Goal: Task Accomplishment & Management: Manage account settings

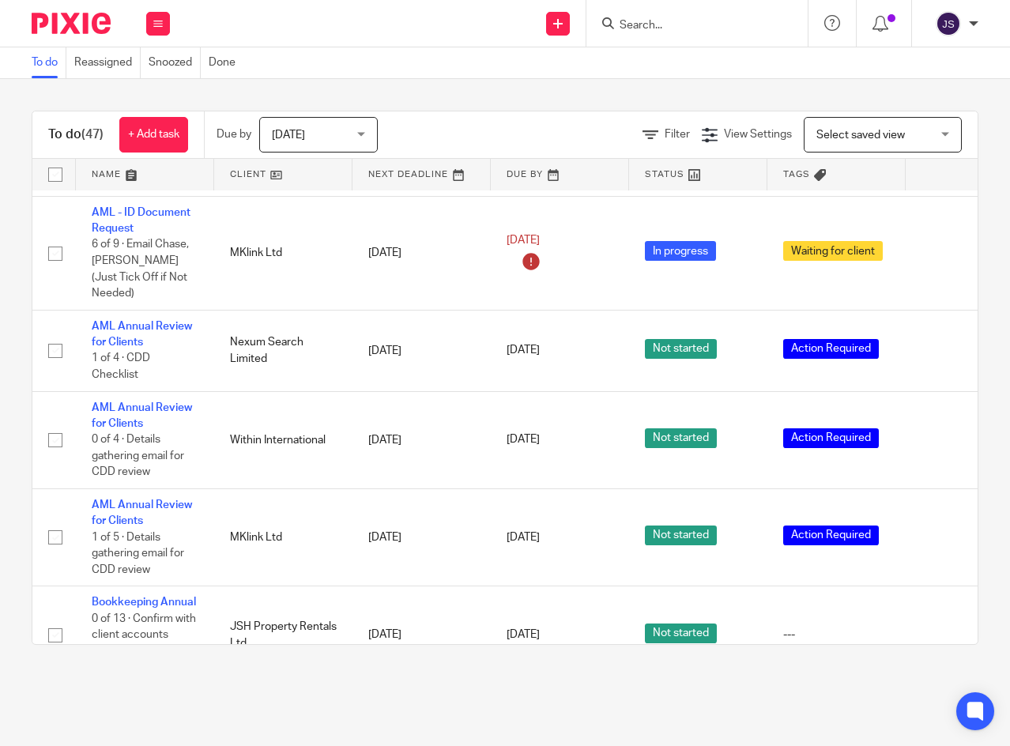
scroll to position [1106, 0]
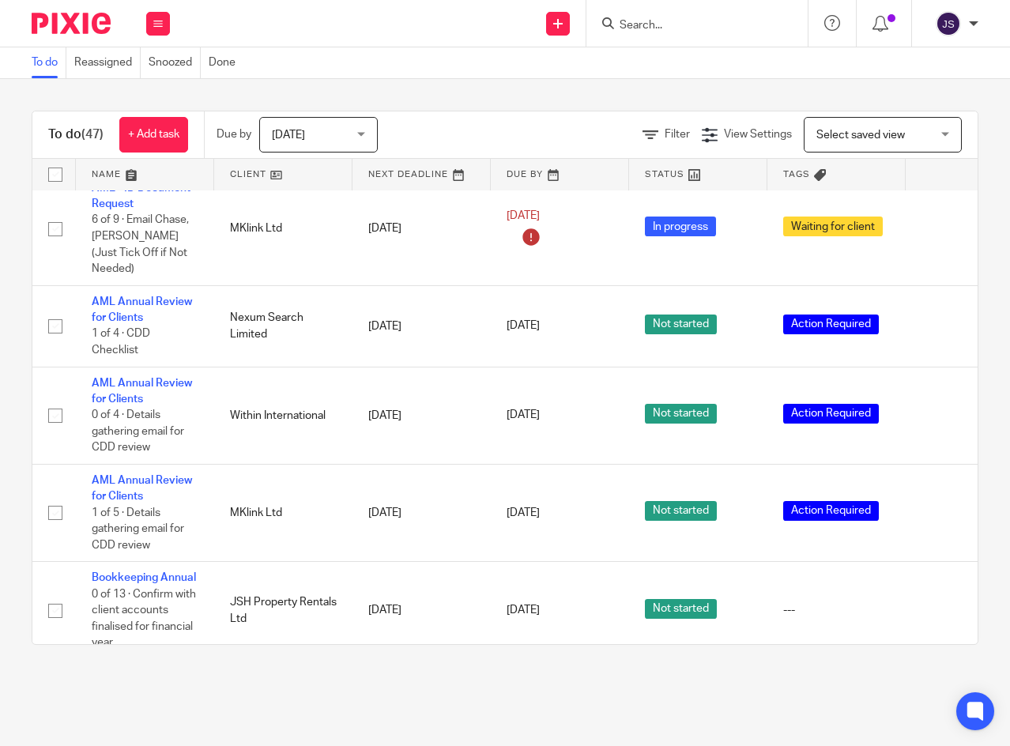
click at [159, 296] on link "AML Annual Review for Clients" at bounding box center [142, 309] width 100 height 27
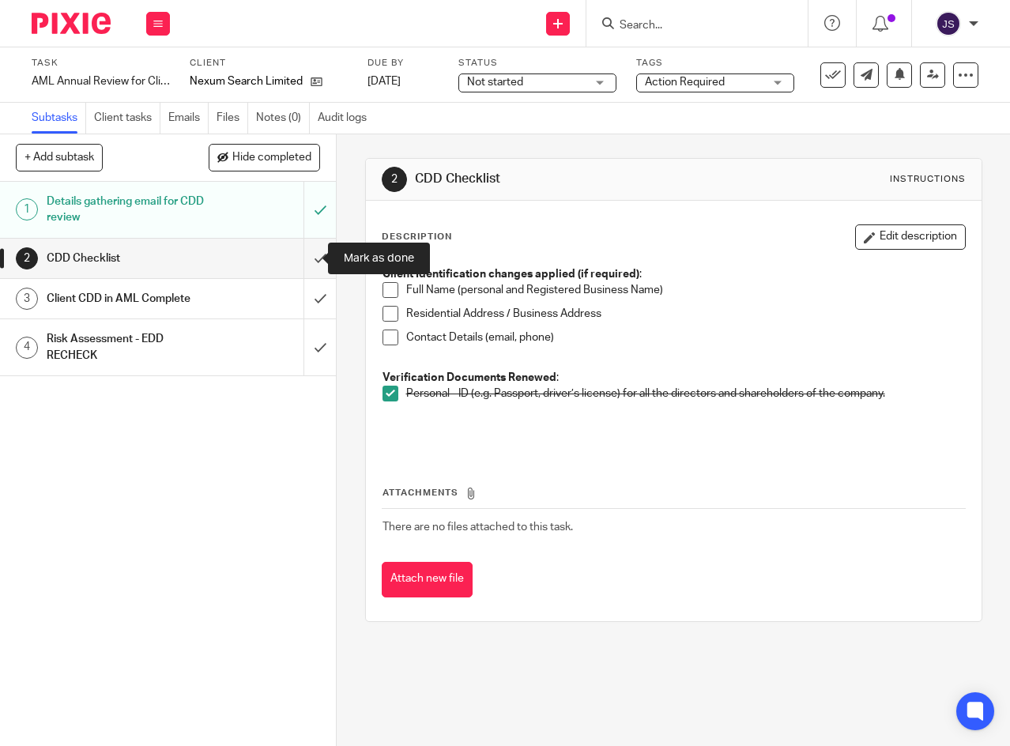
click at [302, 257] on input "submit" at bounding box center [168, 259] width 336 height 40
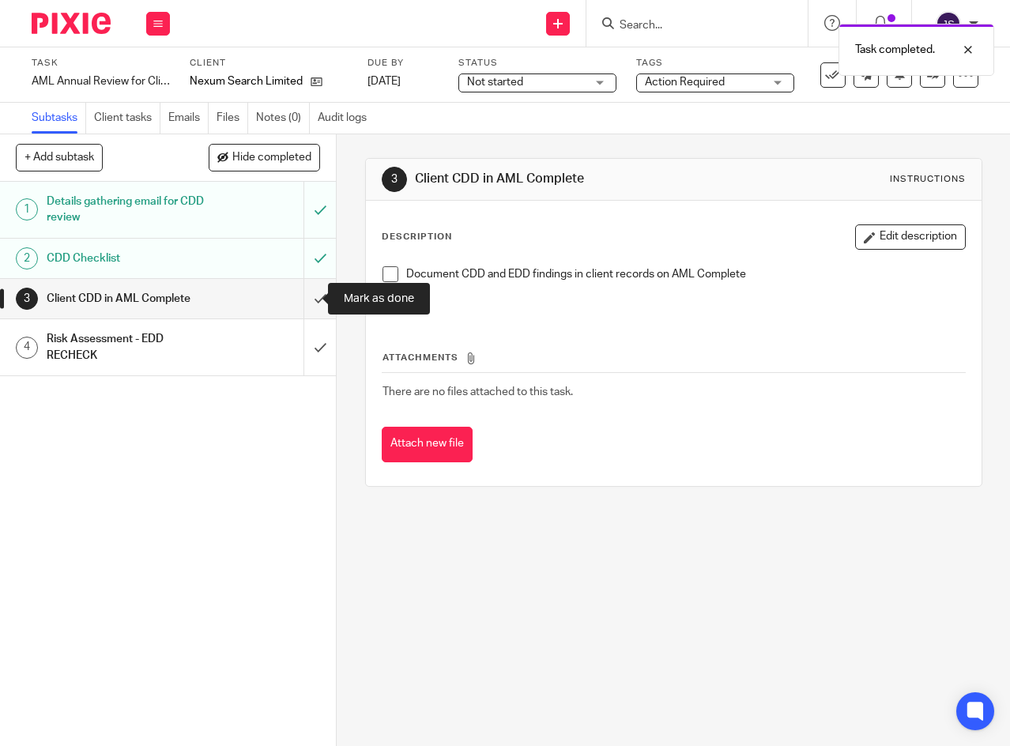
click at [304, 298] on input "submit" at bounding box center [168, 299] width 336 height 40
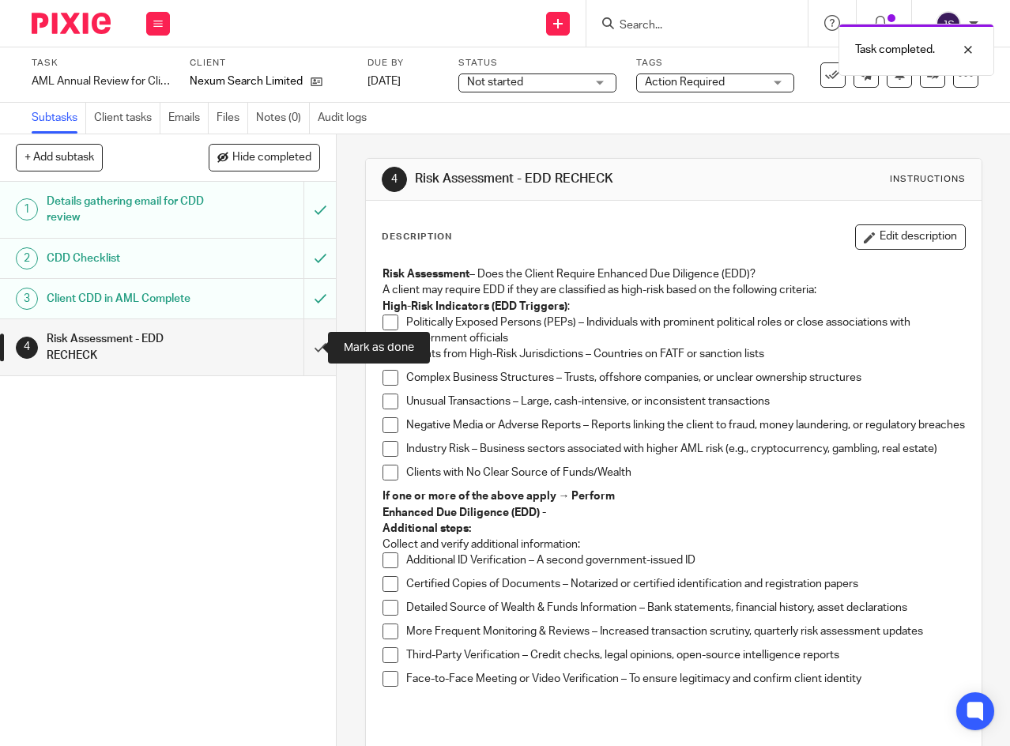
click at [306, 346] on input "submit" at bounding box center [168, 347] width 336 height 56
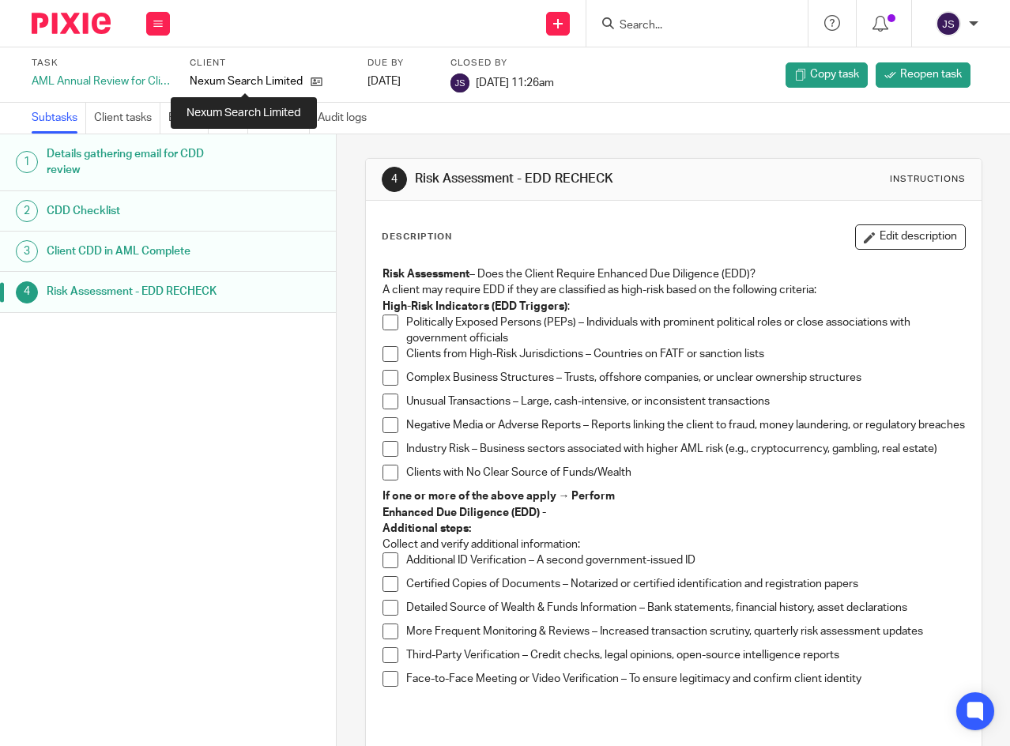
click at [264, 83] on p "Nexum Search Limited" at bounding box center [246, 81] width 113 height 16
click at [314, 81] on icon at bounding box center [317, 82] width 12 height 12
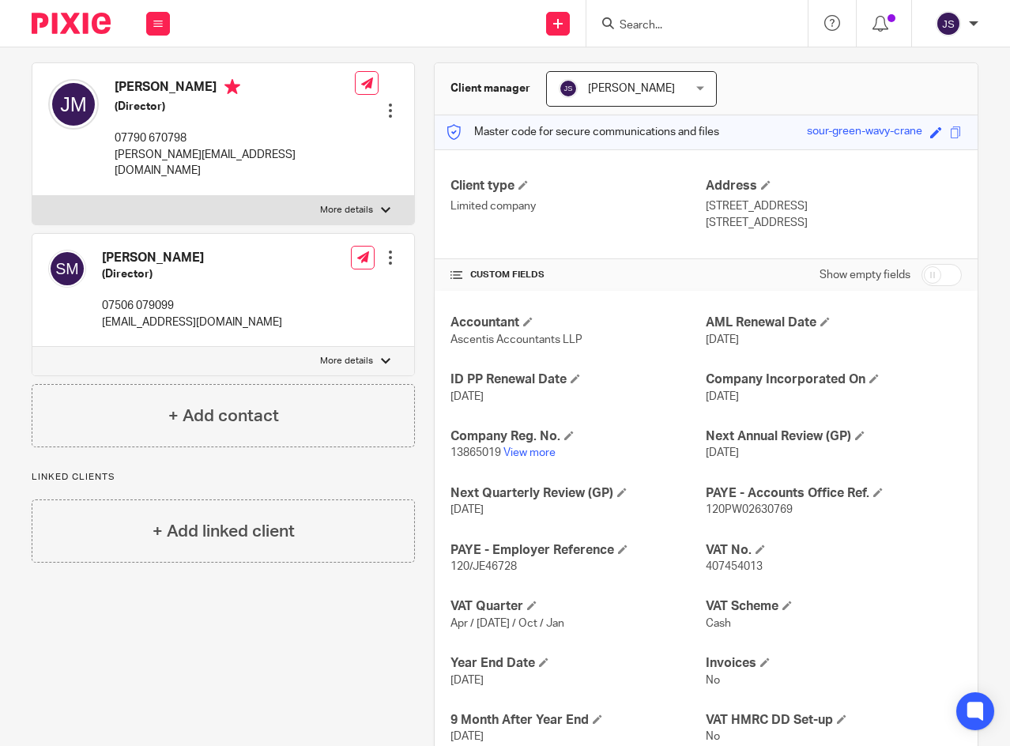
scroll to position [158, 0]
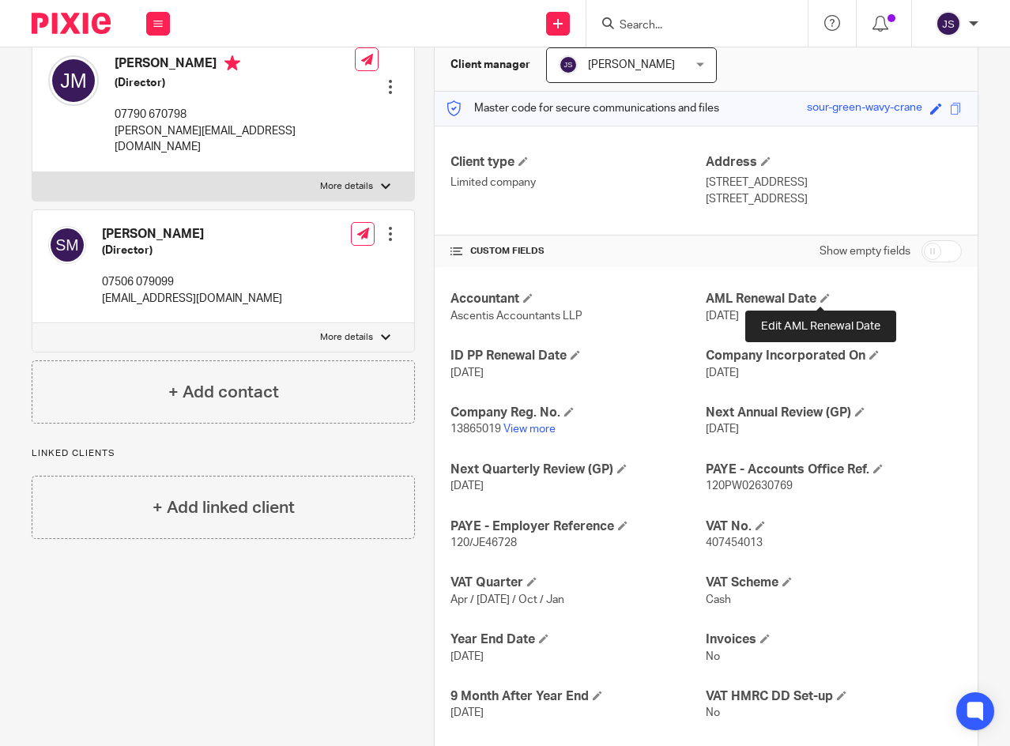
click at [820, 298] on span at bounding box center [824, 297] width 9 height 9
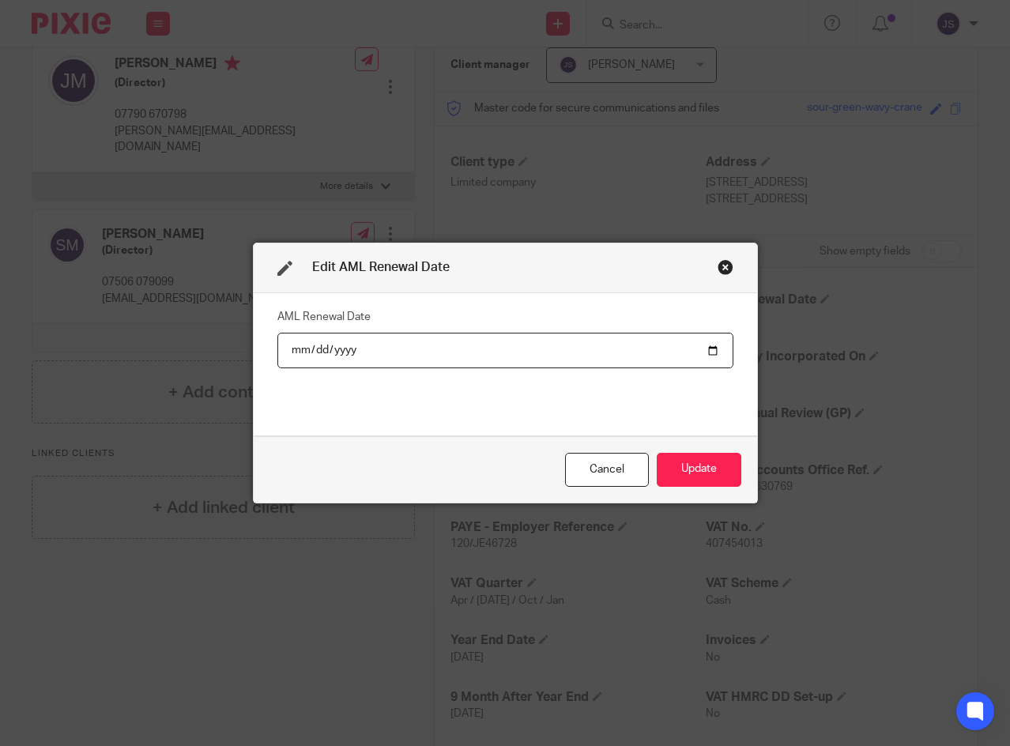
click at [703, 345] on input "2025-05-23" at bounding box center [505, 351] width 456 height 36
click at [482, 339] on input "2025-05-23" at bounding box center [505, 351] width 456 height 36
click at [386, 344] on input "2025-05-23" at bounding box center [505, 351] width 456 height 36
click at [353, 349] on input "2025-05-23" at bounding box center [505, 351] width 456 height 36
type input "2026-10-14"
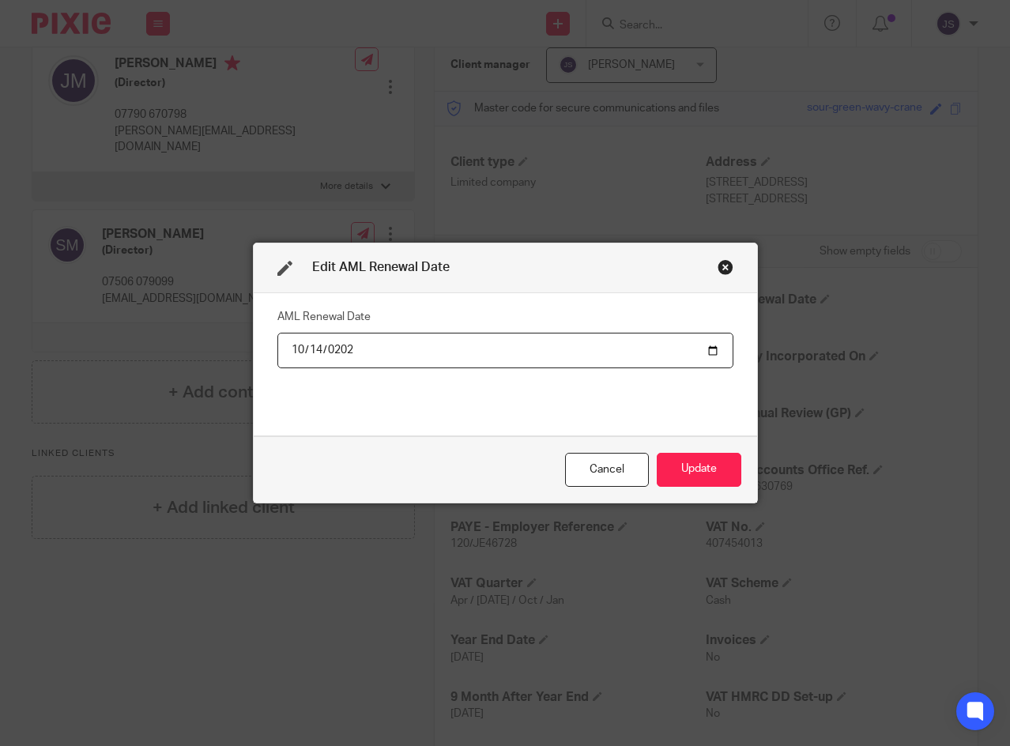
click at [691, 466] on button "Update" at bounding box center [699, 470] width 85 height 34
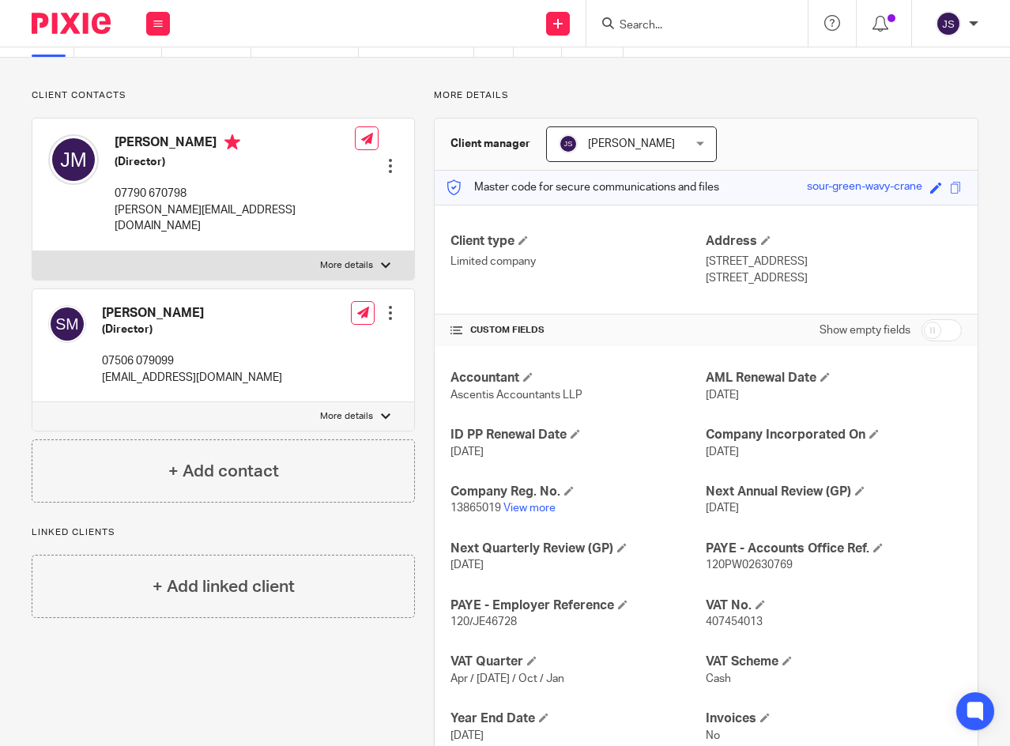
scroll to position [0, 0]
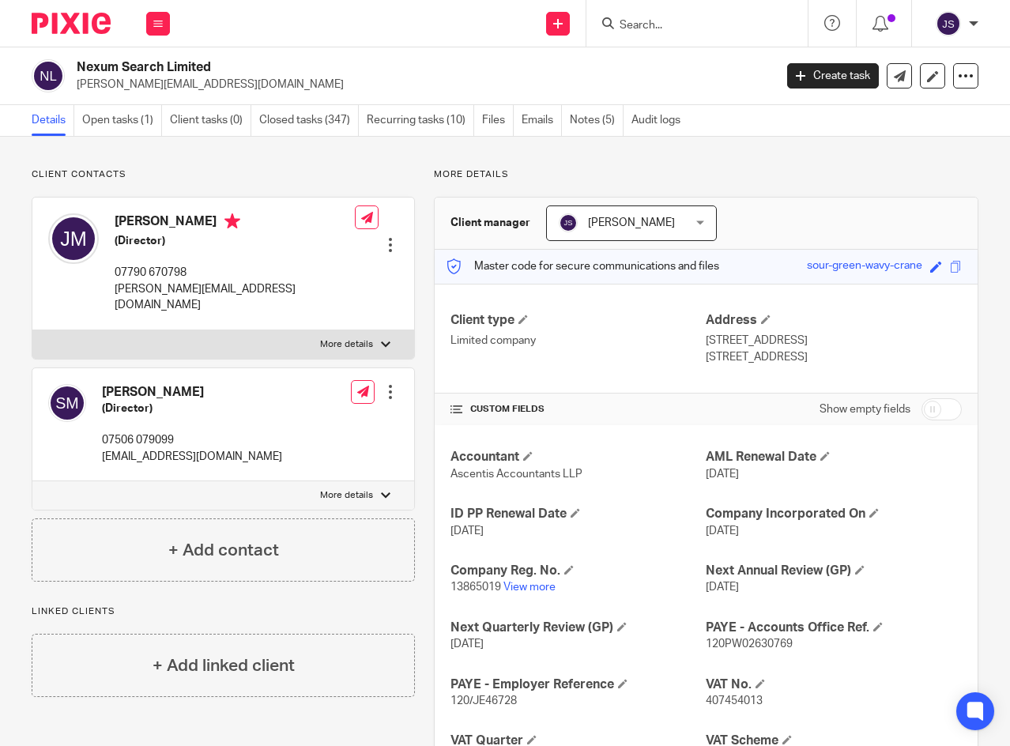
click at [155, 24] on icon at bounding box center [157, 23] width 9 height 9
click at [149, 71] on link "Work" at bounding box center [149, 73] width 25 height 11
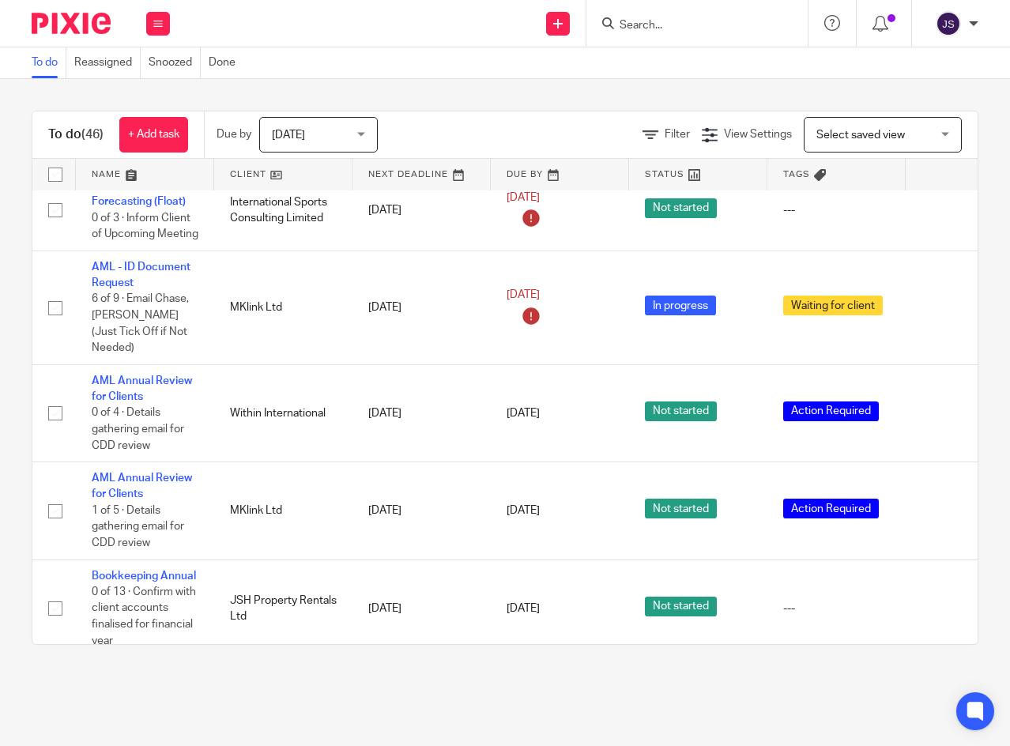
scroll to position [1106, 0]
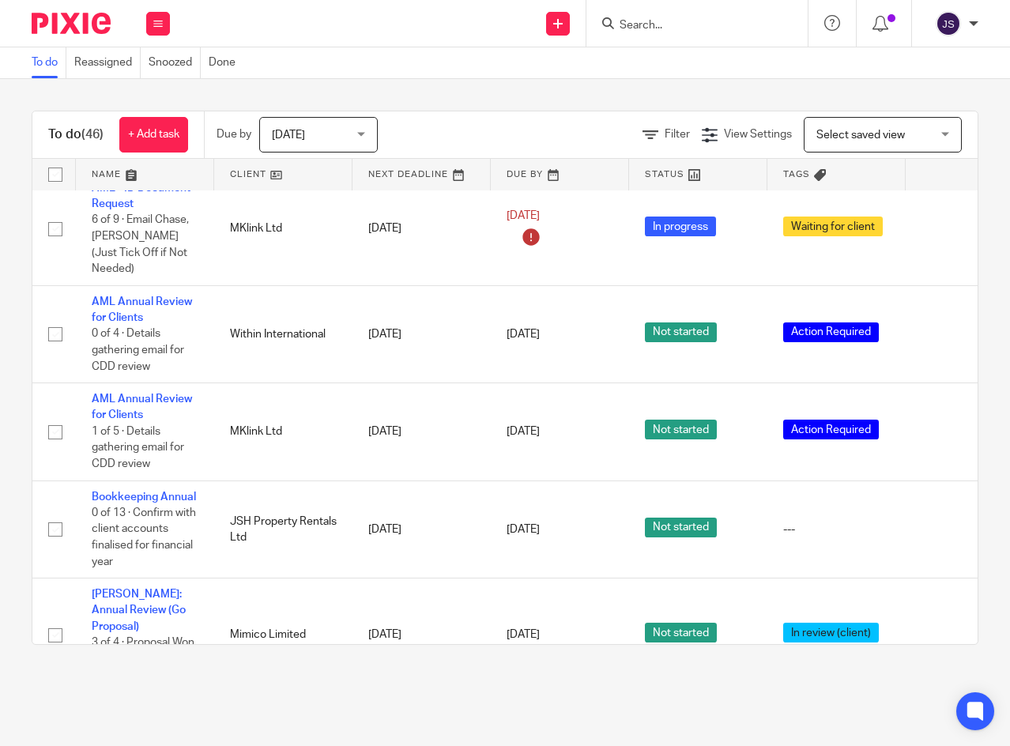
click at [164, 296] on link "AML Annual Review for Clients" at bounding box center [142, 309] width 100 height 27
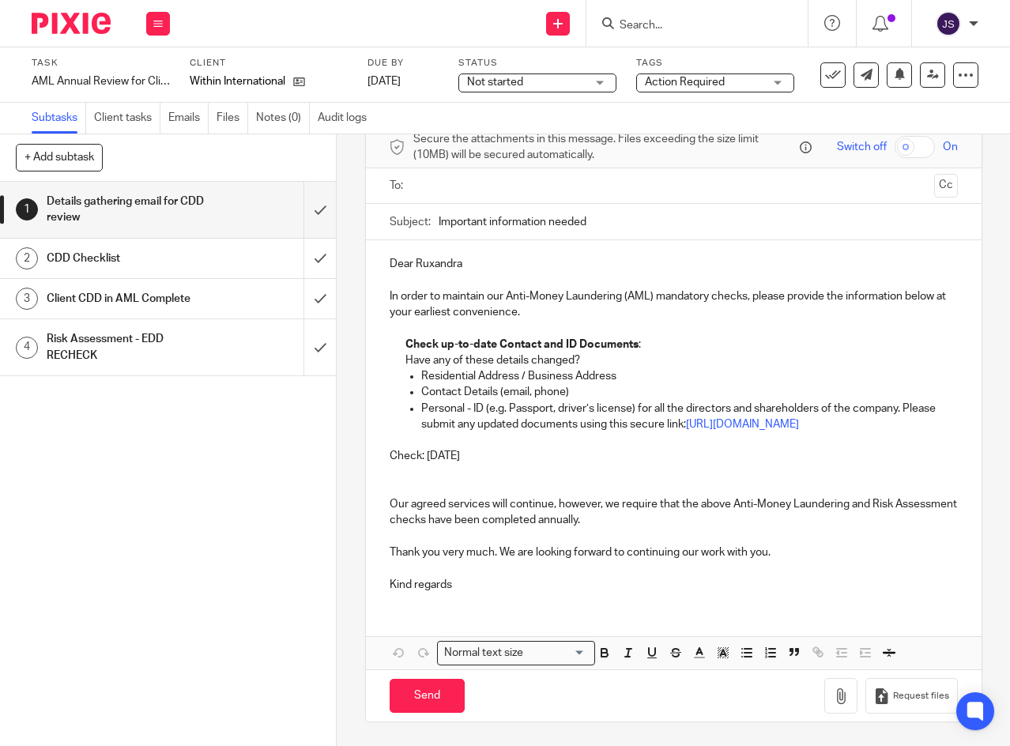
scroll to position [96, 0]
click at [493, 549] on p "Thank you very much. We are looking forward to continuing our work with you." at bounding box center [674, 552] width 568 height 16
click at [497, 549] on p "Thank you very much. We are looking forward to continuing our work with you." at bounding box center [674, 552] width 568 height 16
click at [521, 582] on p "Kind regards" at bounding box center [674, 585] width 568 height 16
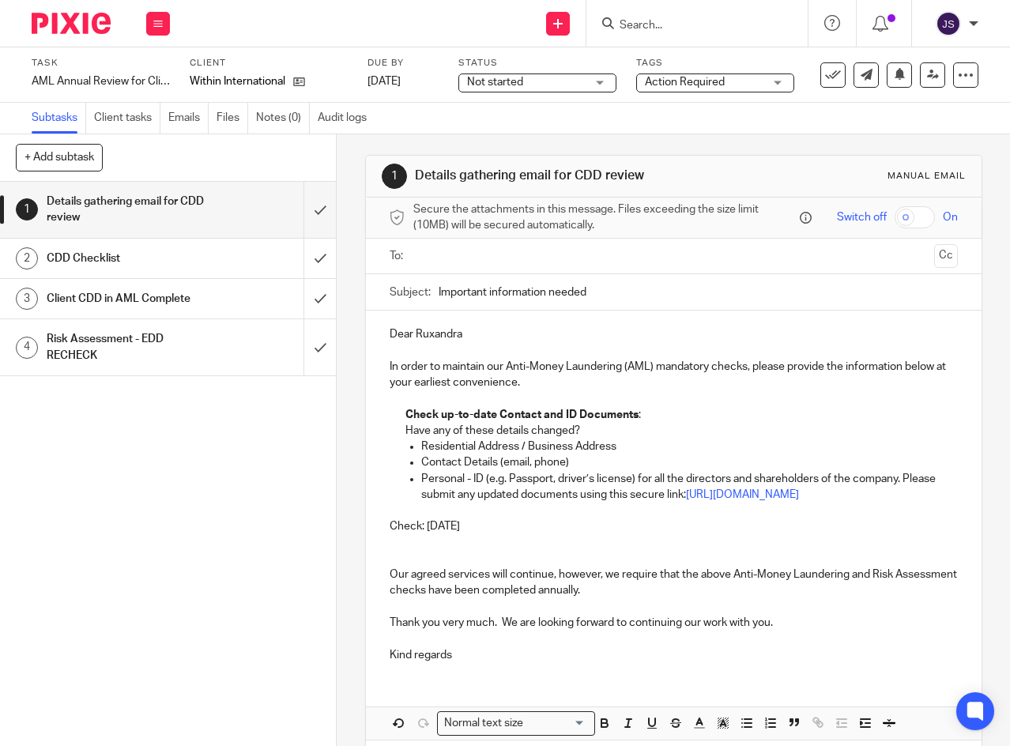
scroll to position [0, 0]
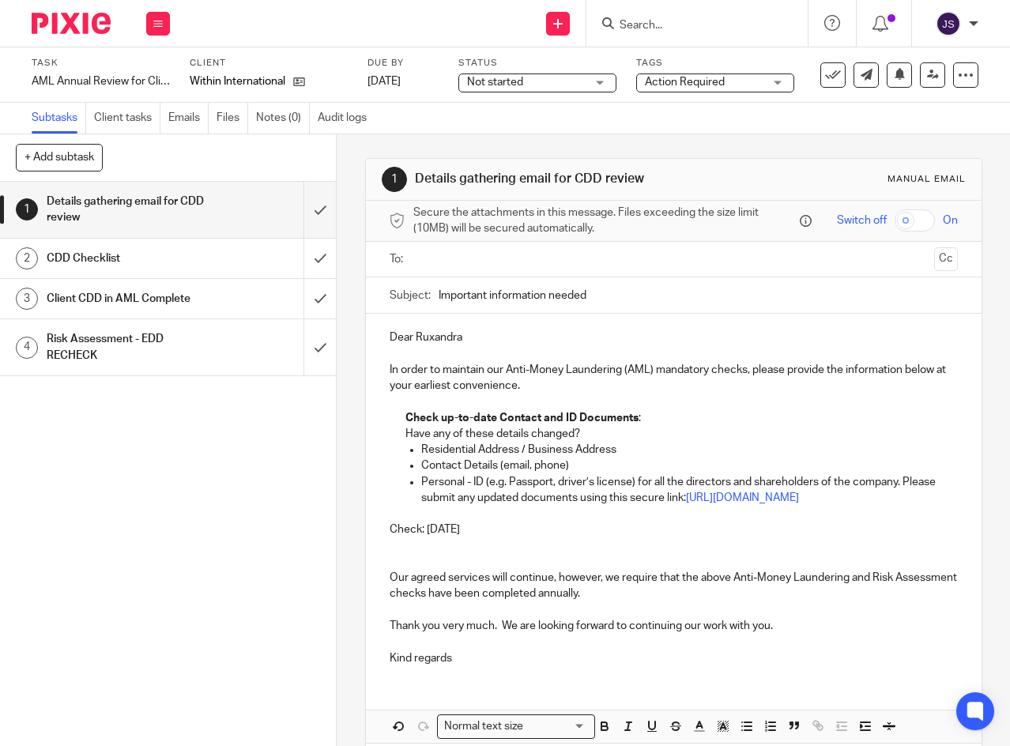
click at [442, 454] on p "Residential Address / Business Address" at bounding box center [689, 450] width 536 height 16
drag, startPoint x: 418, startPoint y: 456, endPoint x: 516, endPoint y: 455, distance: 98.0
click at [516, 455] on p "Residential Address / Business Address" at bounding box center [689, 450] width 536 height 16
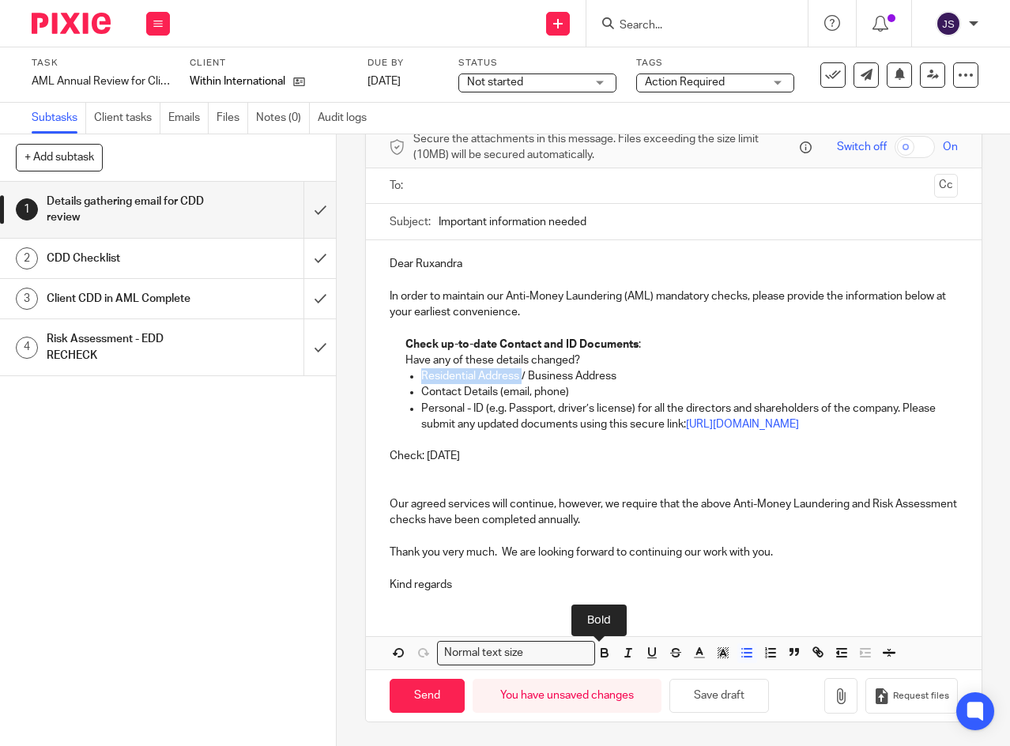
click at [601, 657] on icon "button" at bounding box center [604, 655] width 6 height 4
click at [423, 464] on p "Check: 29 Mar 2033" at bounding box center [674, 456] width 568 height 16
click at [591, 464] on p "Check: ID is relevant up to 29 Mar 2033" at bounding box center [674, 456] width 568 height 16
drag, startPoint x: 387, startPoint y: 472, endPoint x: 602, endPoint y: 479, distance: 215.0
click at [602, 464] on p "Check: ID is relevant up to 29 Mar 2033" at bounding box center [674, 456] width 568 height 16
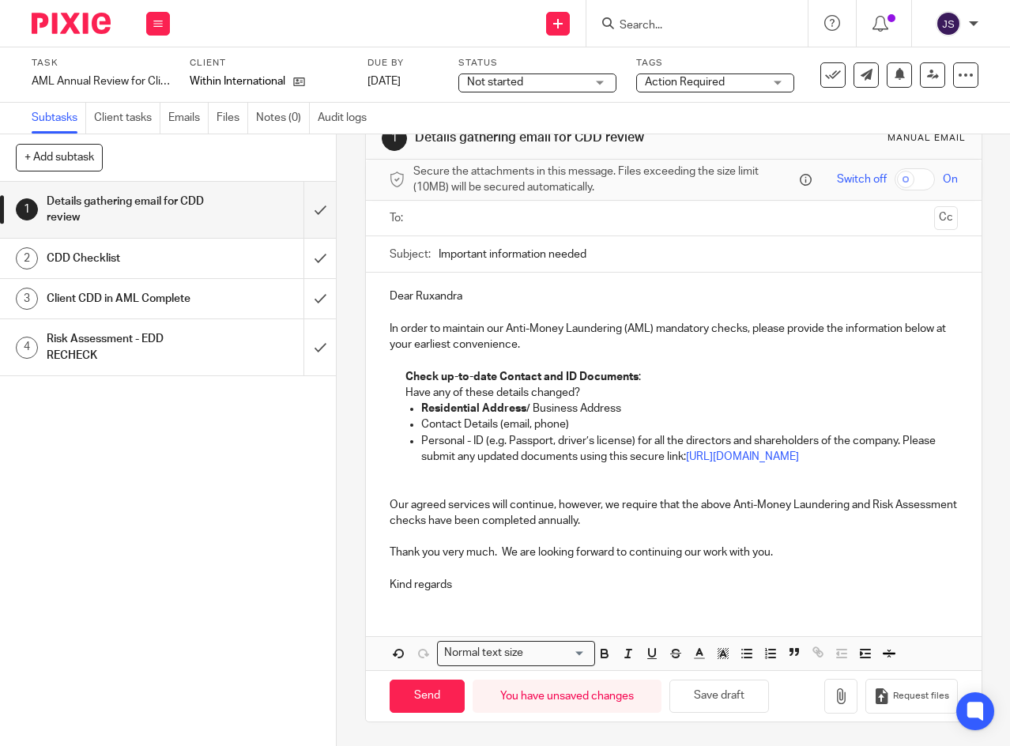
scroll to position [47, 0]
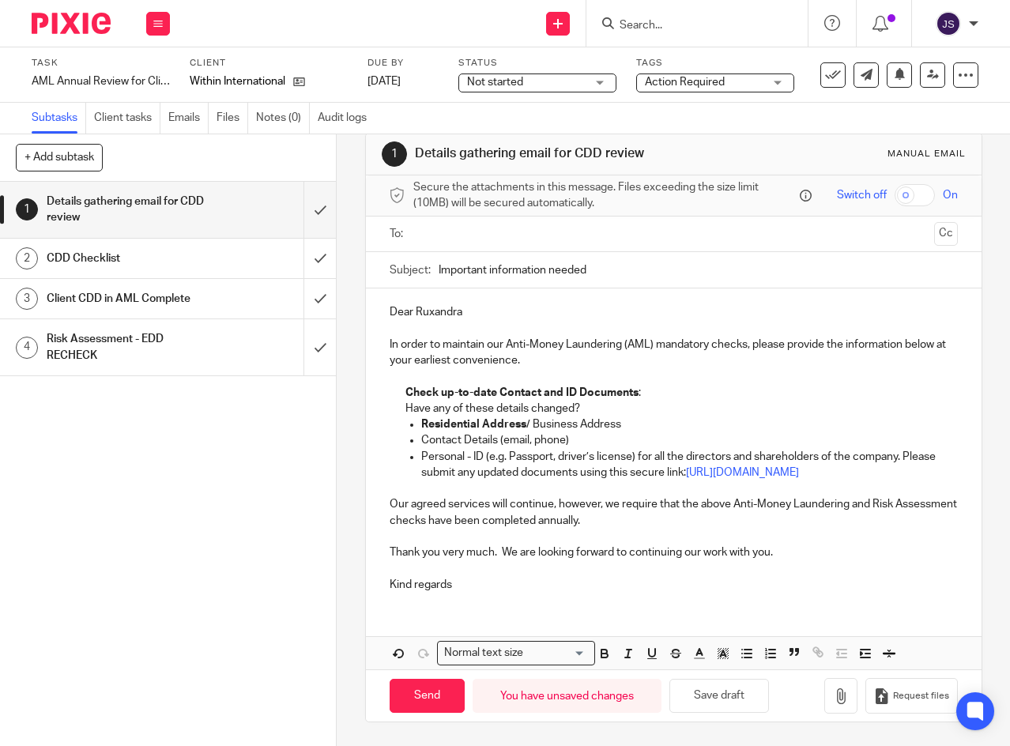
click at [656, 520] on p "Our agreed services will continue, however, we require that the above Anti-Mone…" at bounding box center [674, 512] width 568 height 32
click at [686, 473] on link "https://thatsideal.usepixie.net/u/17763db85f65b5575f01fa01ece4528f" at bounding box center [742, 472] width 113 height 11
click at [634, 519] on link "https://thatsideal.usepixie.net/u/17763db85f65b5575f01fa01ece4528f" at bounding box center [679, 527] width 113 height 16
click at [664, 449] on p "Personal - ID (e.g. Passport, driver’s license) for all the directors and share…" at bounding box center [689, 465] width 536 height 32
click at [663, 416] on p "Residential Address / Business Address" at bounding box center [689, 424] width 536 height 16
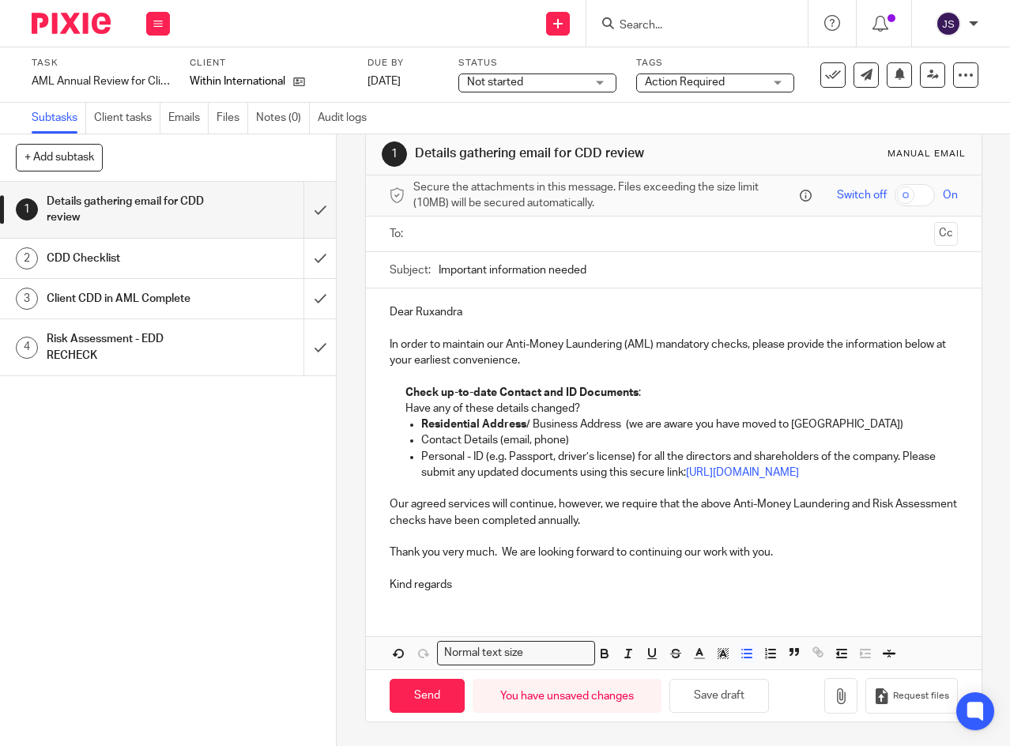
click at [822, 432] on p "Contact Details (email, phone)" at bounding box center [689, 440] width 536 height 16
drag, startPoint x: 628, startPoint y: 410, endPoint x: 815, endPoint y: 415, distance: 186.5
click at [815, 416] on p "Residential Address / Business Address (we are aware you have moved to Spain)" at bounding box center [689, 424] width 536 height 16
click at [604, 655] on icon "button" at bounding box center [604, 653] width 14 height 14
click at [865, 432] on p "Contact Details (email, phone)" at bounding box center [689, 440] width 536 height 16
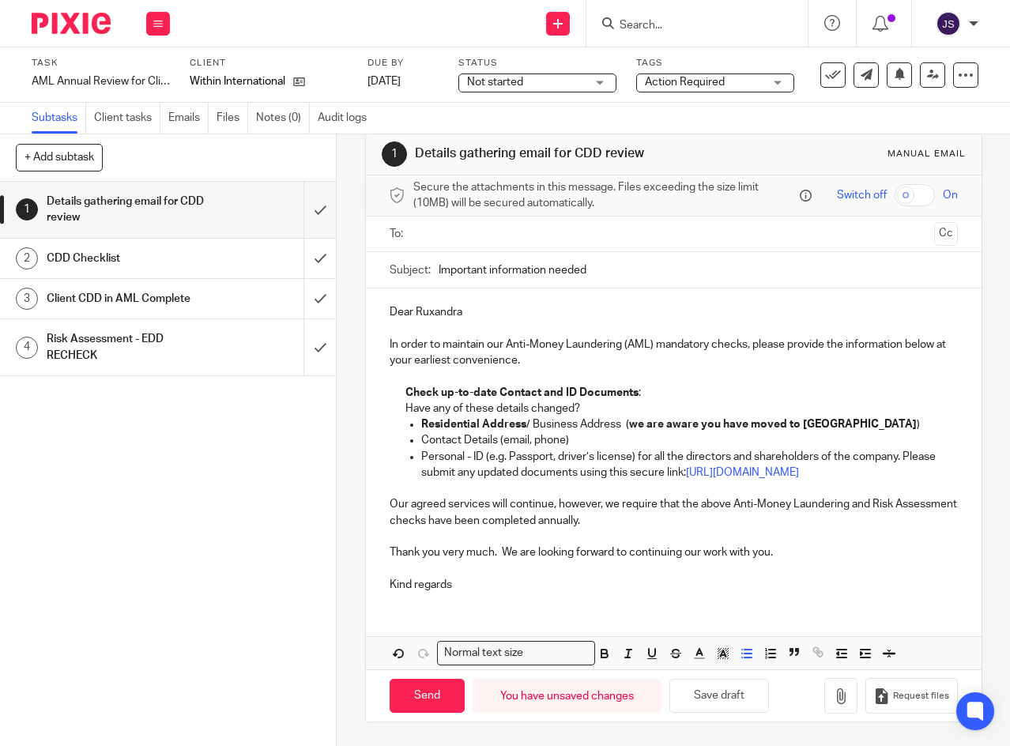
click at [526, 225] on input "text" at bounding box center [673, 234] width 509 height 18
click at [627, 218] on input "text" at bounding box center [739, 232] width 376 height 31
click at [732, 304] on p "Dear Ruxandra" at bounding box center [674, 312] width 568 height 16
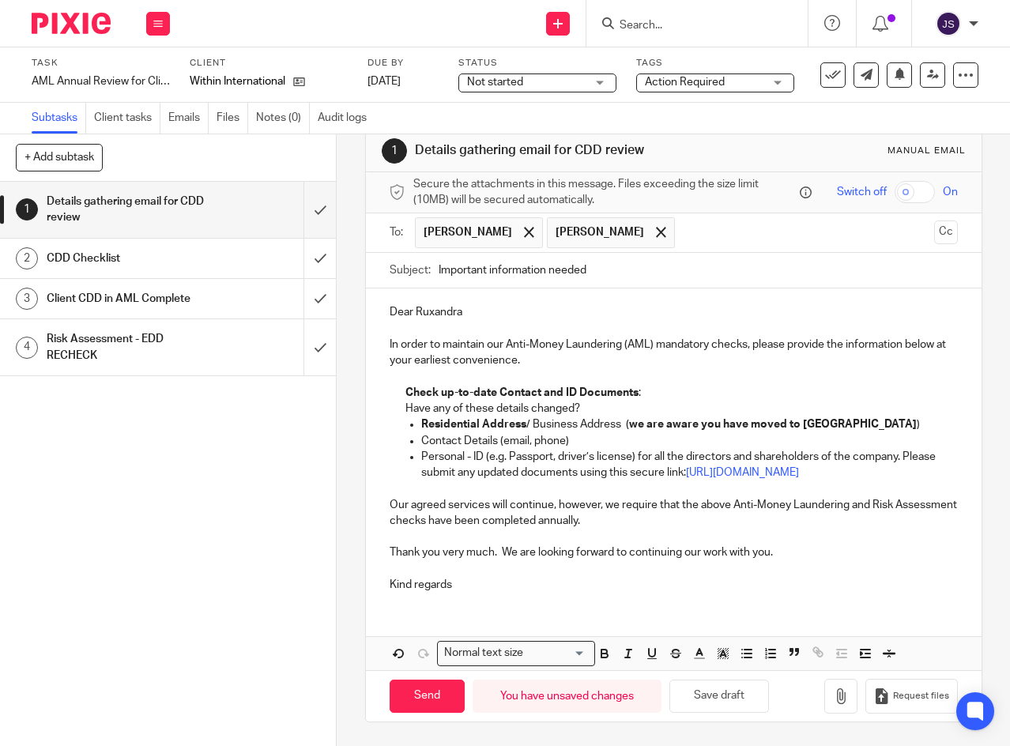
scroll to position [51, 0]
click at [578, 81] on span "Not started" at bounding box center [526, 82] width 119 height 17
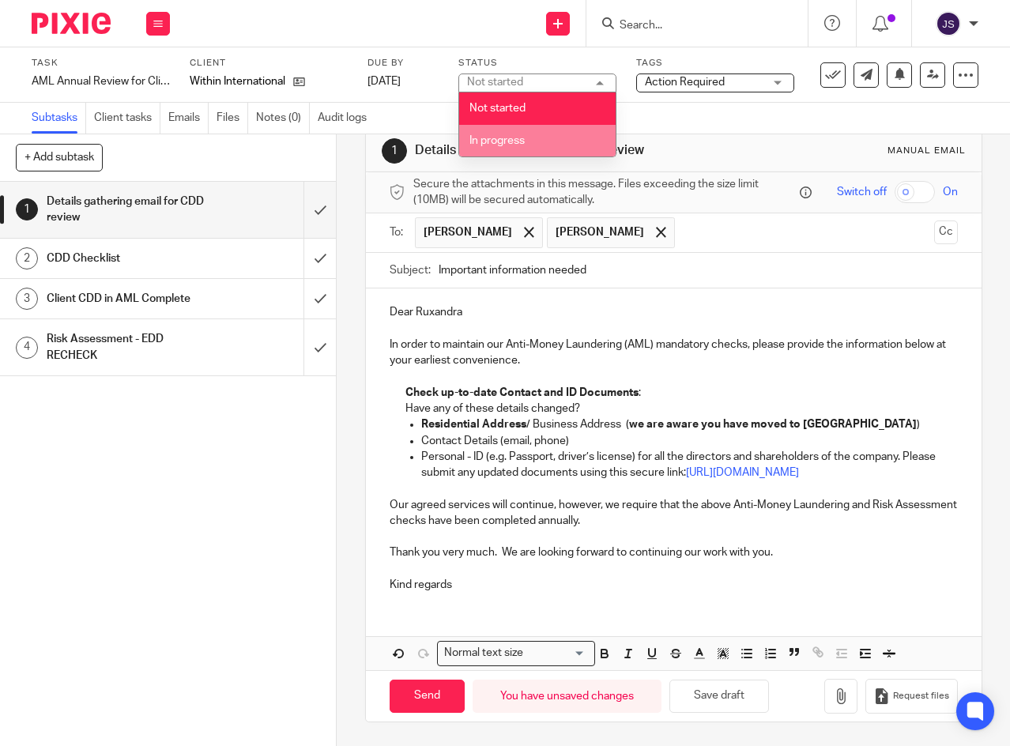
click at [549, 134] on li "In progress" at bounding box center [537, 141] width 156 height 32
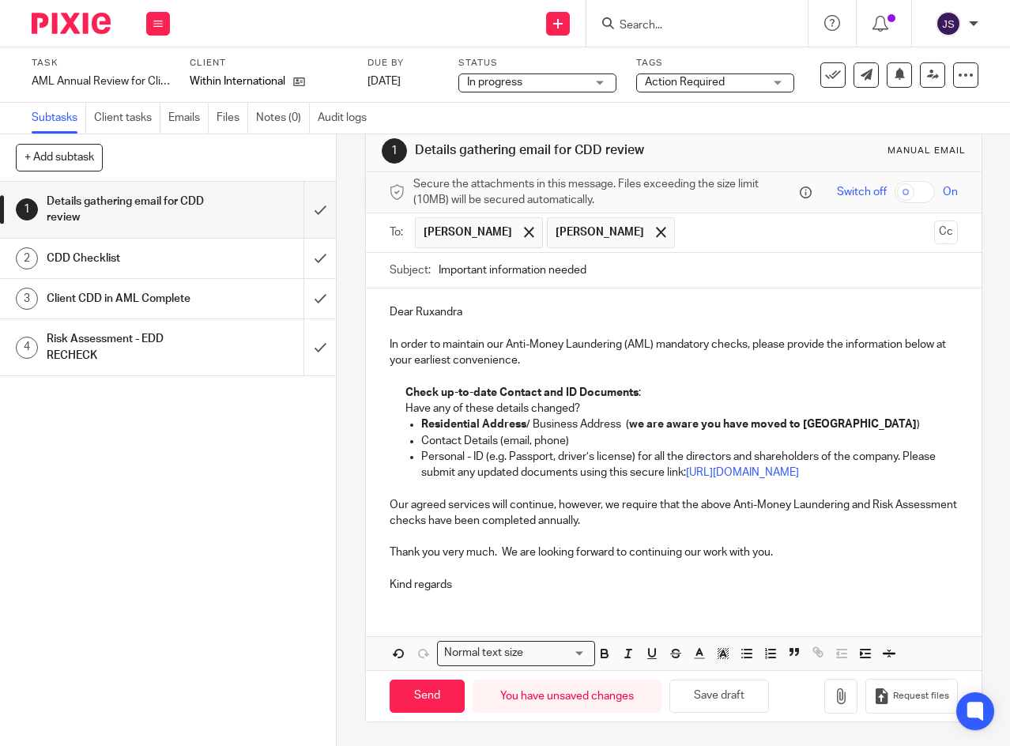
click at [766, 80] on div "Action Required" at bounding box center [715, 82] width 158 height 19
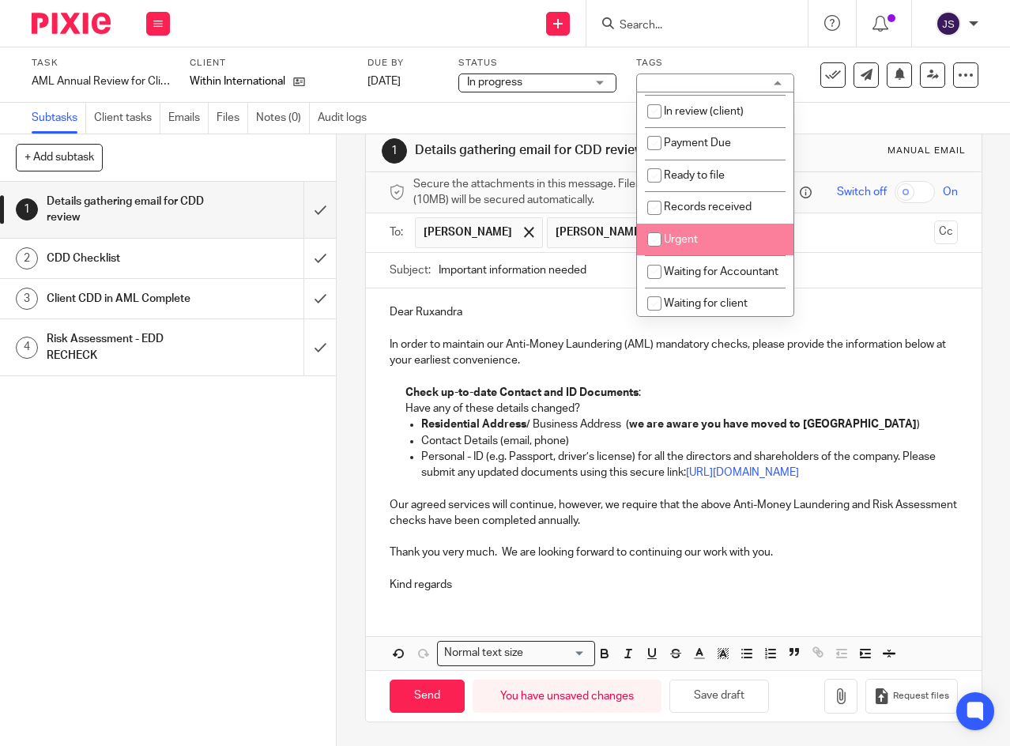
scroll to position [237, 0]
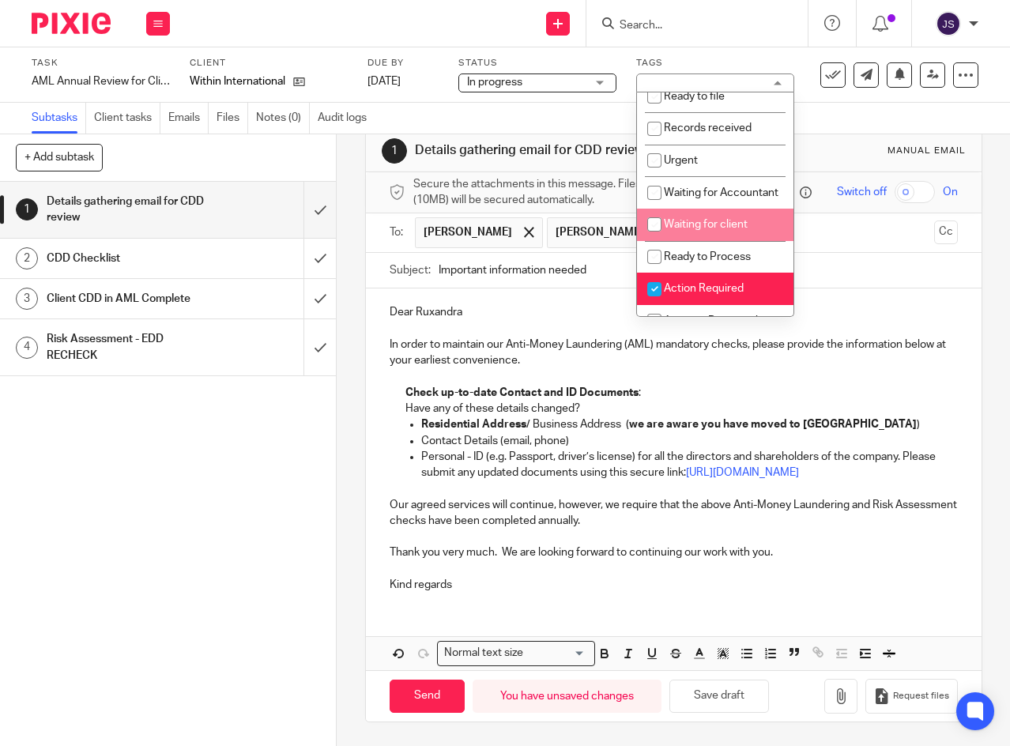
click at [653, 239] on input "checkbox" at bounding box center [654, 224] width 30 height 30
checkbox input "true"
click at [438, 80] on link "[DATE]" at bounding box center [402, 81] width 71 height 17
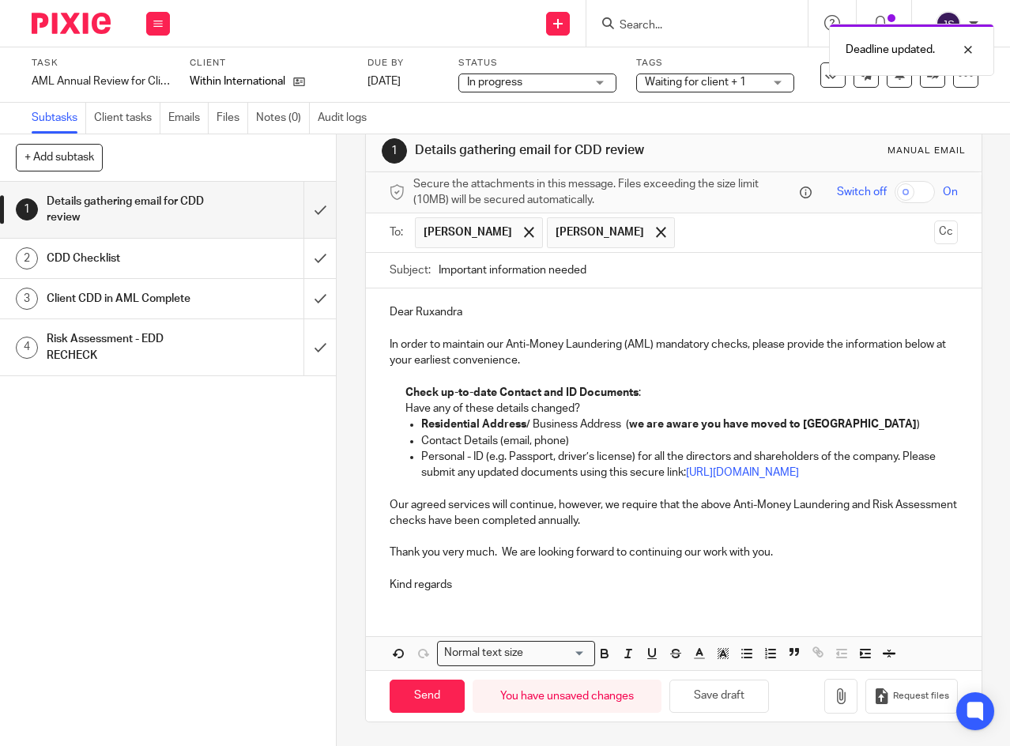
click at [427, 691] on input "Send" at bounding box center [427, 696] width 75 height 34
type input "Sent"
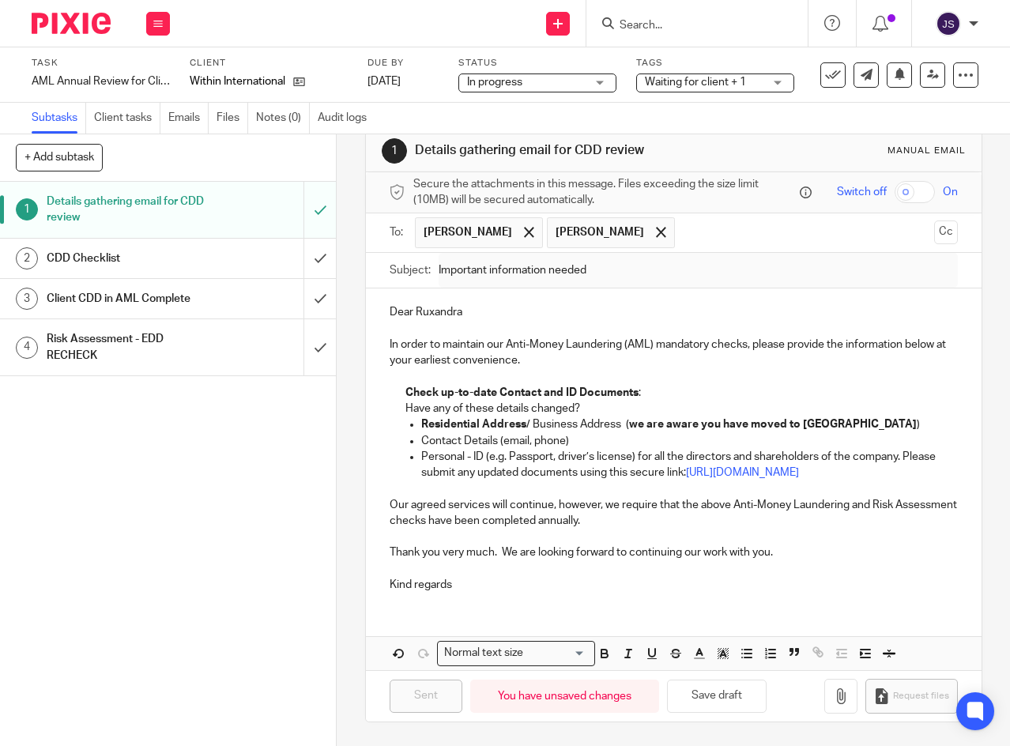
click at [154, 24] on icon at bounding box center [157, 23] width 9 height 9
click at [143, 73] on link "Work" at bounding box center [151, 73] width 28 height 11
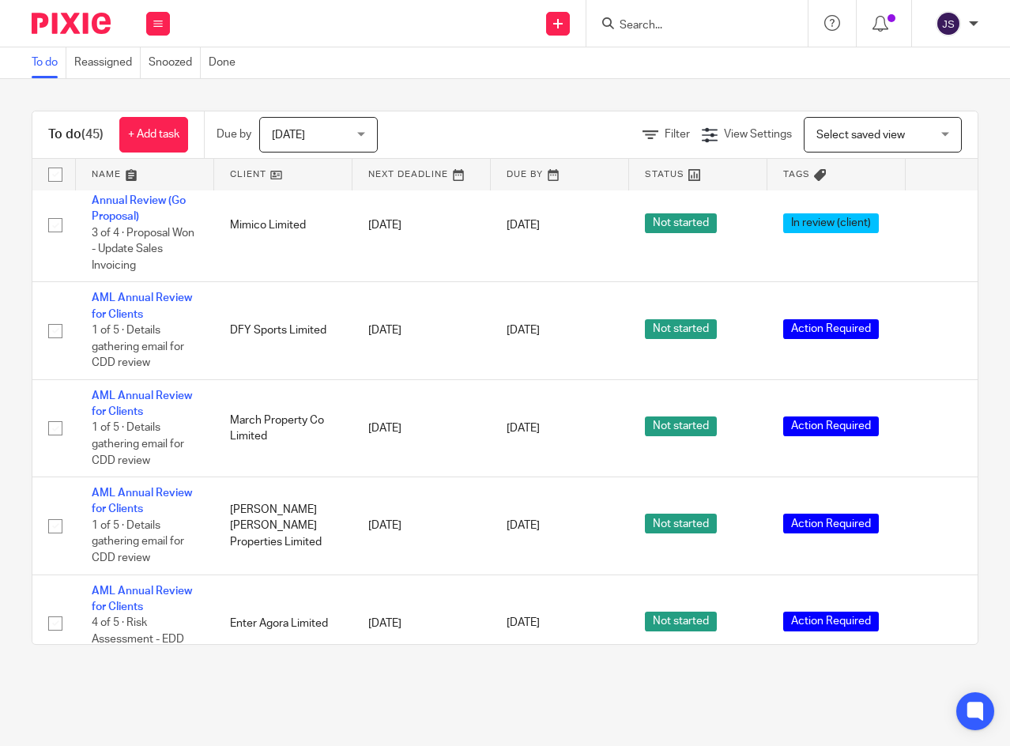
scroll to position [1422, 0]
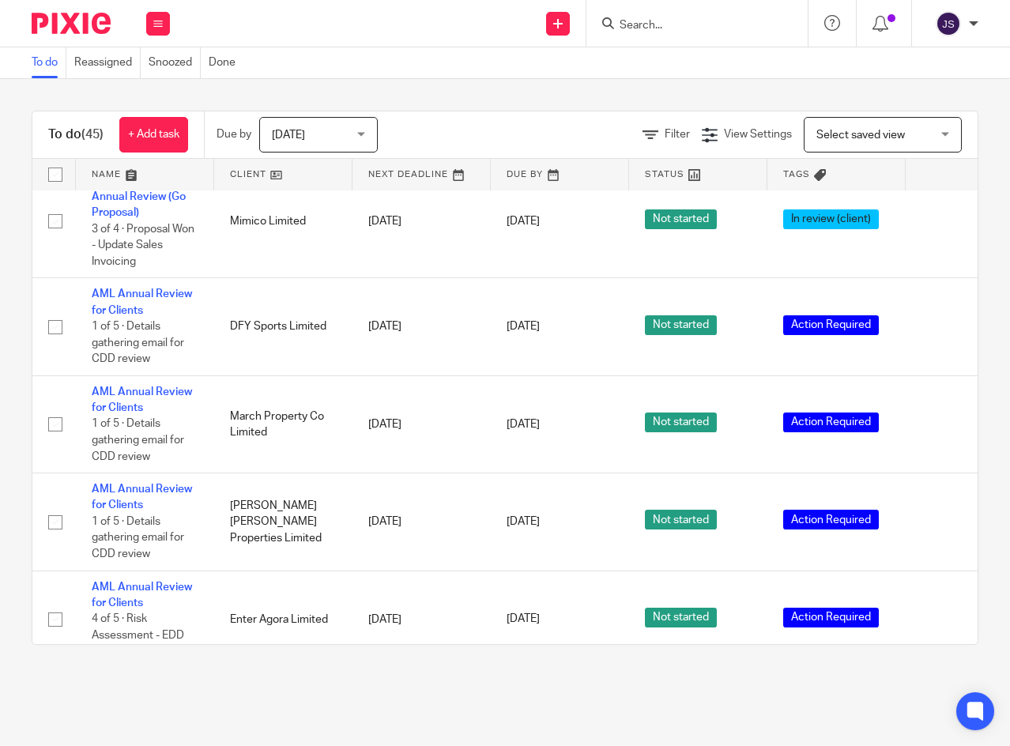
click at [157, 288] on link "AML Annual Review for Clients" at bounding box center [142, 301] width 100 height 27
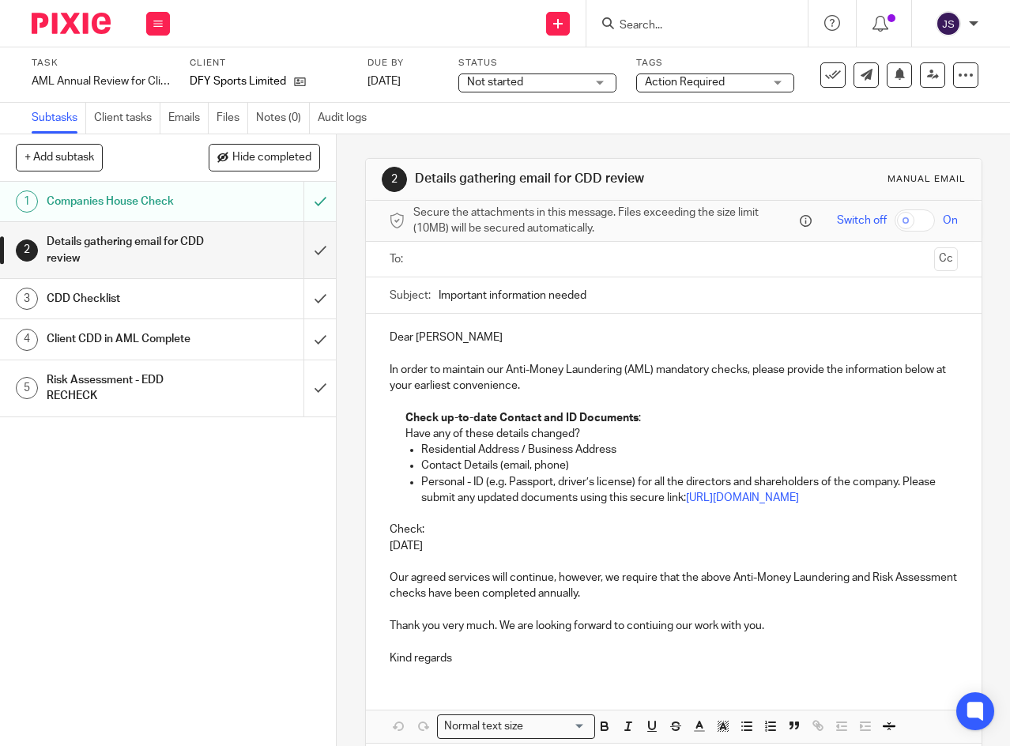
click at [415, 339] on p "Dear Nick" at bounding box center [674, 337] width 568 height 16
drag, startPoint x: 413, startPoint y: 344, endPoint x: 454, endPoint y: 346, distance: 41.2
click at [454, 345] on p "Dear Nick" at bounding box center [674, 337] width 568 height 16
click at [573, 437] on p "Have any of these details changed?" at bounding box center [681, 434] width 552 height 16
drag, startPoint x: 691, startPoint y: 440, endPoint x: 749, endPoint y: 442, distance: 58.5
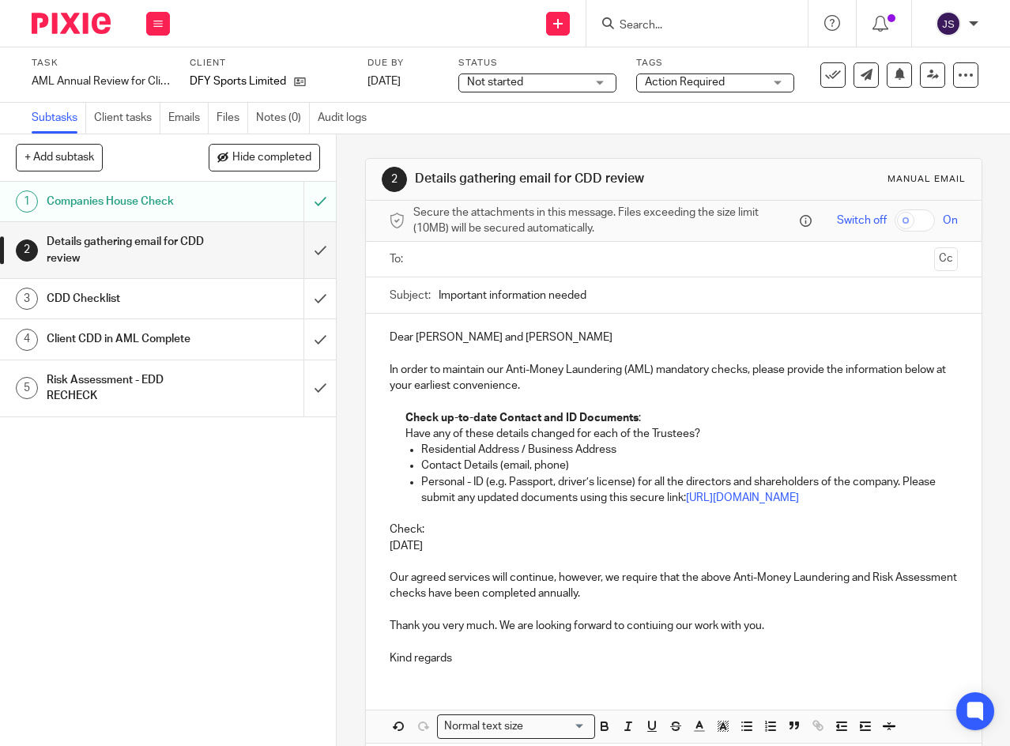
click at [691, 440] on p "Have any of these details changed for each of the Trustees?" at bounding box center [681, 434] width 552 height 16
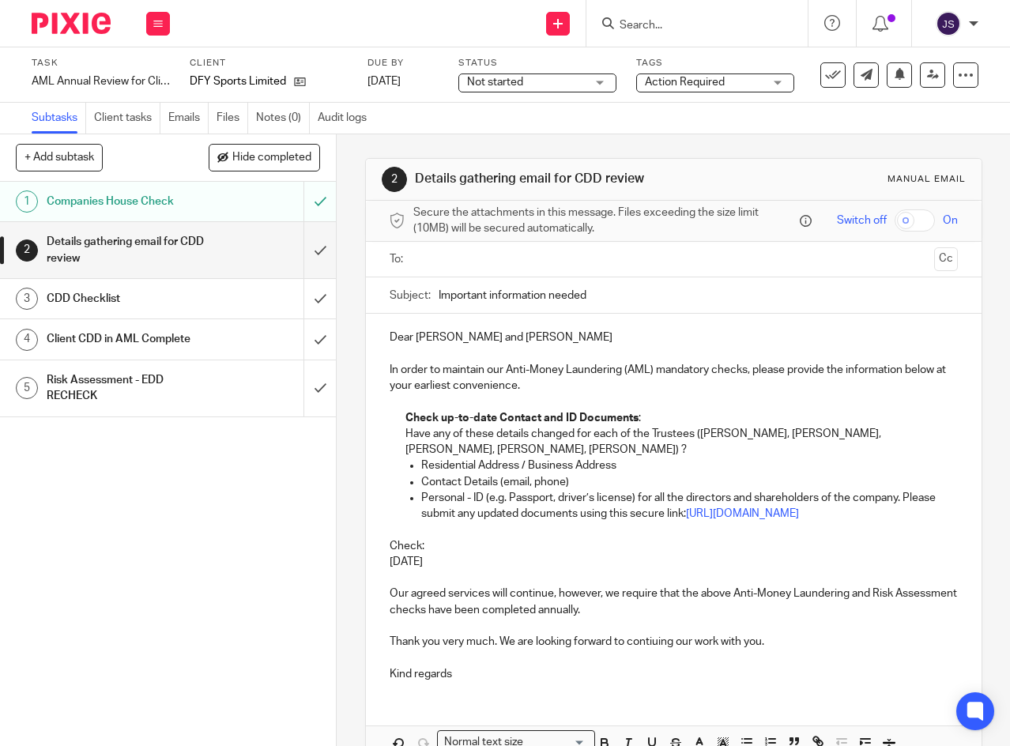
drag, startPoint x: 385, startPoint y: 553, endPoint x: 455, endPoint y: 572, distance: 72.8
click at [455, 572] on div "Dear Maren and Josie In order to maintain our Anti-Money Laundering (AML) manda…" at bounding box center [673, 504] width 615 height 380
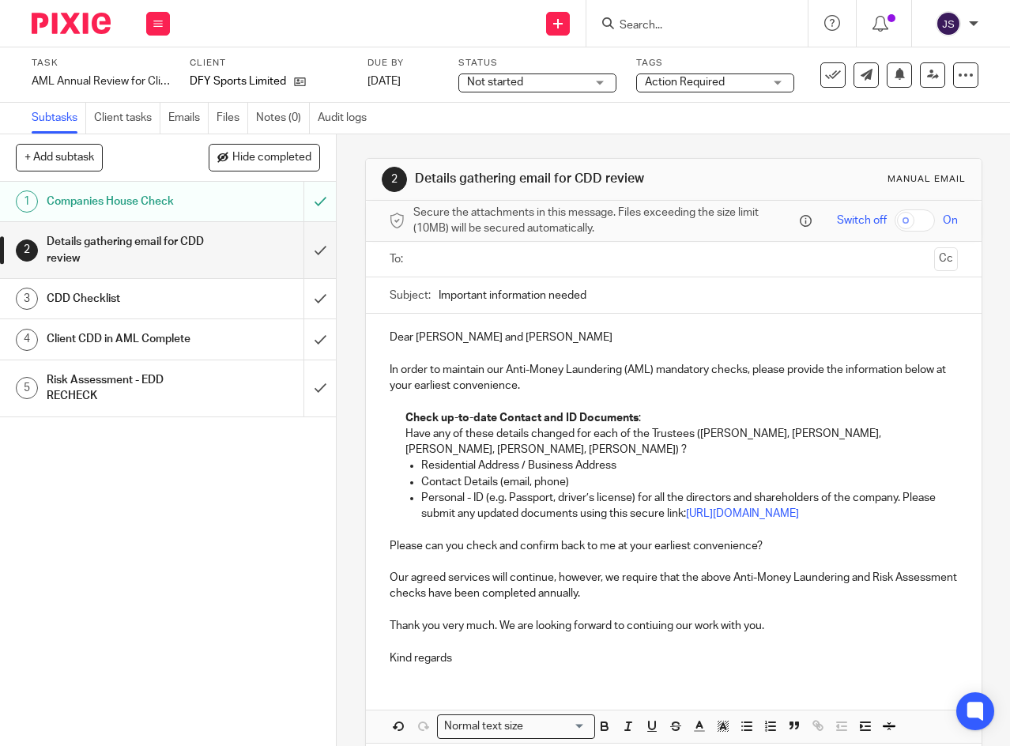
click at [625, 269] on input "text" at bounding box center [673, 259] width 509 height 18
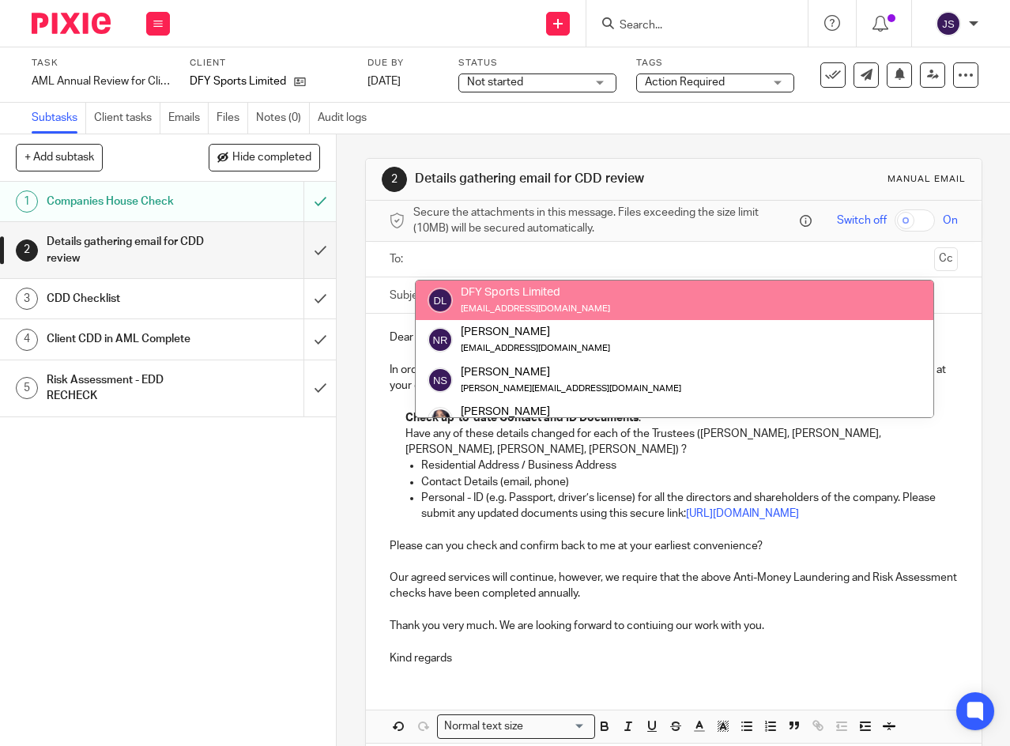
click at [575, 255] on ul at bounding box center [674, 260] width 519 height 26
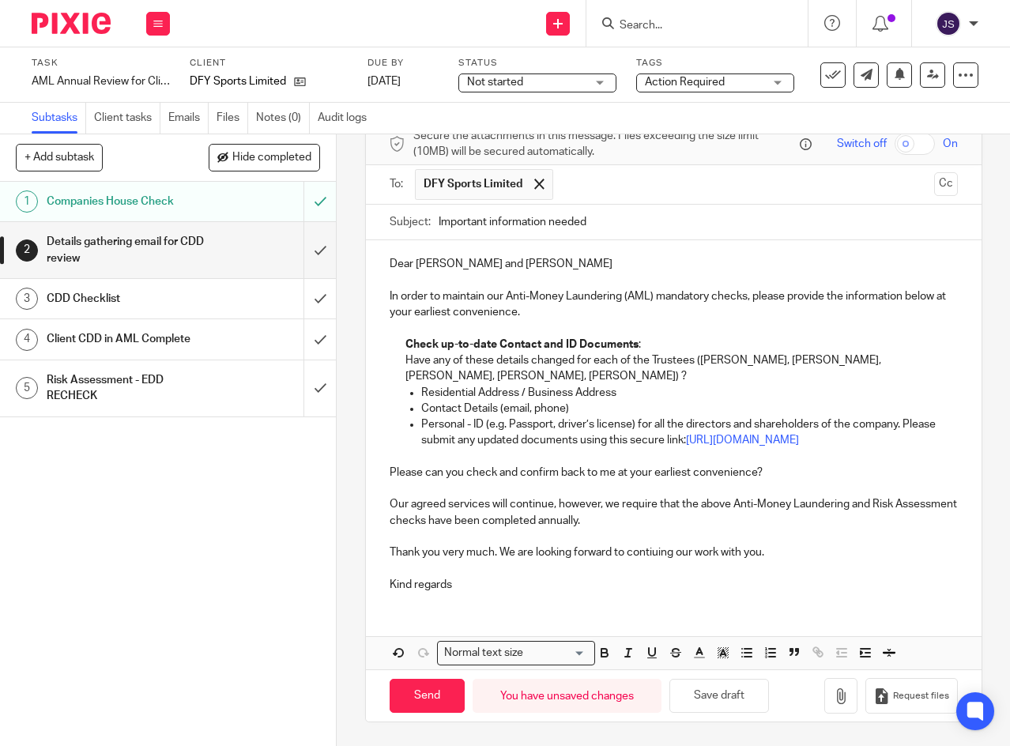
scroll to position [83, 0]
click at [717, 689] on button "Save draft" at bounding box center [719, 696] width 100 height 34
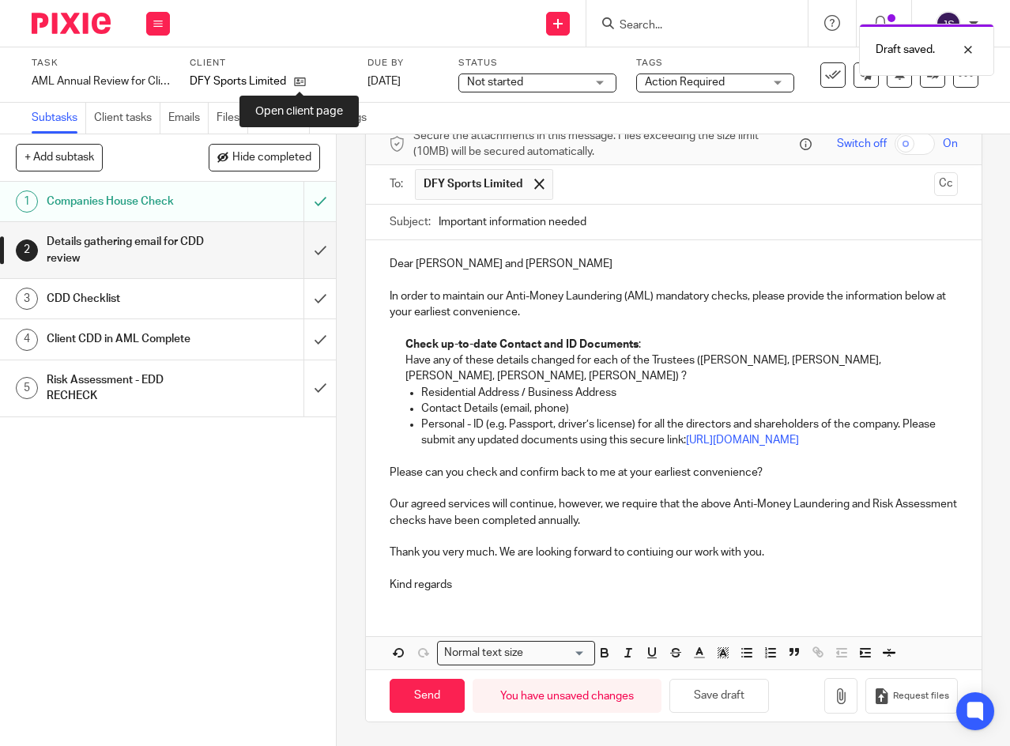
click at [303, 80] on icon at bounding box center [300, 82] width 12 height 12
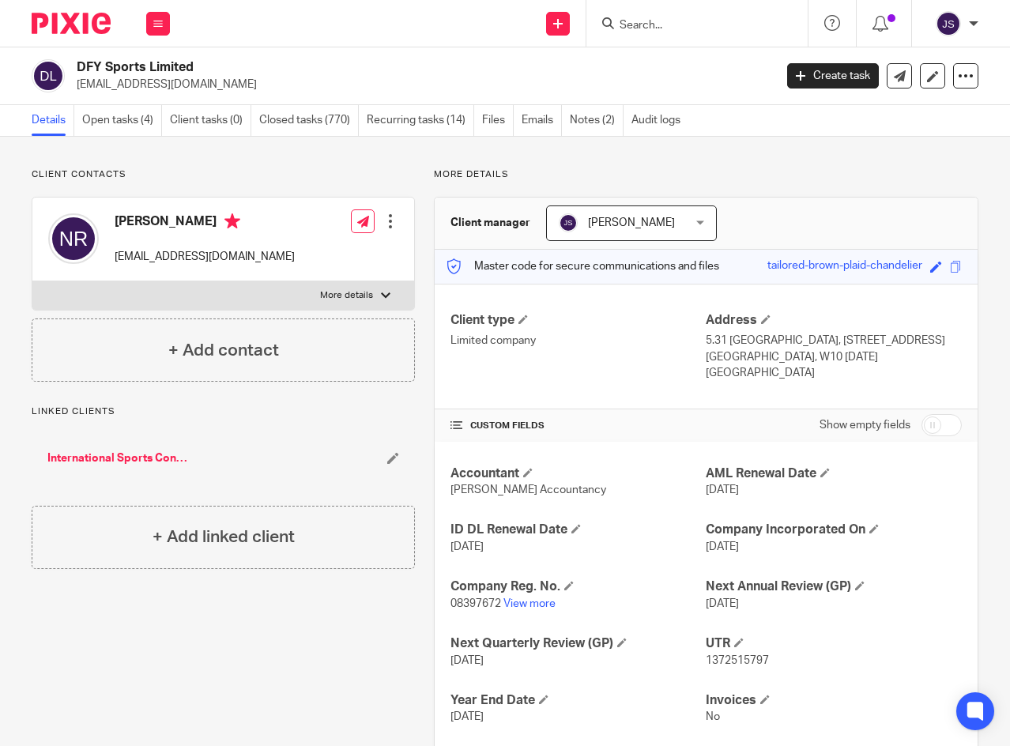
click at [231, 344] on h4 "+ Add contact" at bounding box center [223, 350] width 111 height 24
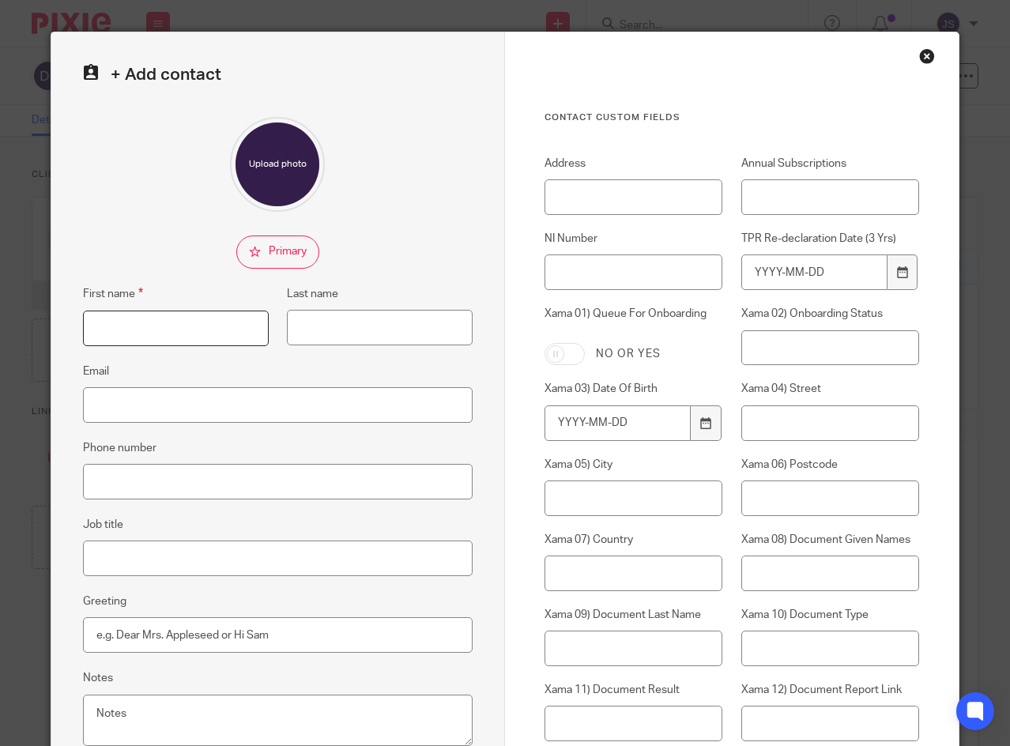
click at [153, 331] on input "First name" at bounding box center [176, 329] width 186 height 36
type input "[PERSON_NAME]"
click at [138, 405] on input "Email" at bounding box center [278, 405] width 390 height 36
type input "[PERSON_NAME][EMAIL_ADDRESS][DOMAIN_NAME]"
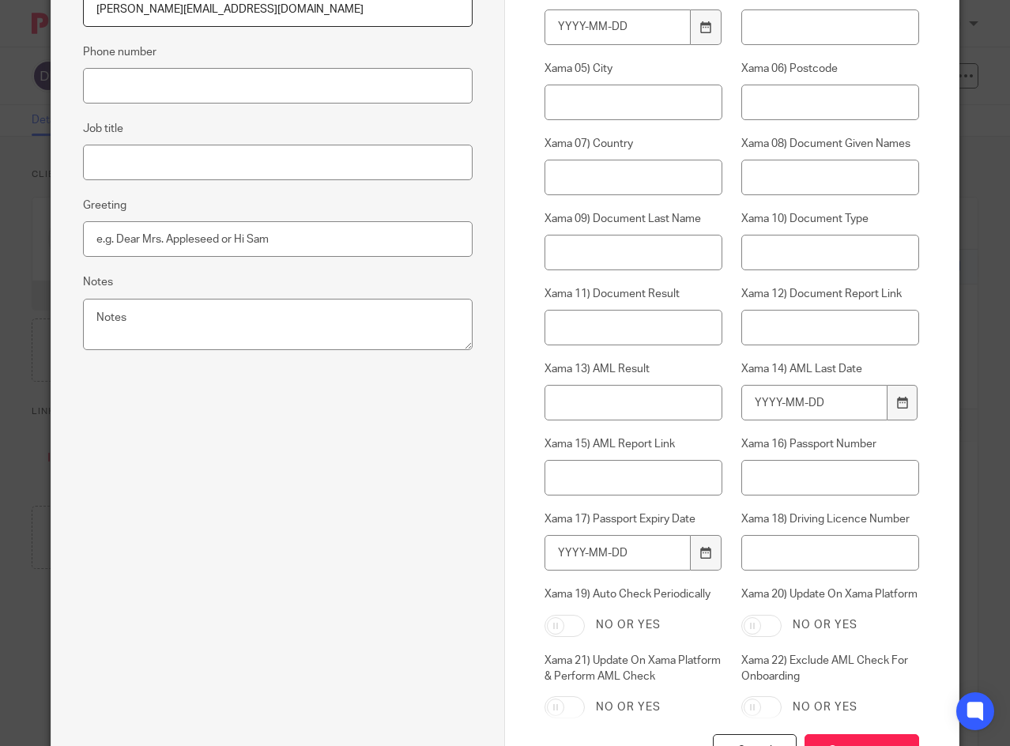
scroll to position [490, 0]
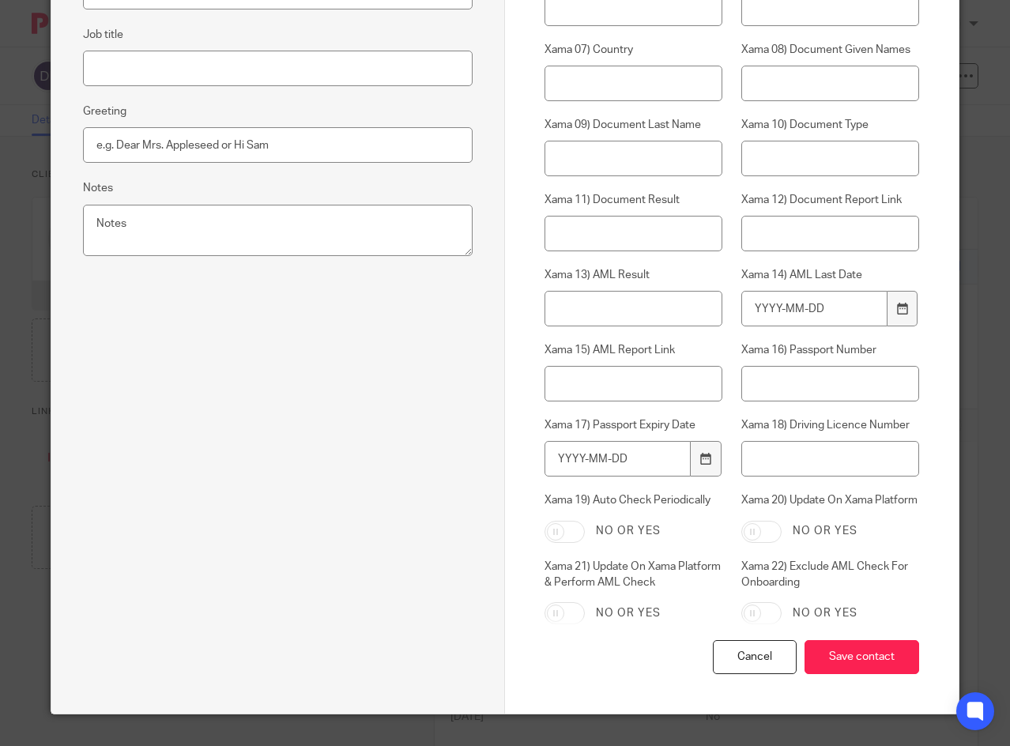
click at [837, 660] on input "Save contact" at bounding box center [861, 657] width 115 height 34
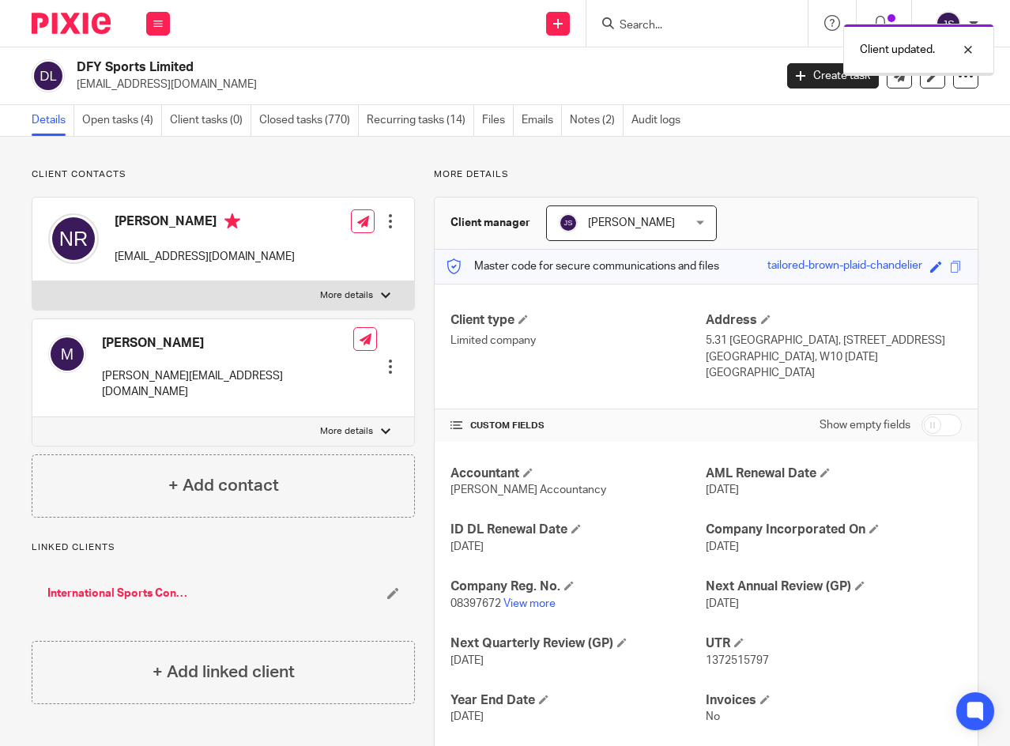
click at [213, 473] on h4 "+ Add contact" at bounding box center [223, 485] width 111 height 24
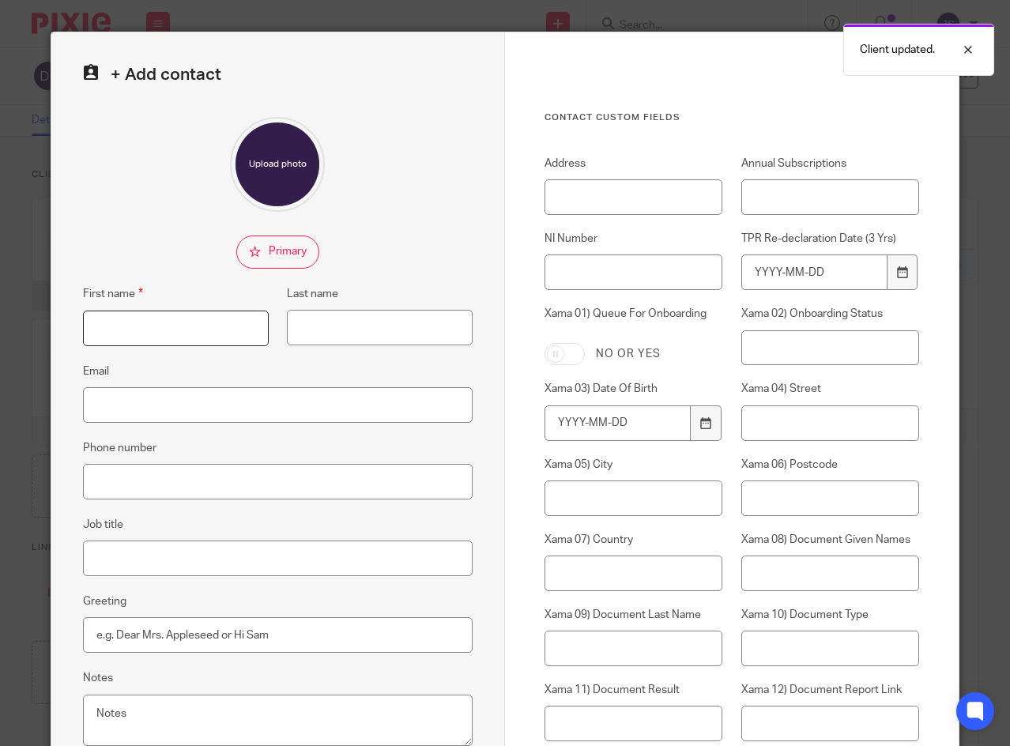
click at [149, 329] on input "First name" at bounding box center [176, 329] width 186 height 36
type input "[PERSON_NAME]"
drag, startPoint x: 150, startPoint y: 402, endPoint x: 160, endPoint y: 394, distance: 13.0
click at [150, 402] on input "Email" at bounding box center [278, 405] width 390 height 36
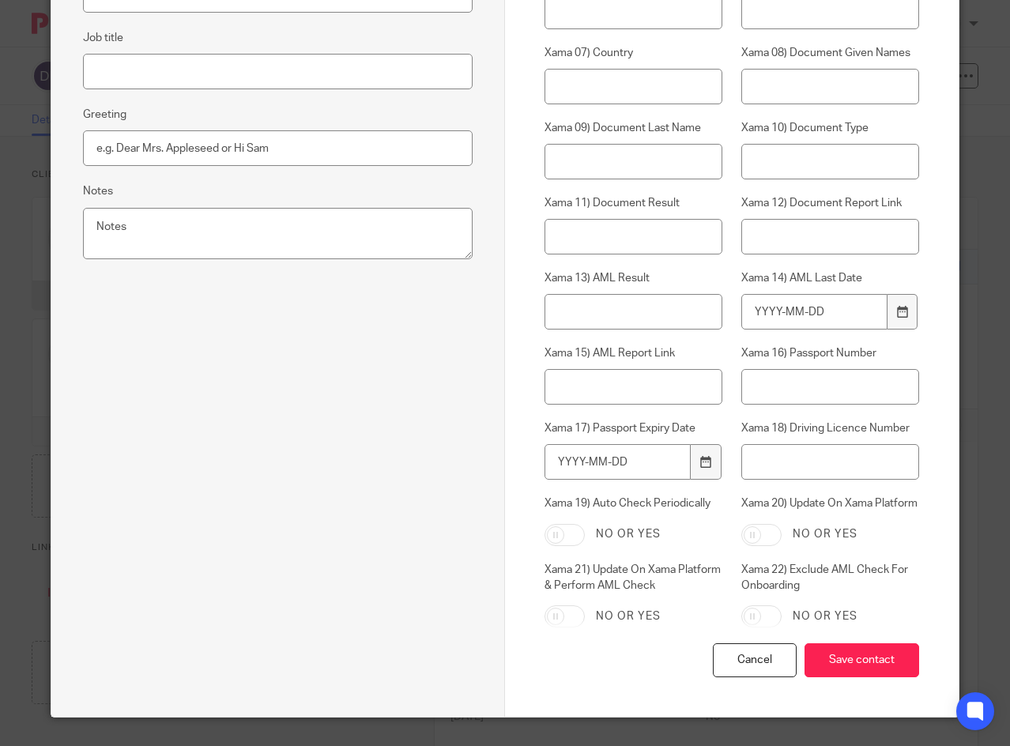
scroll to position [490, 0]
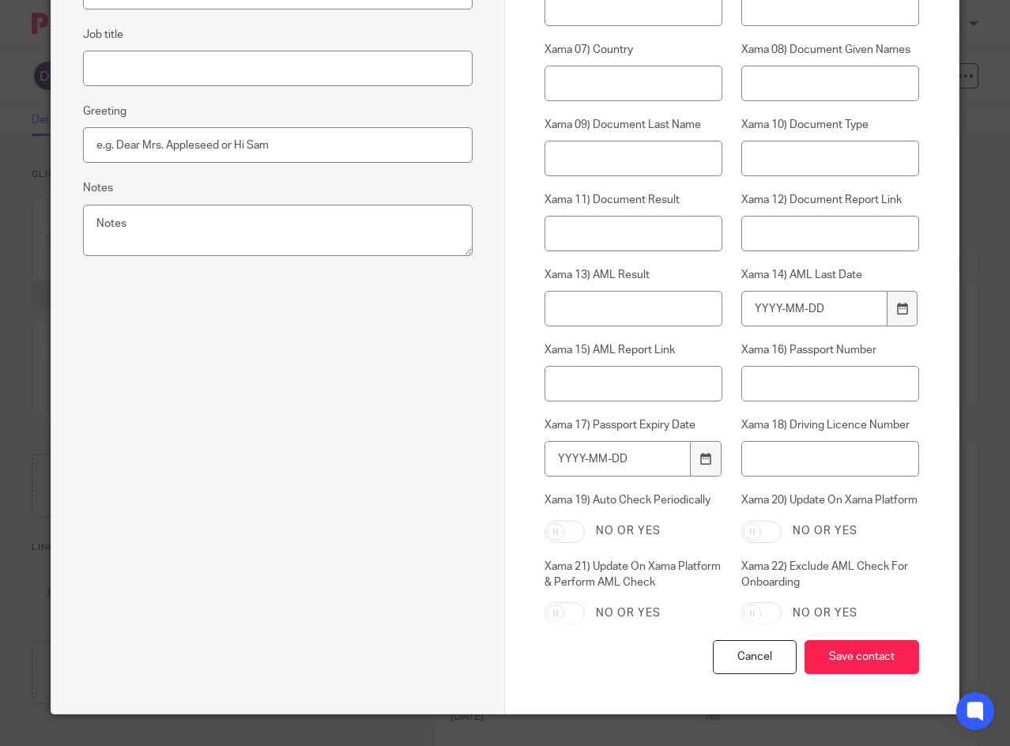
type input "[PERSON_NAME][EMAIL_ADDRESS][DOMAIN_NAME]"
click at [825, 655] on input "Save contact" at bounding box center [861, 657] width 115 height 34
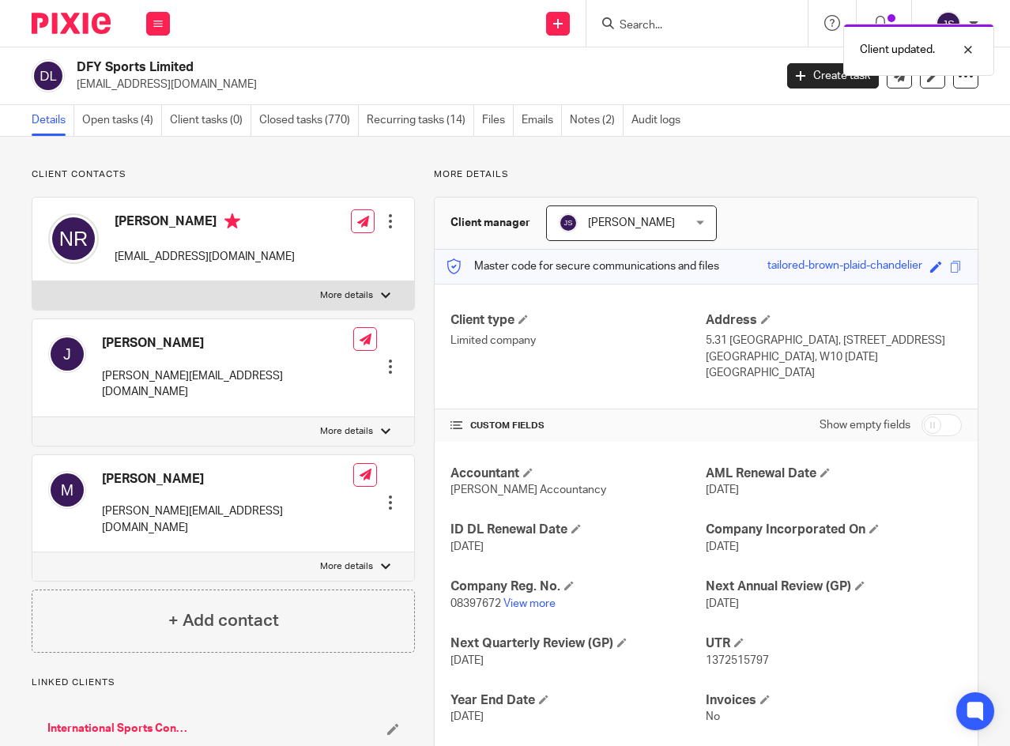
click at [119, 125] on link "Open tasks (4)" at bounding box center [122, 120] width 80 height 31
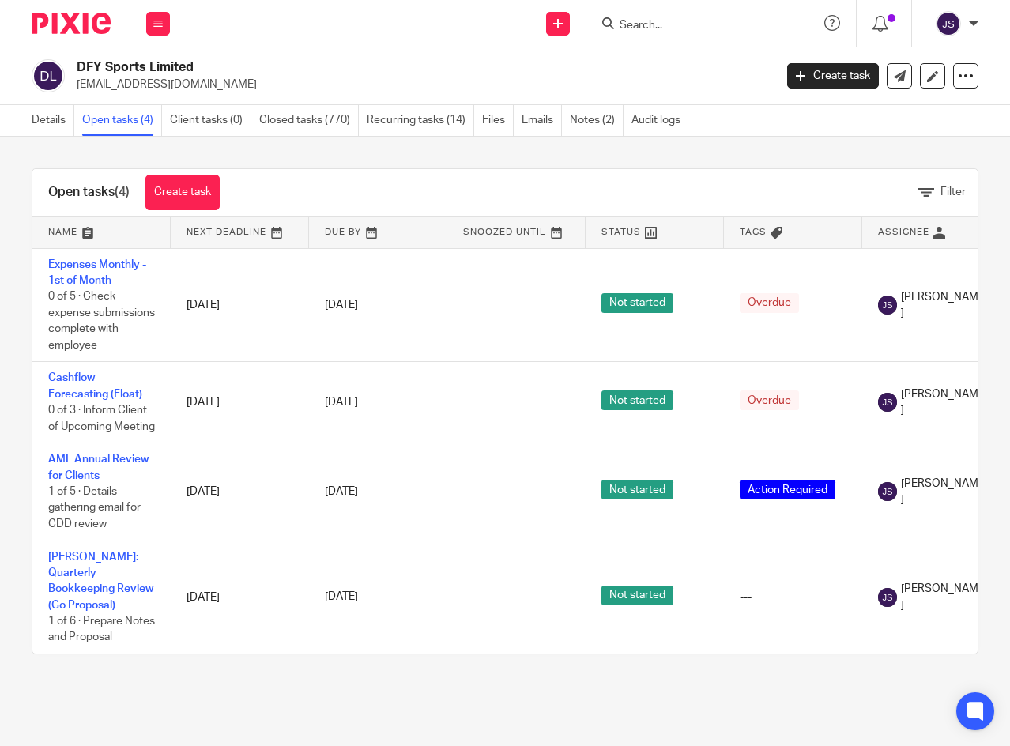
click at [126, 480] on link "AML Annual Review for Clients" at bounding box center [98, 467] width 100 height 27
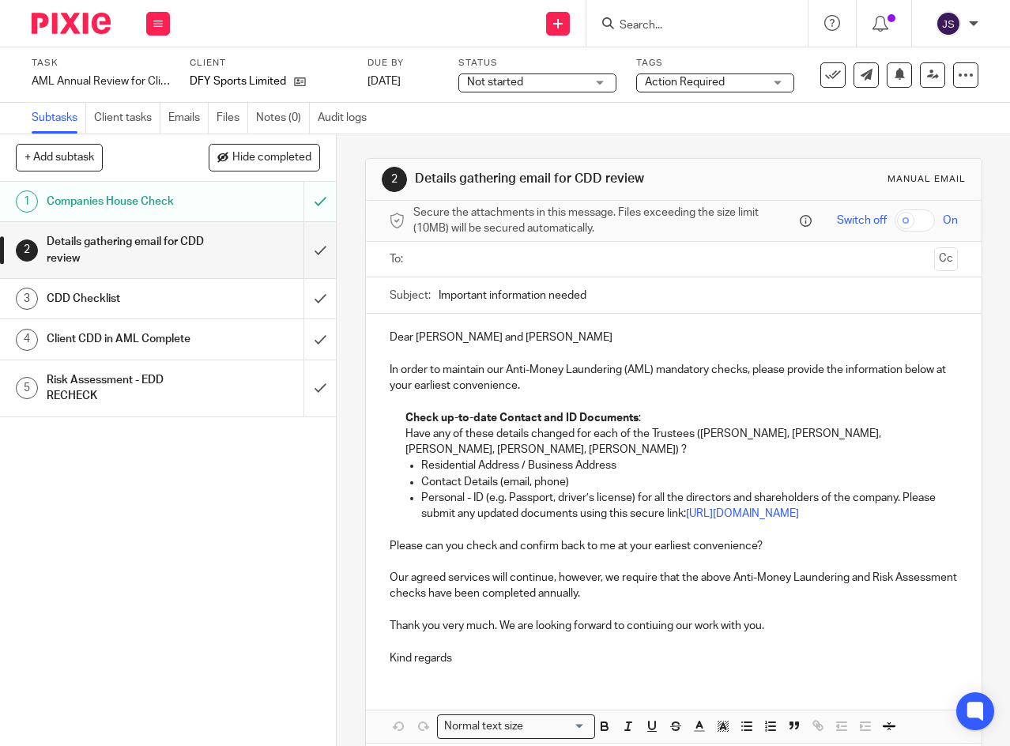
click at [518, 265] on input "text" at bounding box center [673, 259] width 509 height 18
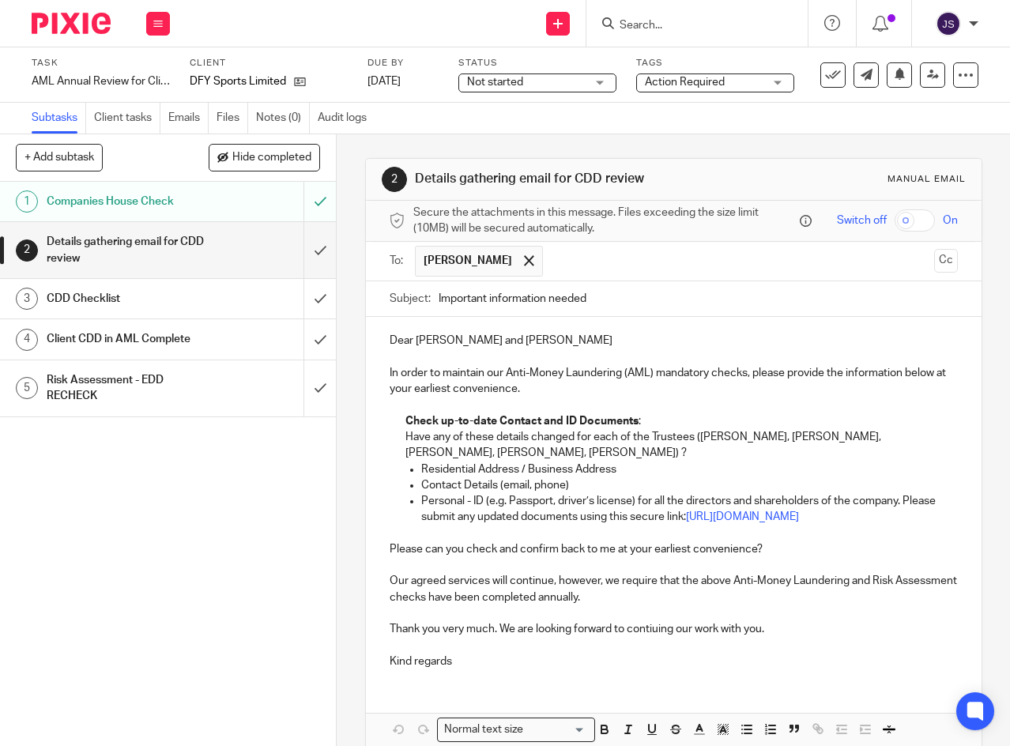
click at [551, 262] on input "text" at bounding box center [739, 261] width 376 height 31
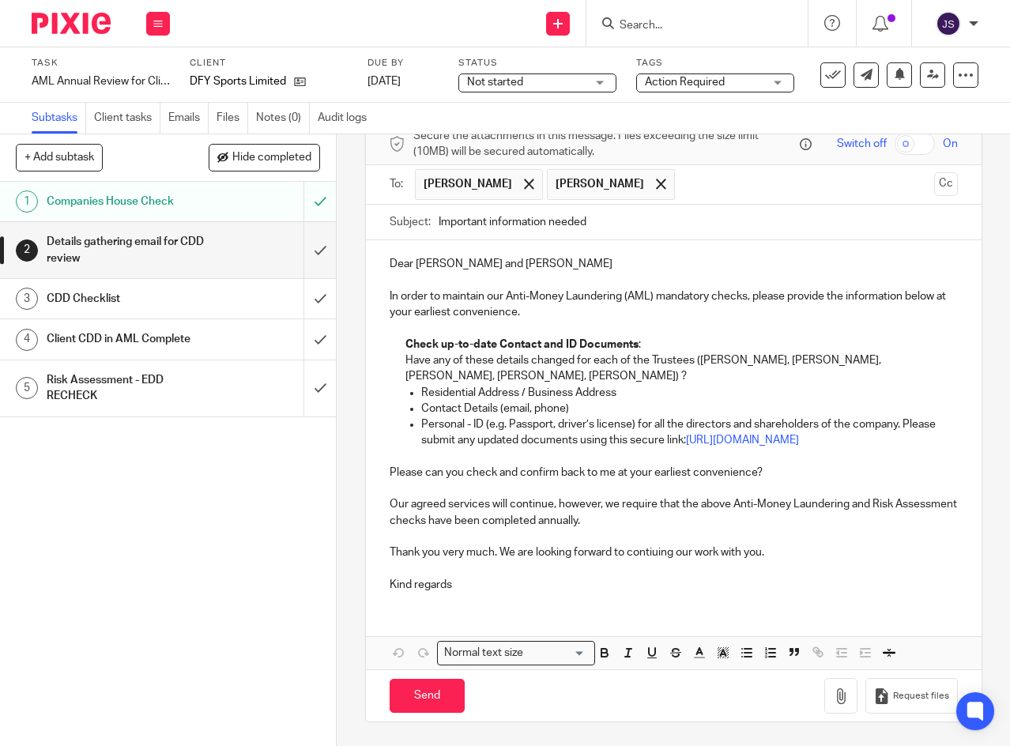
click at [498, 553] on p "Thank you very much. We are looking forward to contiuing our work with you." at bounding box center [674, 552] width 568 height 16
click at [518, 589] on p "Kind regards" at bounding box center [674, 585] width 568 height 16
click at [559, 75] on span "Not started" at bounding box center [526, 82] width 119 height 17
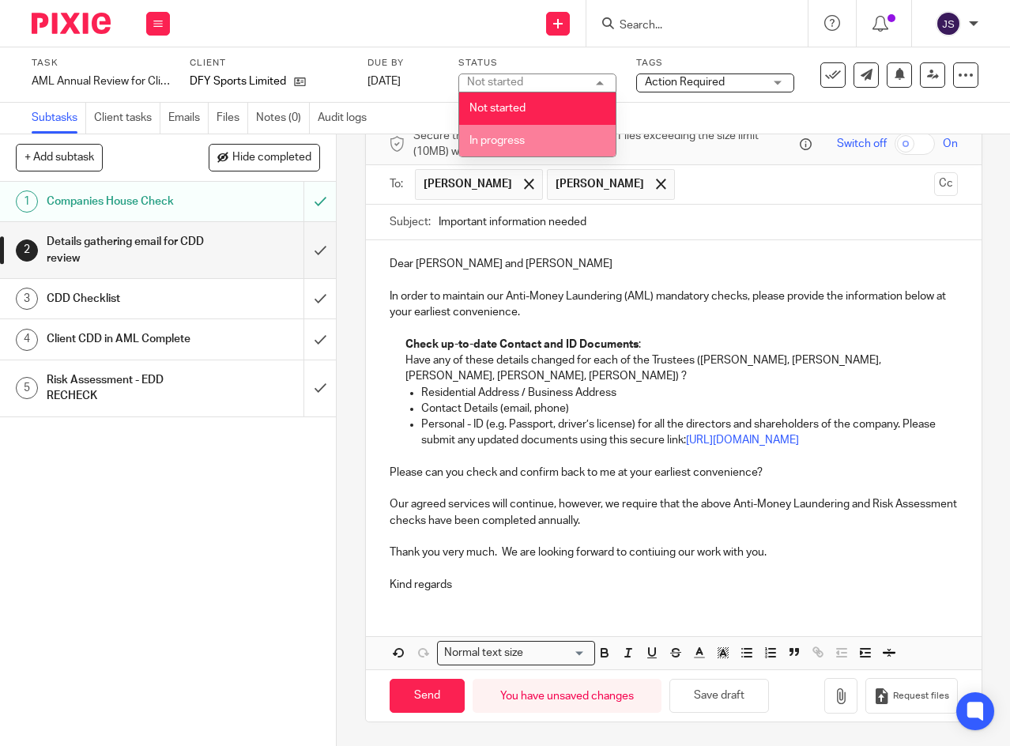
click at [546, 131] on li "In progress" at bounding box center [537, 141] width 156 height 32
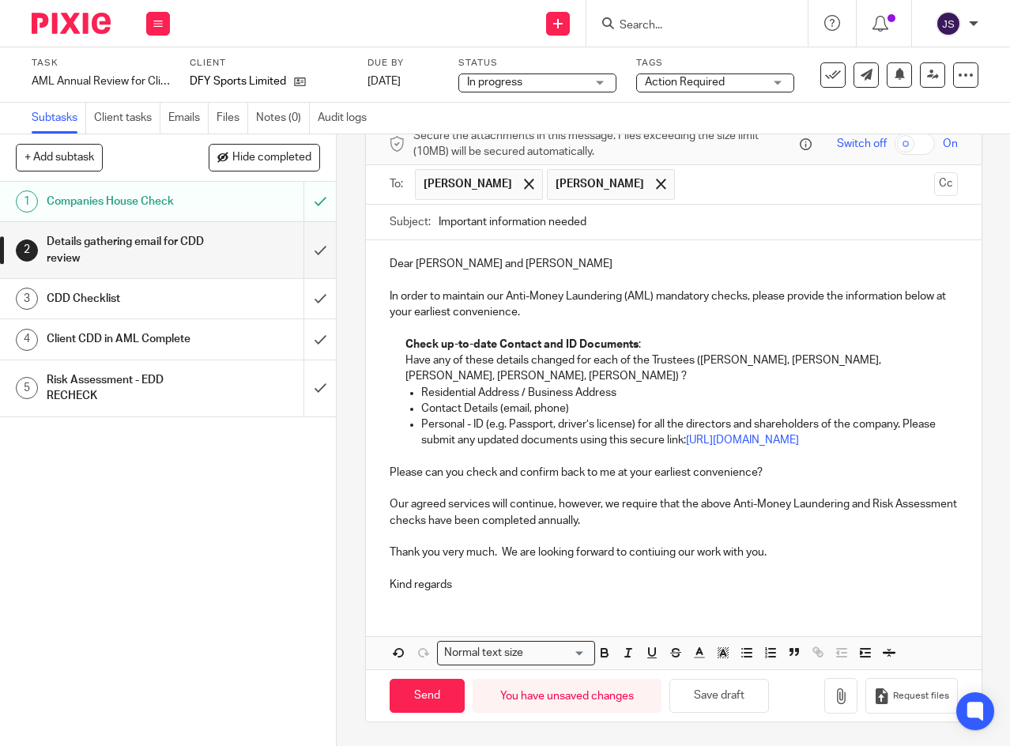
click at [711, 85] on span "Action Required" at bounding box center [685, 82] width 80 height 11
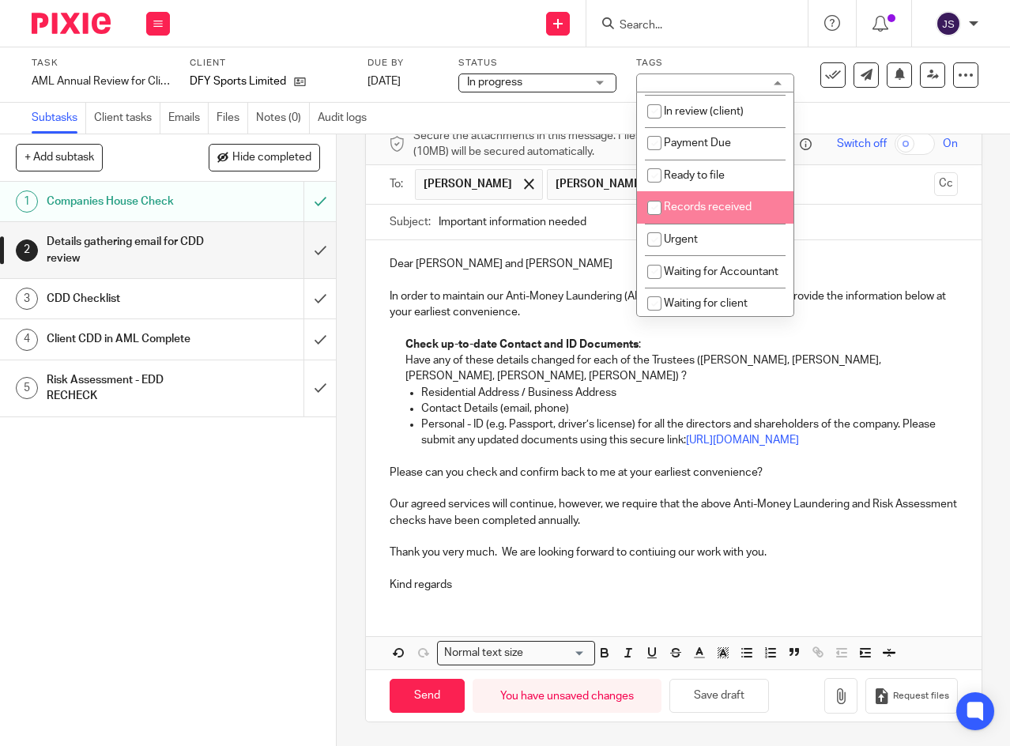
scroll to position [237, 0]
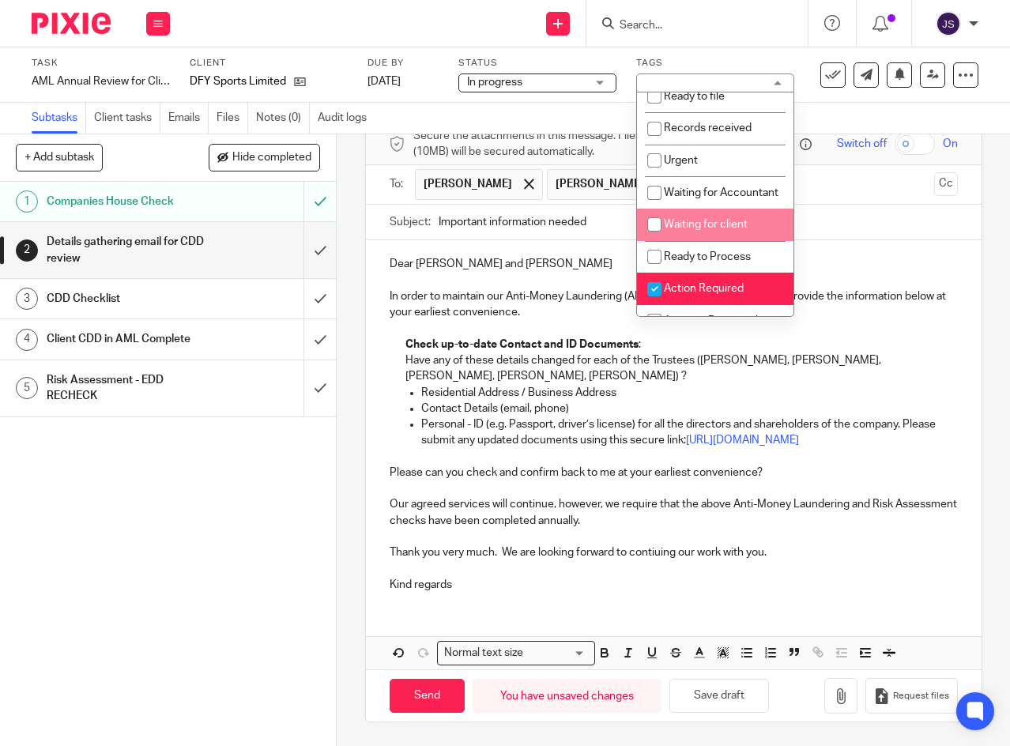
click at [655, 239] on input "checkbox" at bounding box center [654, 224] width 30 height 30
checkbox input "true"
click at [438, 85] on link "14 Oct 2025" at bounding box center [402, 81] width 71 height 17
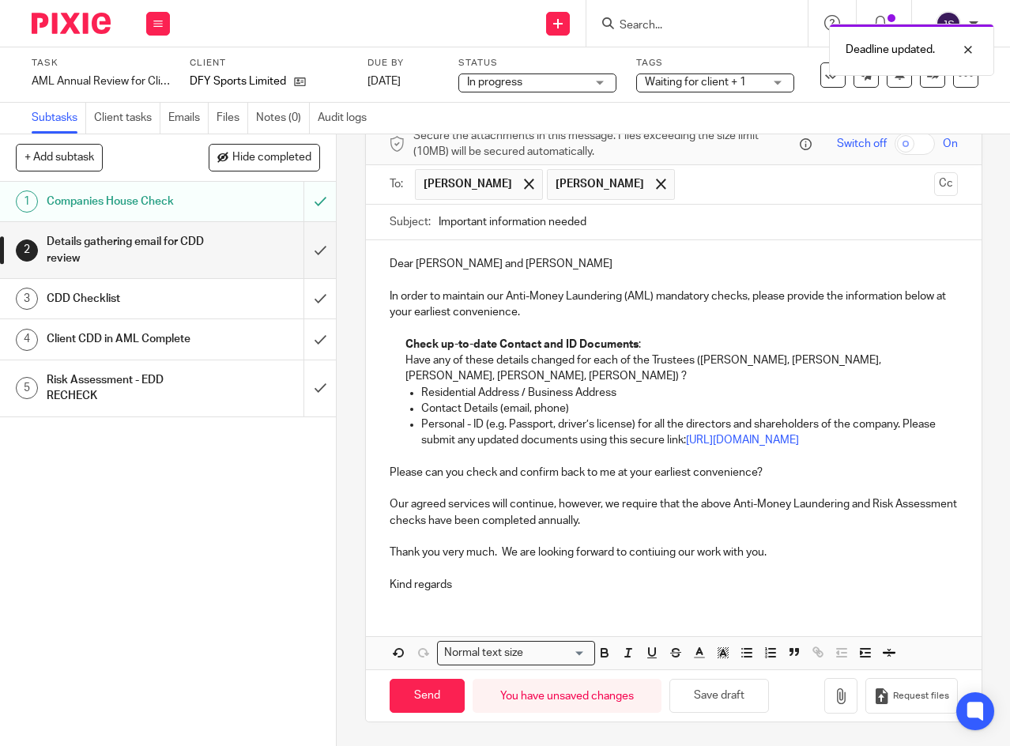
scroll to position [83, 0]
click at [425, 697] on input "Send" at bounding box center [427, 696] width 75 height 34
type input "Sent"
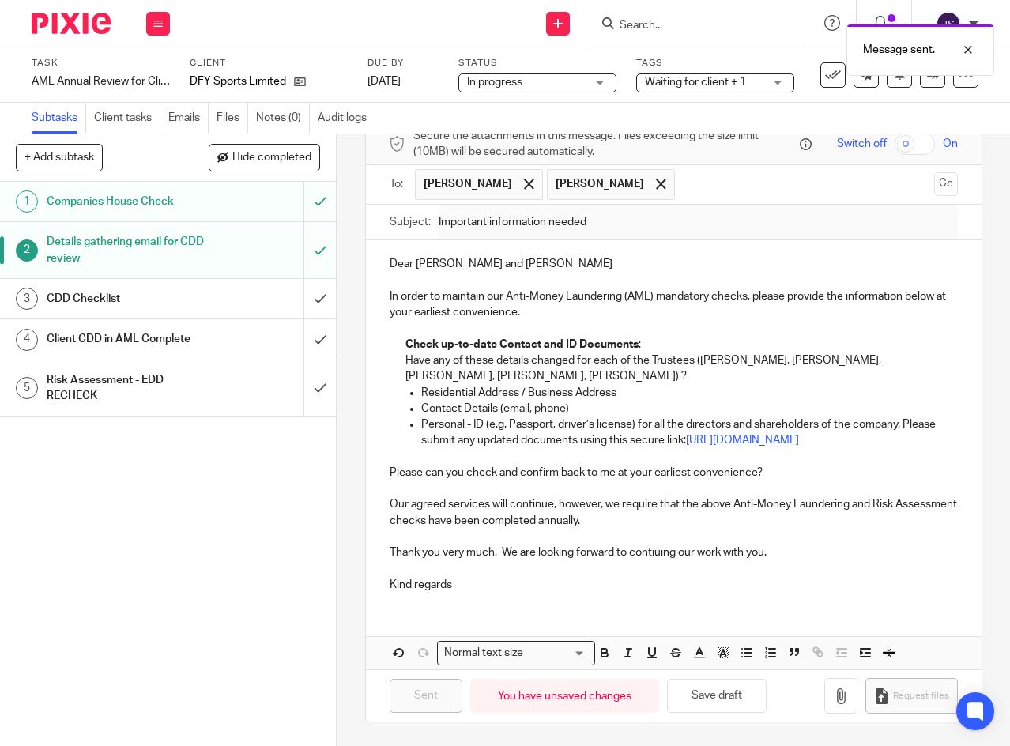
click at [158, 23] on icon at bounding box center [157, 23] width 9 height 9
click at [148, 73] on link "Work" at bounding box center [151, 73] width 28 height 11
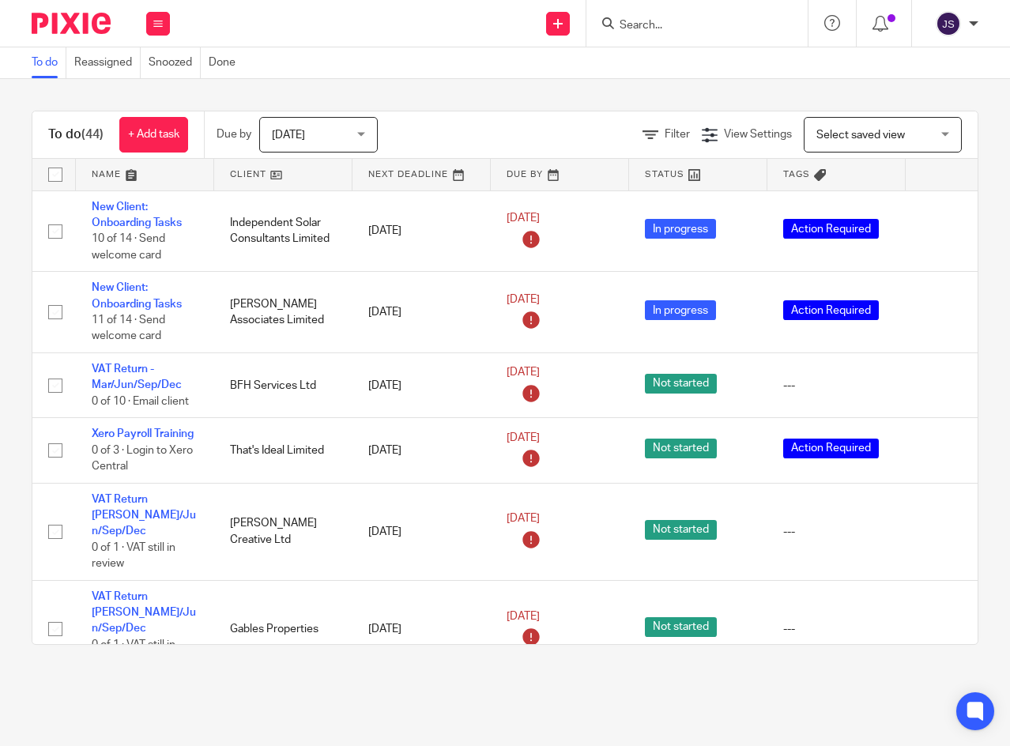
click at [159, 22] on icon at bounding box center [157, 23] width 9 height 9
click at [477, 92] on div "To do (44) + Add task Due by Today Today Today Tomorrow This week Next week Thi…" at bounding box center [505, 377] width 1010 height 597
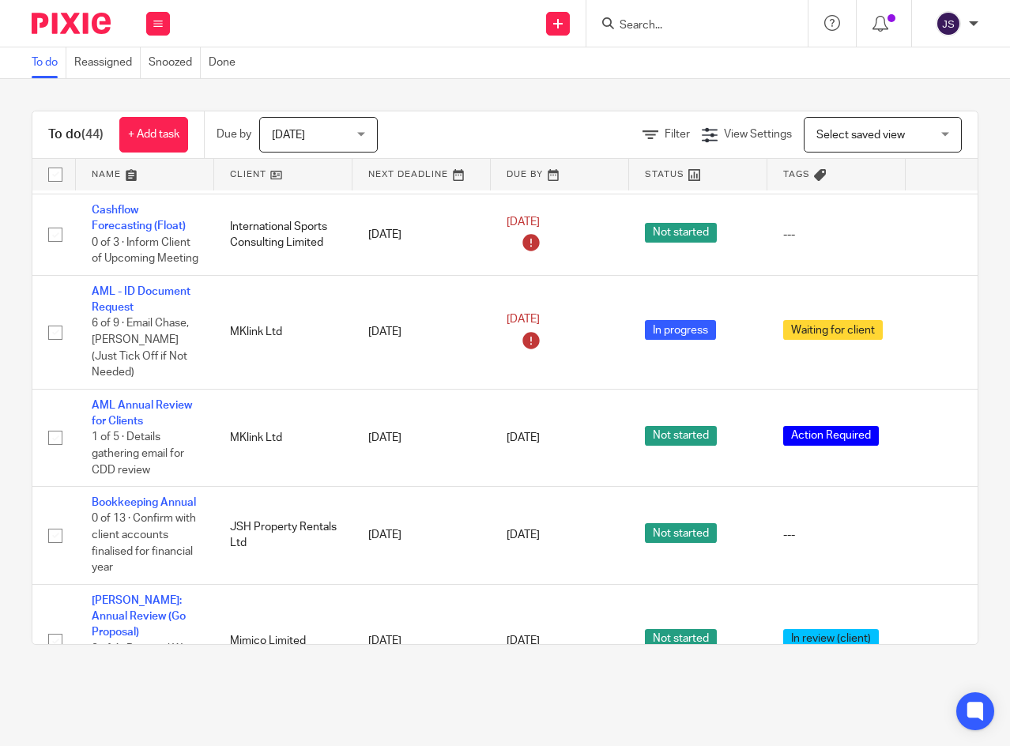
scroll to position [1027, 0]
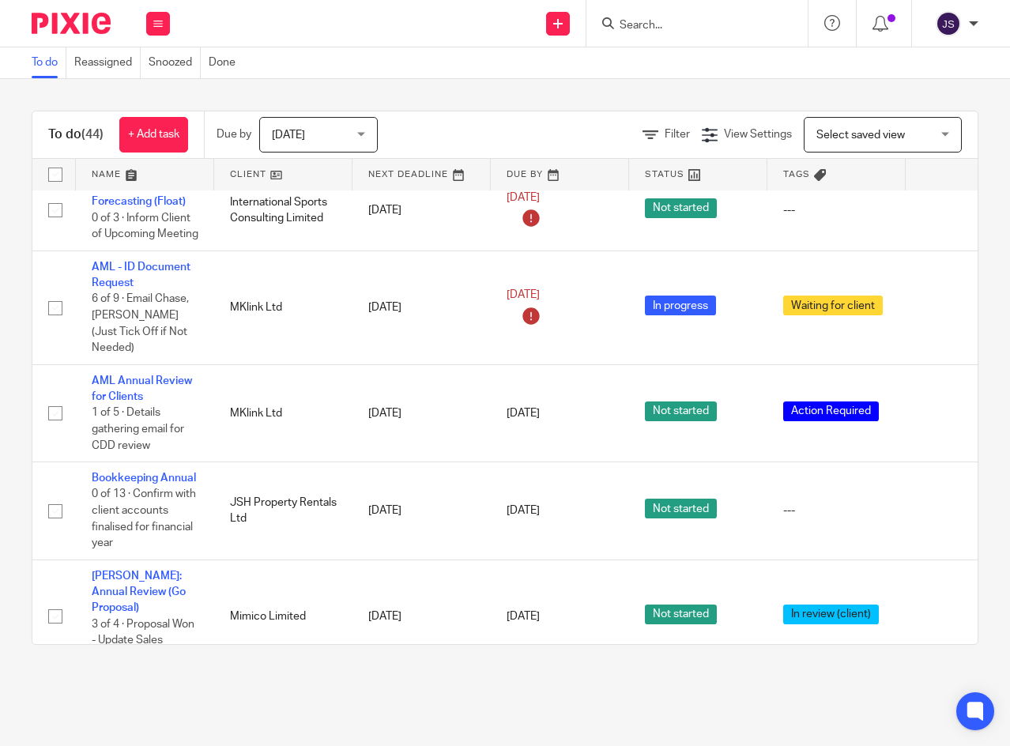
click at [174, 267] on link "AML - ID Document Request" at bounding box center [141, 275] width 99 height 27
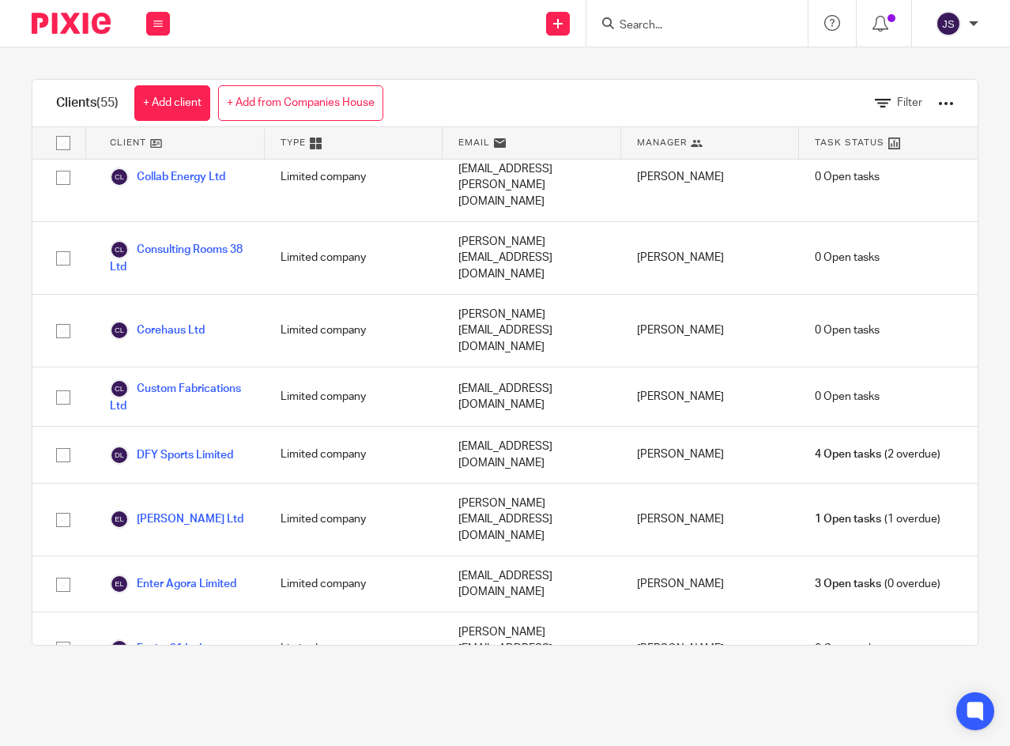
scroll to position [869, 0]
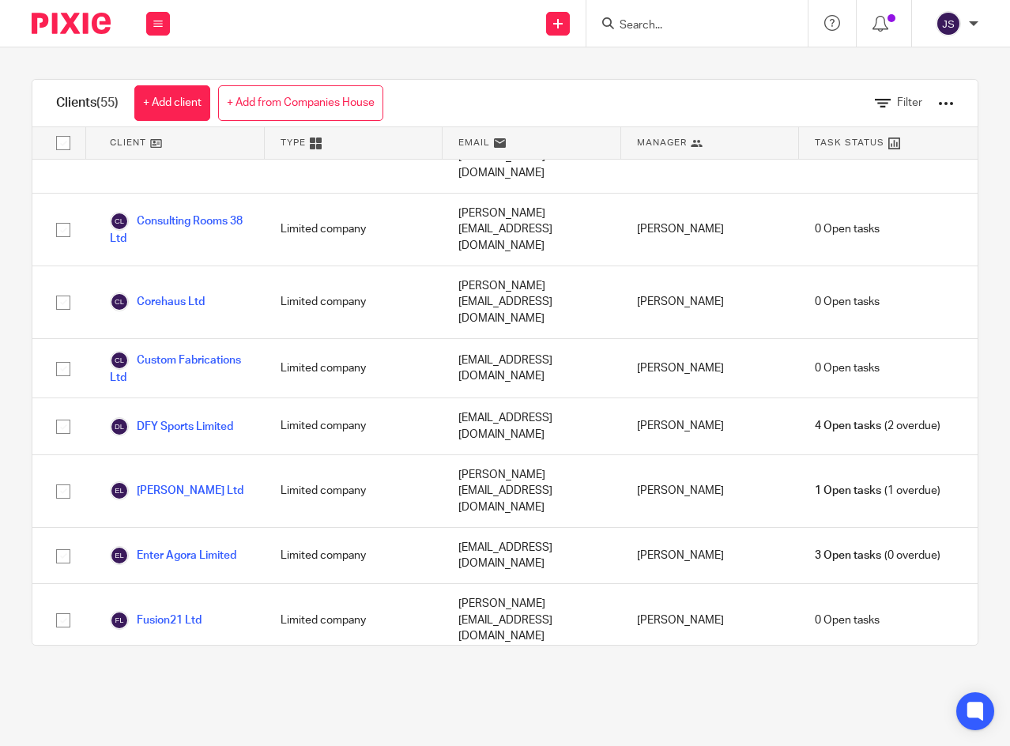
click at [206, 417] on link "DFY Sports Limited" at bounding box center [171, 426] width 123 height 19
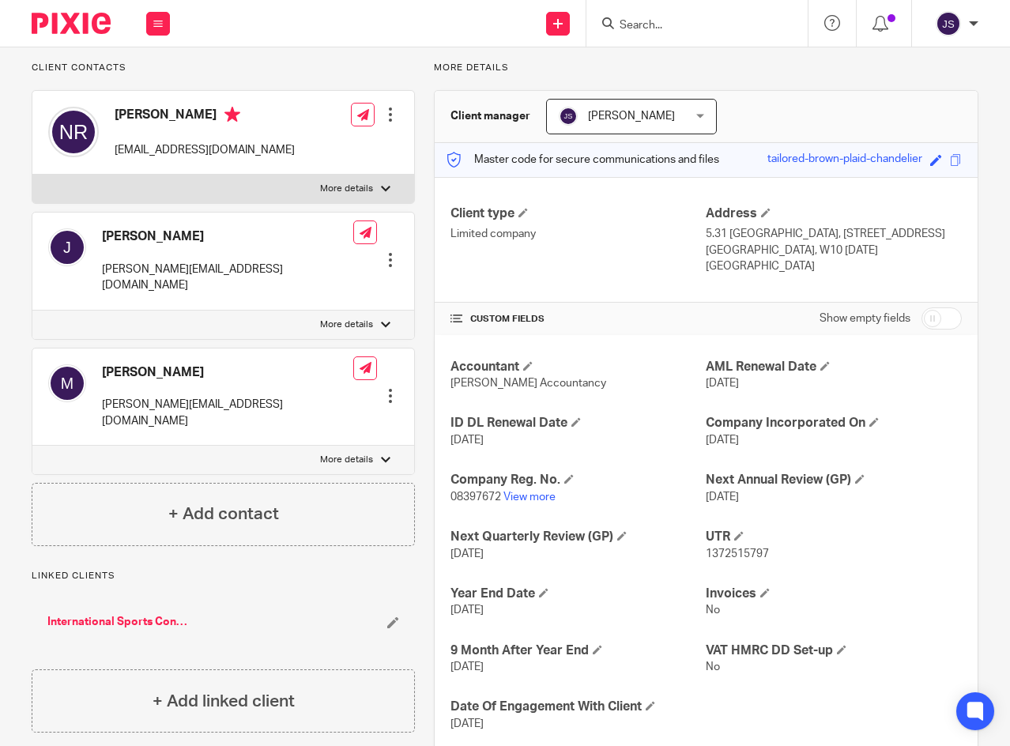
scroll to position [149, 0]
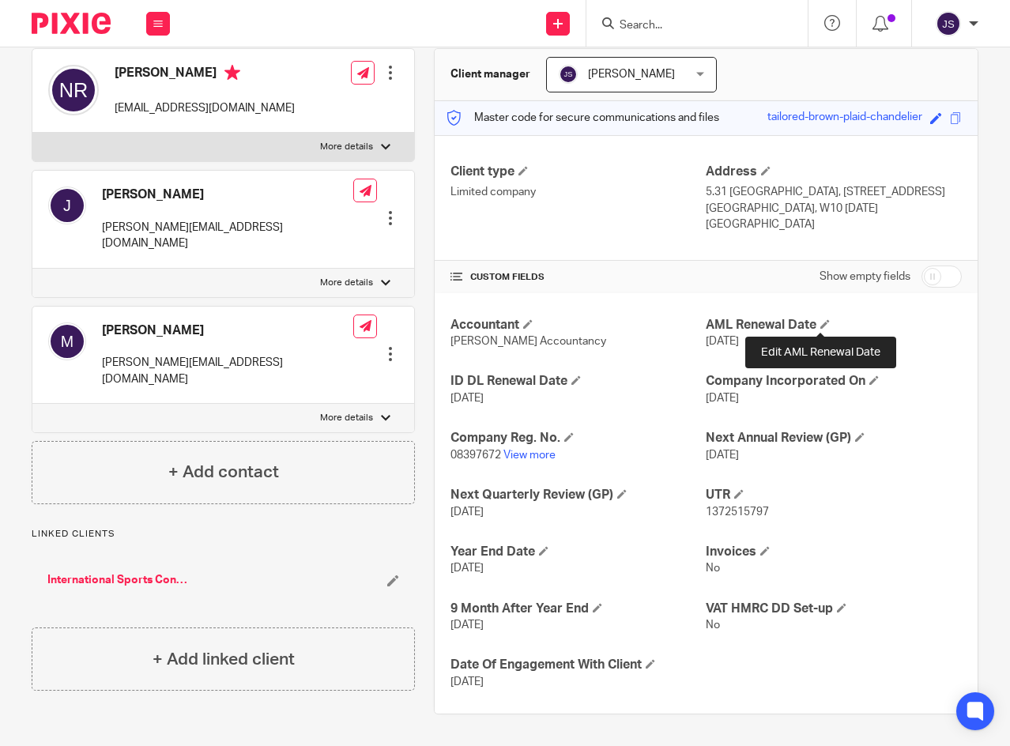
click at [821, 325] on span at bounding box center [824, 323] width 9 height 9
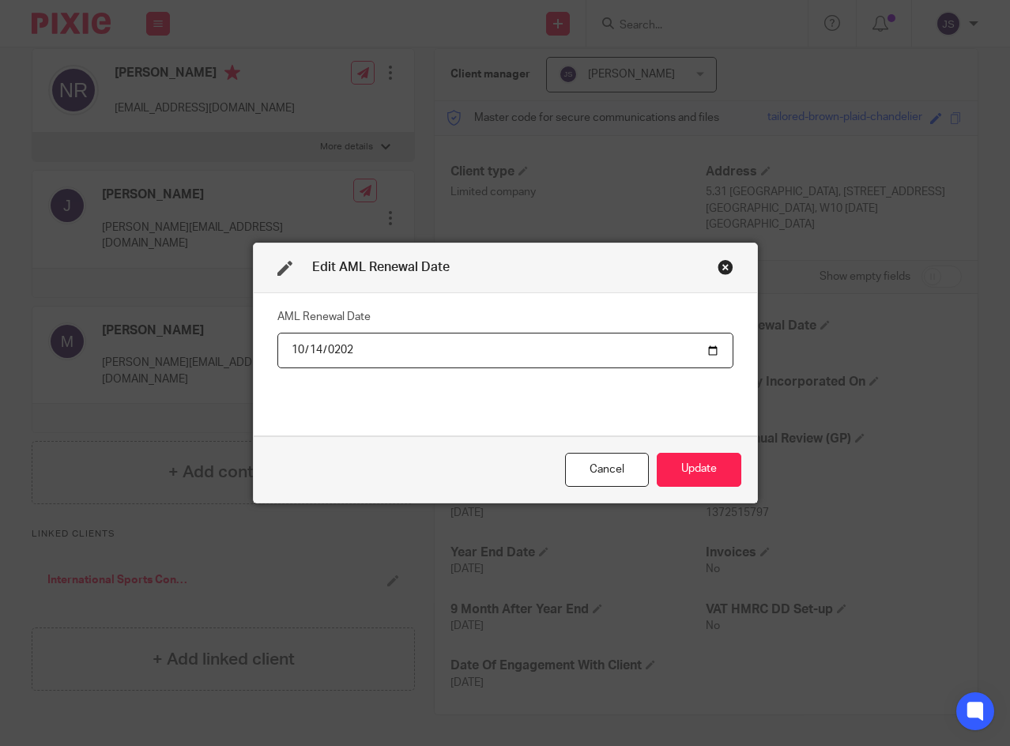
type input "[DATE]"
click at [424, 382] on div "AML Renewal Date [DATE]" at bounding box center [505, 364] width 456 height 119
click at [691, 472] on button "Update" at bounding box center [699, 470] width 85 height 34
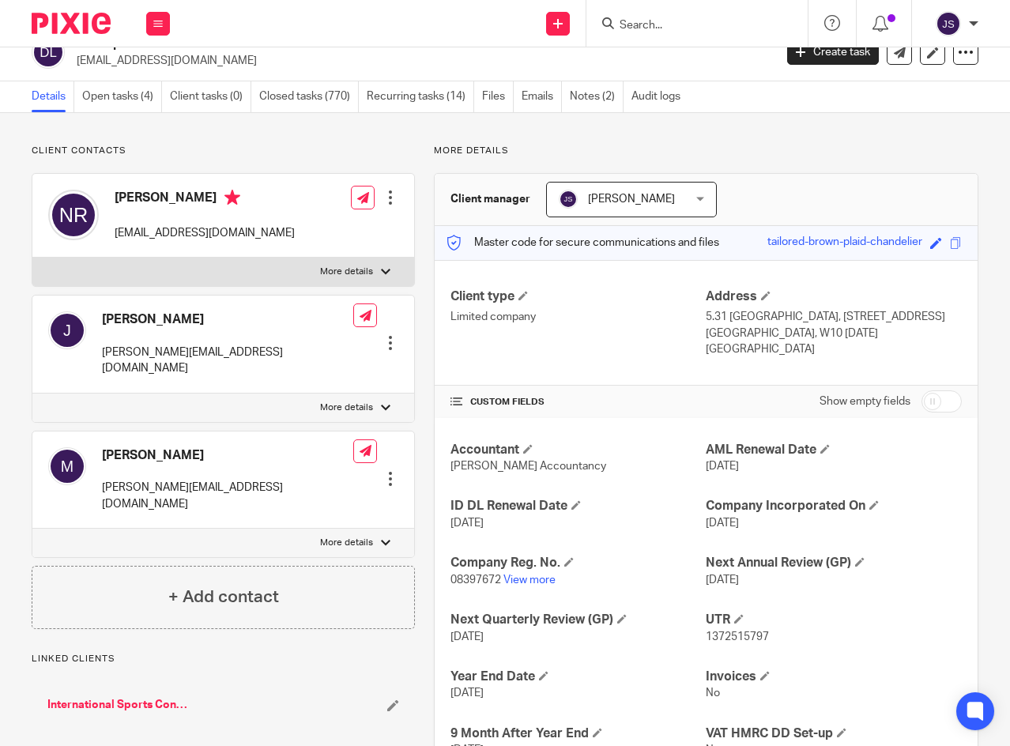
scroll to position [0, 0]
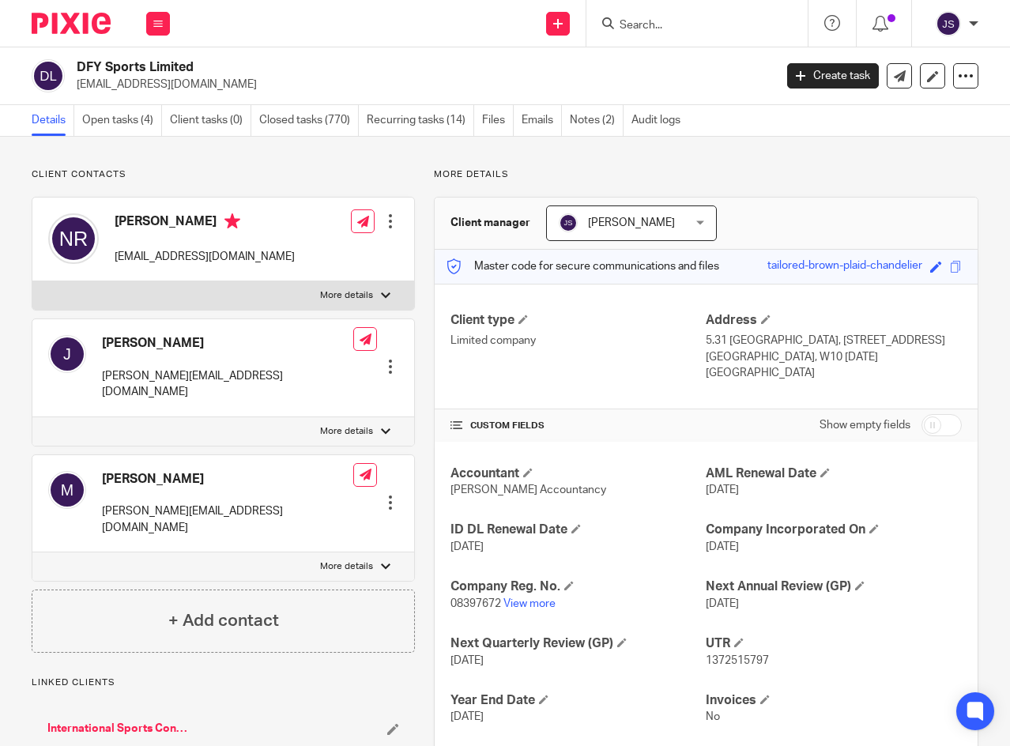
click at [157, 24] on icon at bounding box center [157, 23] width 9 height 9
click at [148, 118] on link "Clients" at bounding box center [155, 120] width 36 height 11
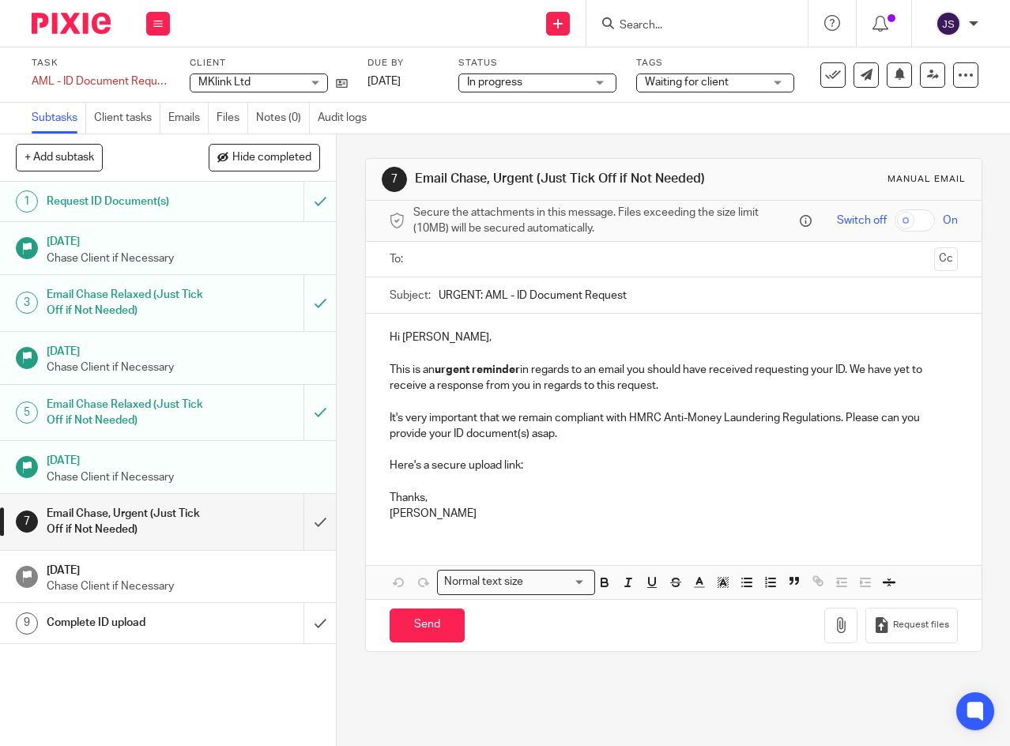
click at [547, 473] on p "Here's a secure upload link:" at bounding box center [674, 465] width 568 height 16
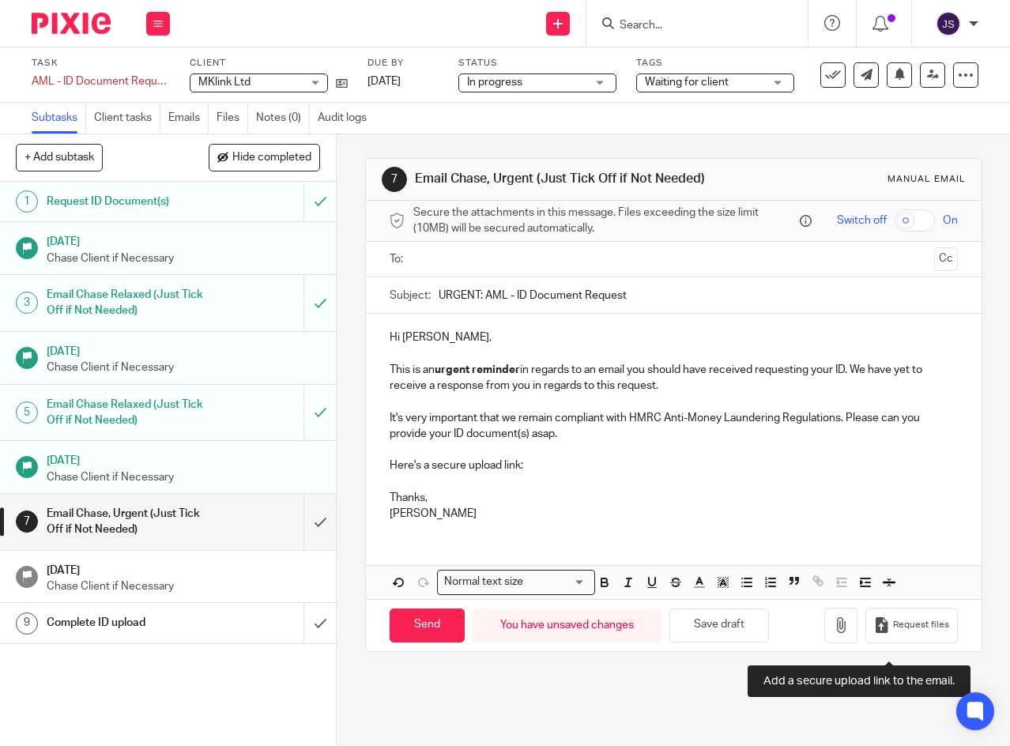
click at [893, 631] on span "Request files" at bounding box center [921, 625] width 56 height 13
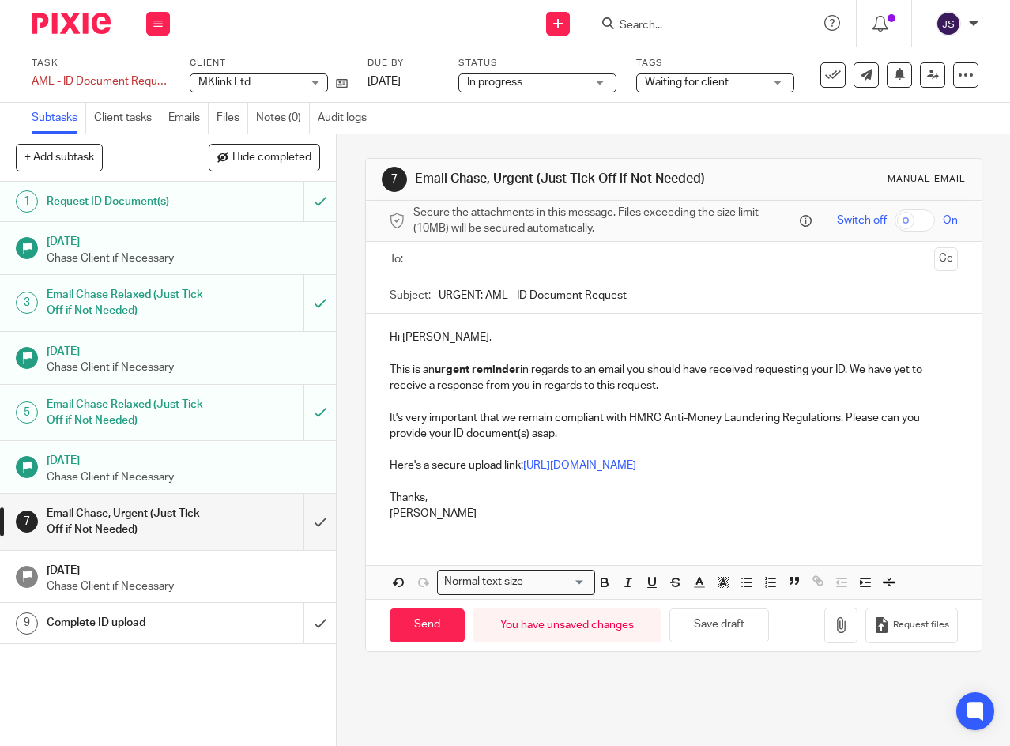
click at [454, 506] on p "Thanks," at bounding box center [674, 490] width 568 height 32
click at [420, 269] on input "text" at bounding box center [673, 259] width 509 height 18
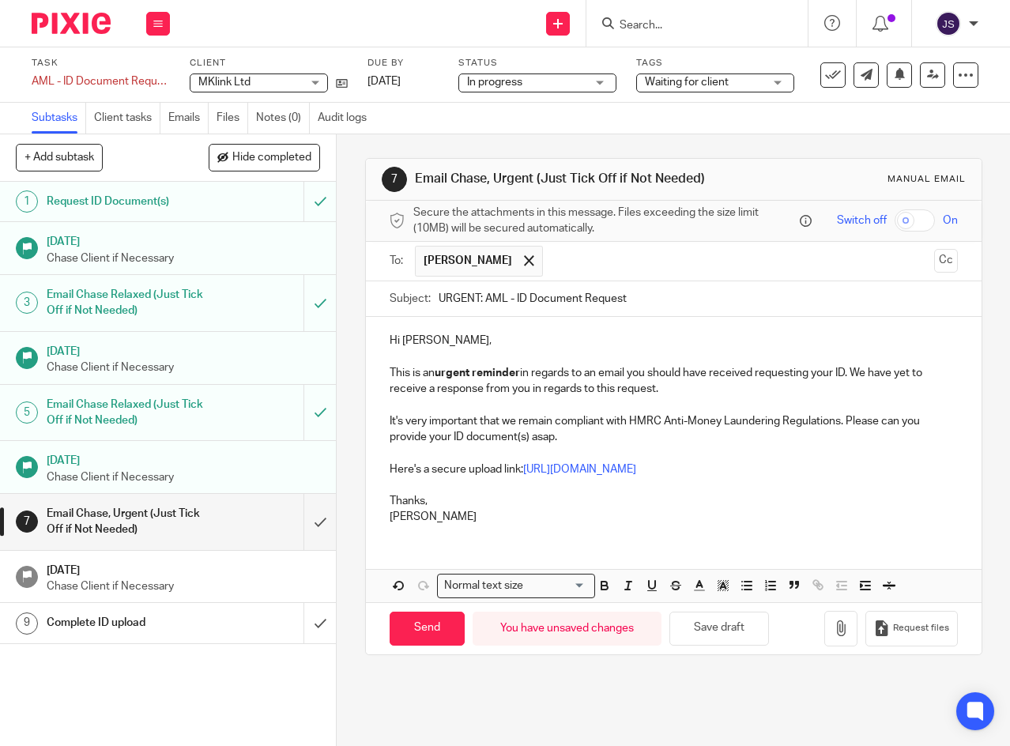
click at [418, 642] on input "Send" at bounding box center [427, 629] width 75 height 34
type input "Sent"
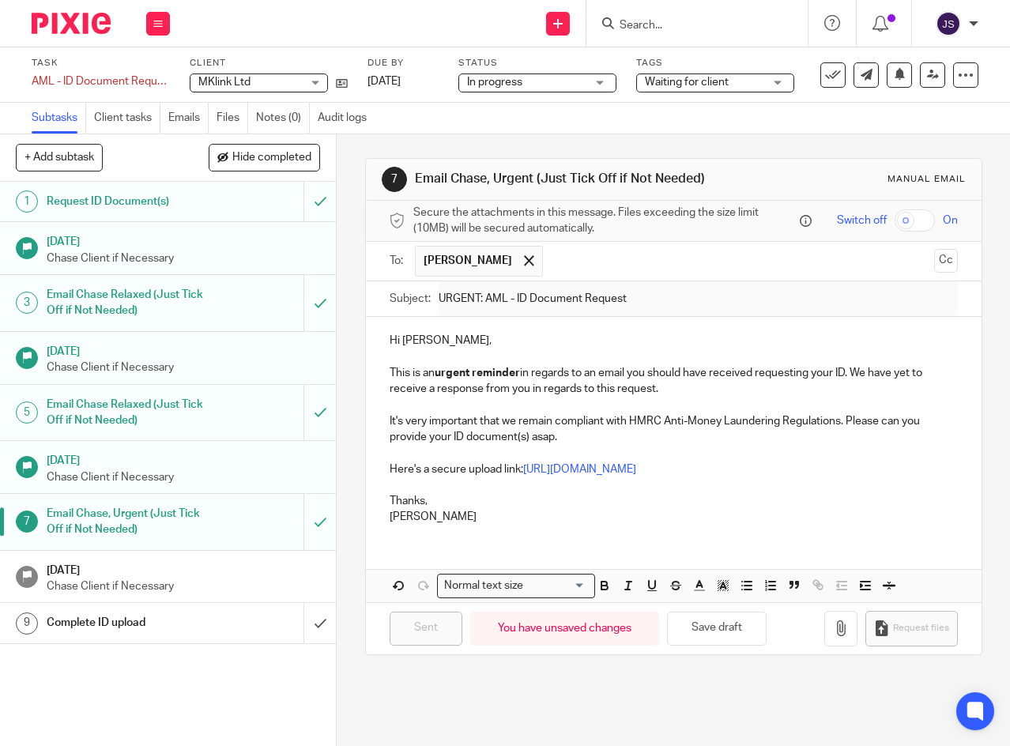
click at [758, 536] on div "Hi Mike, This is an urgent reminder in regards to an email you should have rece…" at bounding box center [673, 427] width 615 height 220
click at [438, 80] on link "14 Oct 2025" at bounding box center [402, 81] width 71 height 17
click at [154, 24] on icon at bounding box center [157, 23] width 9 height 9
click at [143, 73] on link "Work" at bounding box center [151, 73] width 28 height 11
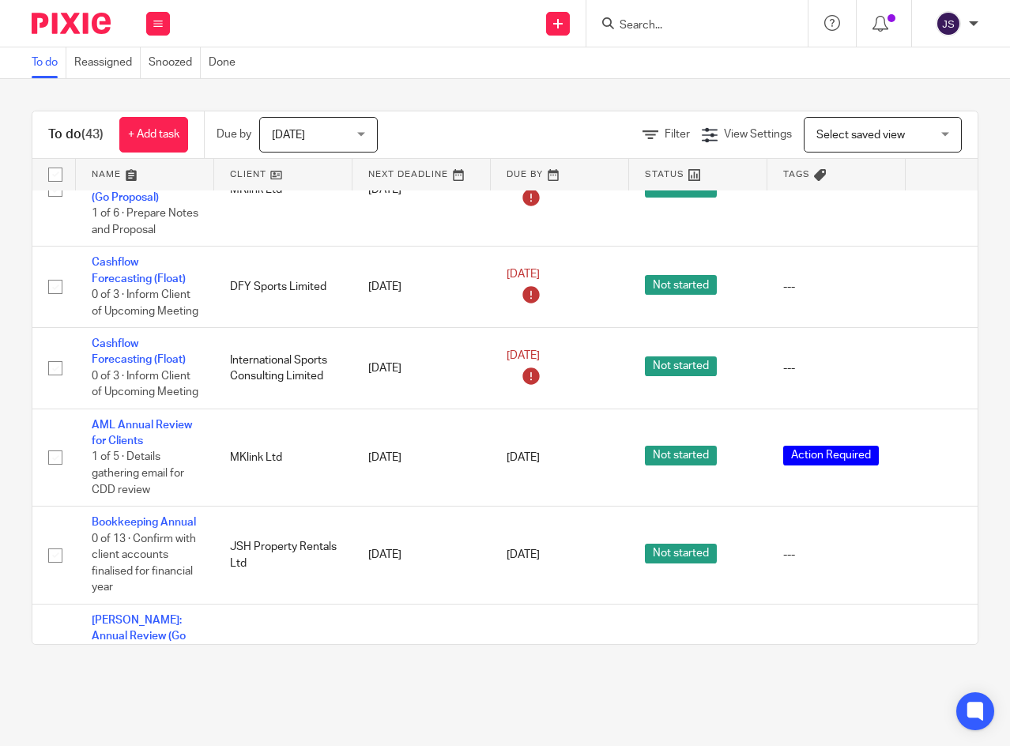
scroll to position [948, 0]
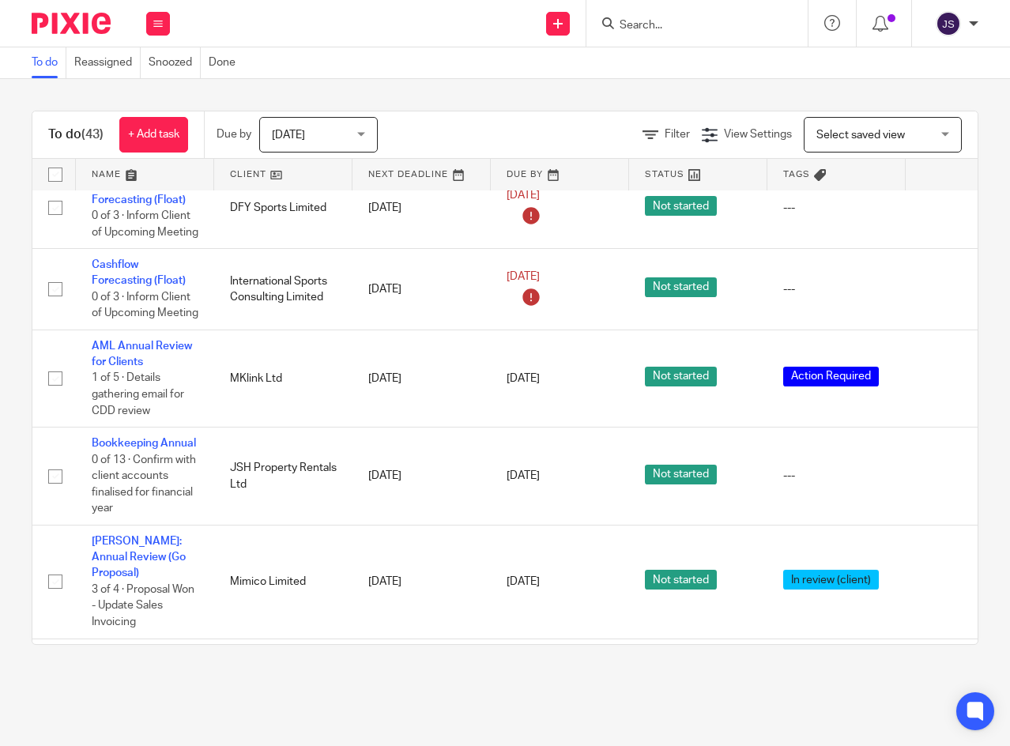
click at [131, 347] on link "AML Annual Review for Clients" at bounding box center [142, 354] width 100 height 27
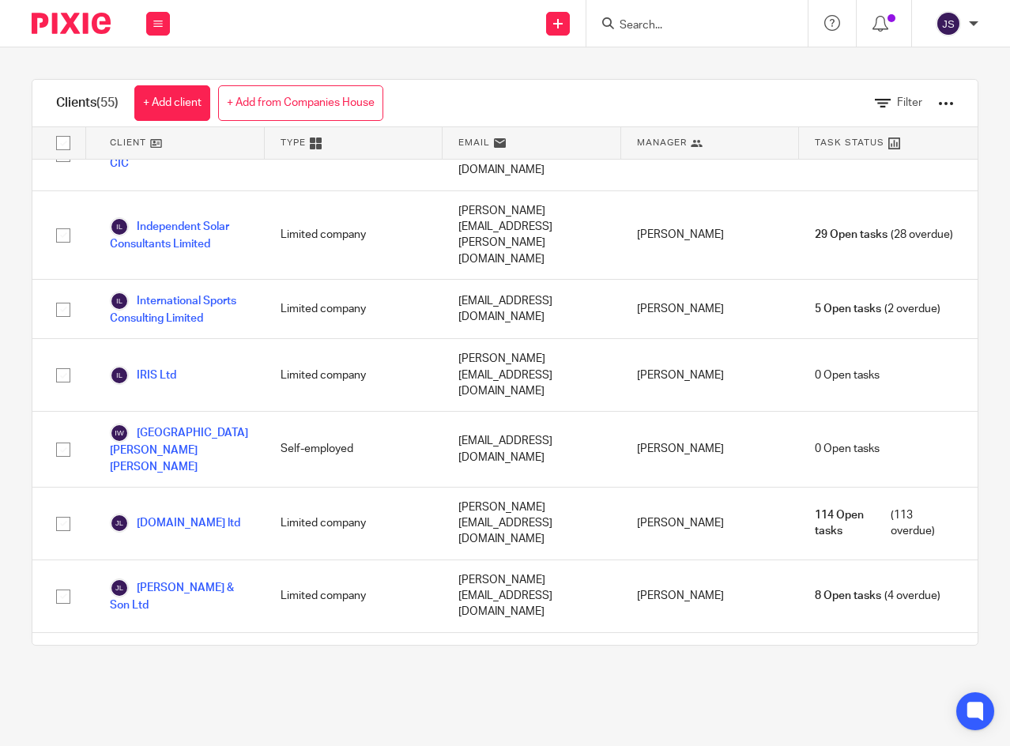
scroll to position [1896, 0]
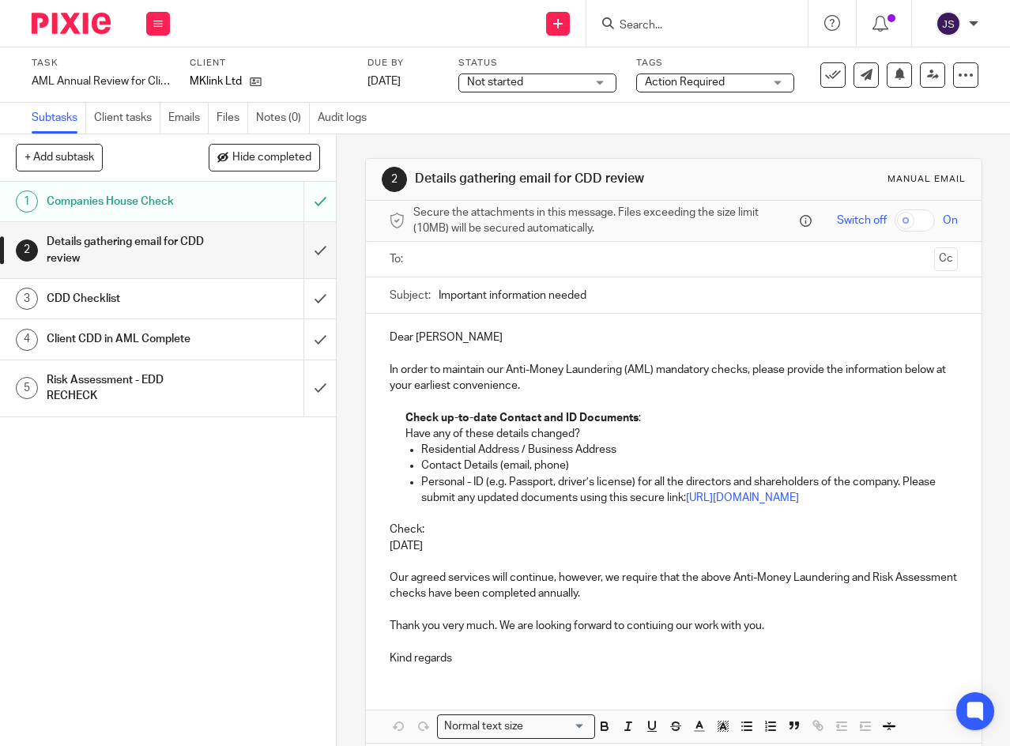
click at [469, 264] on input "text" at bounding box center [673, 259] width 509 height 18
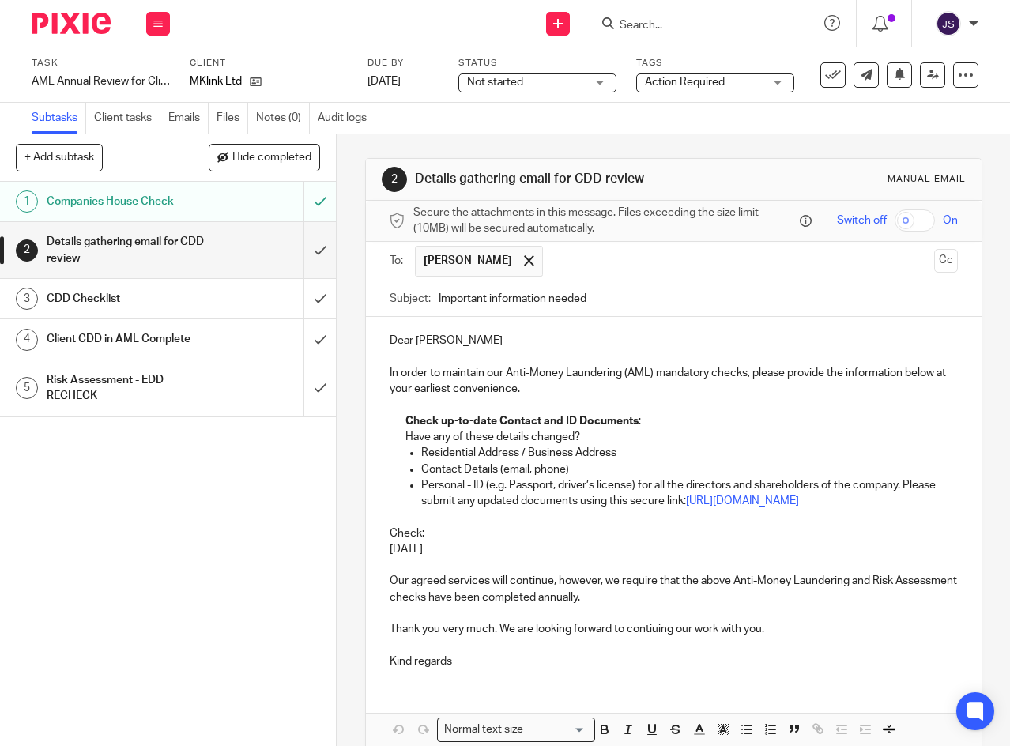
click at [426, 541] on p "Check:" at bounding box center [674, 533] width 568 height 16
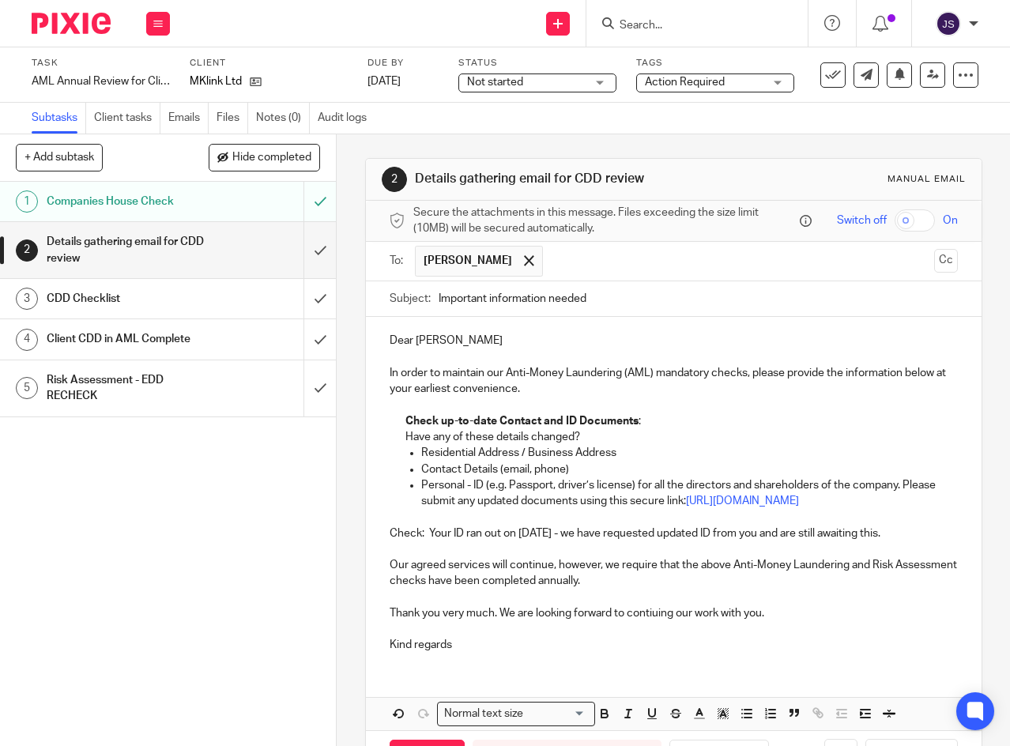
click at [397, 541] on p "Check: Your ID ran out on 24 Jan 2024 - we have requested updated ID from you a…" at bounding box center [674, 533] width 568 height 16
drag, startPoint x: 386, startPoint y: 555, endPoint x: 415, endPoint y: 555, distance: 28.4
click at [415, 541] on p "Check: Your ID ran out on 24 Jan 2024 - we have requested updated ID from you a…" at bounding box center [674, 533] width 568 height 16
click at [597, 721] on icon "button" at bounding box center [604, 713] width 14 height 14
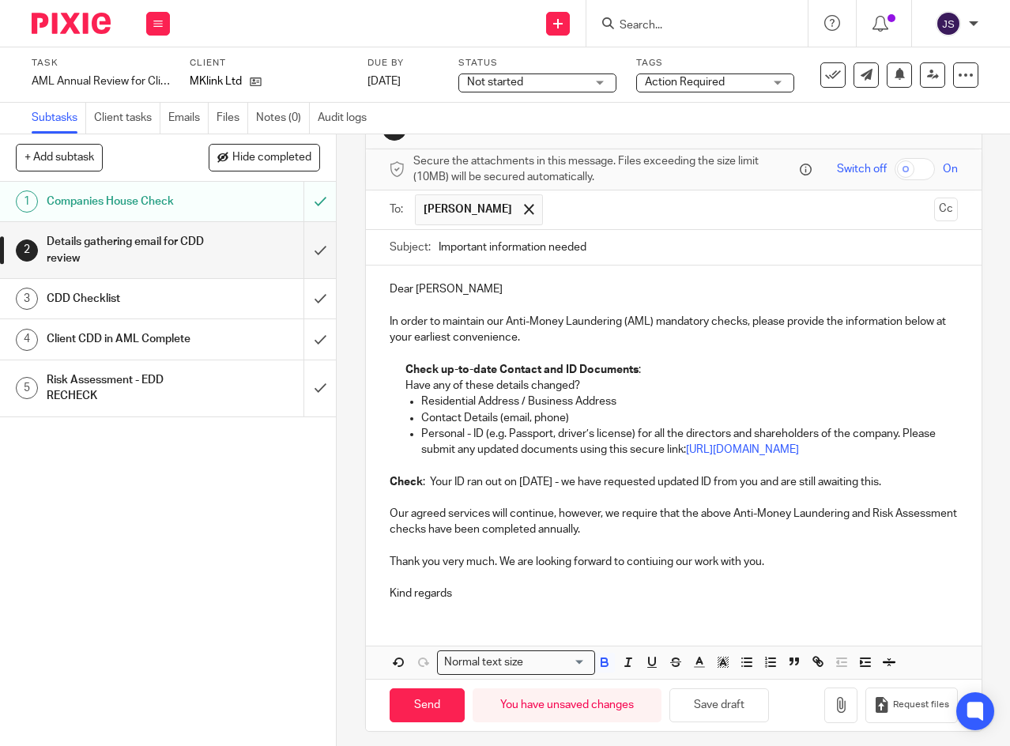
scroll to position [79, 0]
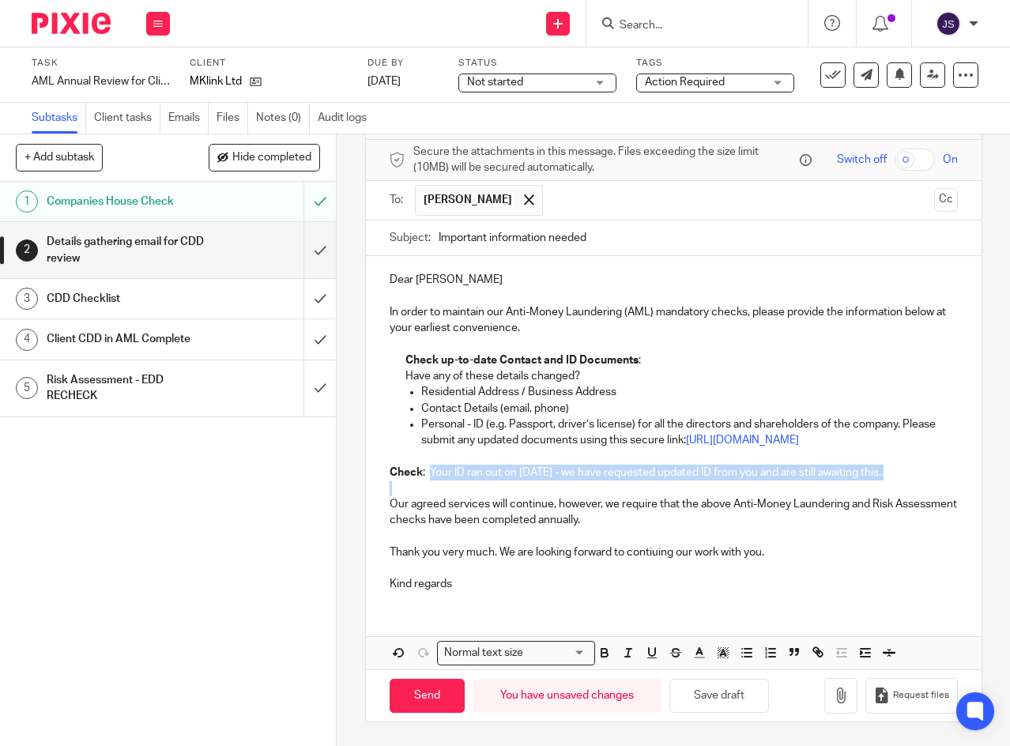
drag, startPoint x: 427, startPoint y: 476, endPoint x: 897, endPoint y: 485, distance: 469.4
click at [897, 485] on div "Dear Mike In order to maintain our Anti-Money Laundering (AML) mandatory checks…" at bounding box center [673, 430] width 615 height 348
click at [697, 660] on icon "button" at bounding box center [699, 653] width 14 height 14
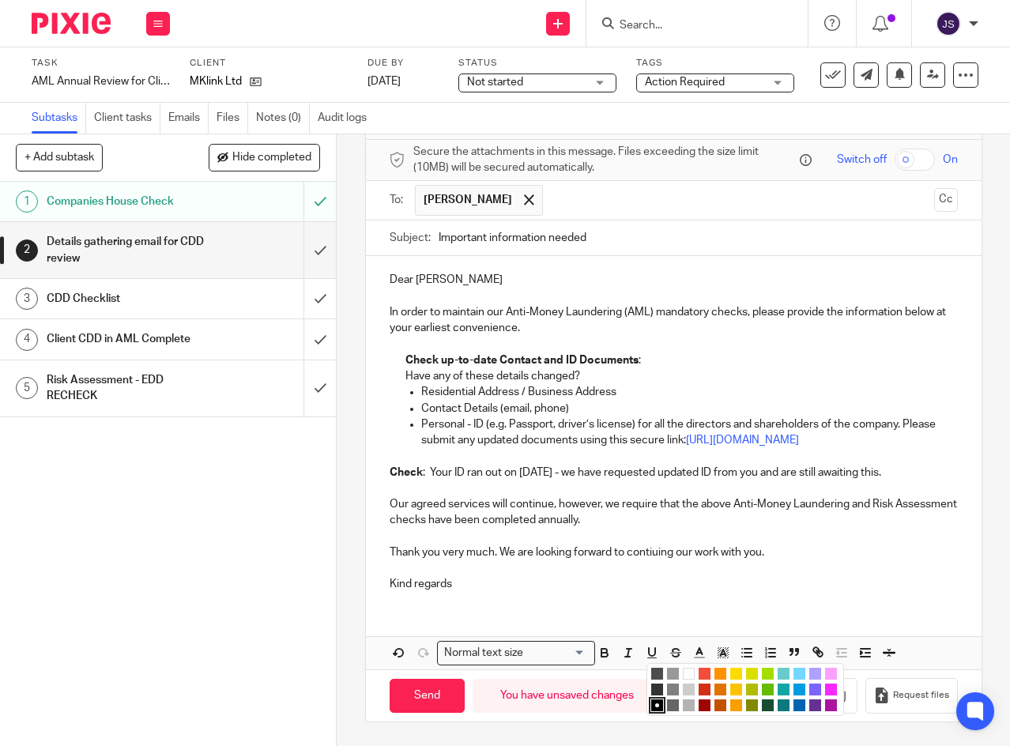
click at [700, 676] on li "color:#F44E3B" at bounding box center [704, 674] width 12 height 12
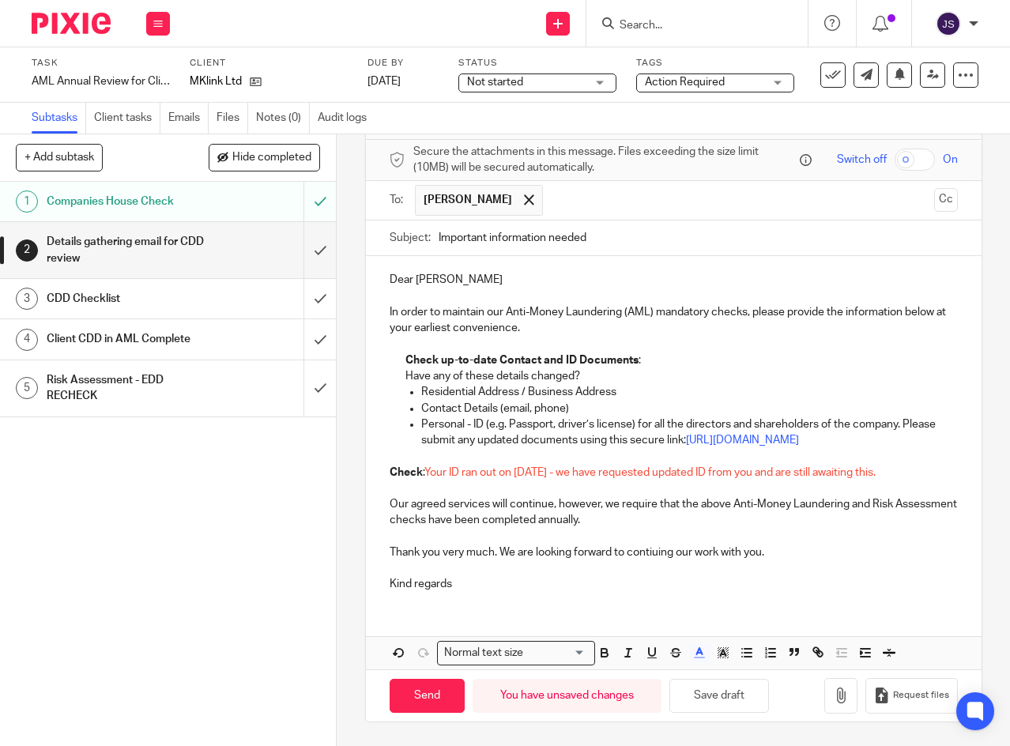
click at [586, 602] on div "Dear Mike In order to maintain our Anti-Money Laundering (AML) mandatory checks…" at bounding box center [673, 430] width 615 height 348
click at [499, 559] on p "Thank you very much. We are looking forward to contiuing our work with you." at bounding box center [674, 552] width 568 height 16
click at [523, 584] on p "Kind regards" at bounding box center [674, 584] width 568 height 16
click at [584, 82] on span "Not started" at bounding box center [526, 82] width 119 height 17
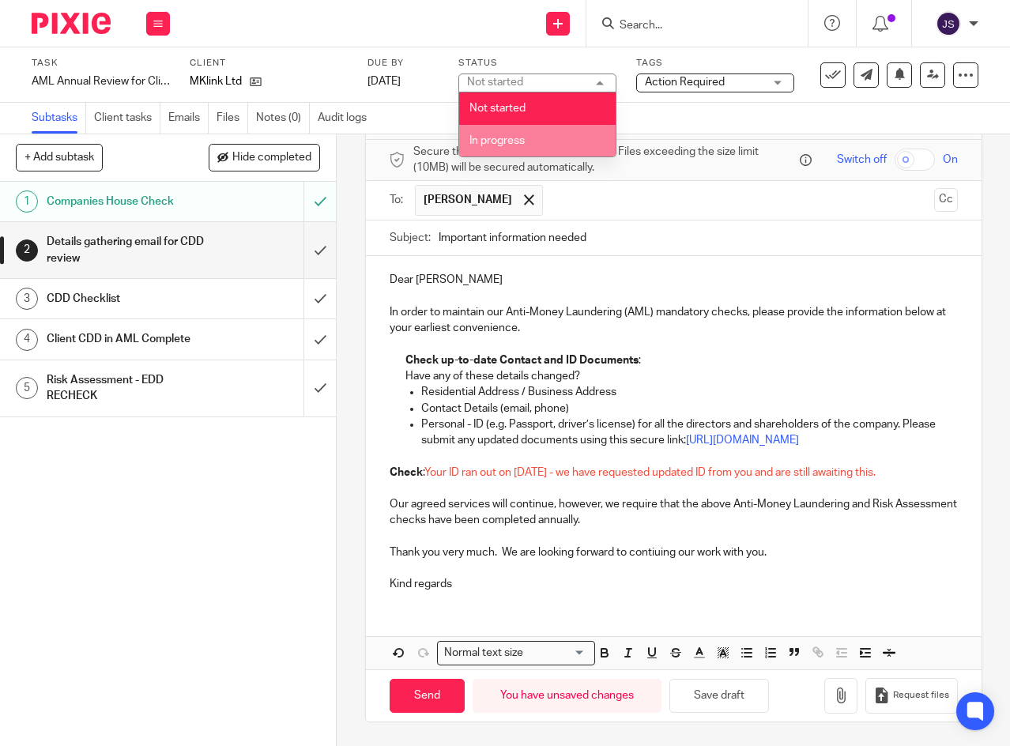
click at [521, 139] on span "In progress" at bounding box center [496, 140] width 55 height 11
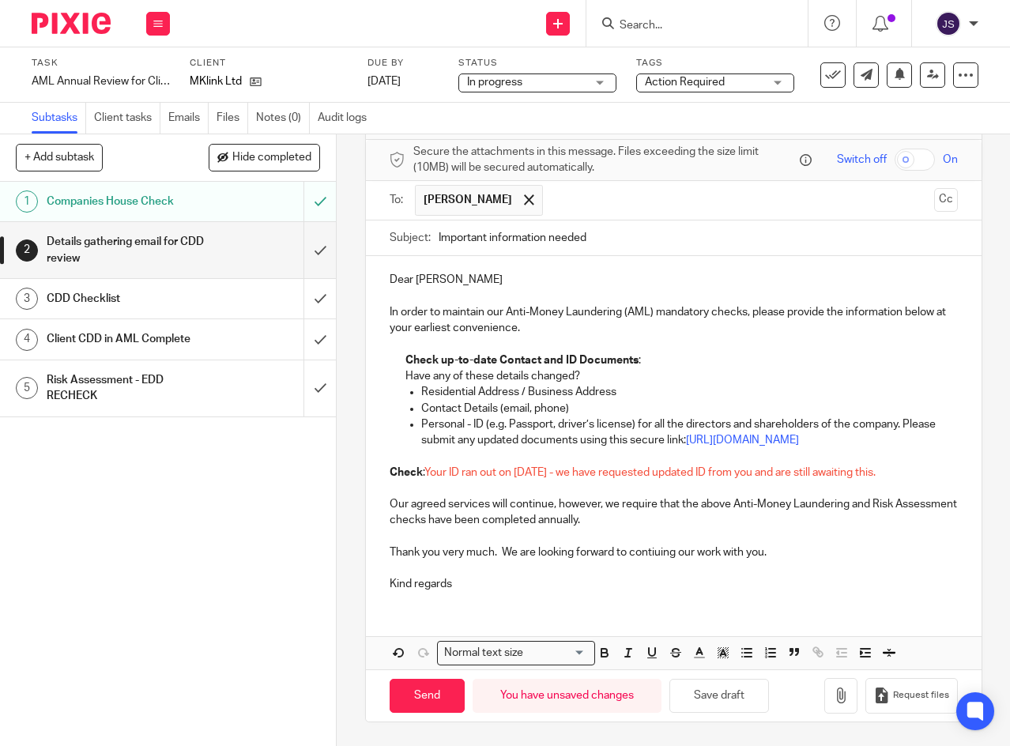
click at [757, 85] on span "Action Required" at bounding box center [704, 82] width 119 height 17
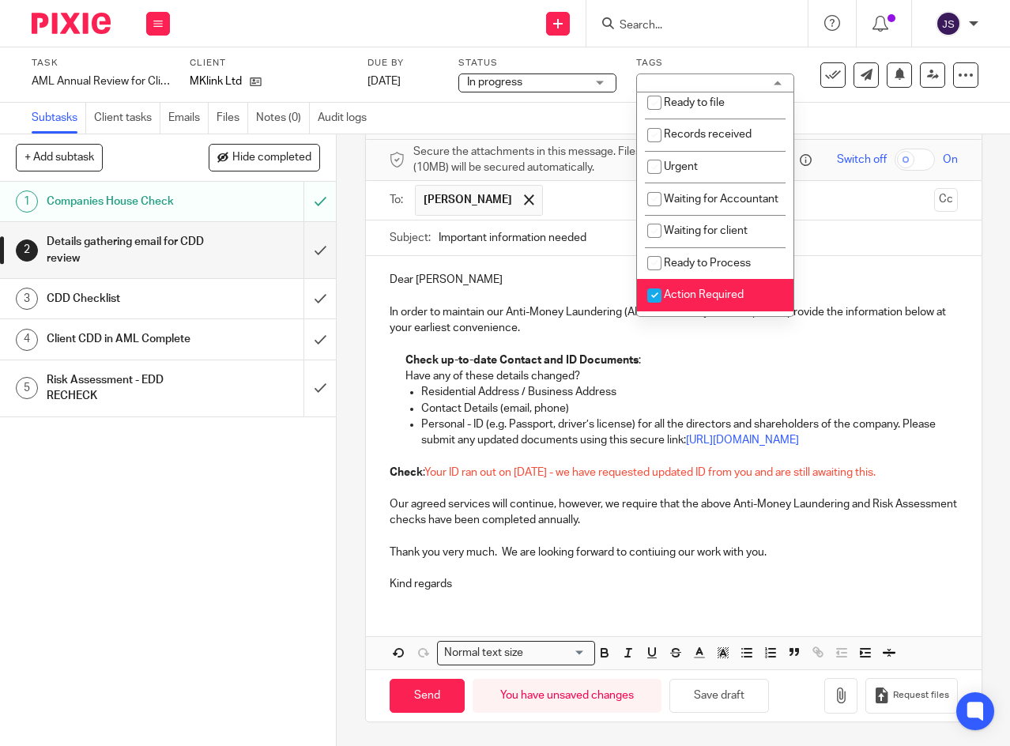
scroll to position [237, 0]
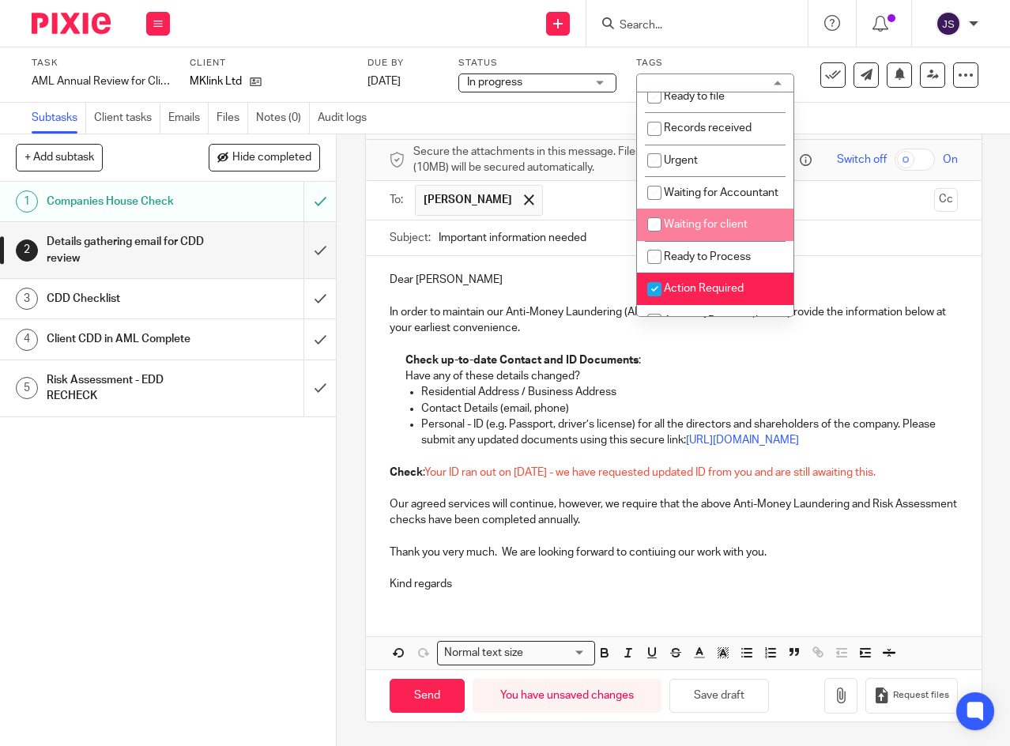
click at [653, 239] on input "checkbox" at bounding box center [654, 224] width 30 height 30
checkbox input "true"
click at [424, 81] on link "14 Oct 2025" at bounding box center [402, 81] width 71 height 17
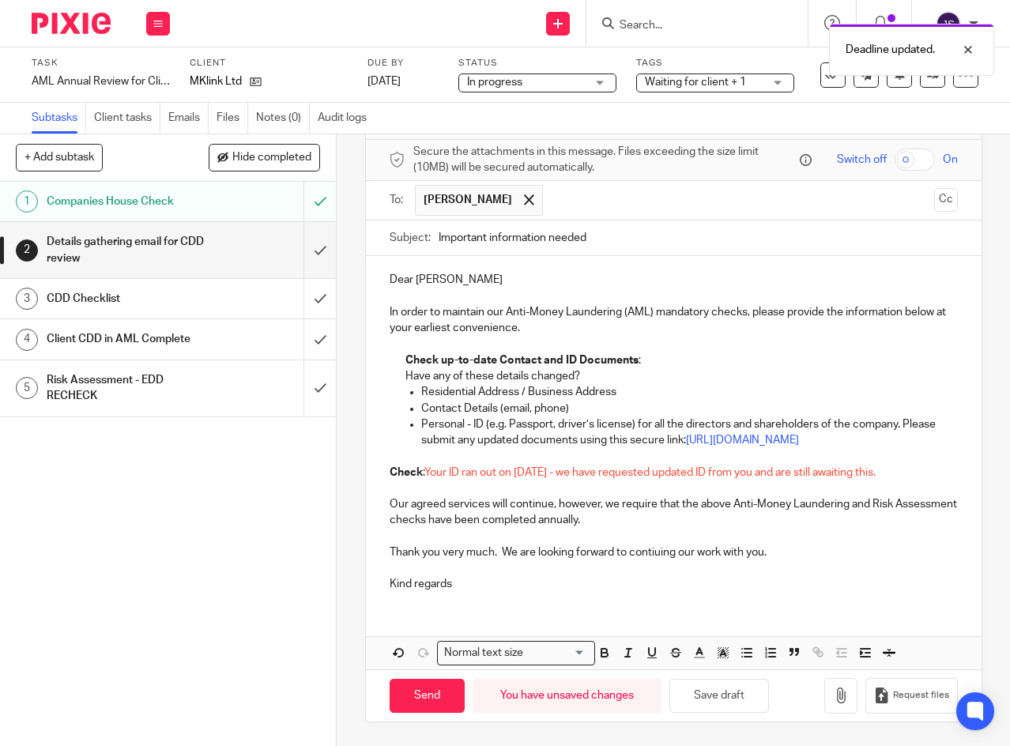
click at [415, 691] on input "Send" at bounding box center [427, 696] width 75 height 34
type input "Sent"
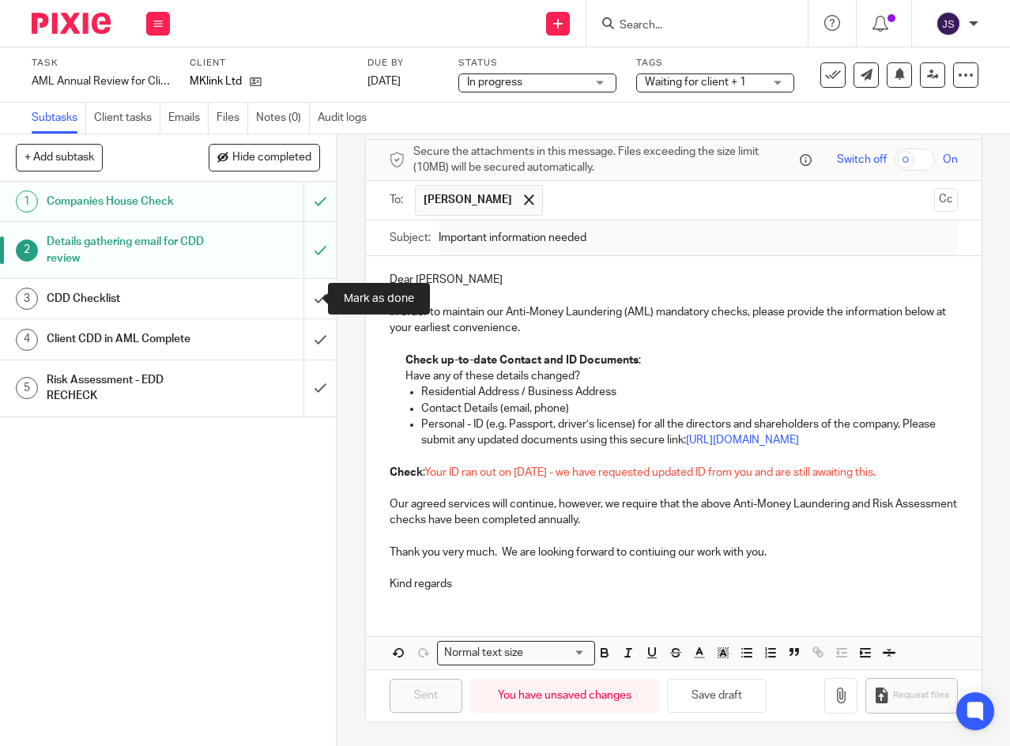
click at [303, 299] on input "submit" at bounding box center [168, 299] width 336 height 40
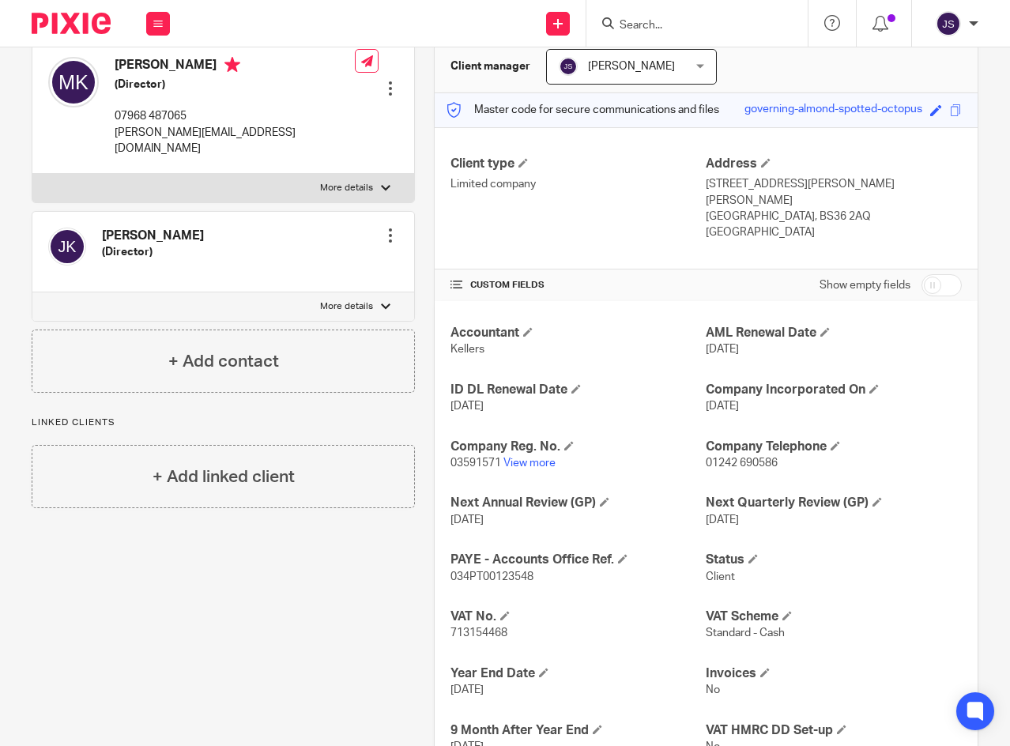
scroll to position [158, 0]
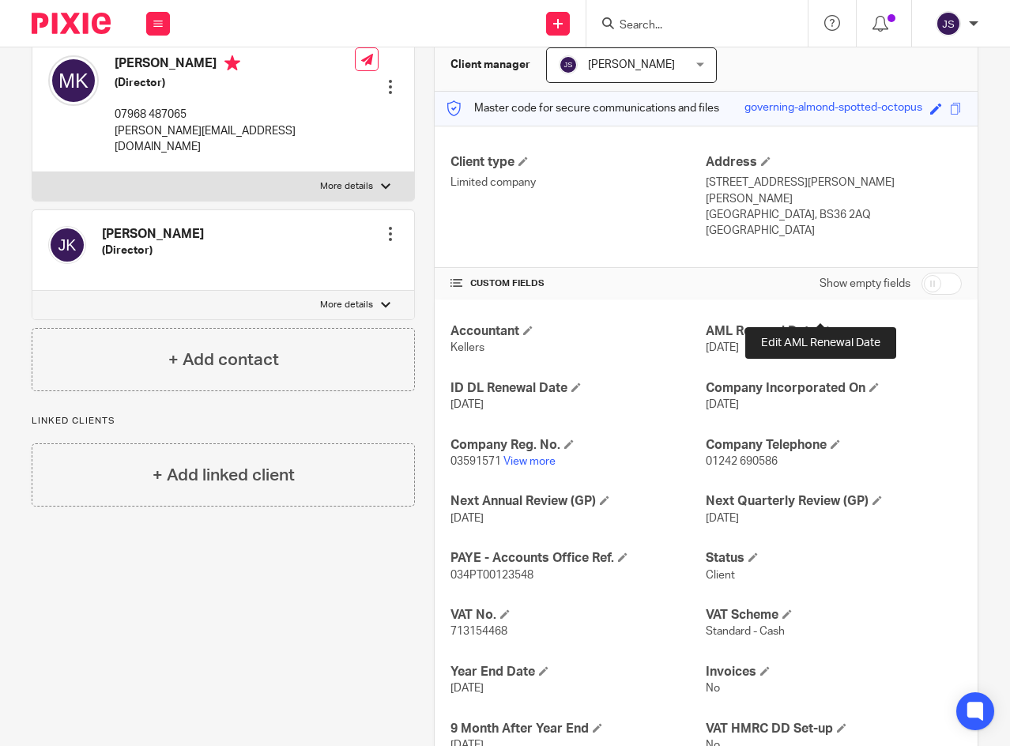
click at [821, 326] on span at bounding box center [824, 330] width 9 height 9
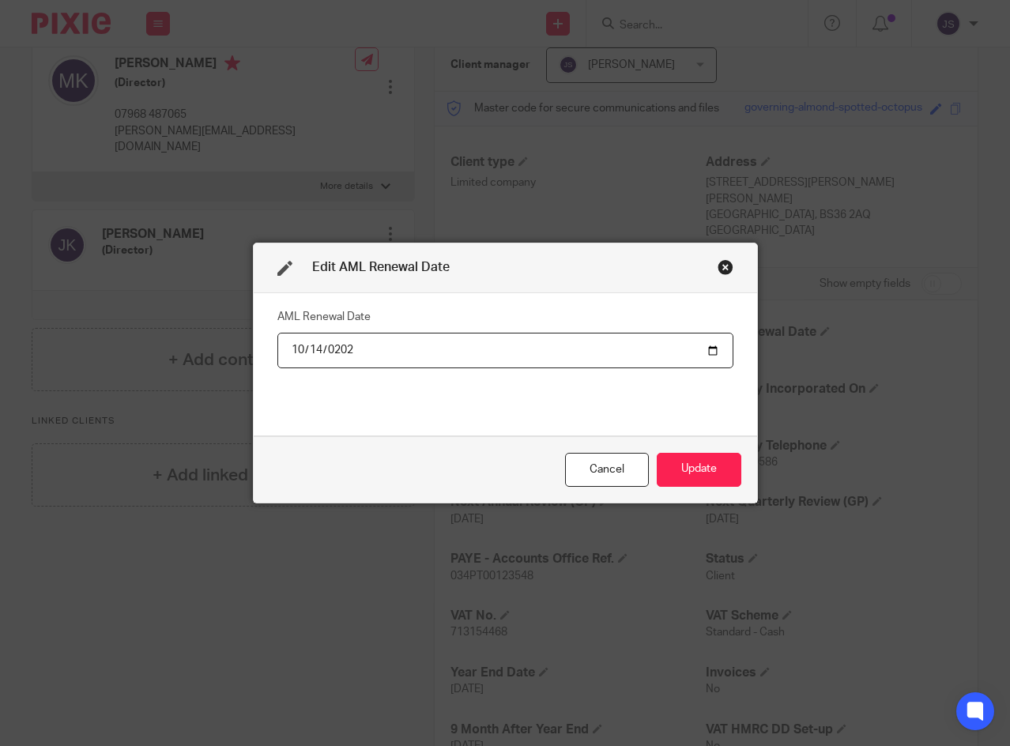
type input "[DATE]"
click at [679, 467] on button "Update" at bounding box center [699, 470] width 85 height 34
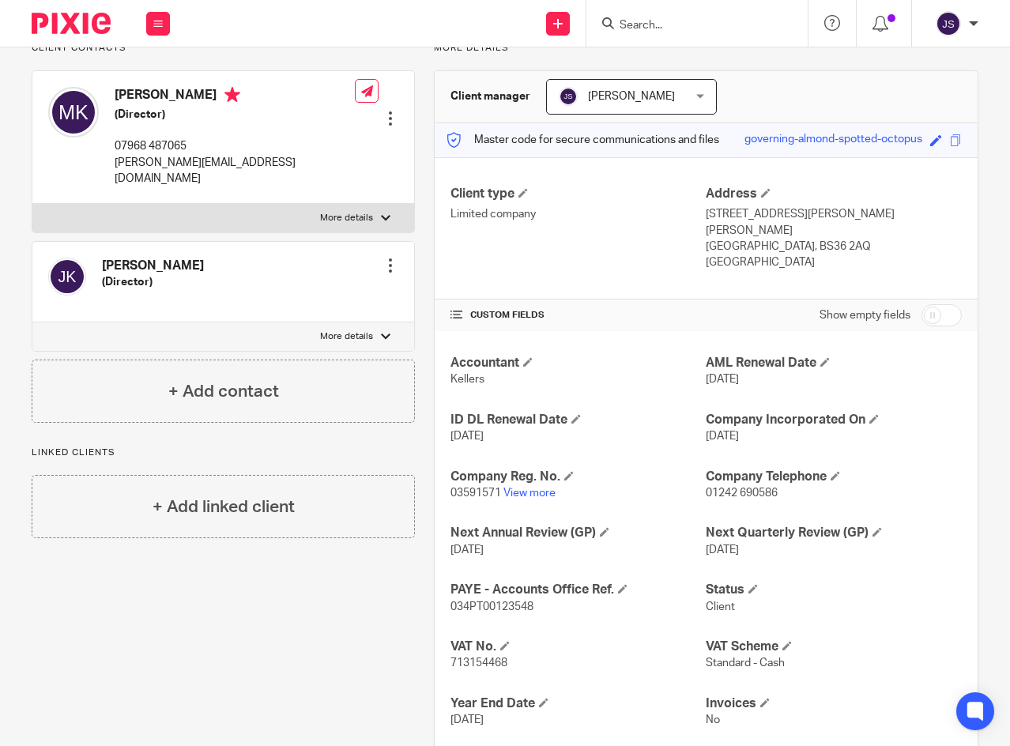
scroll to position [0, 0]
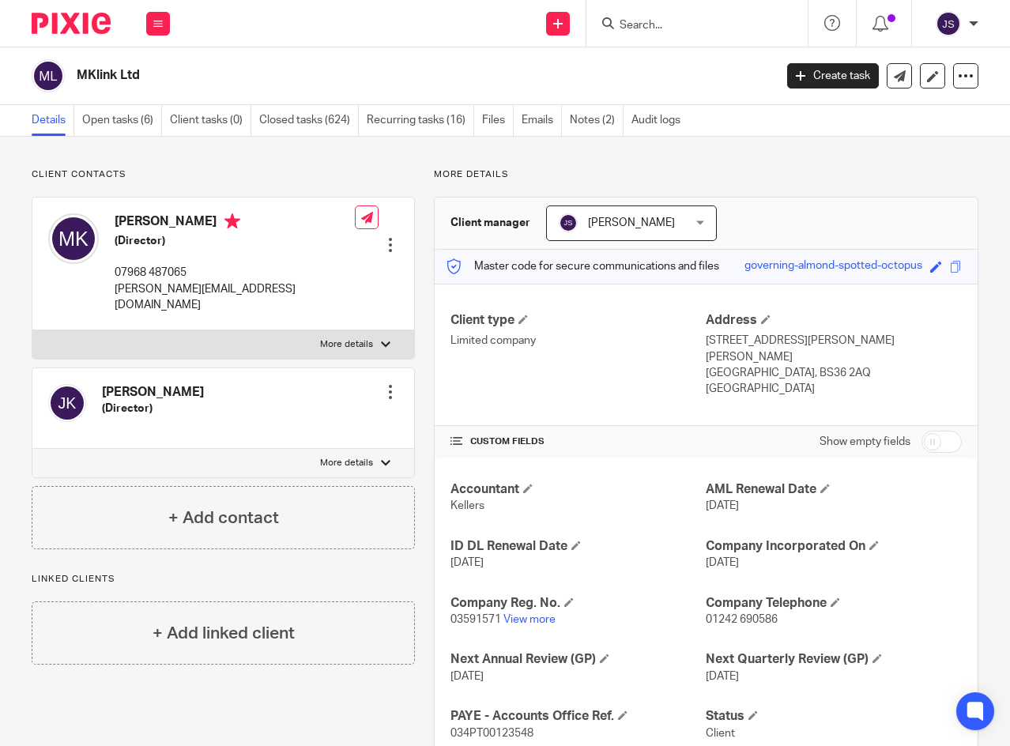
click at [162, 24] on icon at bounding box center [157, 23] width 9 height 9
click at [144, 117] on link "Clients" at bounding box center [155, 120] width 36 height 11
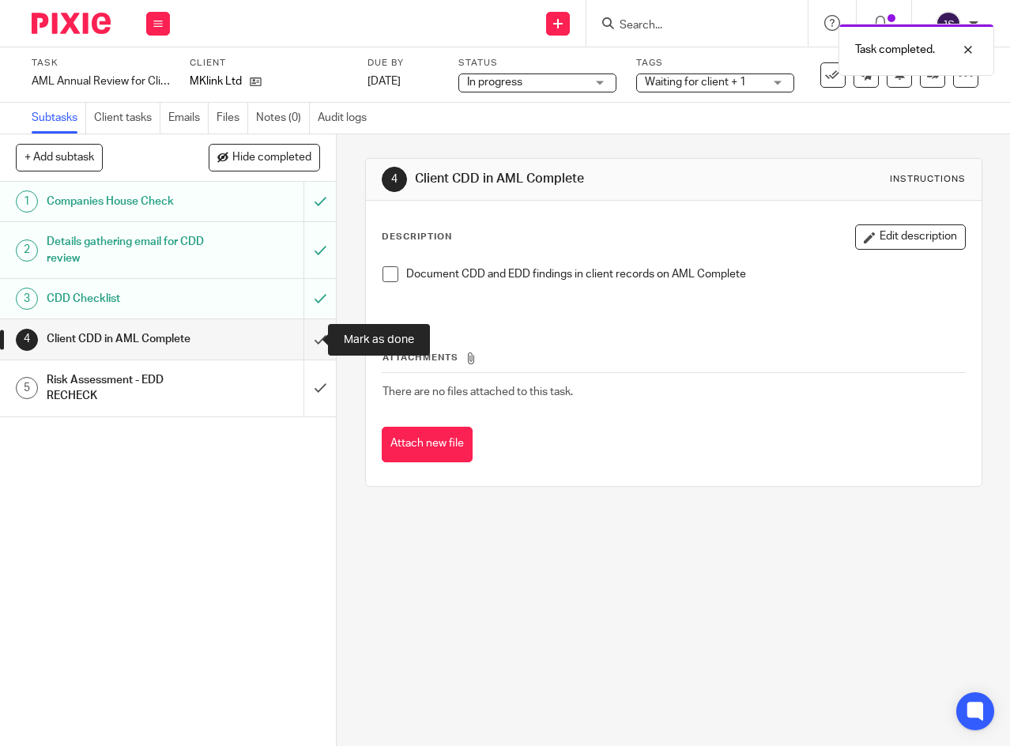
click at [302, 338] on input "submit" at bounding box center [168, 339] width 336 height 40
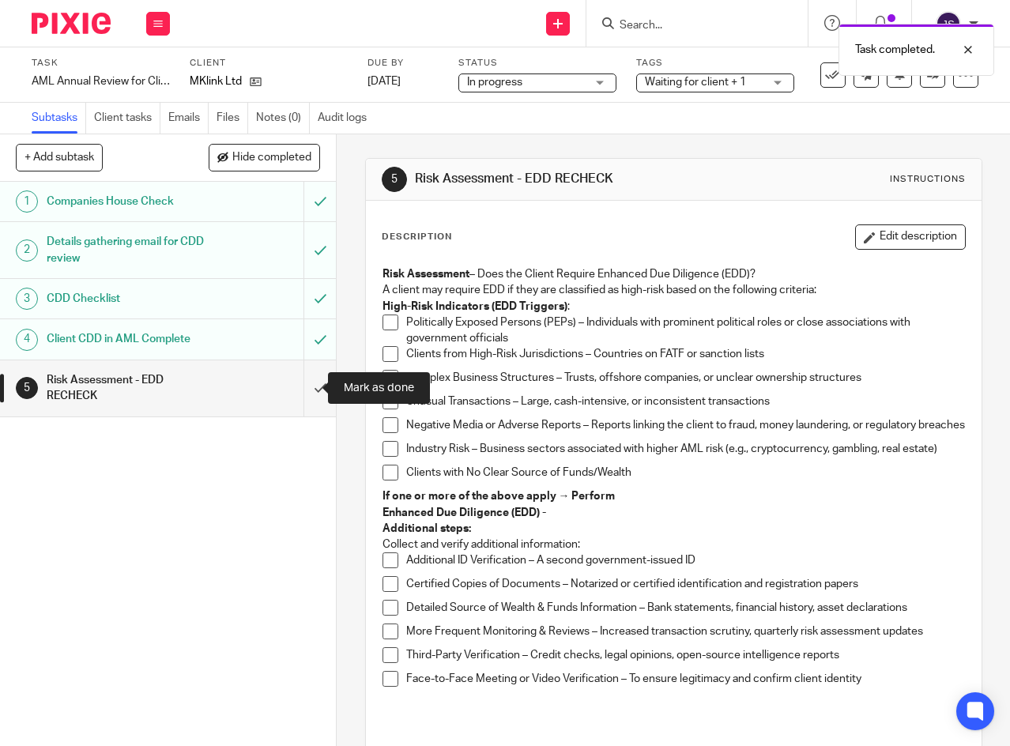
click at [307, 389] on input "submit" at bounding box center [168, 388] width 336 height 56
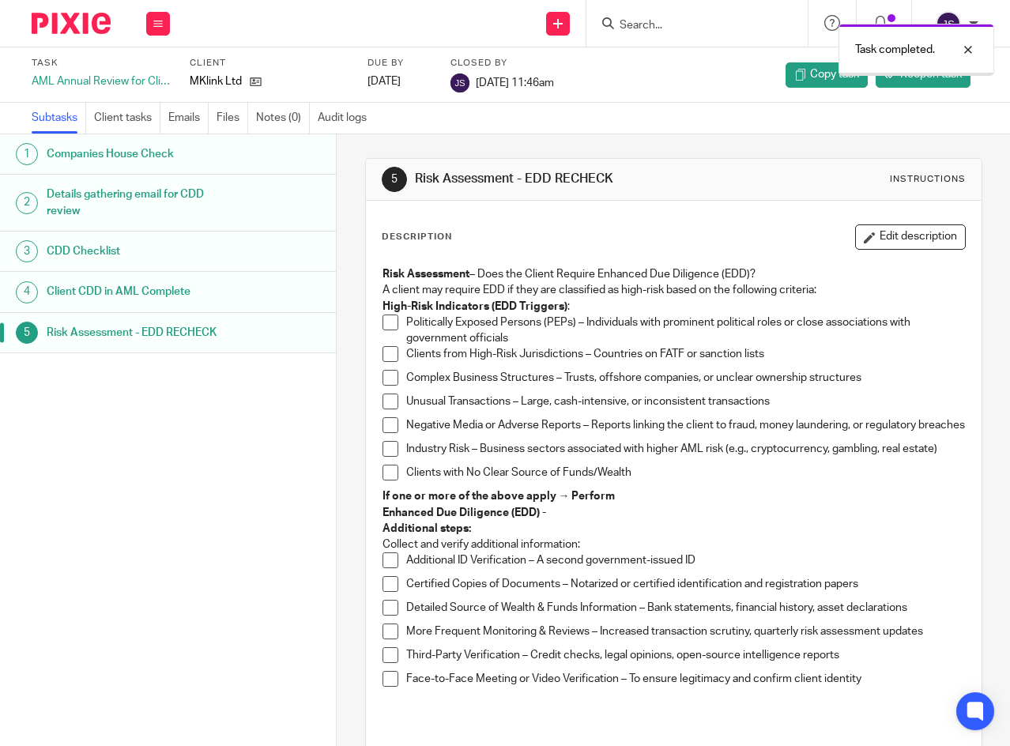
click at [965, 48] on div at bounding box center [956, 49] width 43 height 19
click at [920, 77] on span "Reopen task" at bounding box center [931, 74] width 62 height 16
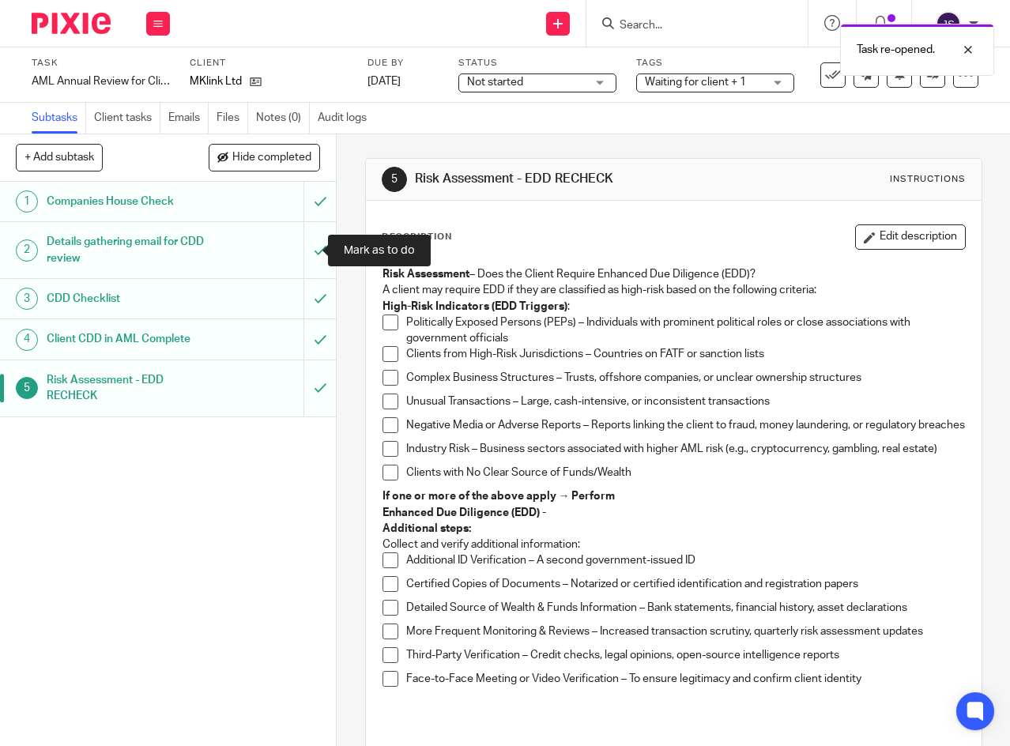
click at [307, 250] on input "submit" at bounding box center [168, 250] width 336 height 56
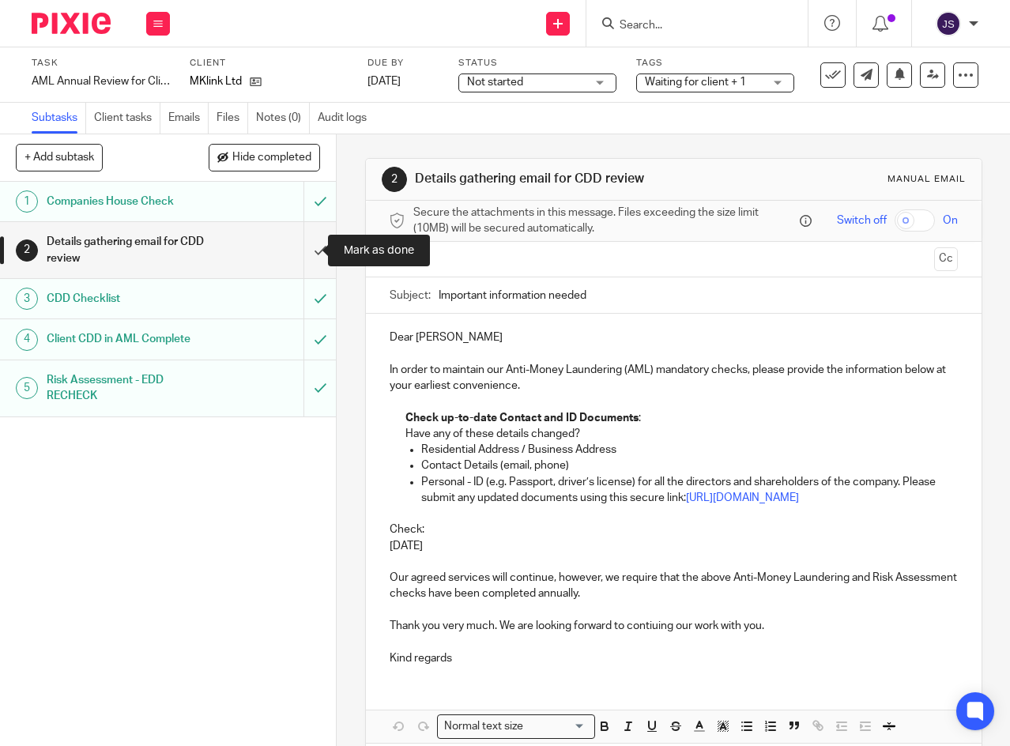
click at [302, 252] on input "submit" at bounding box center [168, 250] width 336 height 56
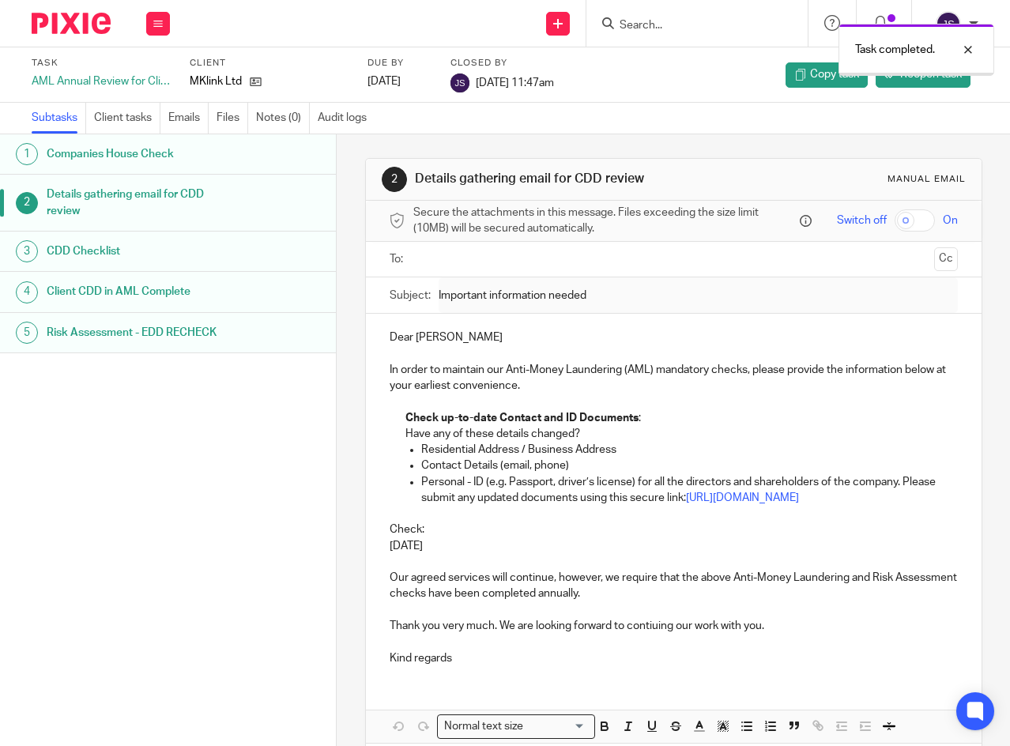
click at [876, 51] on p "Task completed." at bounding box center [895, 50] width 80 height 16
click at [913, 73] on span "Reopen task" at bounding box center [931, 74] width 62 height 16
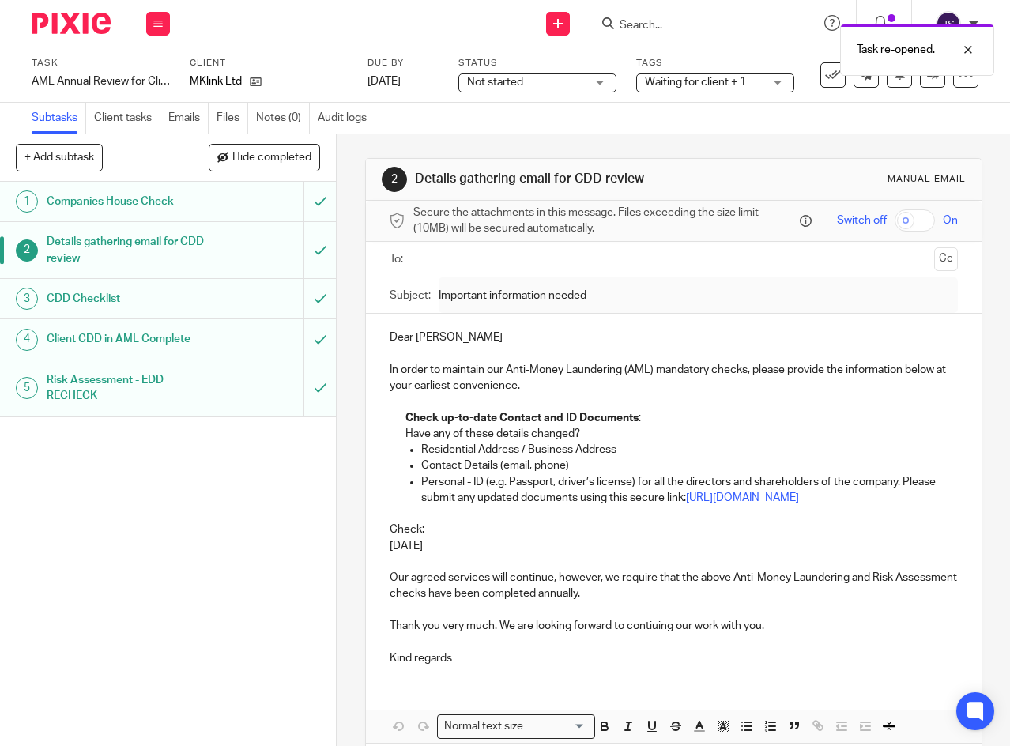
click at [90, 160] on button "+ Add subtask" at bounding box center [59, 157] width 87 height 27
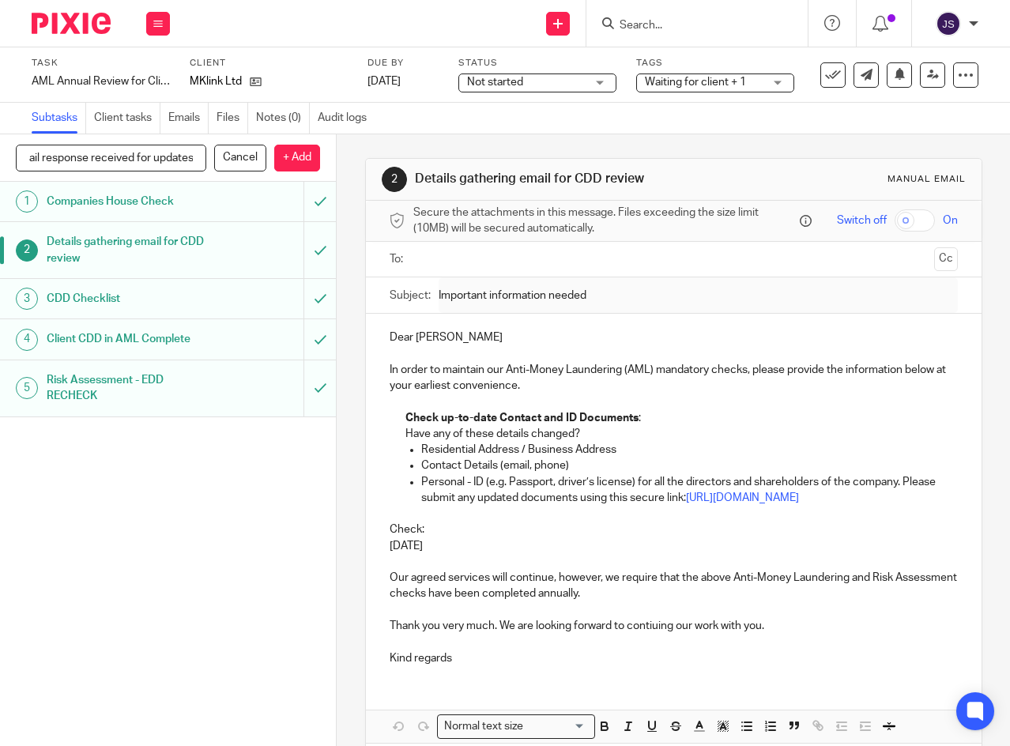
scroll to position [0, 22]
type input "Email response received for updates"
click at [295, 159] on p "+ Add" at bounding box center [297, 158] width 46 height 27
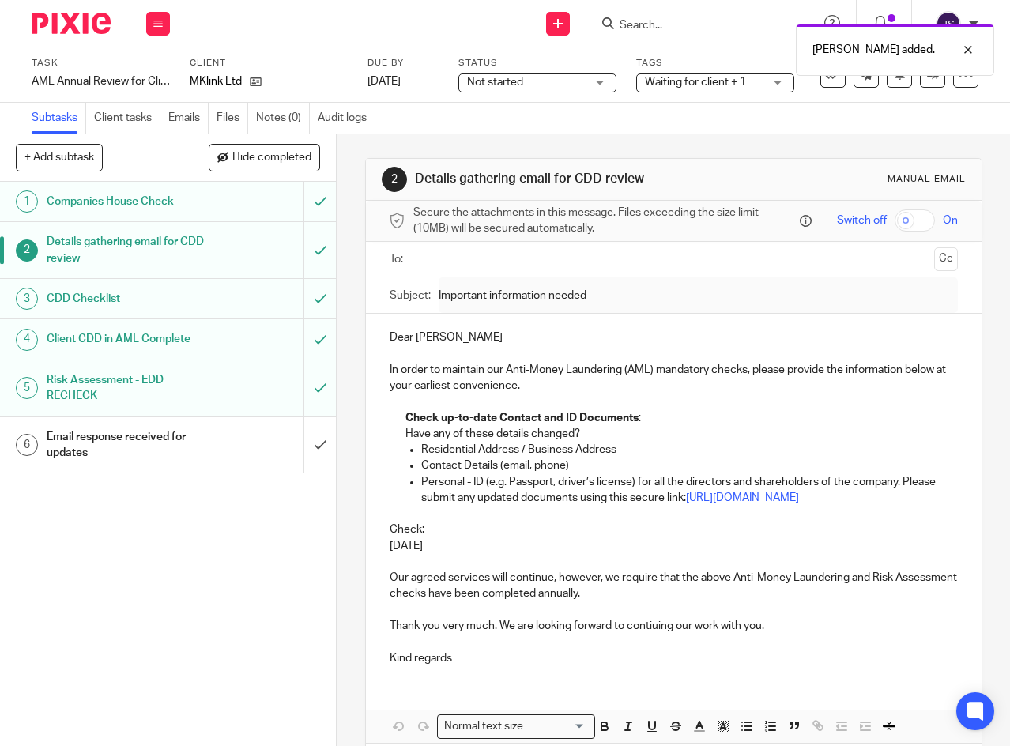
click at [203, 496] on div "1 Companies House Check 2 Details gathering email for CDD review 3 CDD Checklis…" at bounding box center [168, 464] width 336 height 564
click at [575, 81] on span "Not started" at bounding box center [526, 82] width 119 height 17
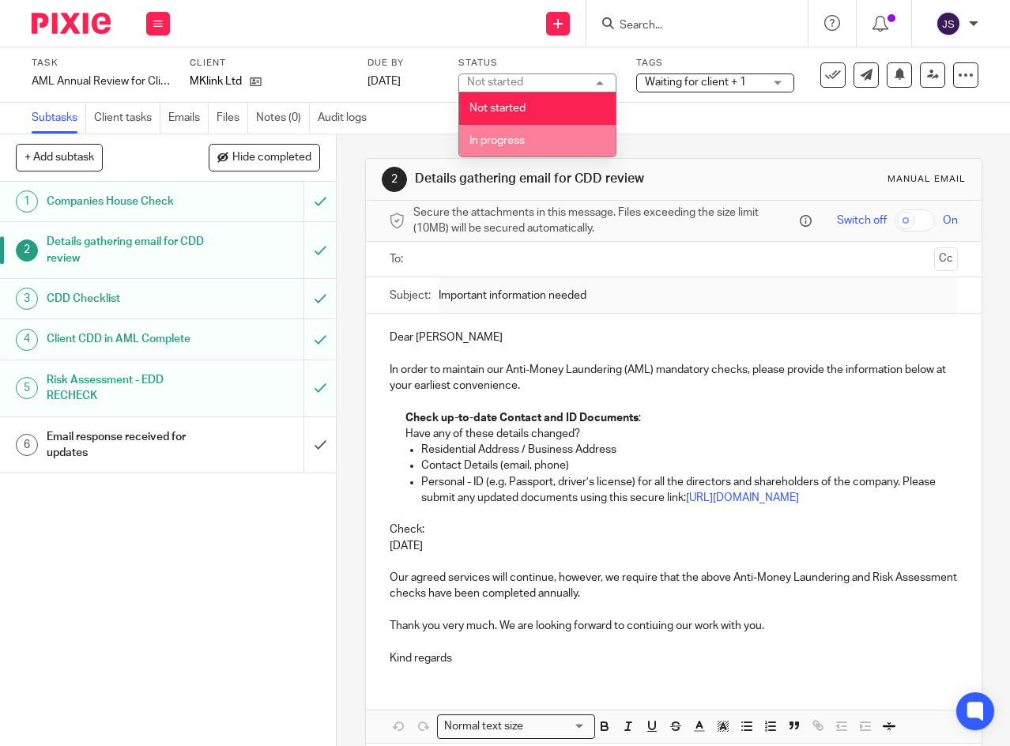
click at [541, 137] on li "In progress" at bounding box center [537, 141] width 156 height 32
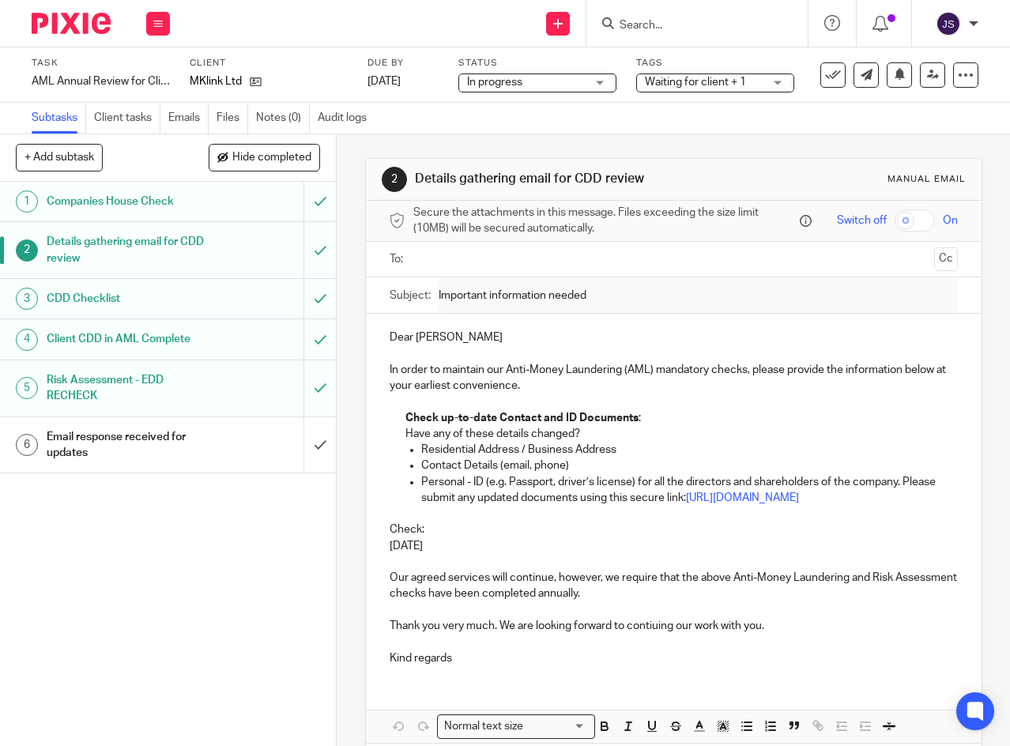
click at [125, 557] on div "1 Companies House Check 2 Details gathering email for CDD review 3 CDD Checklis…" at bounding box center [168, 464] width 336 height 564
click at [779, 81] on div "Waiting for client + 1" at bounding box center [715, 82] width 158 height 19
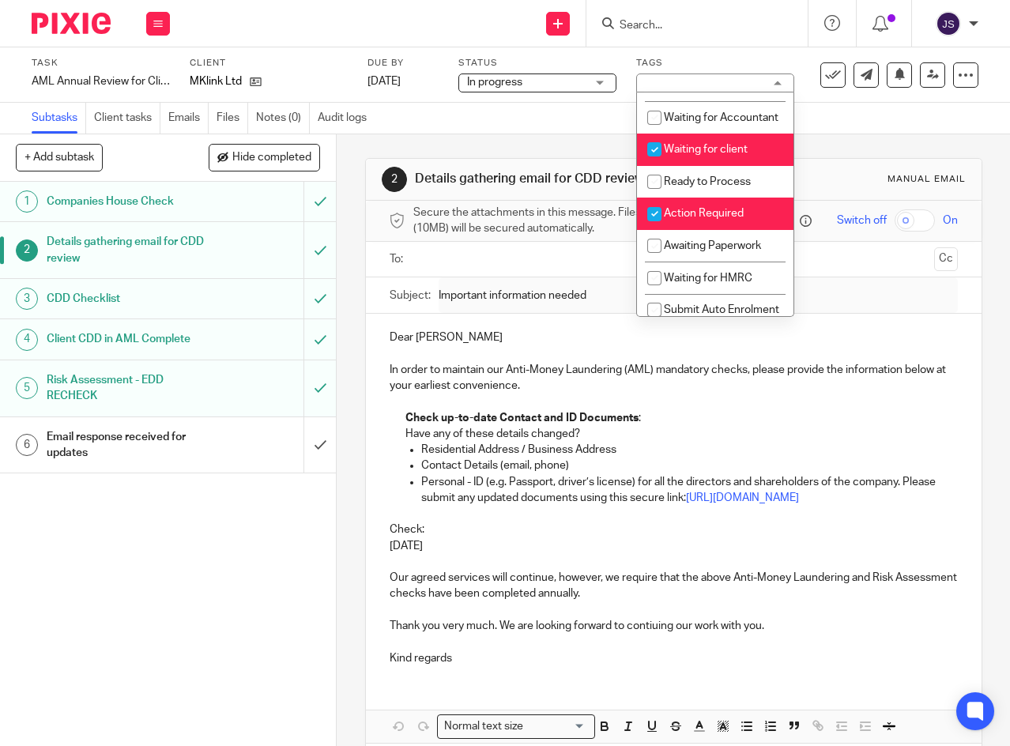
scroll to position [316, 0]
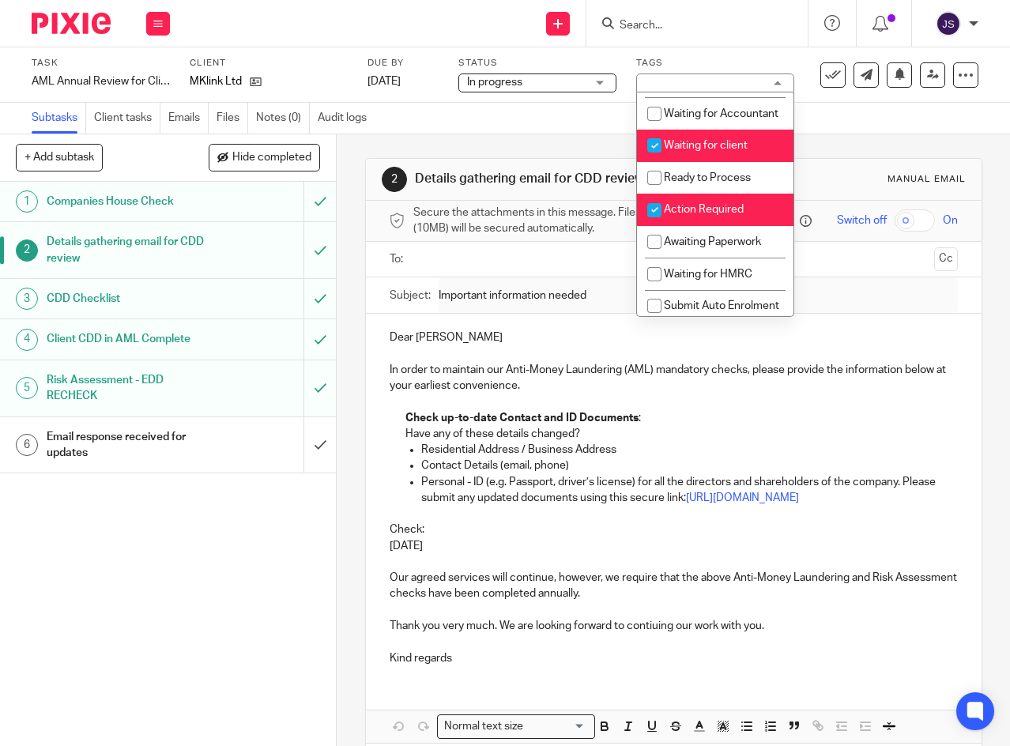
click at [652, 225] on input "checkbox" at bounding box center [654, 210] width 30 height 30
checkbox input "false"
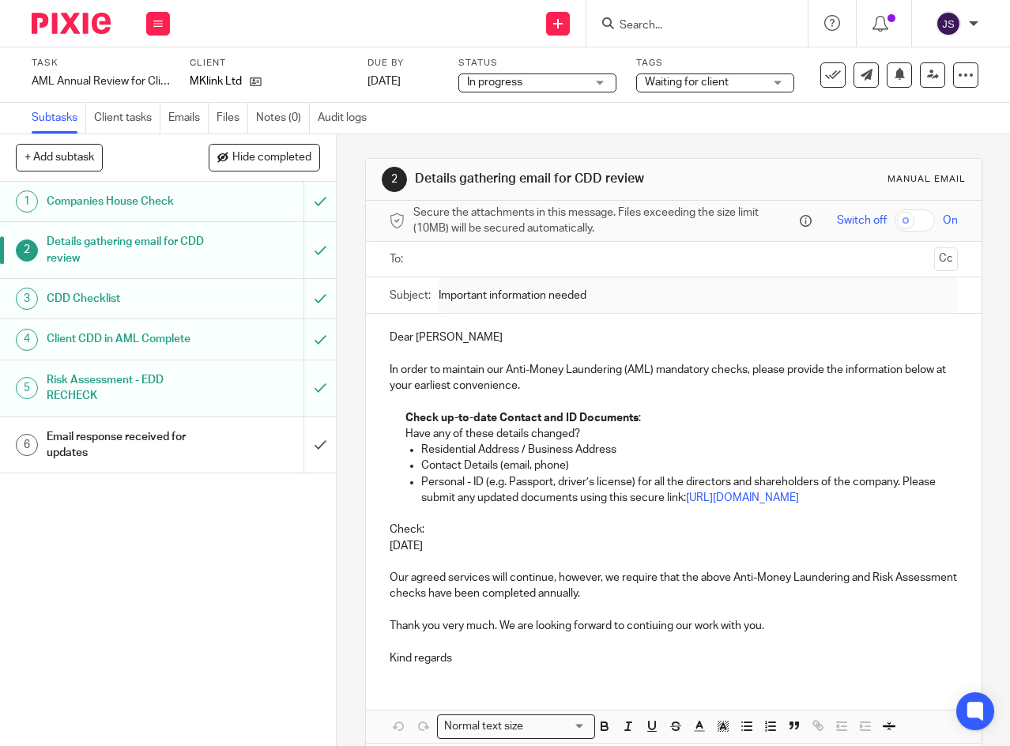
click at [145, 545] on div "1 Companies House Check 2 Details gathering email for CDD review 3 CDD Checklis…" at bounding box center [168, 464] width 336 height 564
click at [165, 456] on h1 "Email response received for updates" at bounding box center [127, 445] width 161 height 40
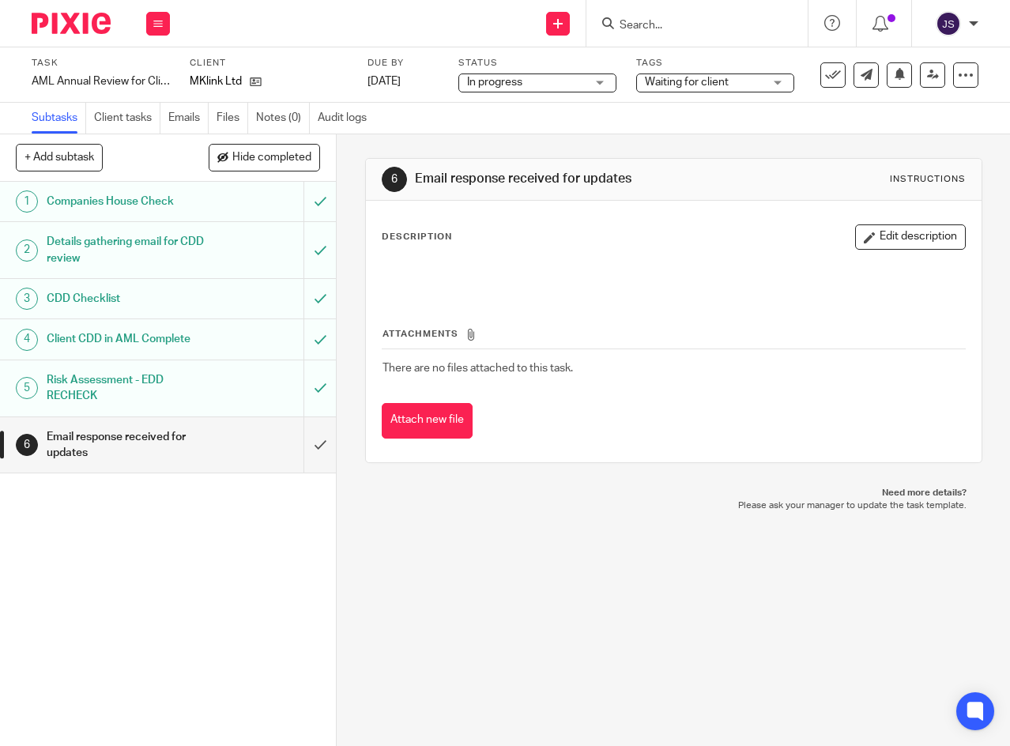
click at [860, 231] on button "Edit description" at bounding box center [910, 236] width 111 height 25
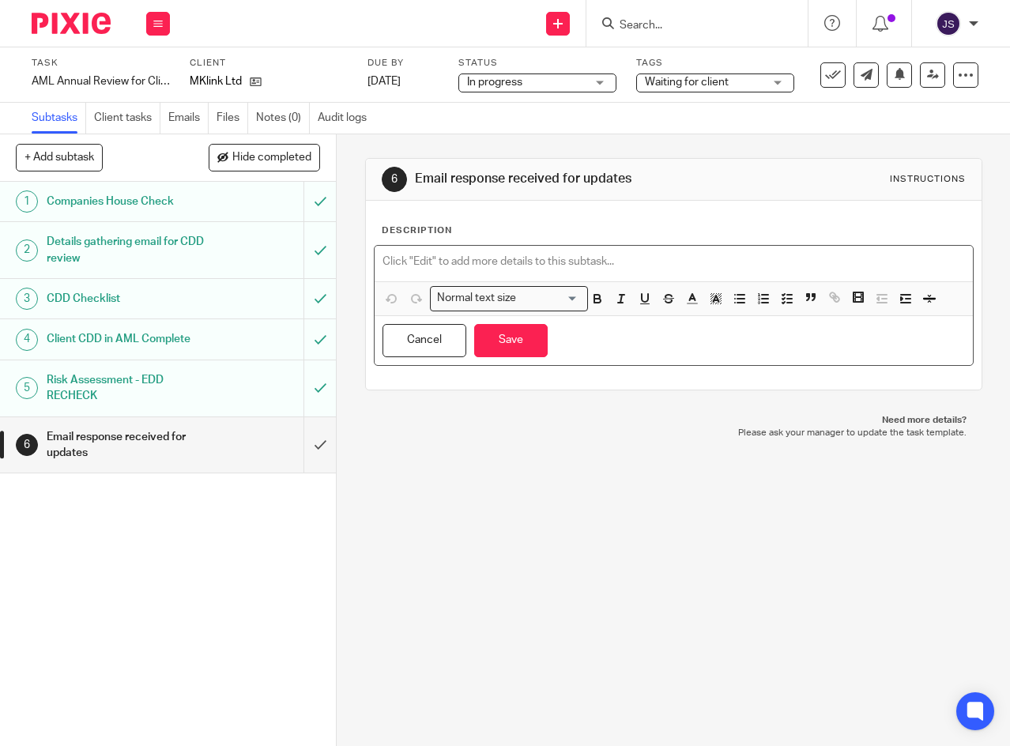
click at [459, 250] on div at bounding box center [674, 264] width 598 height 36
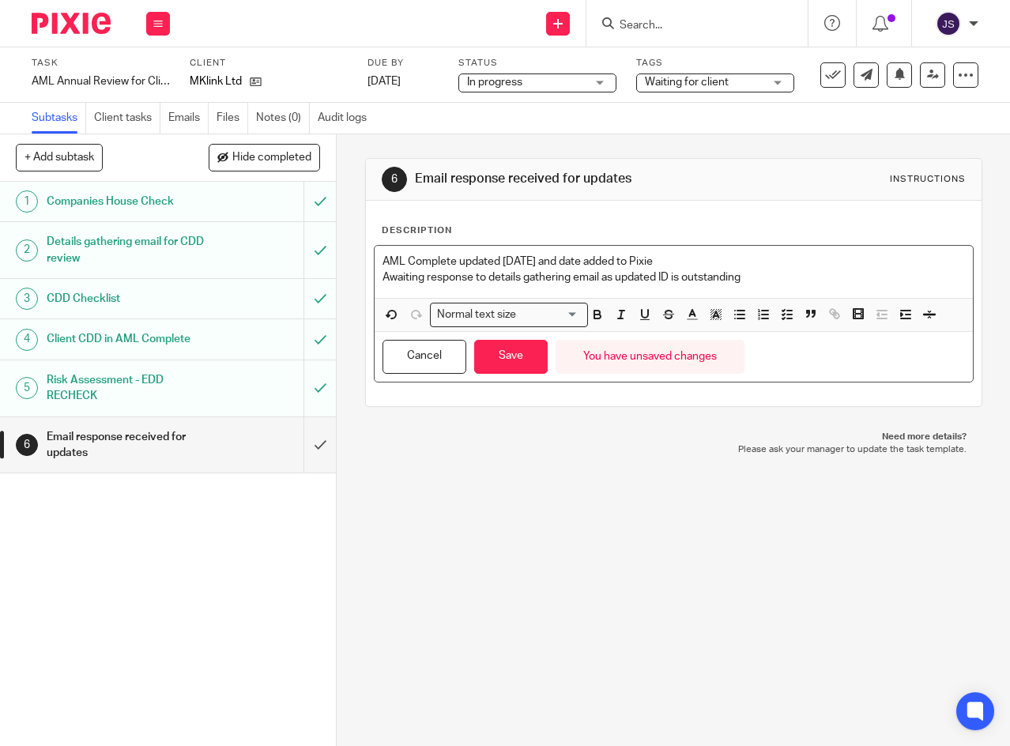
click at [566, 518] on div "6 Email response received for updates Instructions Description AML Complete upd…" at bounding box center [673, 440] width 673 height 612
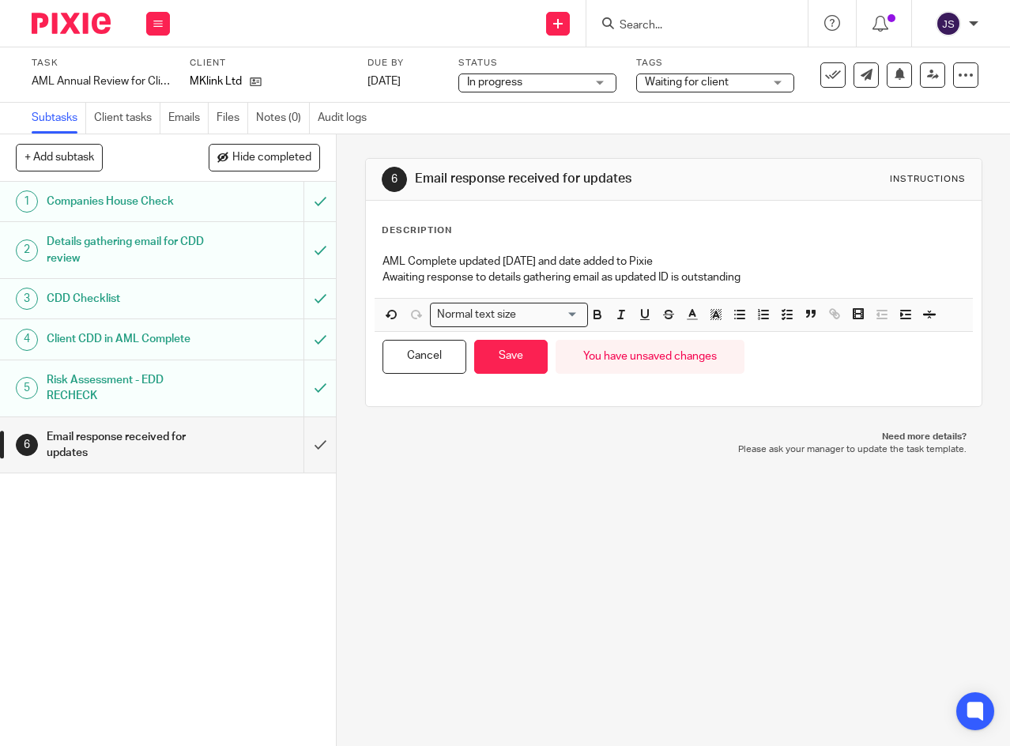
click at [505, 362] on button "Save" at bounding box center [510, 357] width 73 height 34
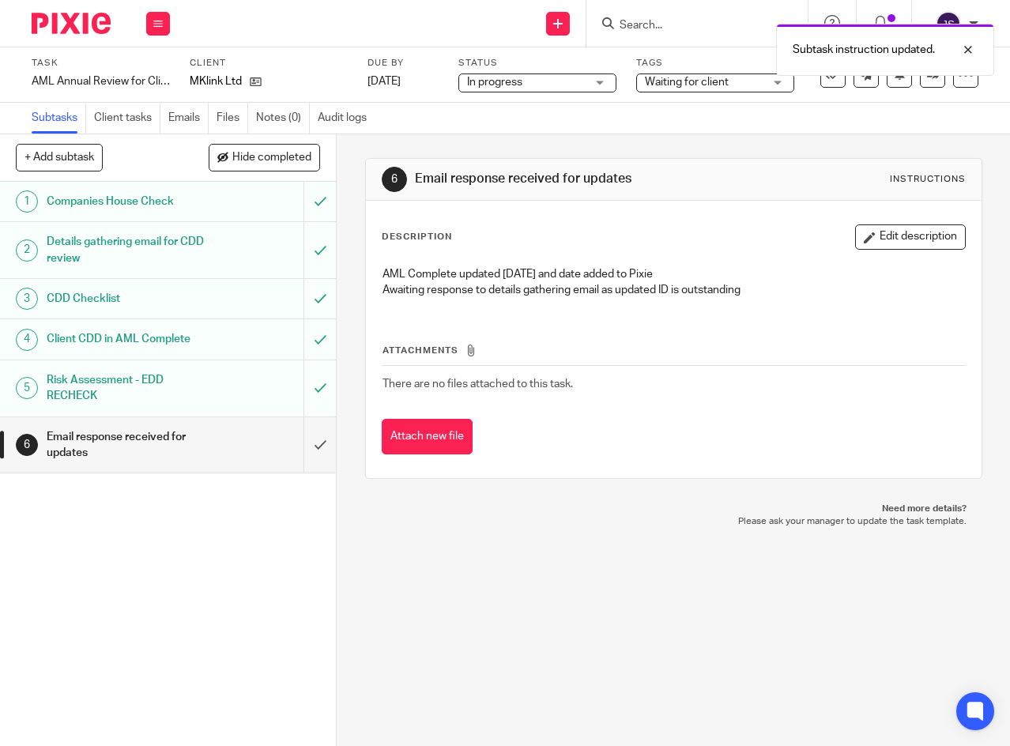
click at [163, 23] on button at bounding box center [158, 24] width 24 height 24
click at [149, 73] on link "Work" at bounding box center [151, 73] width 28 height 11
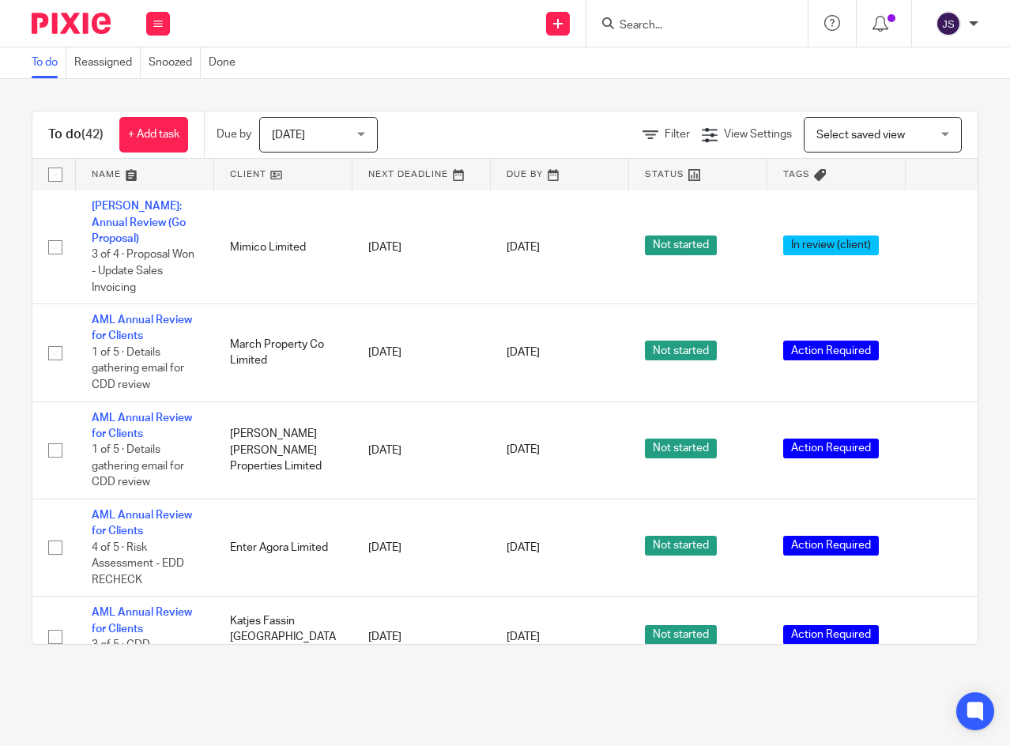
scroll to position [1264, 0]
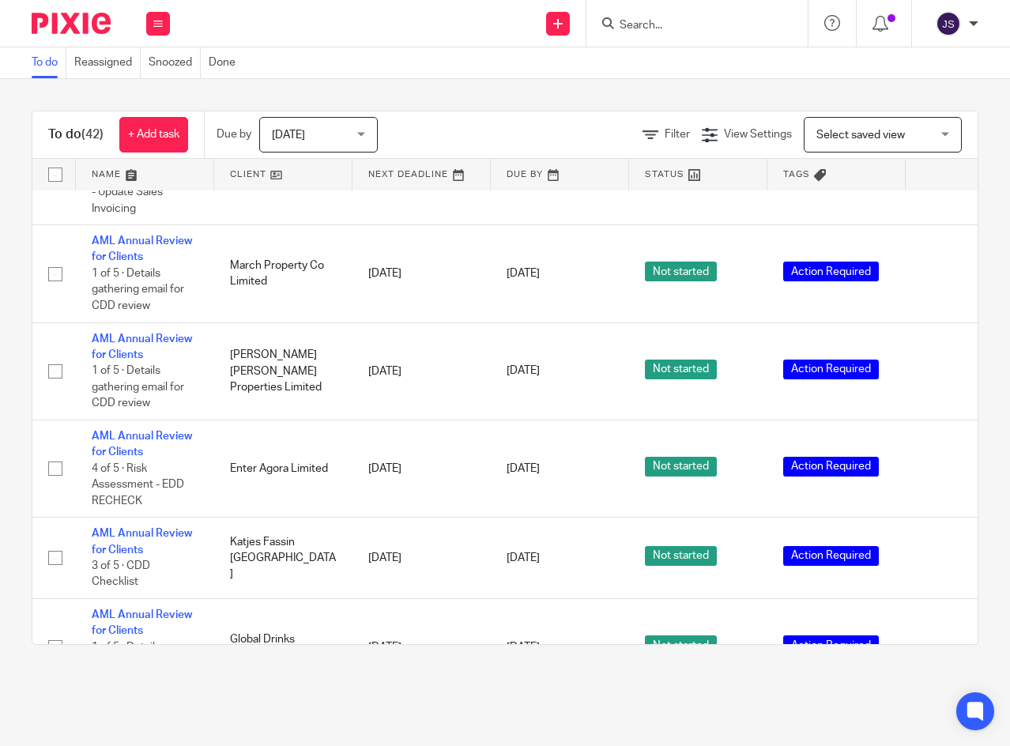
click at [136, 243] on link "AML Annual Review for Clients" at bounding box center [142, 248] width 100 height 27
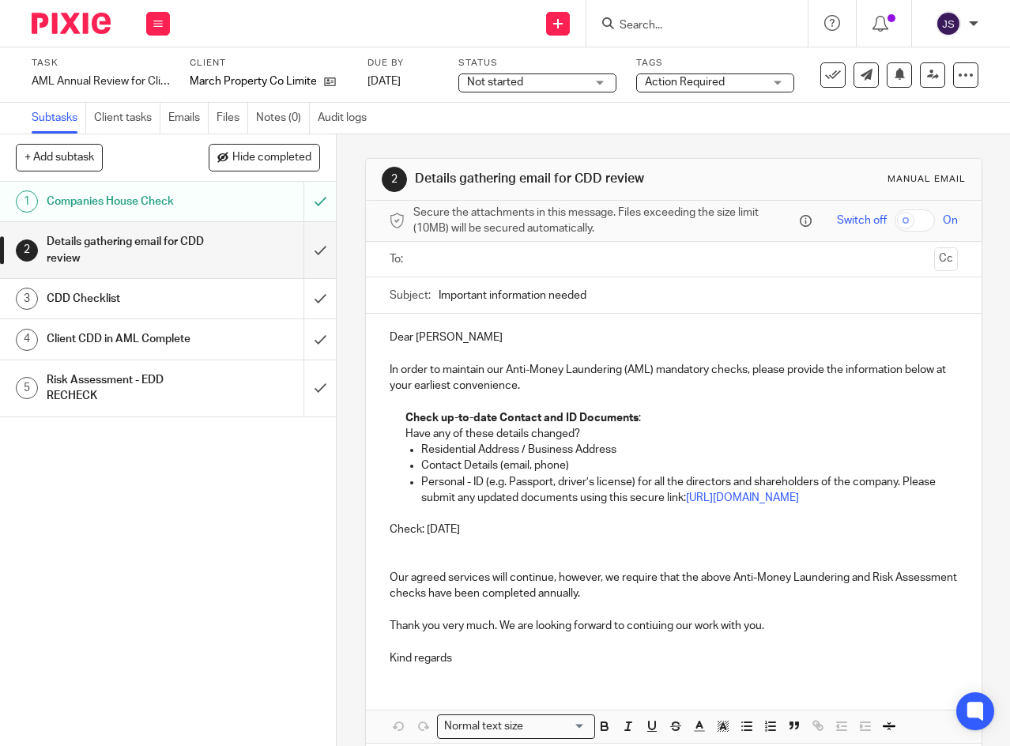
click at [450, 266] on input "text" at bounding box center [673, 259] width 509 height 18
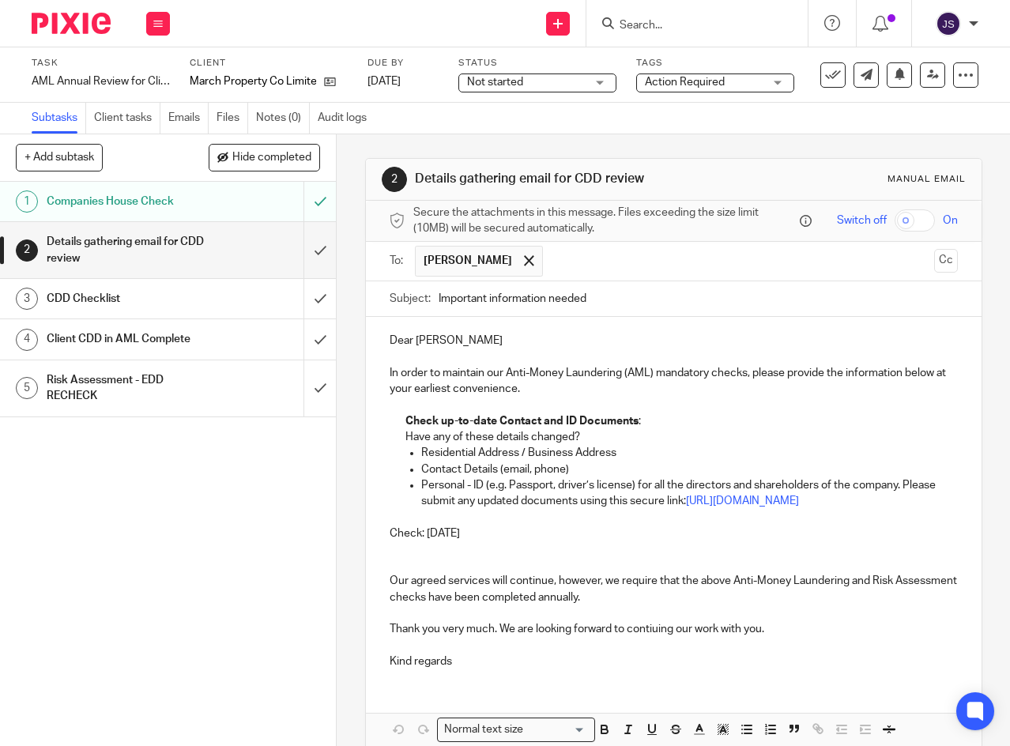
click at [415, 348] on p "Dear James" at bounding box center [674, 341] width 568 height 16
drag, startPoint x: 414, startPoint y: 348, endPoint x: 445, endPoint y: 348, distance: 30.8
click at [445, 348] on p "Dear James" at bounding box center [674, 341] width 568 height 16
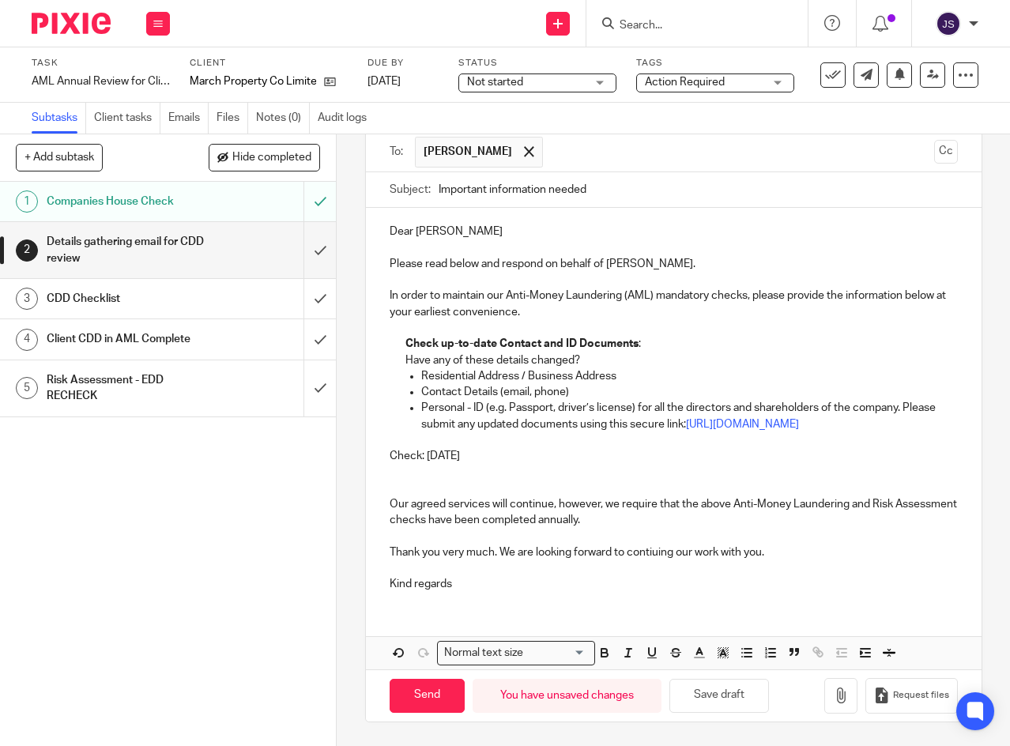
scroll to position [131, 0]
drag, startPoint x: 384, startPoint y: 455, endPoint x: 487, endPoint y: 465, distance: 103.2
click at [487, 465] on div "Dear Yvonne Please read below and respond on behalf of James. In order to maint…" at bounding box center [673, 406] width 615 height 396
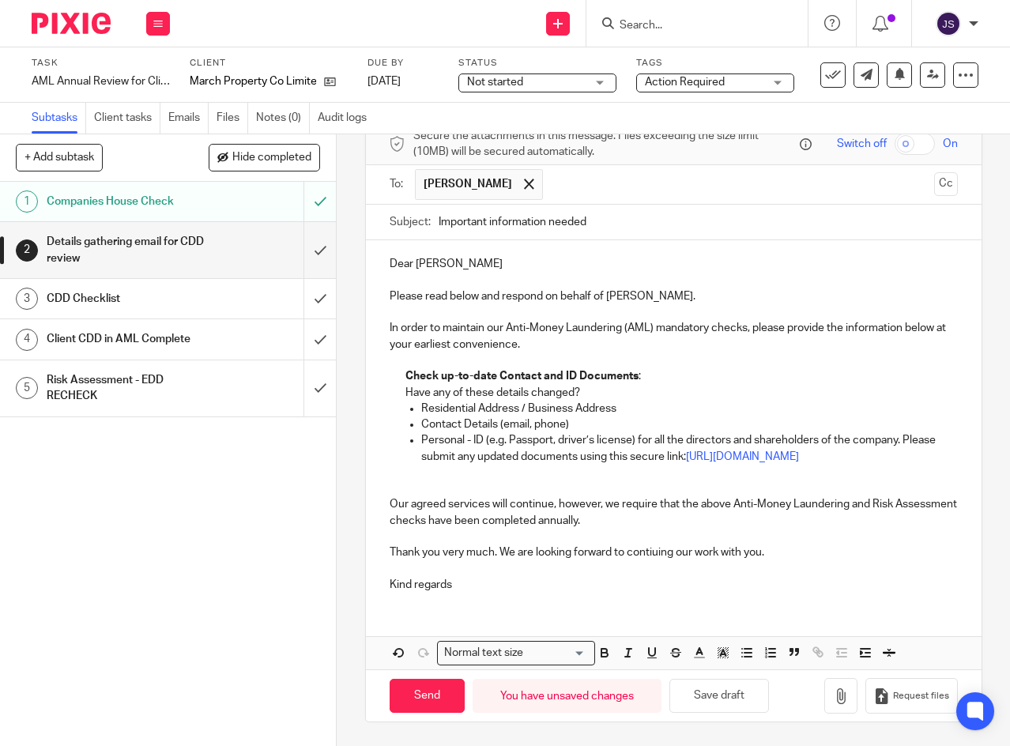
scroll to position [83, 0]
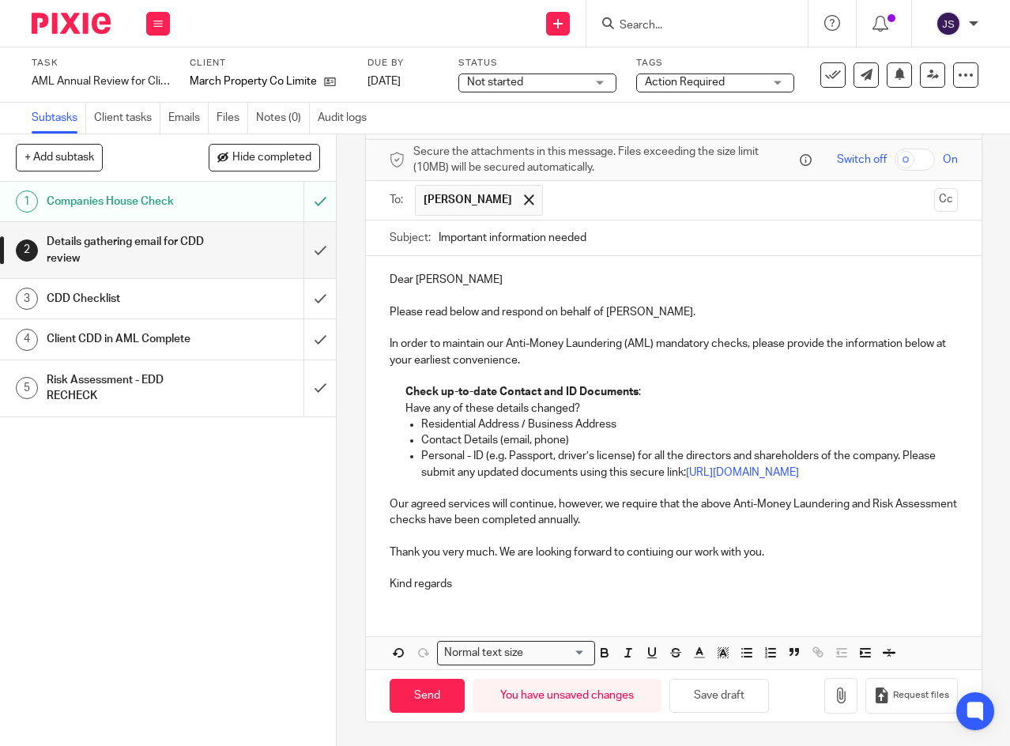
click at [497, 555] on p "Thank you very much. We are looking forward to contiuing our work with you." at bounding box center [674, 552] width 568 height 16
click at [521, 589] on p "Kind regards" at bounding box center [674, 584] width 568 height 16
click at [671, 304] on p "Please read below and respond on behalf of James." at bounding box center [674, 312] width 568 height 16
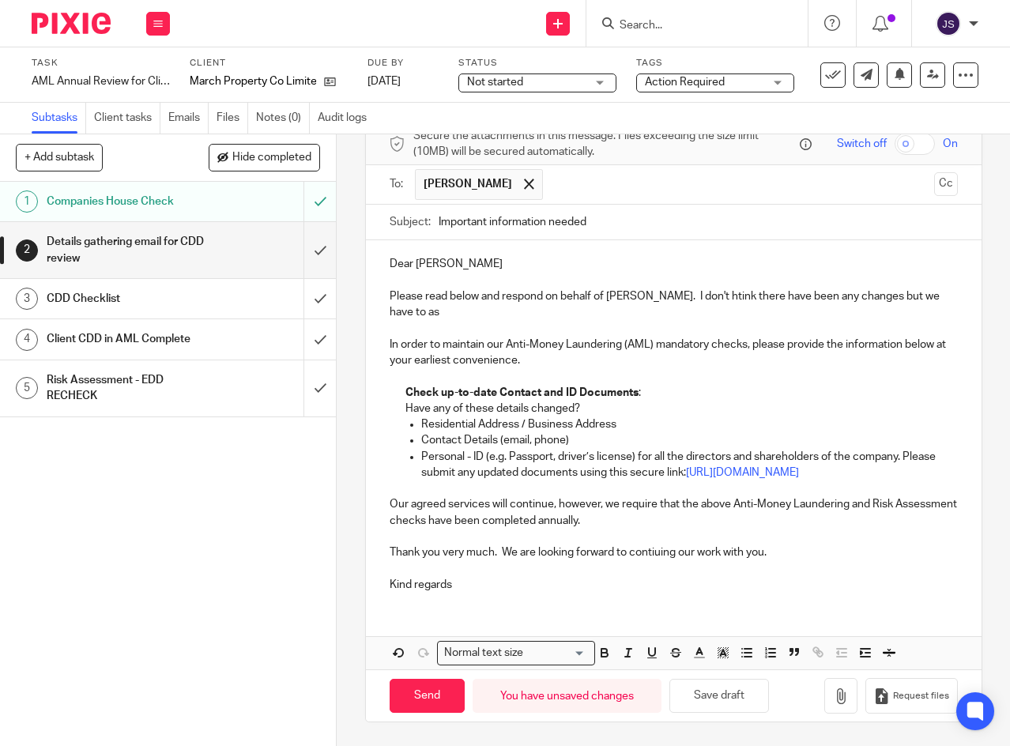
scroll to position [99, 0]
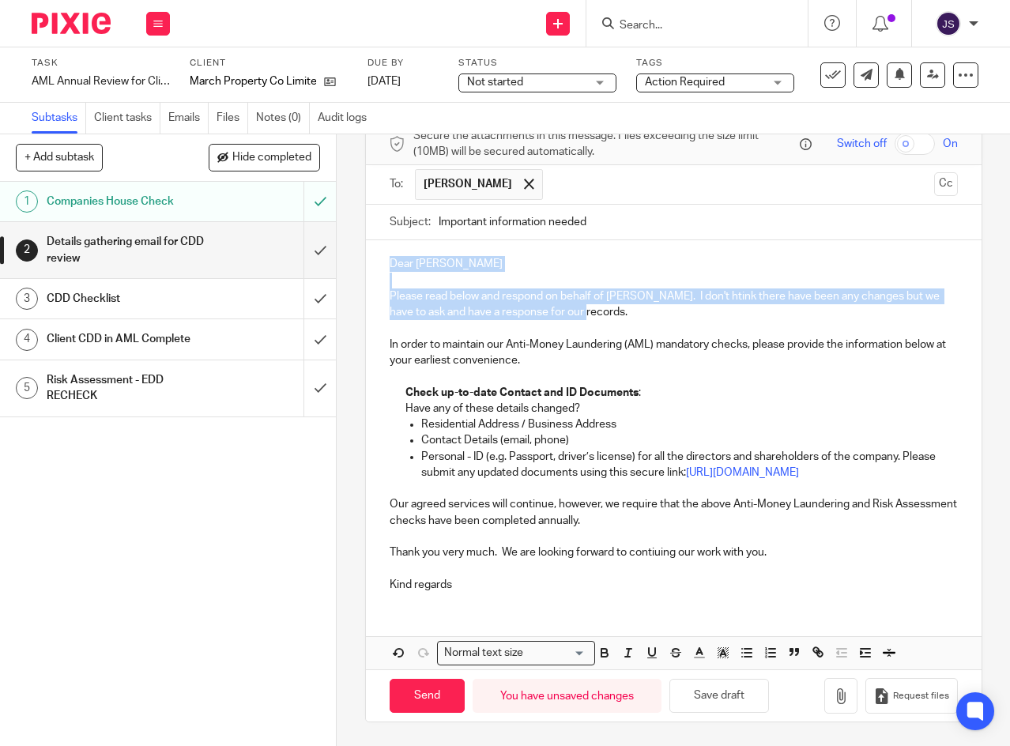
drag, startPoint x: 383, startPoint y: 249, endPoint x: 591, endPoint y: 300, distance: 214.0
click at [591, 300] on div "Dear Yvonne Please read below and respond on behalf of James. I don't htink the…" at bounding box center [673, 422] width 615 height 364
copy div "Dear Yvonne Please read below and respond on behalf of James. I don't htink the…"
click at [609, 292] on p "Please read below and respond on behalf of James. I don't htink there have been…" at bounding box center [674, 304] width 568 height 32
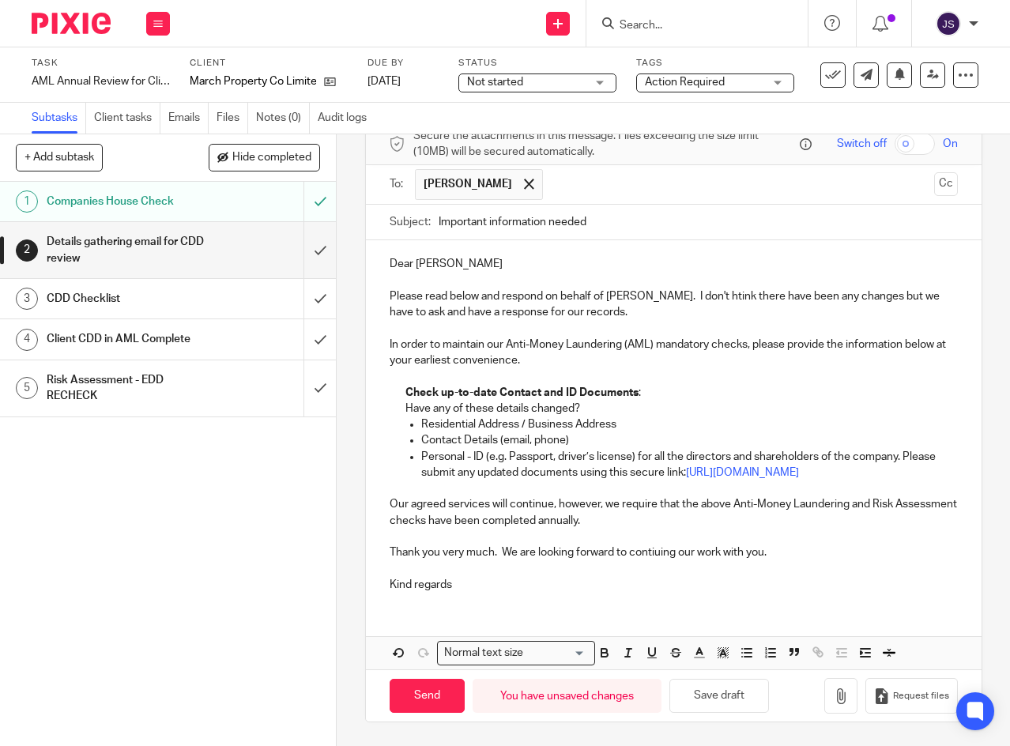
click at [586, 85] on div "Not started Not started" at bounding box center [537, 82] width 158 height 19
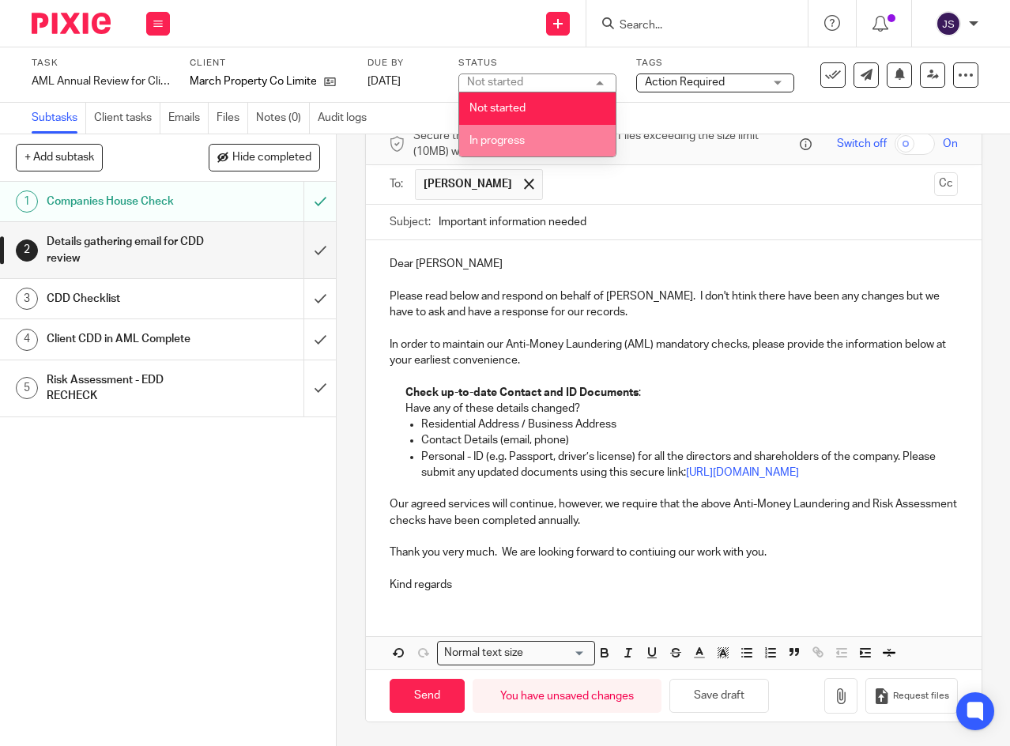
click at [506, 137] on span "In progress" at bounding box center [496, 140] width 55 height 11
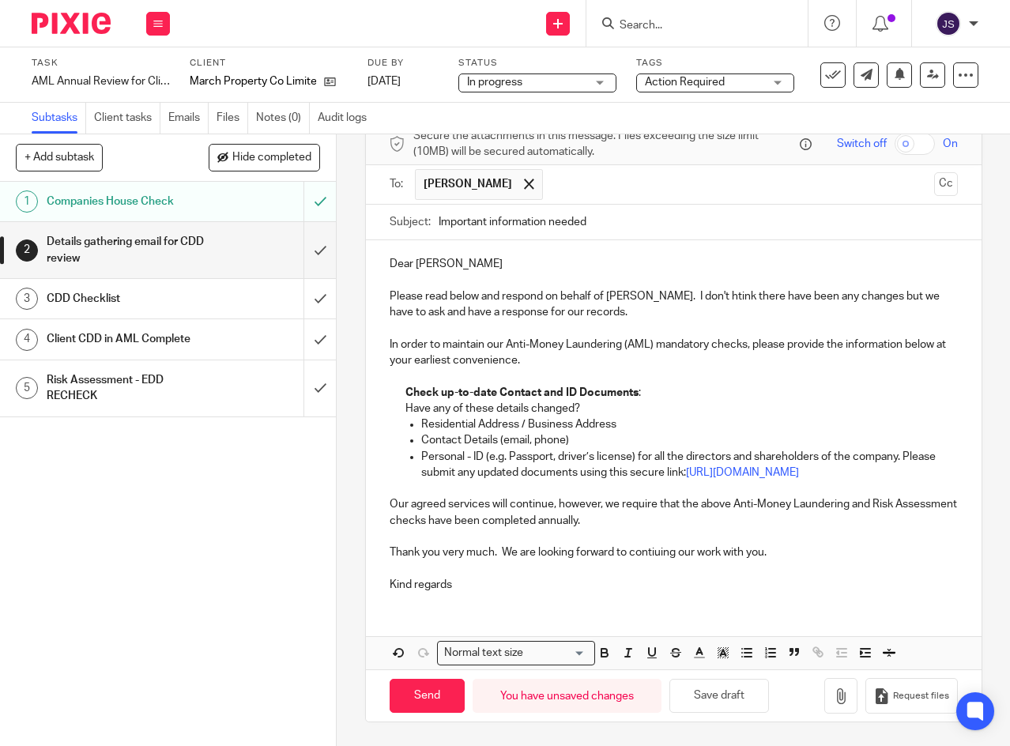
click at [751, 77] on span "Action Required" at bounding box center [704, 82] width 119 height 17
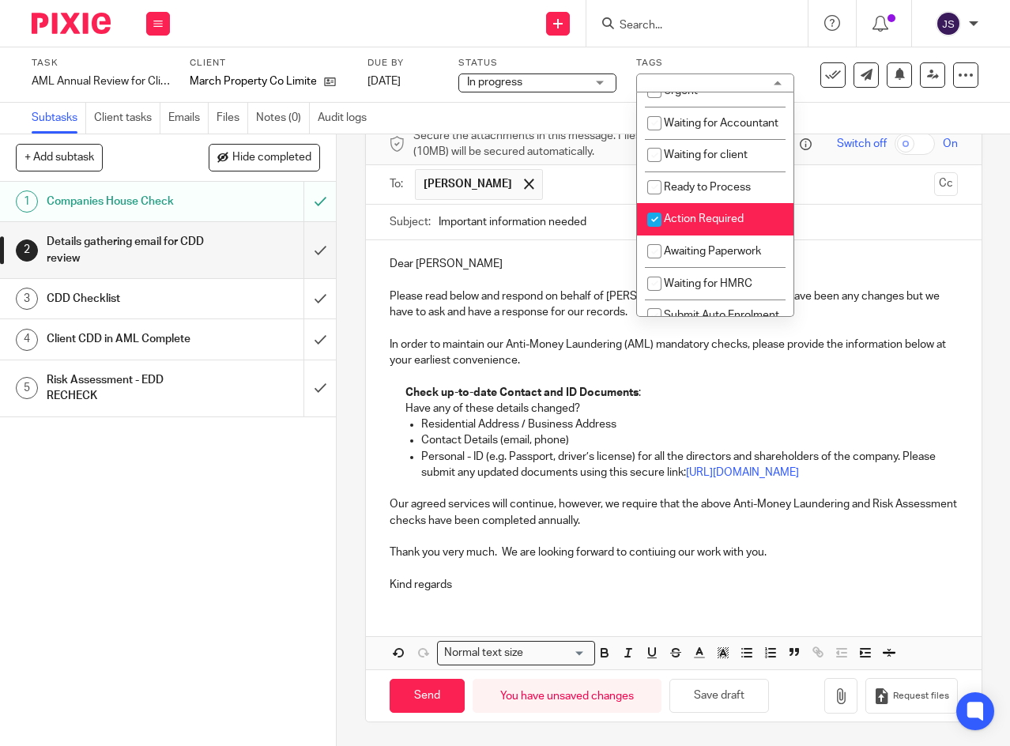
scroll to position [316, 0]
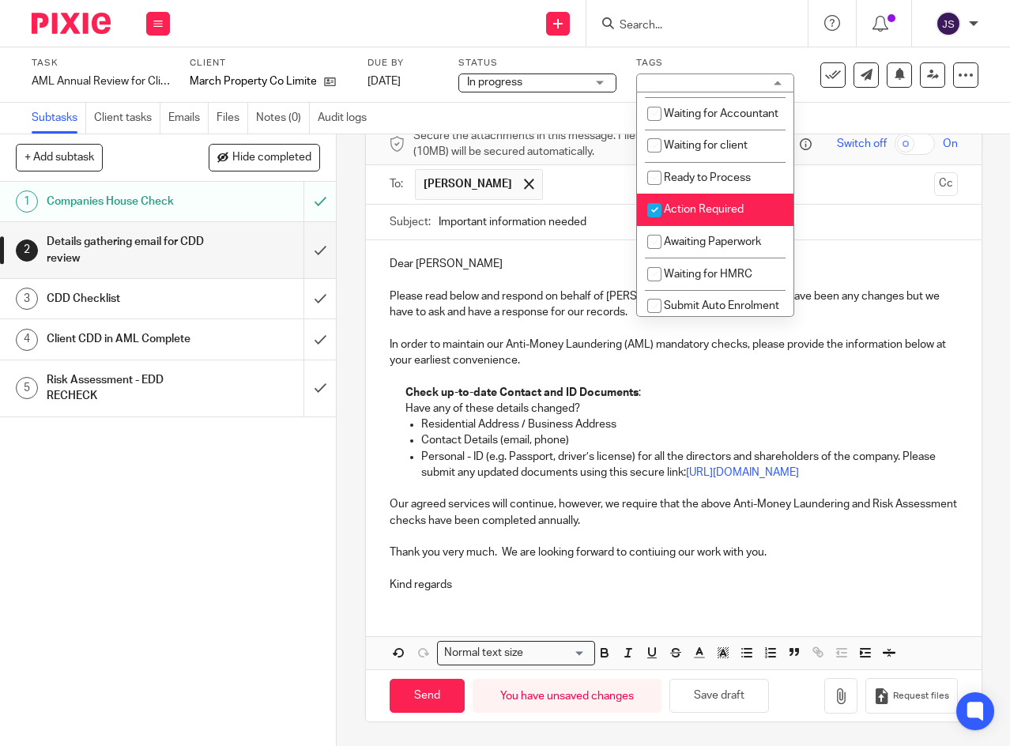
click at [654, 225] on input "checkbox" at bounding box center [654, 210] width 30 height 30
checkbox input "false"
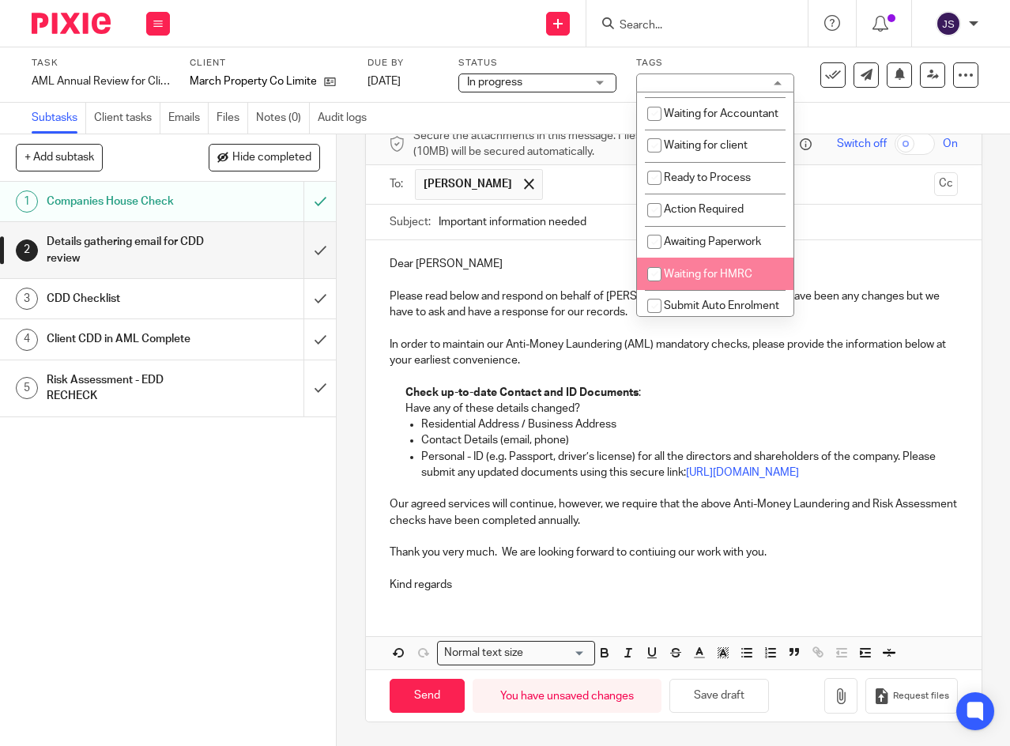
scroll to position [292, 0]
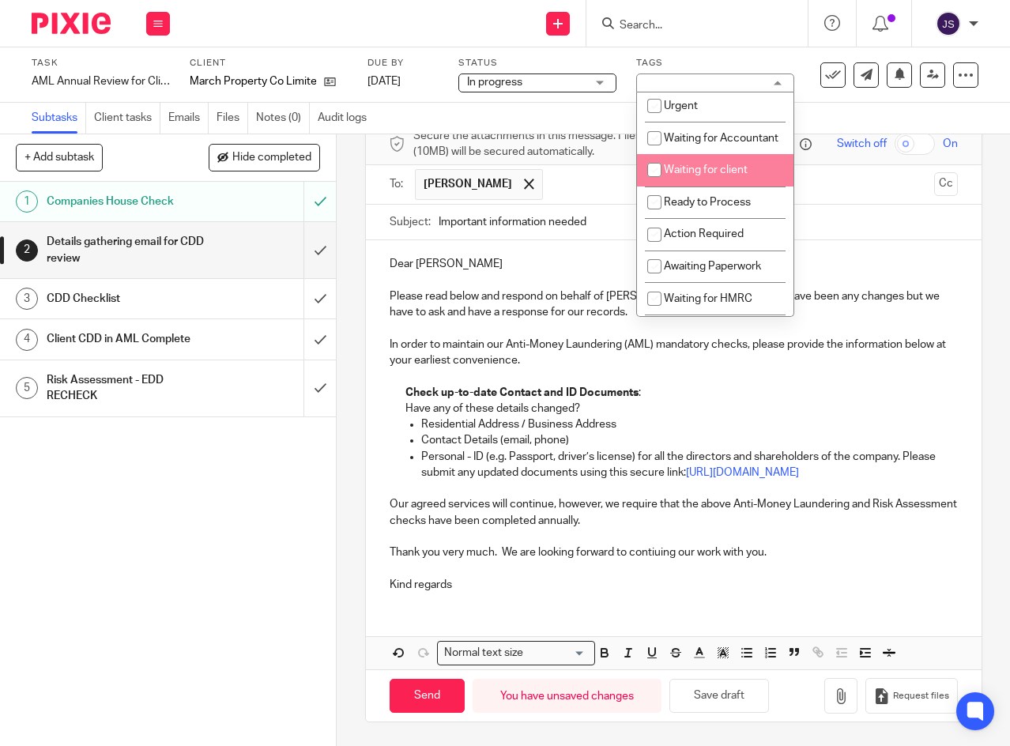
click at [656, 185] on input "checkbox" at bounding box center [654, 170] width 30 height 30
checkbox input "true"
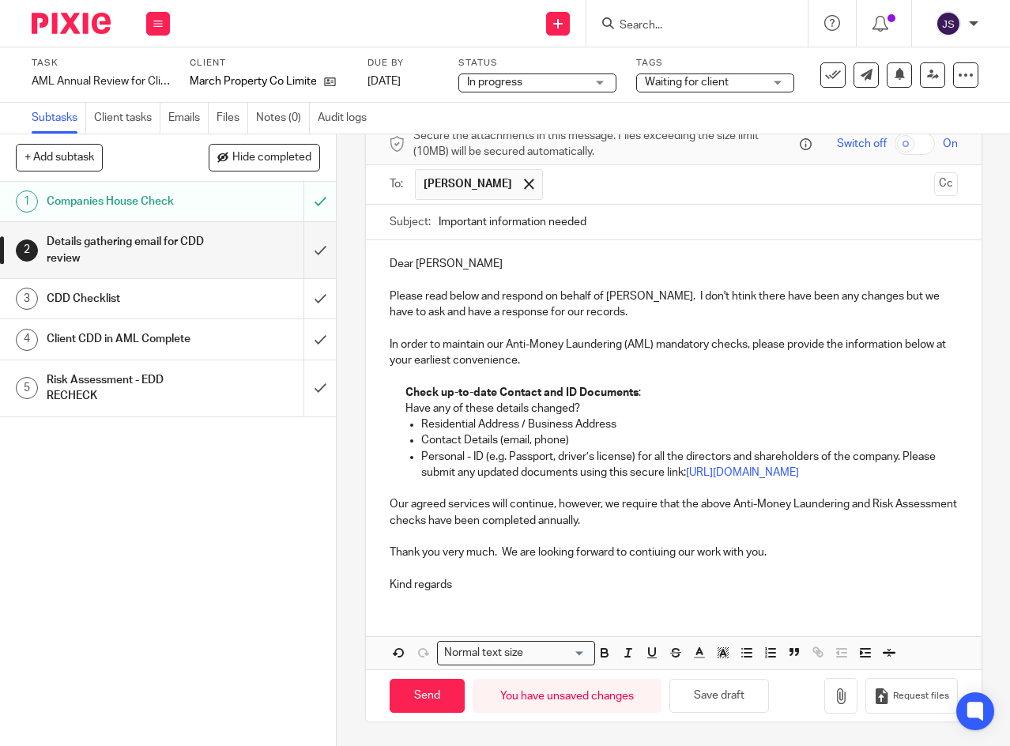
click at [413, 77] on link "[DATE]" at bounding box center [402, 81] width 71 height 17
click at [416, 688] on input "Send" at bounding box center [427, 696] width 75 height 34
type input "Sent"
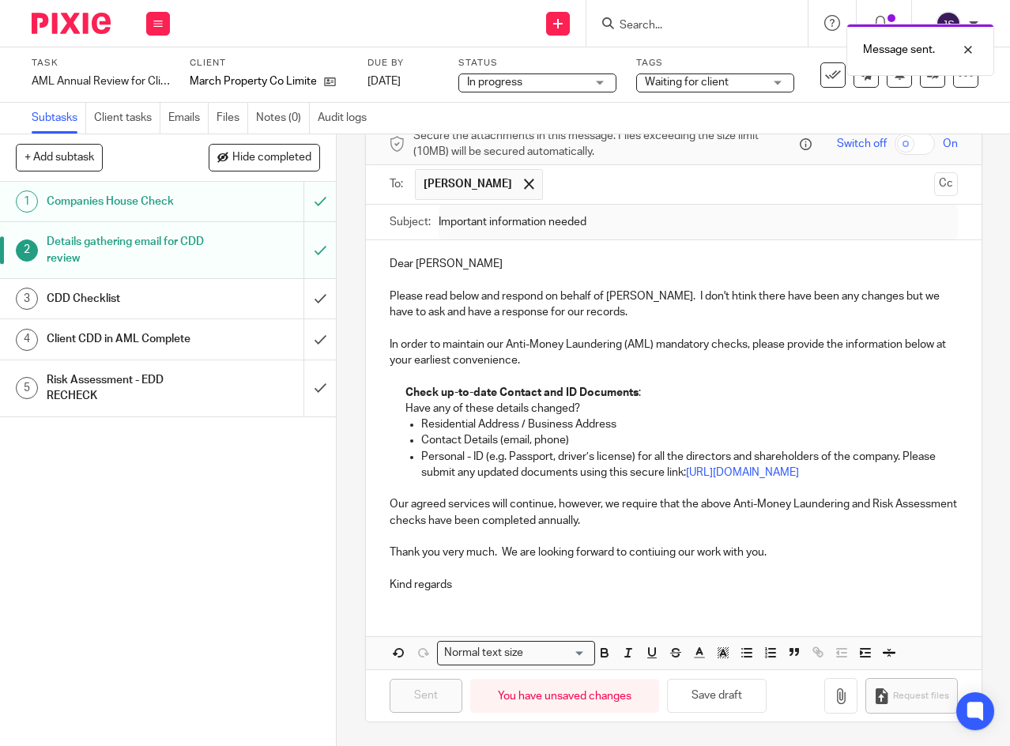
click at [86, 162] on button "+ Add subtask" at bounding box center [59, 157] width 87 height 27
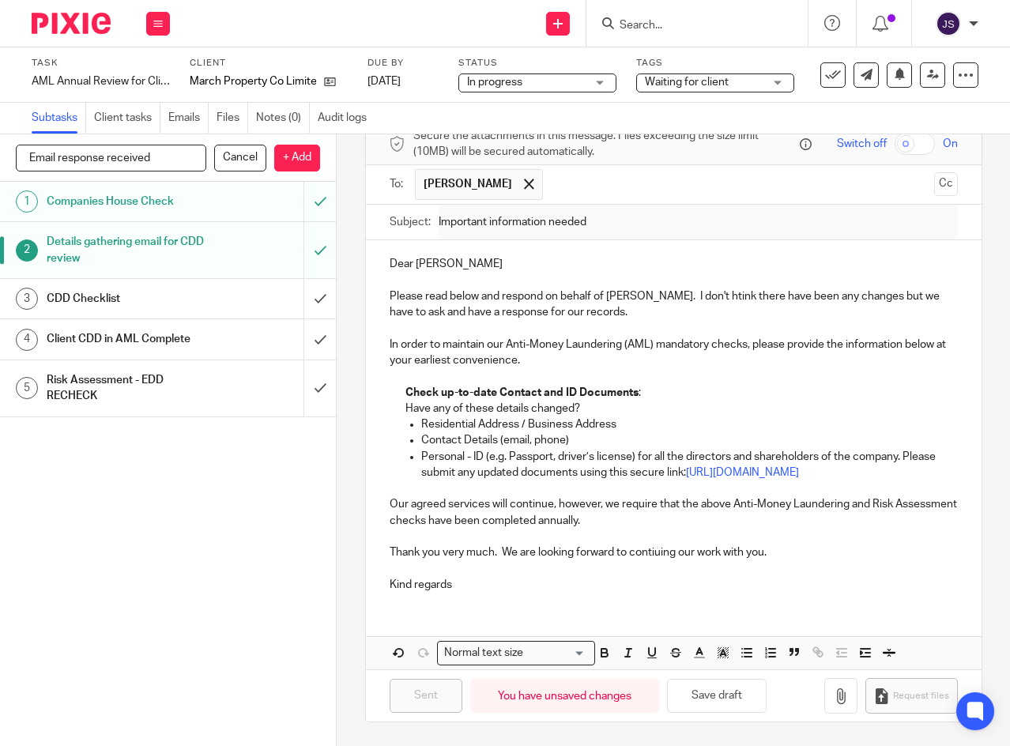
type input "Email response received"
click at [302, 154] on p "+ Add" at bounding box center [297, 158] width 46 height 27
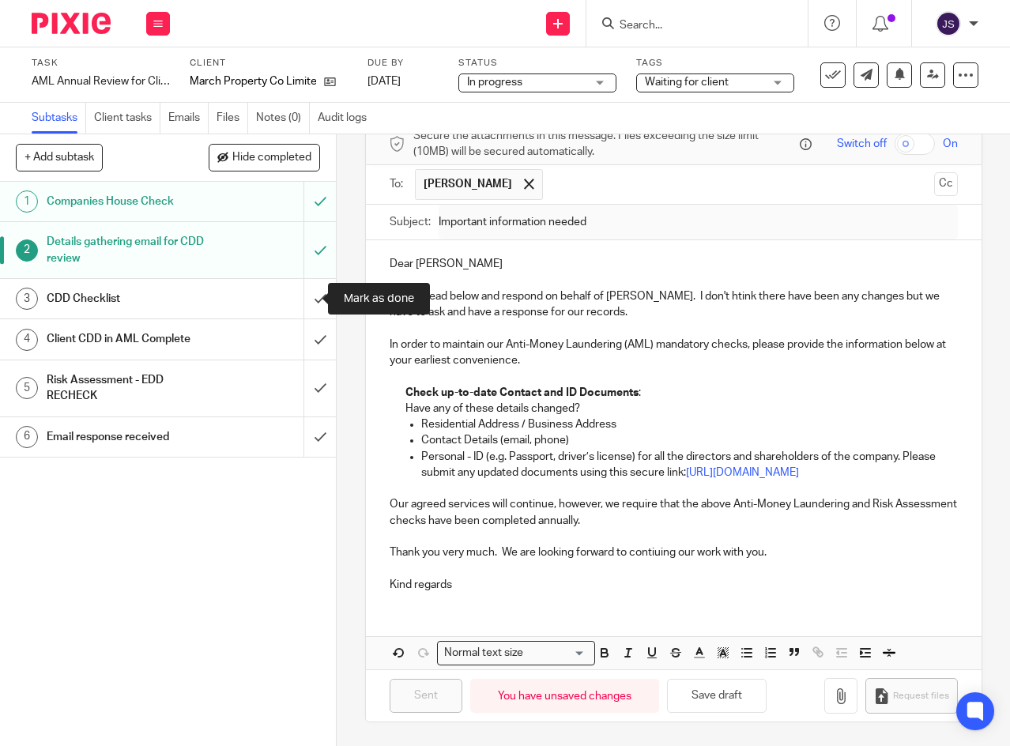
click at [301, 299] on input "submit" at bounding box center [168, 299] width 336 height 40
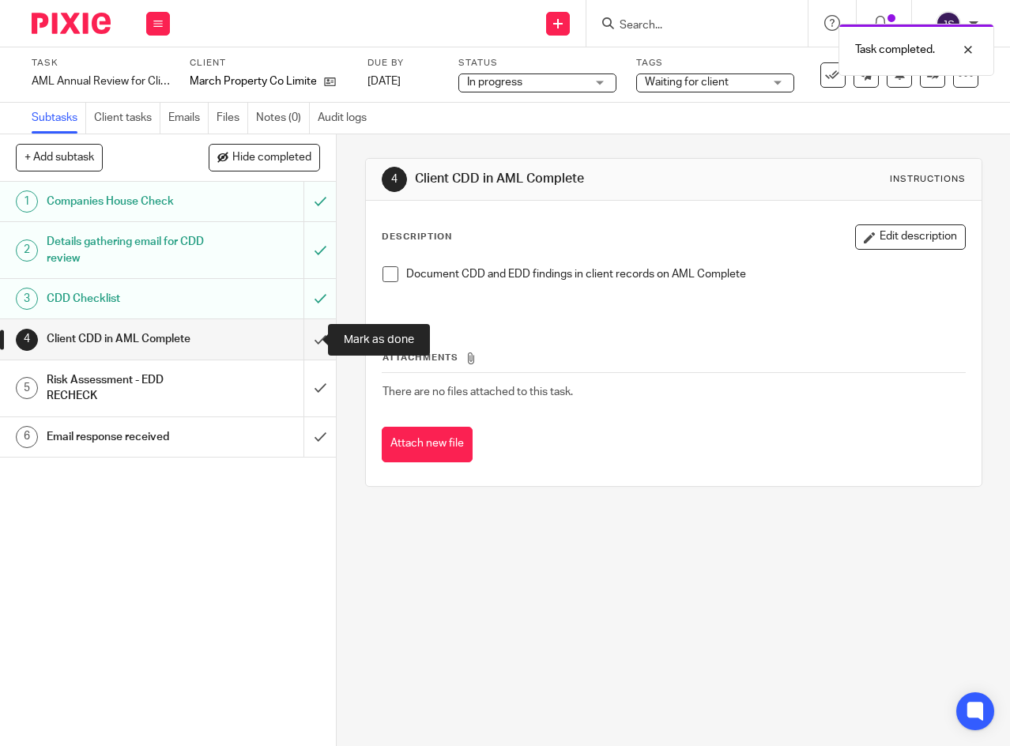
click at [305, 340] on input "submit" at bounding box center [168, 339] width 336 height 40
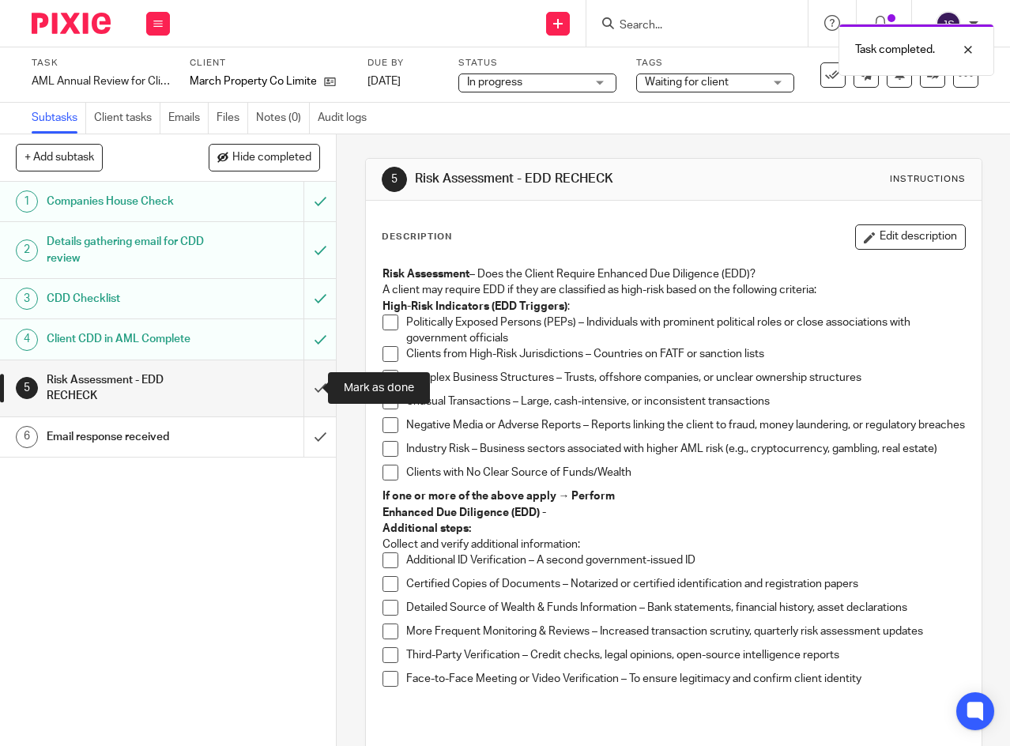
click at [303, 387] on input "submit" at bounding box center [168, 388] width 336 height 56
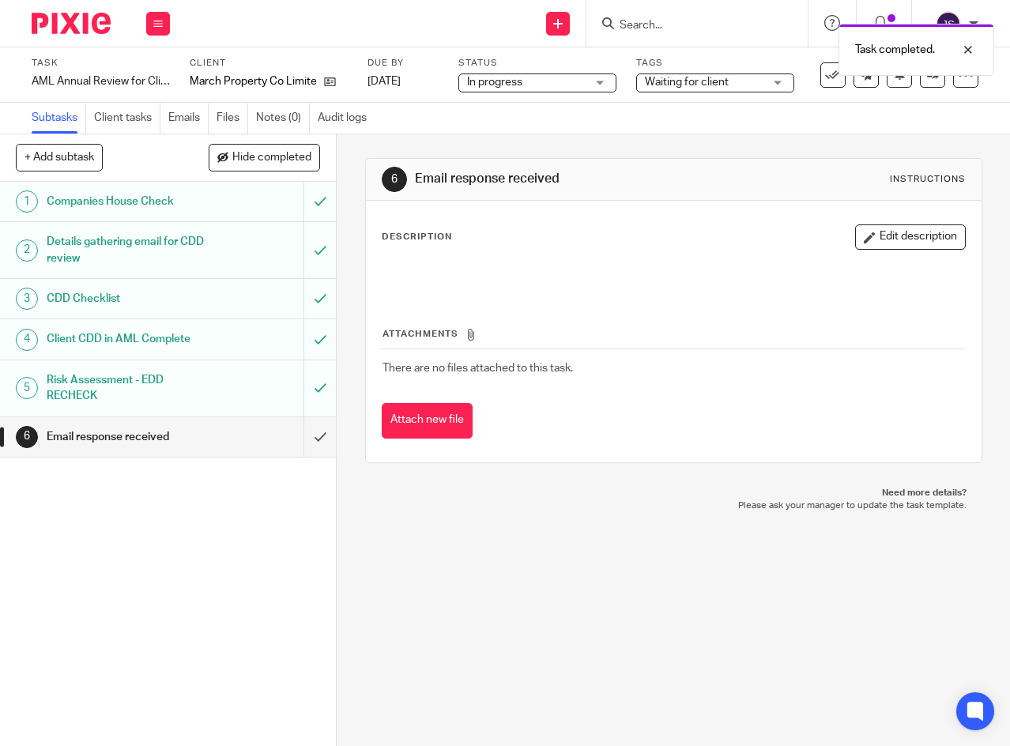
click at [909, 231] on button "Edit description" at bounding box center [910, 236] width 111 height 25
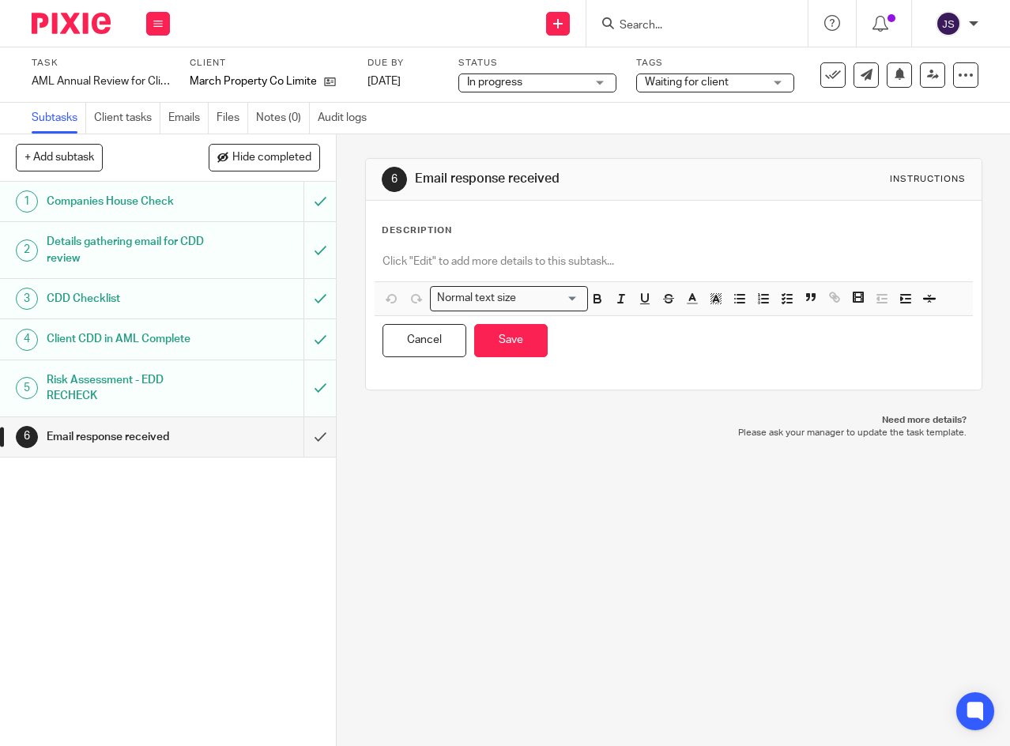
click at [450, 260] on p at bounding box center [673, 262] width 582 height 16
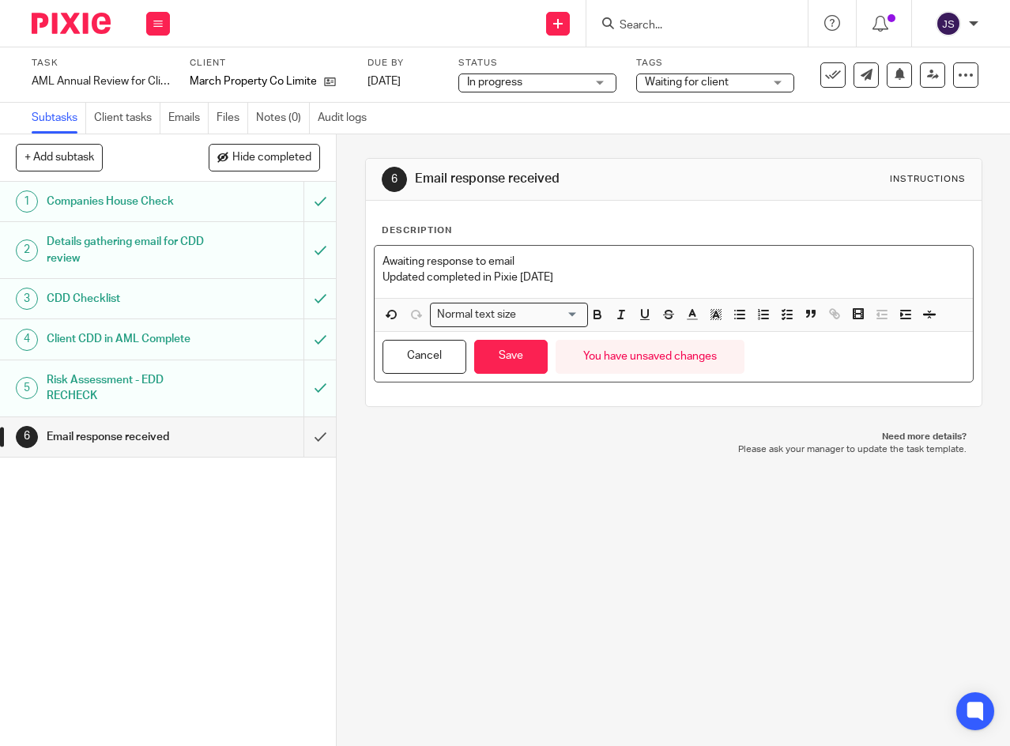
click at [419, 277] on p "Updated completed in Pixie 14/10/25" at bounding box center [673, 277] width 582 height 16
click at [382, 276] on p "Updates completed in Pixie 14/10/25" at bounding box center [673, 277] width 582 height 16
click at [517, 357] on button "Save" at bounding box center [510, 357] width 73 height 34
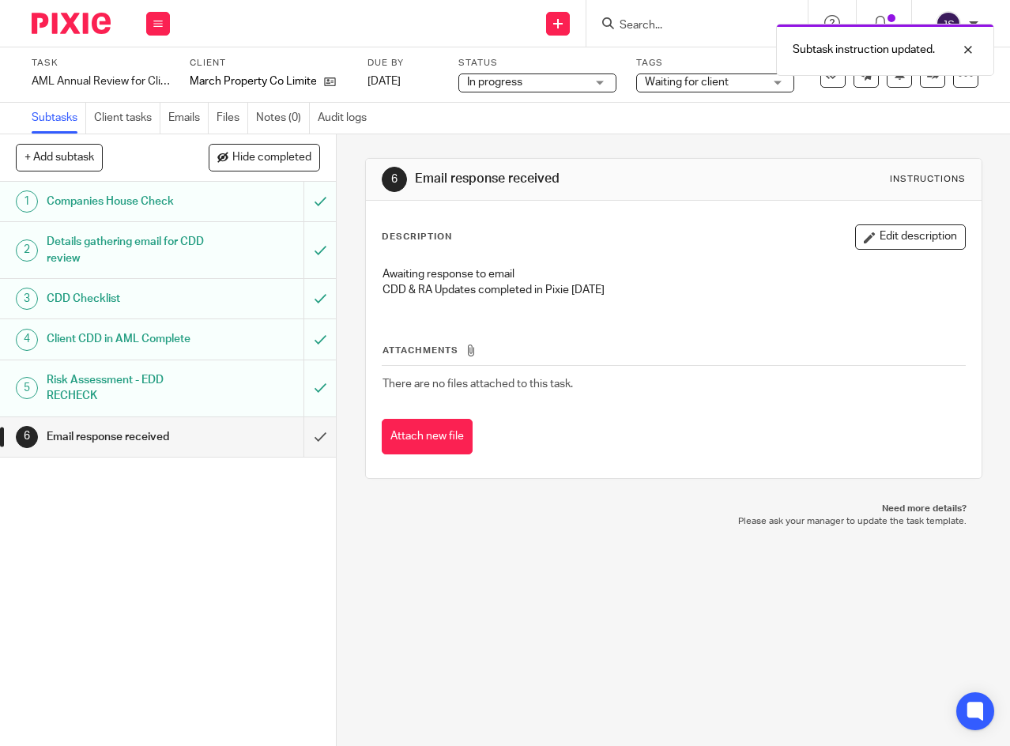
click at [162, 22] on icon at bounding box center [157, 23] width 9 height 9
click at [152, 70] on link "Work" at bounding box center [151, 73] width 28 height 11
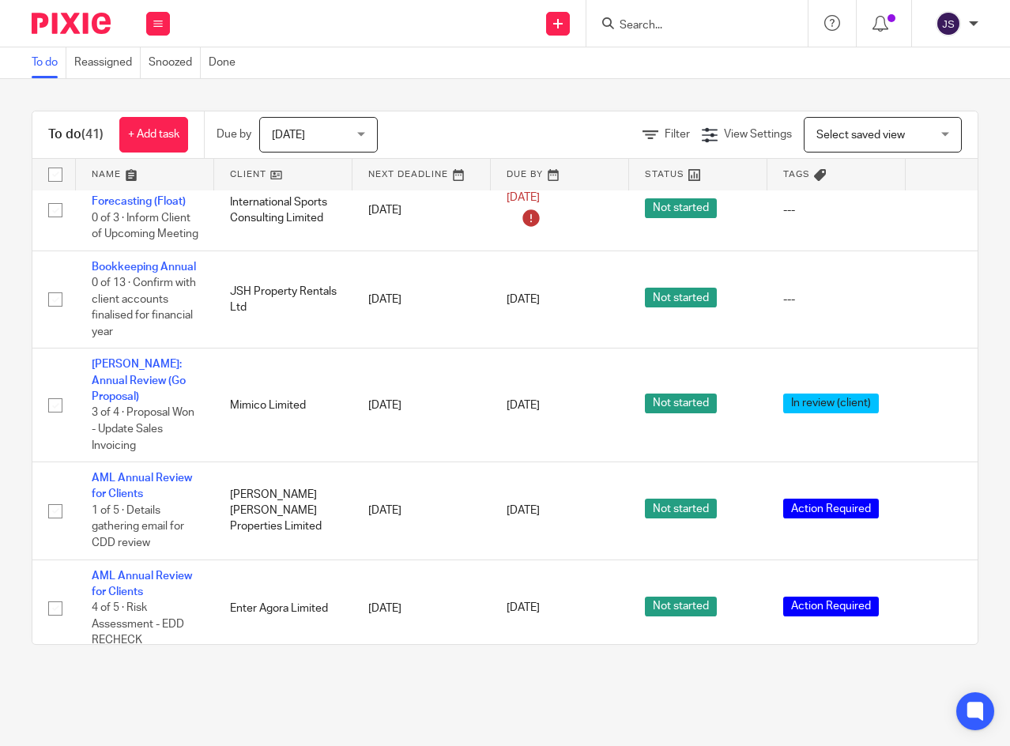
scroll to position [1106, 0]
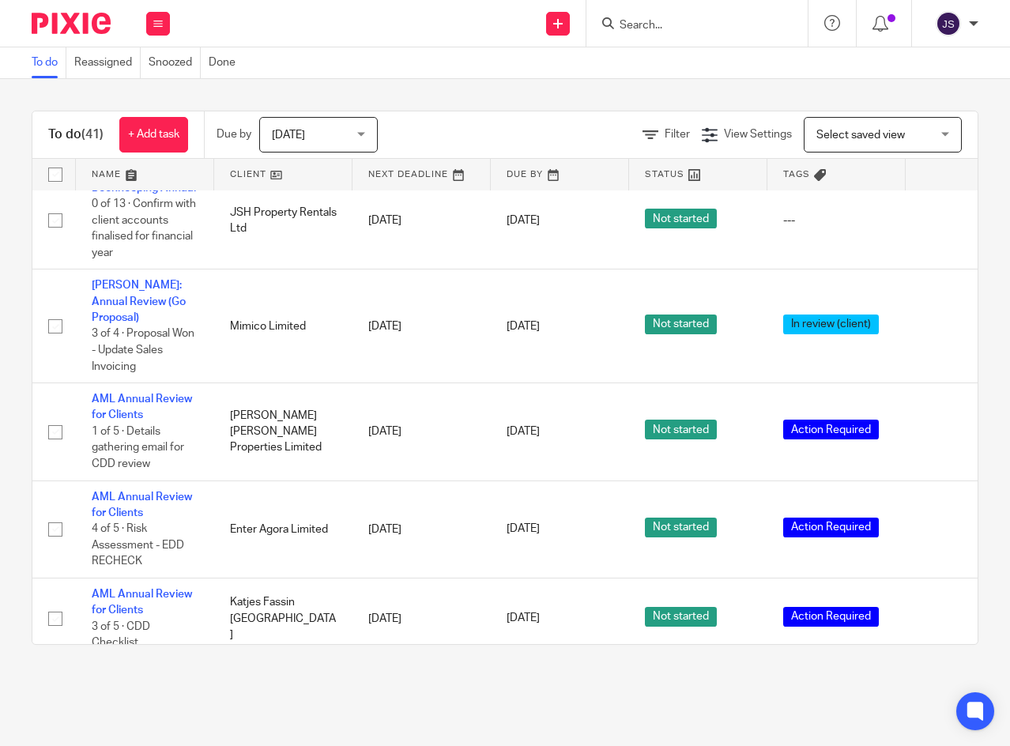
click at [162, 399] on link "AML Annual Review for Clients" at bounding box center [142, 406] width 100 height 27
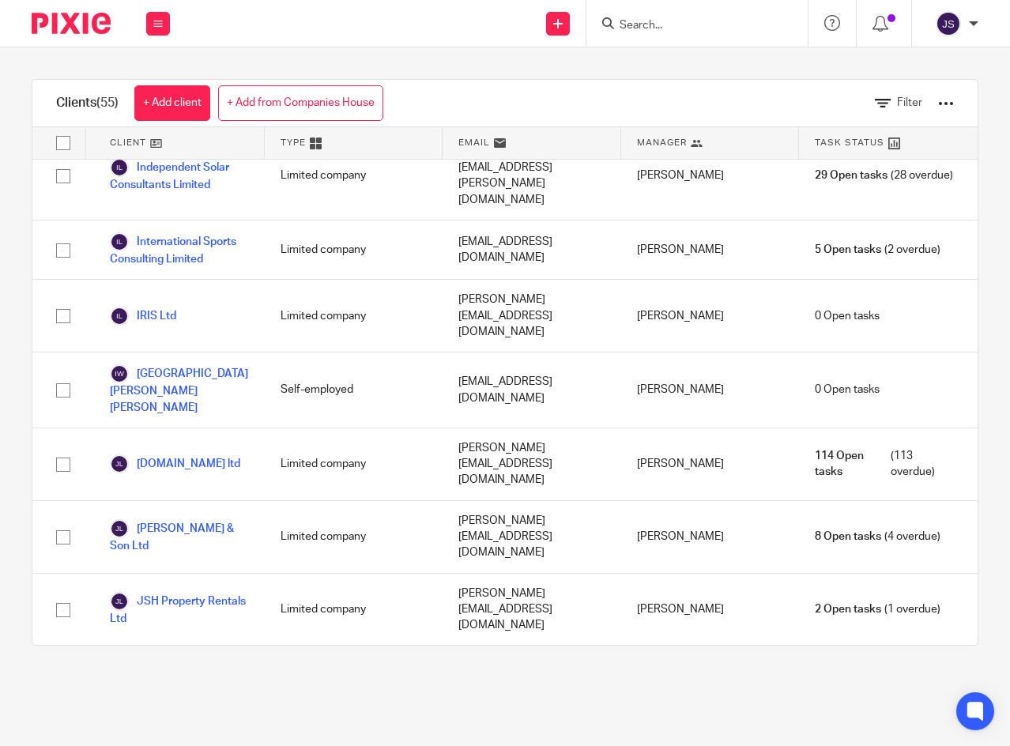
scroll to position [1896, 0]
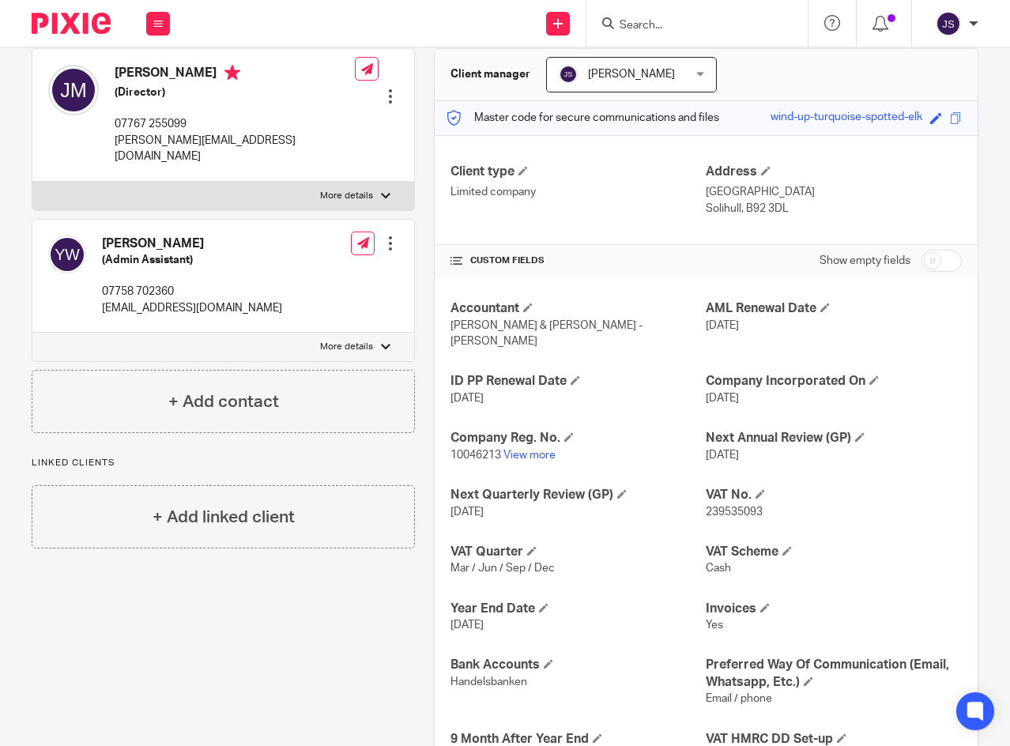
scroll to position [158, 0]
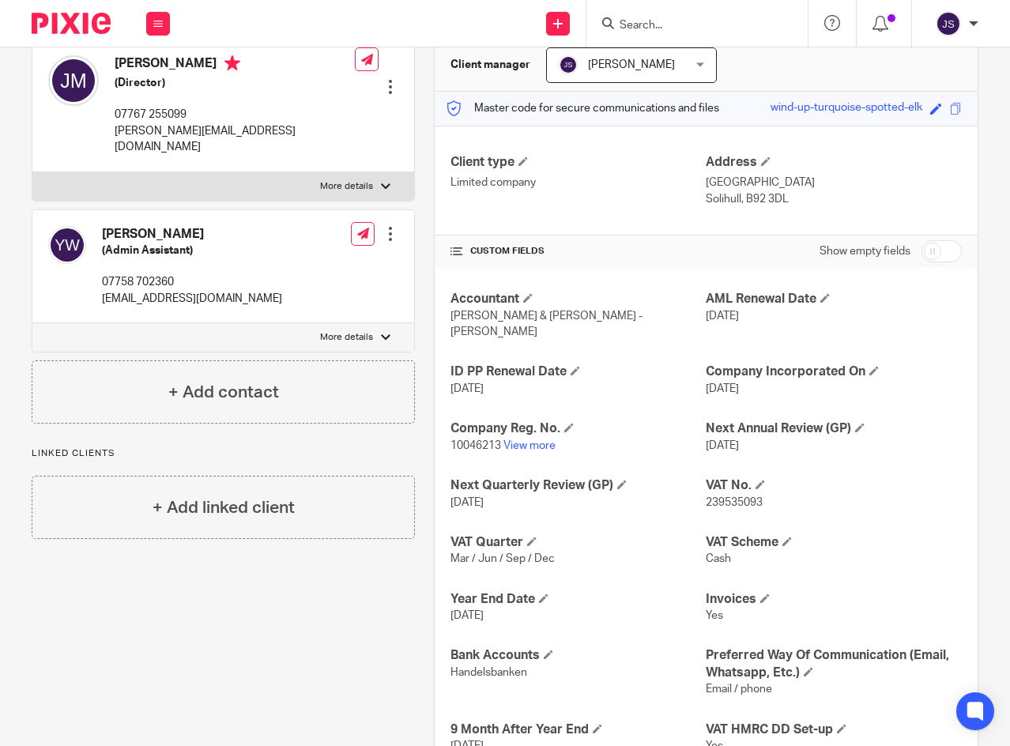
click at [730, 317] on span "[DATE]" at bounding box center [722, 316] width 33 height 11
click at [820, 296] on span at bounding box center [824, 297] width 9 height 9
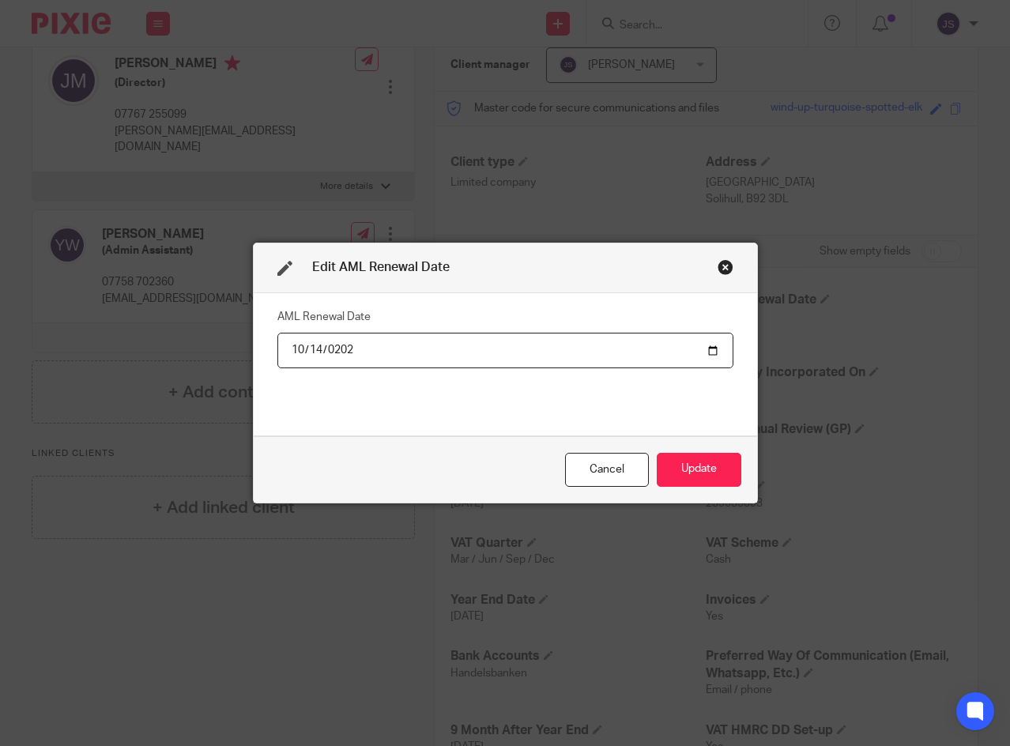
type input "2026-10-14"
click at [696, 464] on button "Update" at bounding box center [699, 470] width 85 height 34
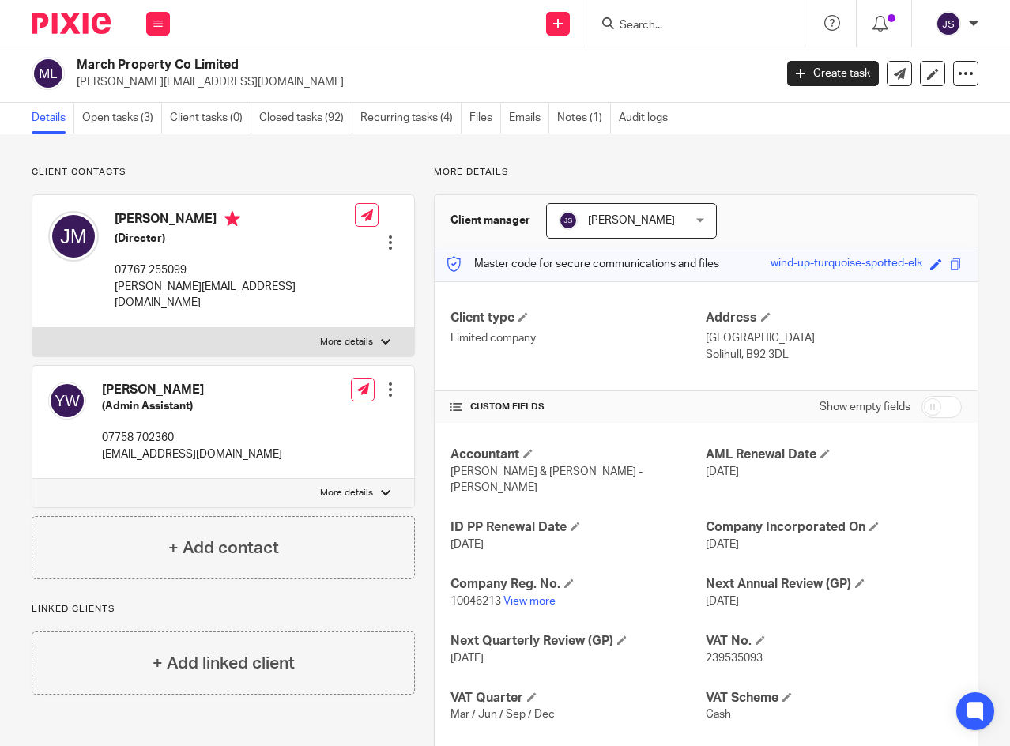
scroll to position [0, 0]
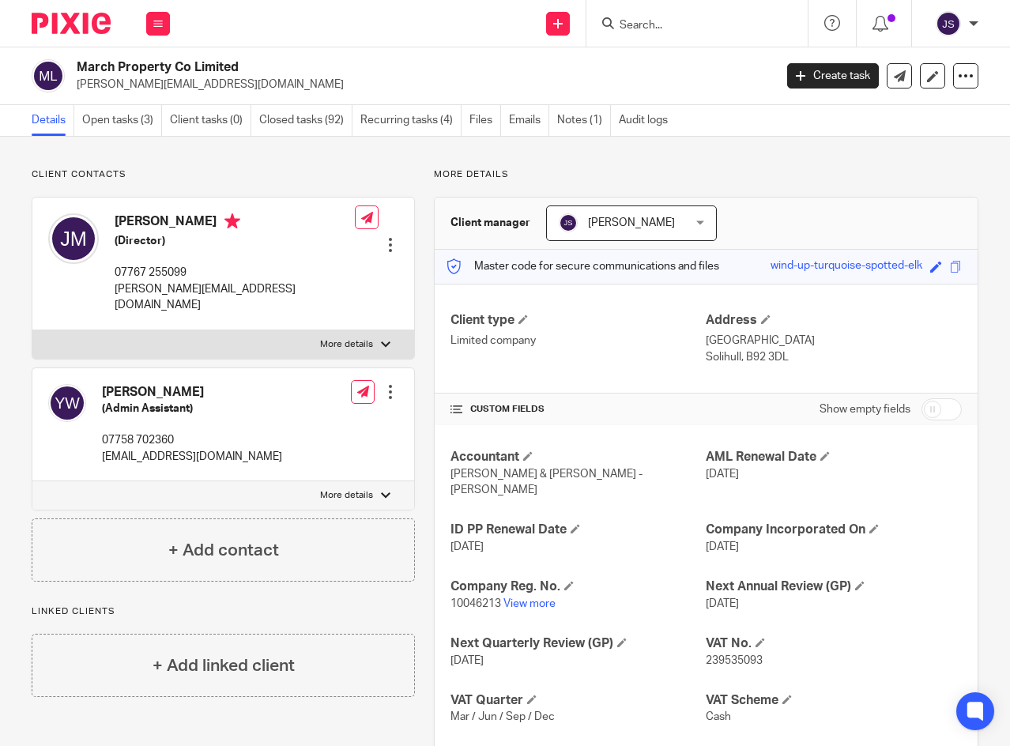
click at [160, 24] on icon at bounding box center [157, 23] width 9 height 9
click at [139, 122] on link "Clients" at bounding box center [155, 120] width 36 height 11
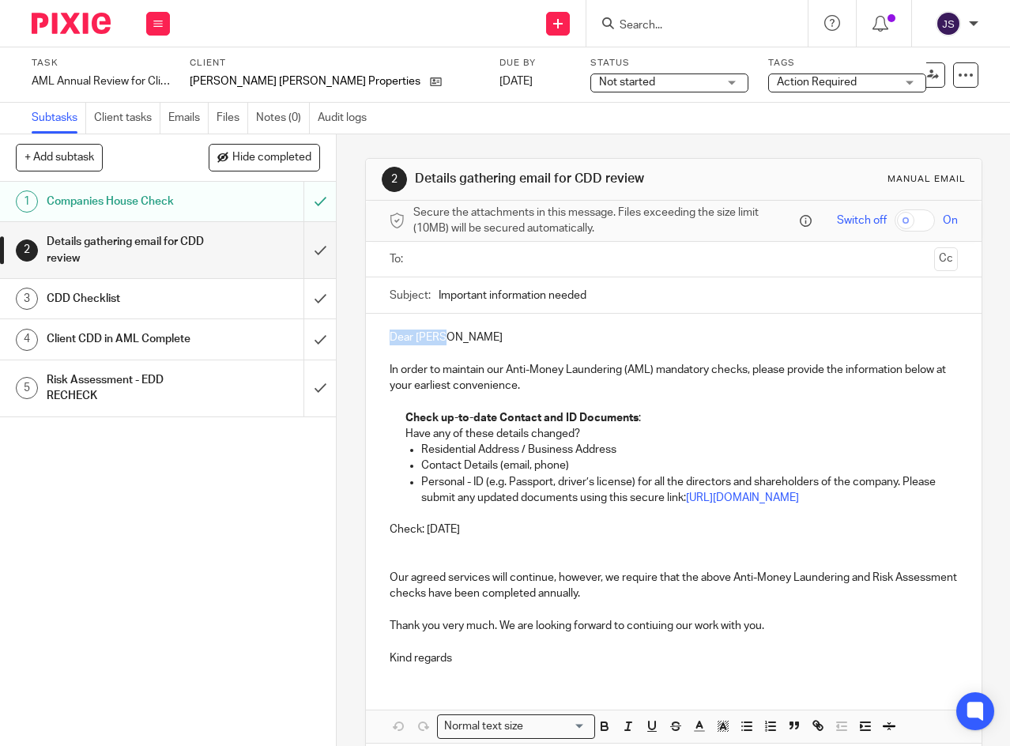
drag, startPoint x: 385, startPoint y: 342, endPoint x: 445, endPoint y: 342, distance: 60.0
click at [445, 342] on p "Dear [PERSON_NAME]" at bounding box center [674, 337] width 568 height 16
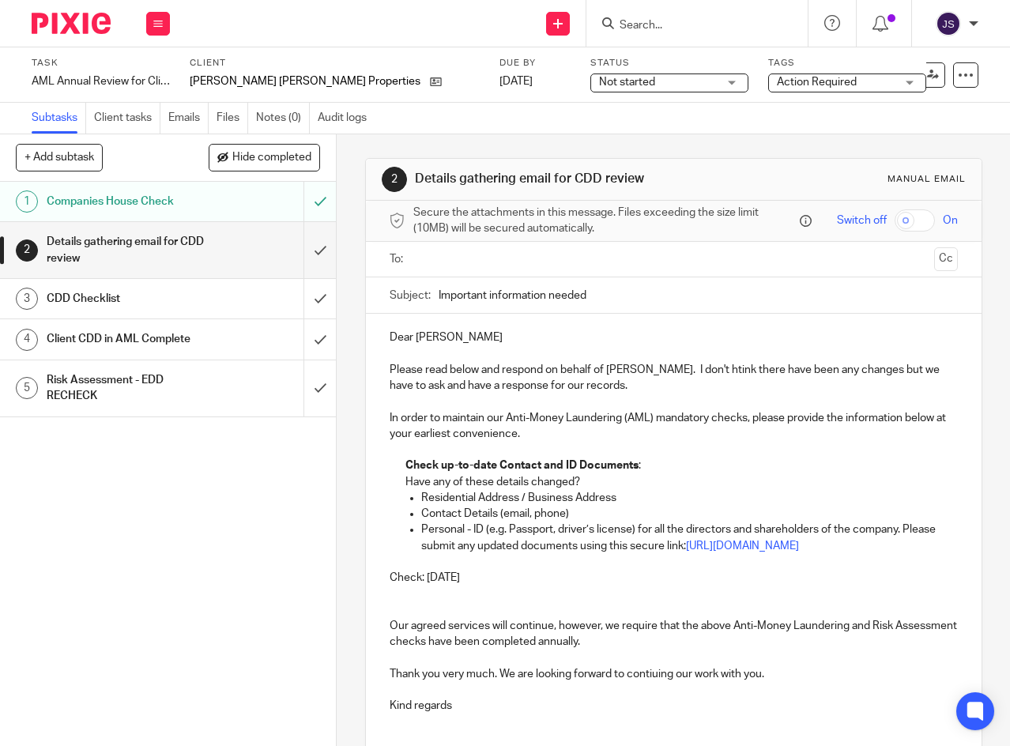
click at [430, 269] on input "text" at bounding box center [673, 259] width 509 height 18
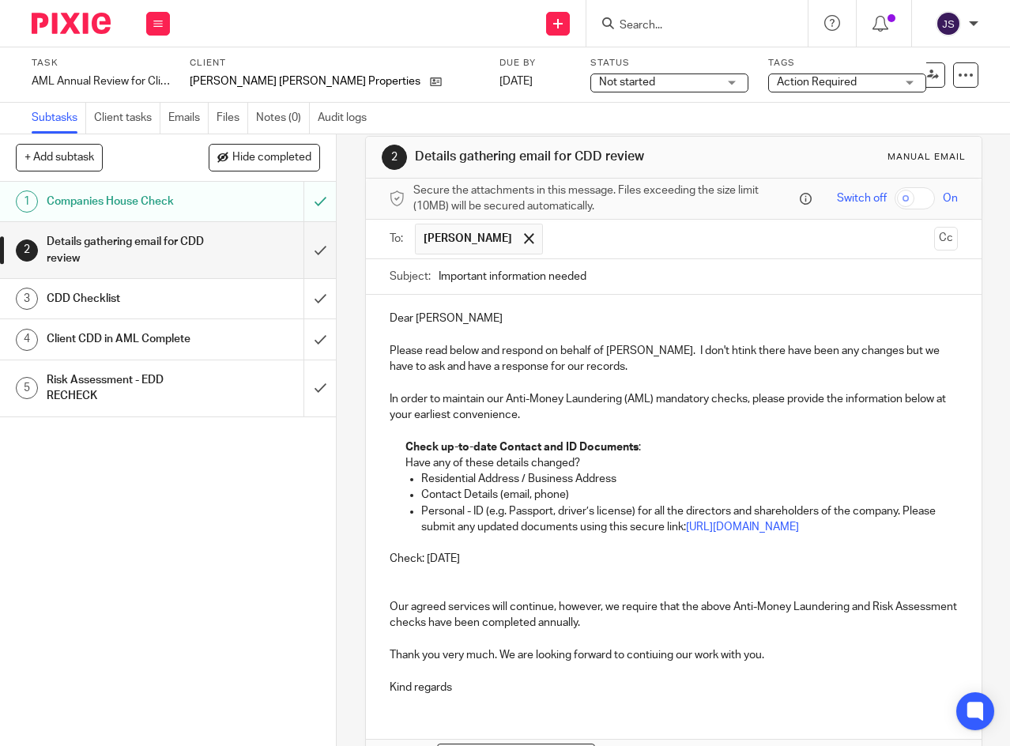
scroll to position [79, 0]
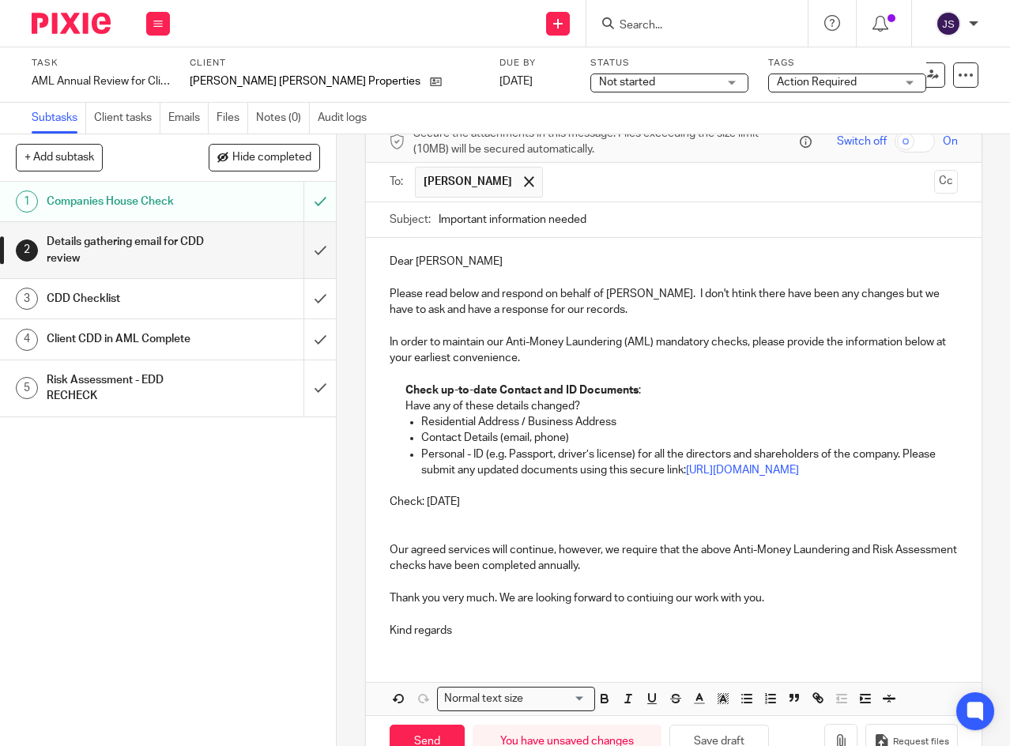
drag, startPoint x: 386, startPoint y: 522, endPoint x: 492, endPoint y: 518, distance: 106.8
click at [492, 510] on p "Check: [DATE]" at bounding box center [674, 502] width 568 height 16
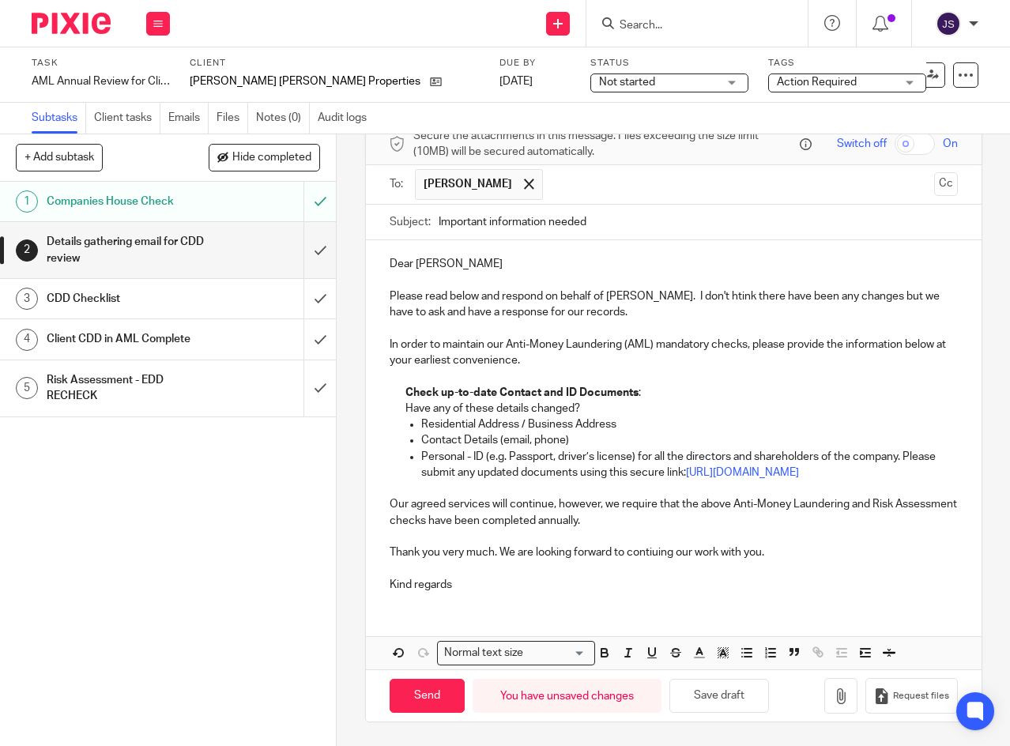
click at [498, 560] on p "Thank you very much. We are looking forward to contiuing our work with you." at bounding box center [674, 552] width 568 height 16
click at [510, 593] on p "Kind regards" at bounding box center [674, 585] width 568 height 16
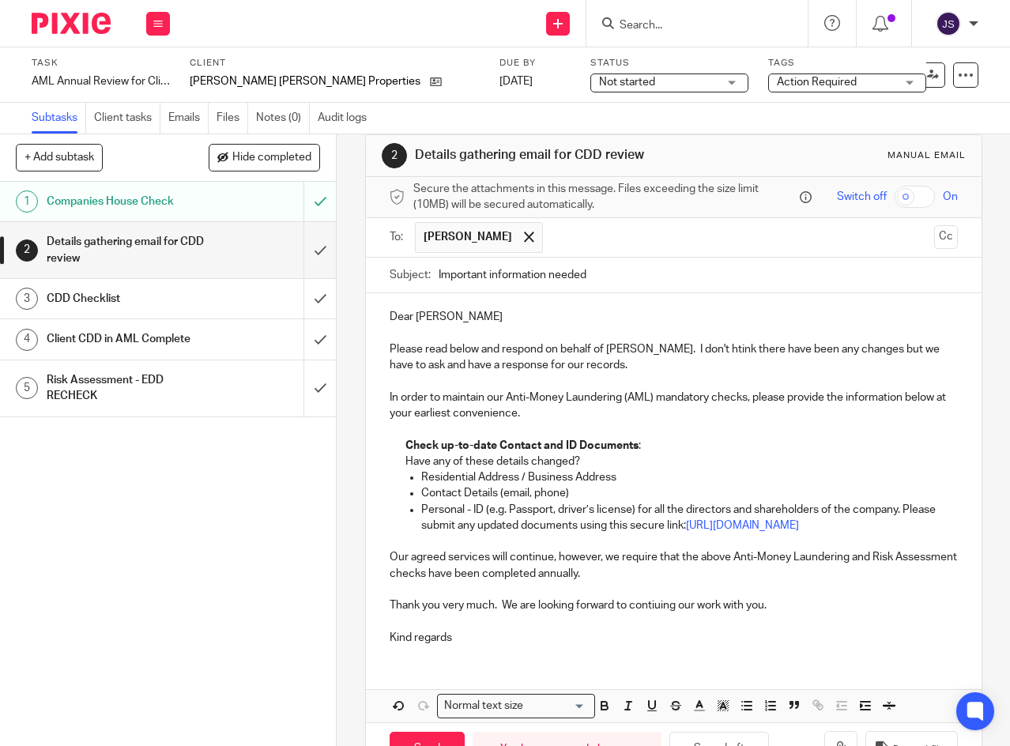
scroll to position [0, 0]
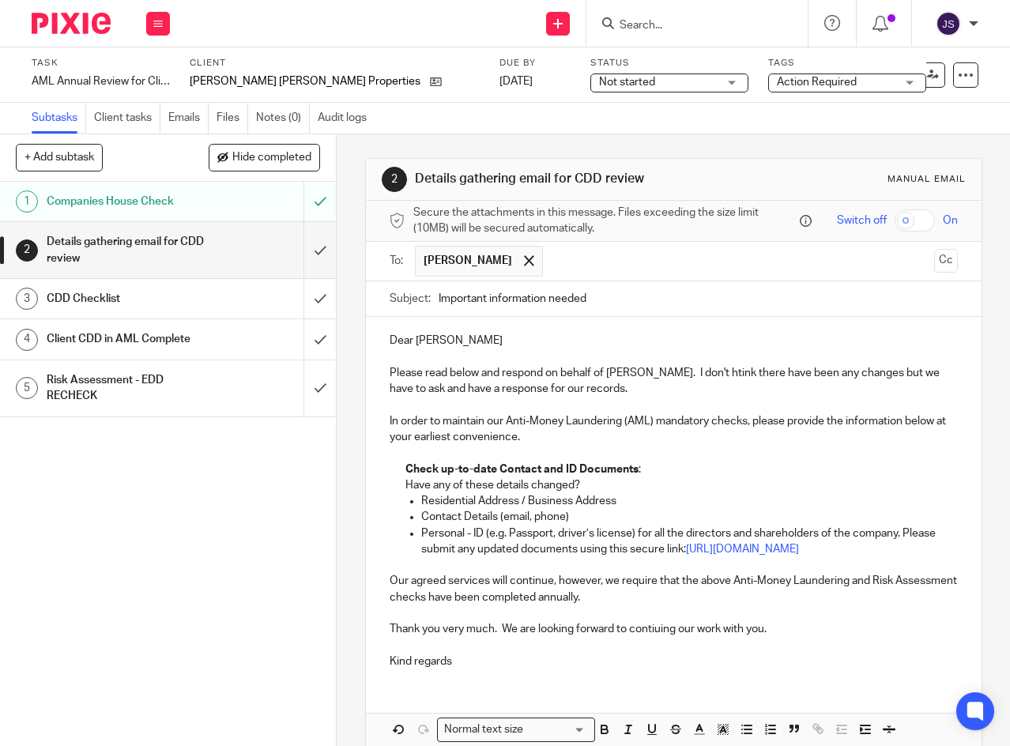
click at [664, 300] on input "Important information needed" at bounding box center [697, 299] width 519 height 36
type input "Important information needed (Mary Ann)"
click at [567, 334] on div "Dear Yvonne Please read below and respond on behalf of James. I don't htink the…" at bounding box center [673, 499] width 615 height 364
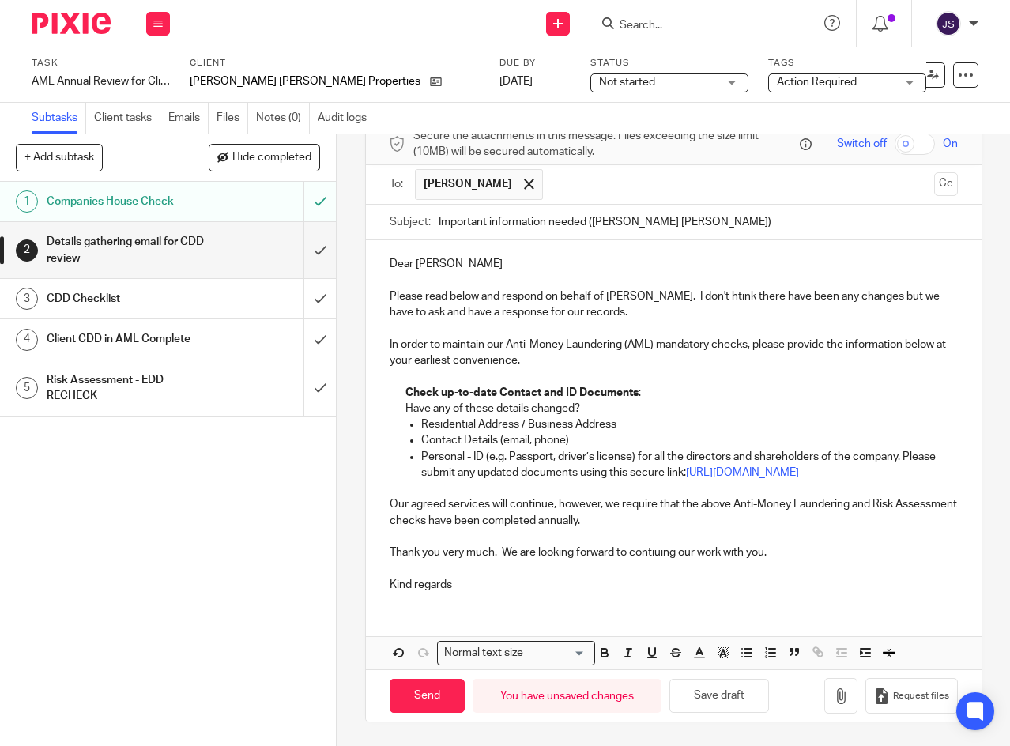
scroll to position [99, 0]
click at [421, 693] on input "Send" at bounding box center [427, 696] width 75 height 34
type input "Sent"
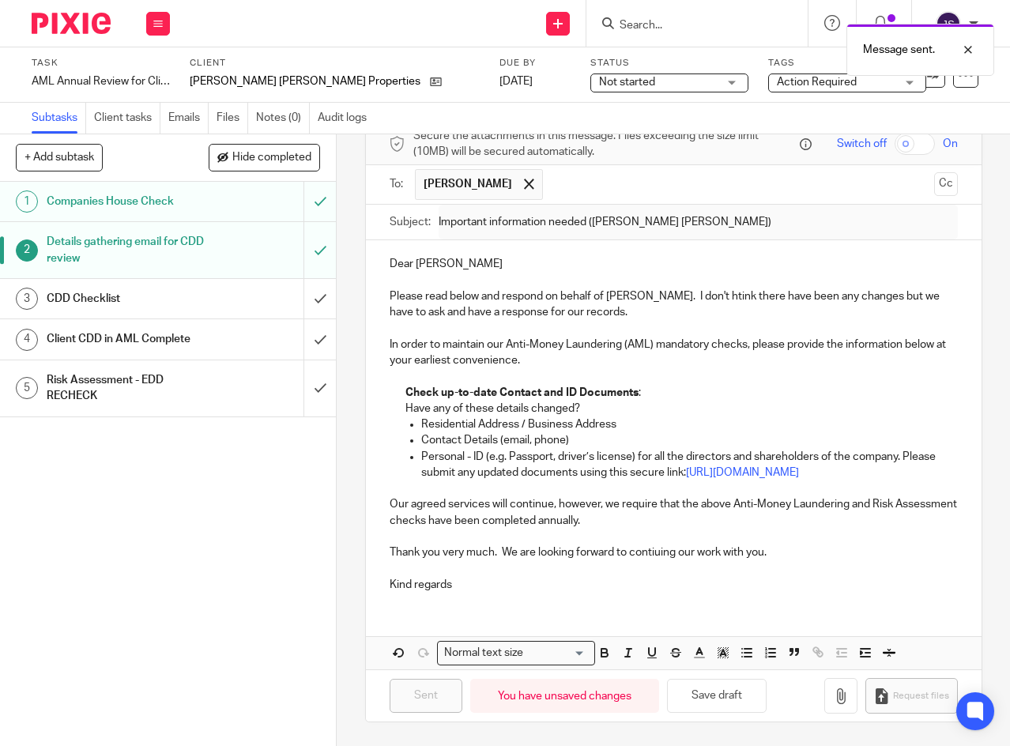
click at [599, 83] on span "Not started" at bounding box center [658, 82] width 119 height 17
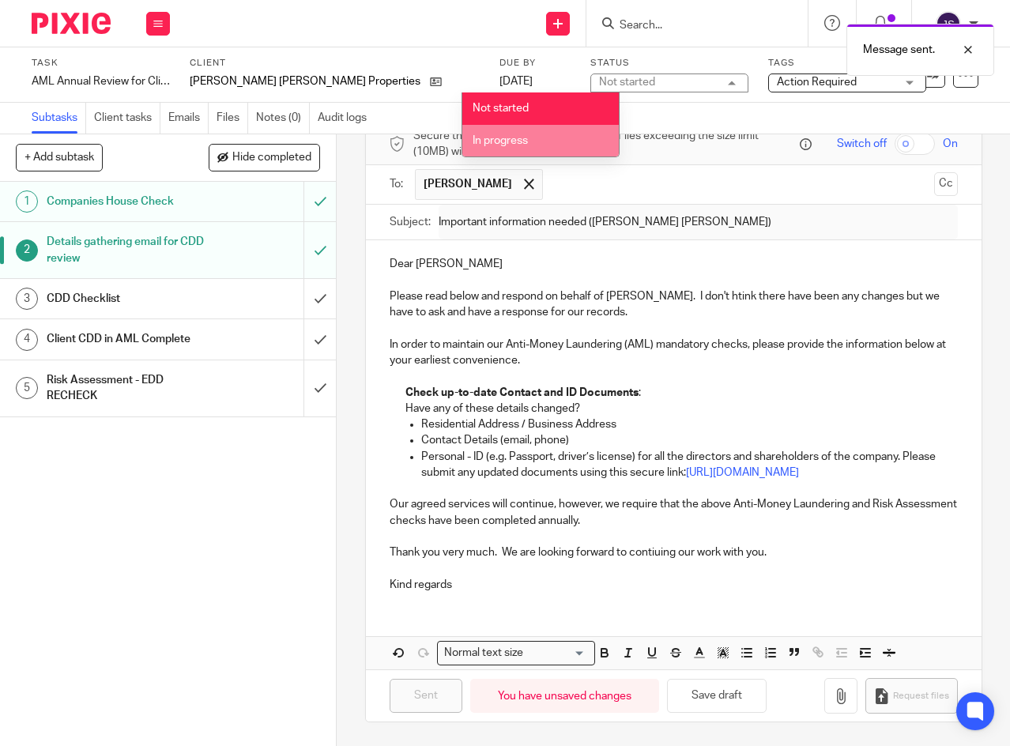
click at [539, 141] on li "In progress" at bounding box center [540, 141] width 156 height 32
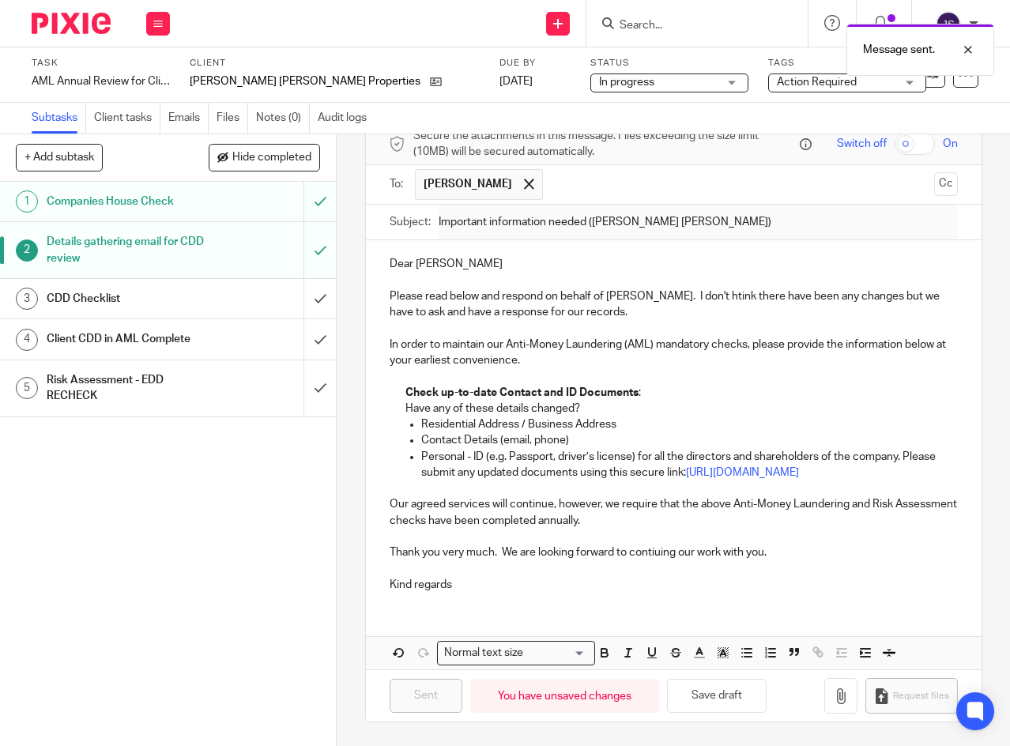
click at [777, 79] on span "Action Required" at bounding box center [817, 82] width 80 height 11
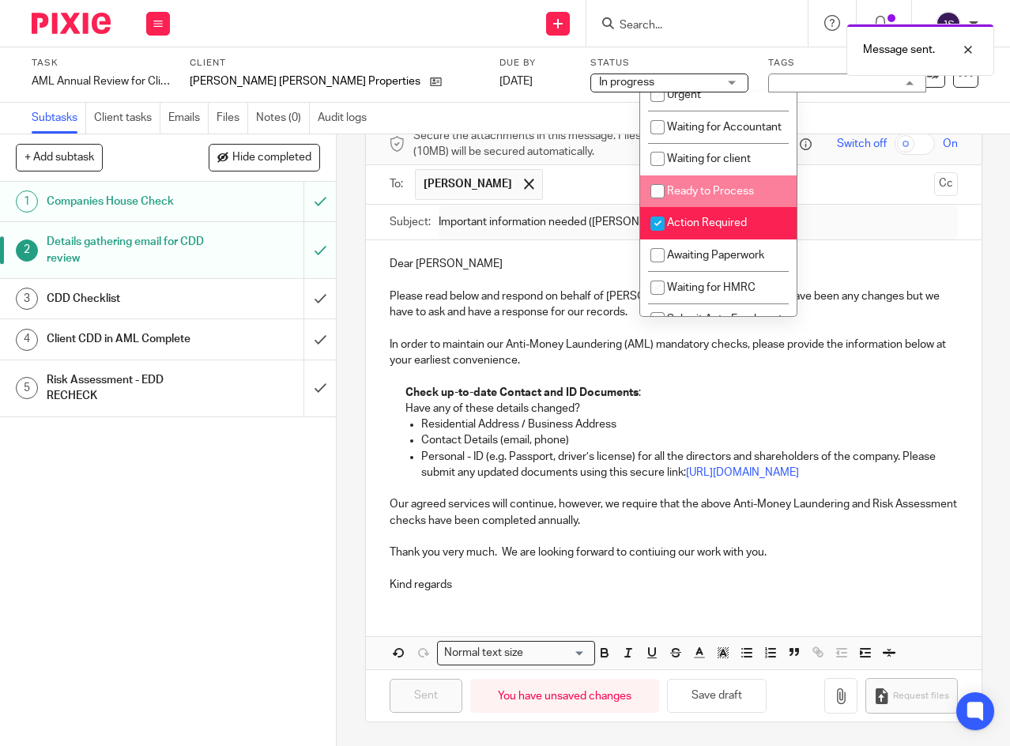
scroll to position [292, 0]
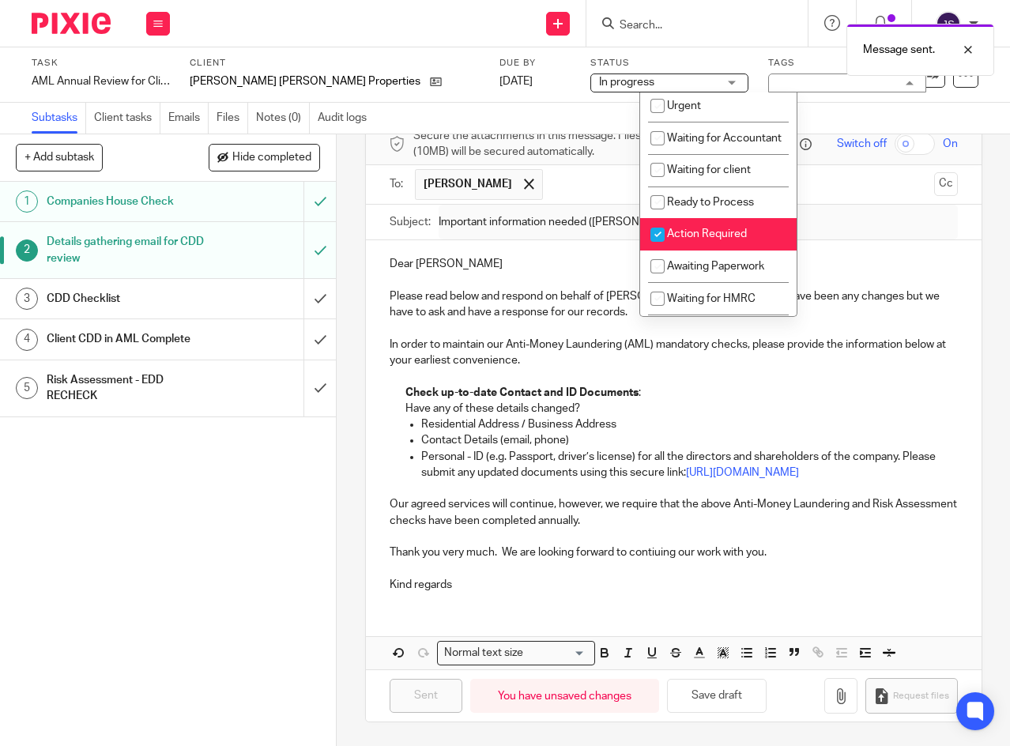
click at [656, 250] on input "checkbox" at bounding box center [657, 235] width 30 height 30
checkbox input "false"
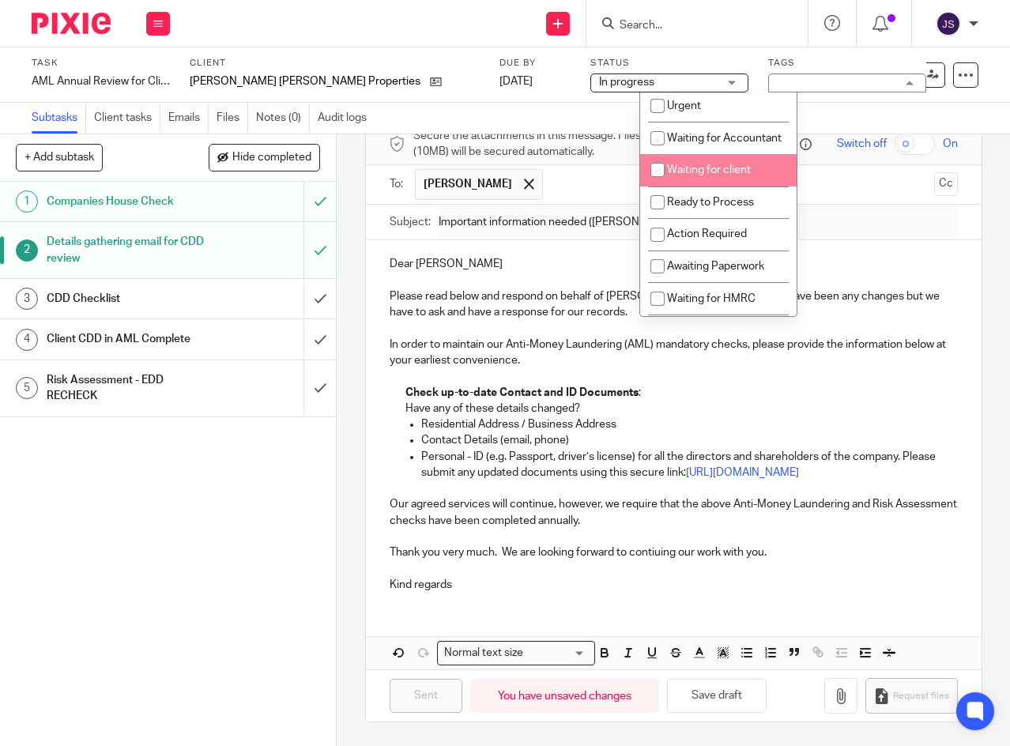
click at [660, 185] on input "checkbox" at bounding box center [657, 170] width 30 height 30
checkbox input "true"
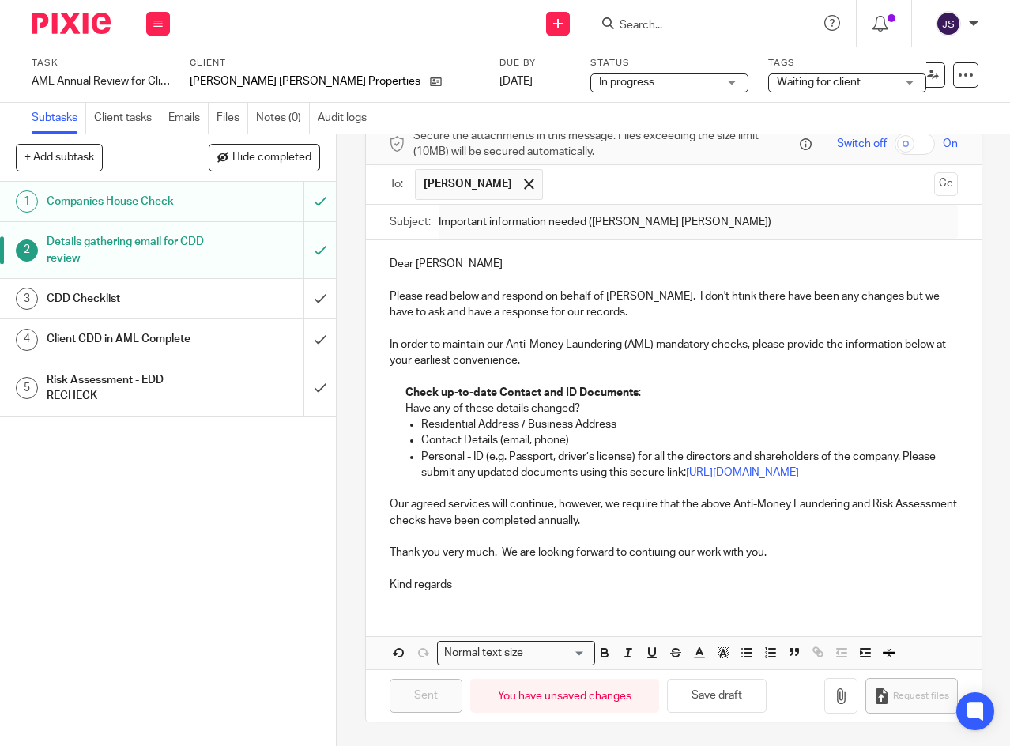
click at [499, 79] on link "14 Oct 2025" at bounding box center [534, 81] width 71 height 17
click at [49, 160] on button "+ Add subtask" at bounding box center [59, 157] width 87 height 27
click at [58, 161] on input "text" at bounding box center [111, 158] width 190 height 27
type input "Email response received"
click at [284, 161] on p "+ Add" at bounding box center [297, 158] width 46 height 27
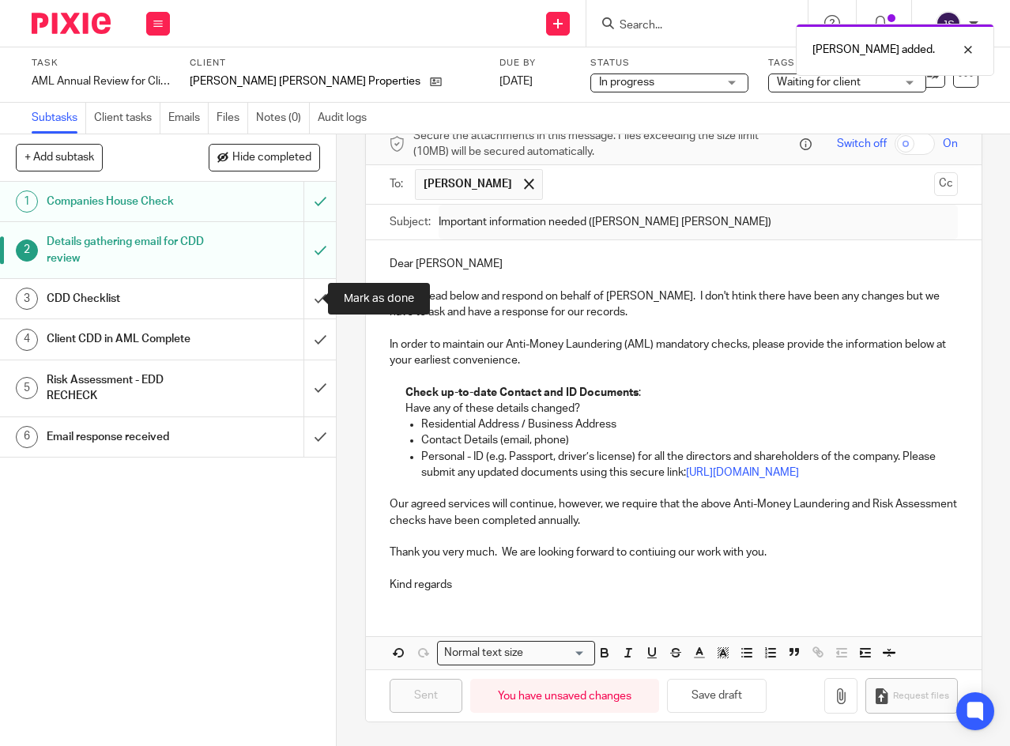
click at [305, 298] on input "submit" at bounding box center [168, 299] width 336 height 40
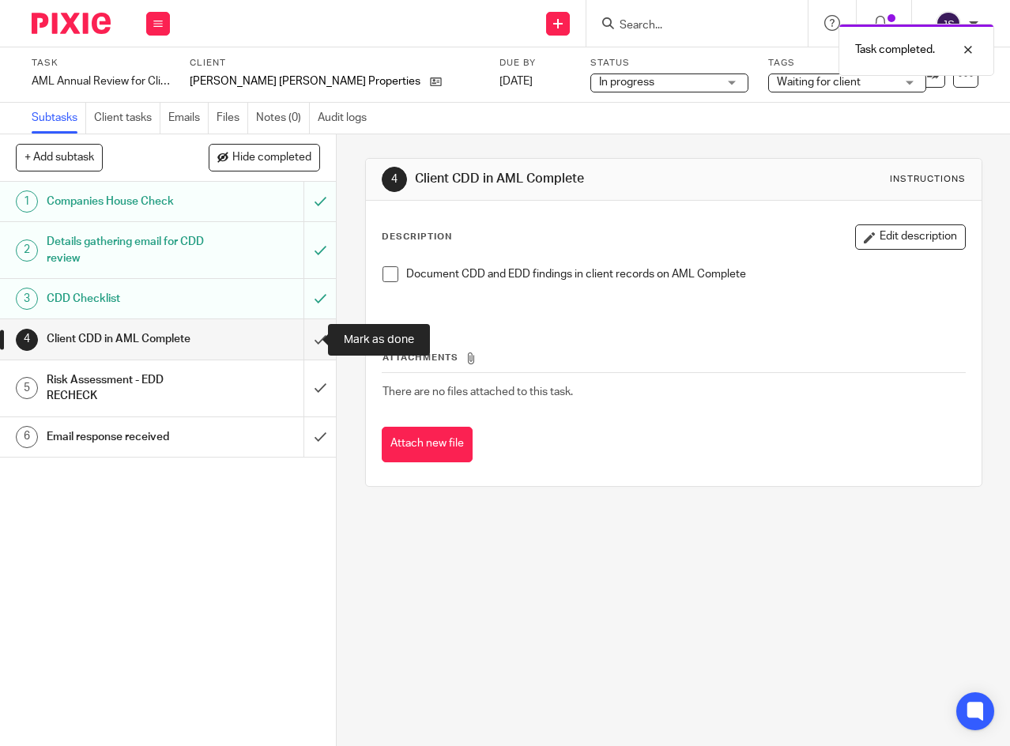
click at [304, 339] on input "submit" at bounding box center [168, 339] width 336 height 40
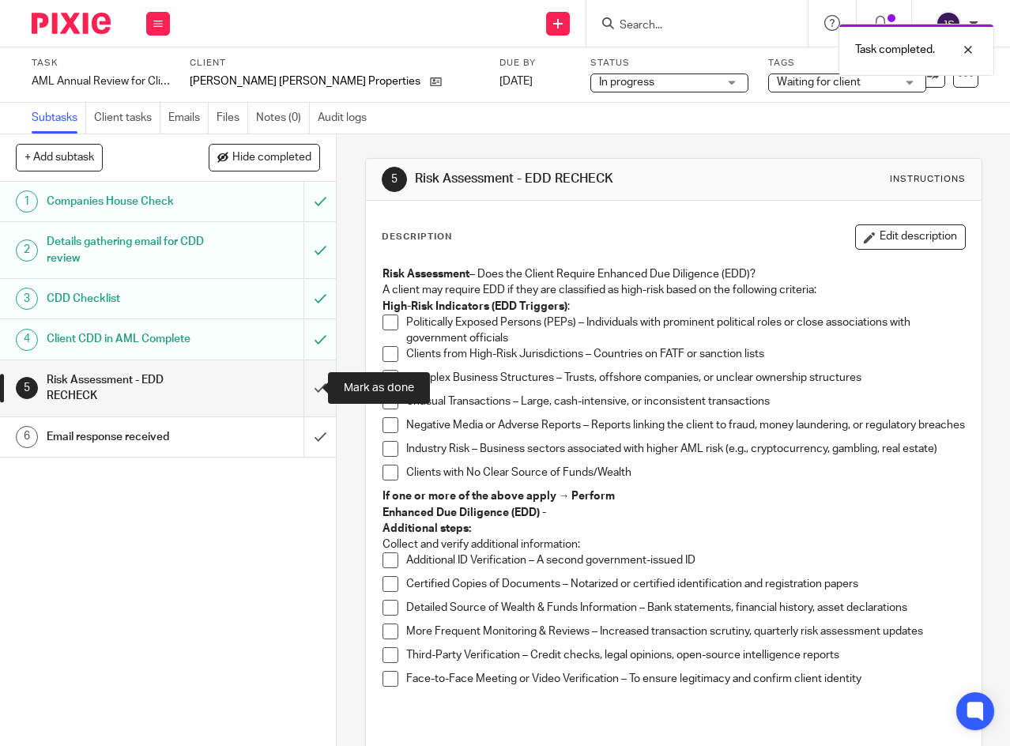
click at [307, 389] on input "submit" at bounding box center [168, 388] width 336 height 56
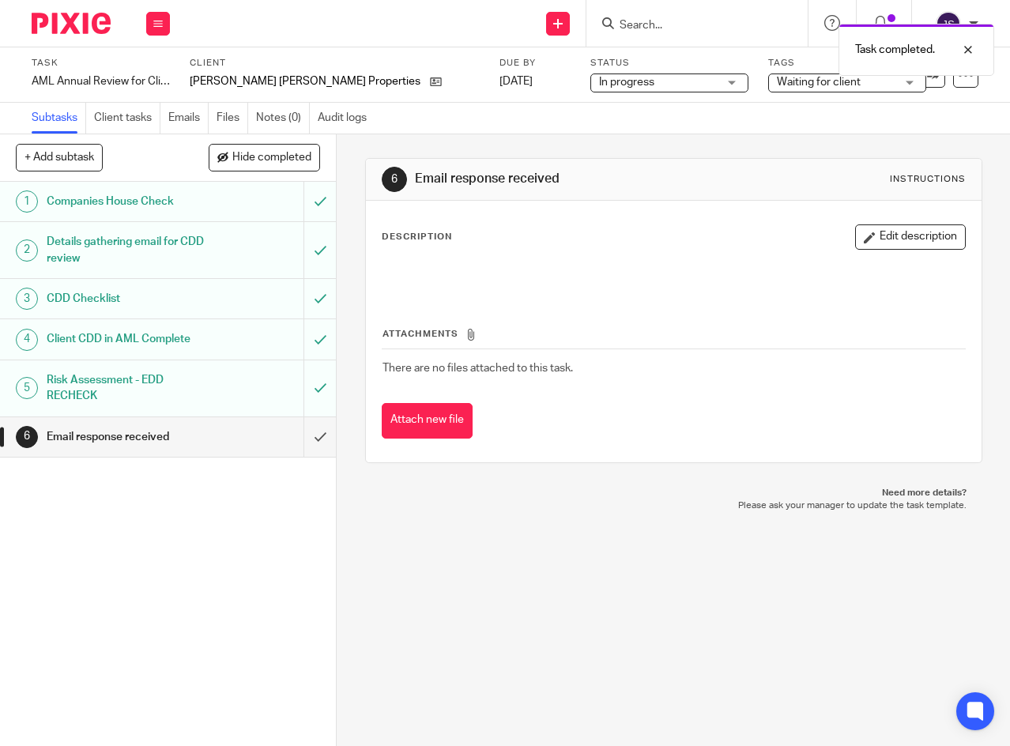
click at [904, 235] on button "Edit description" at bounding box center [910, 236] width 111 height 25
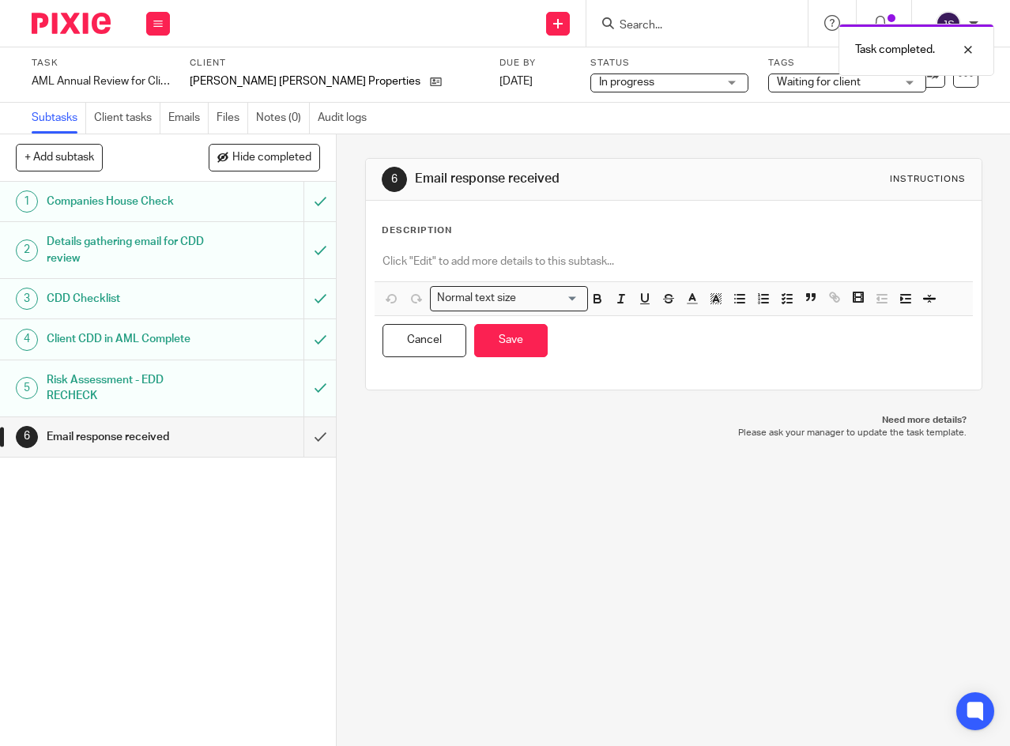
click at [440, 258] on p at bounding box center [673, 262] width 582 height 16
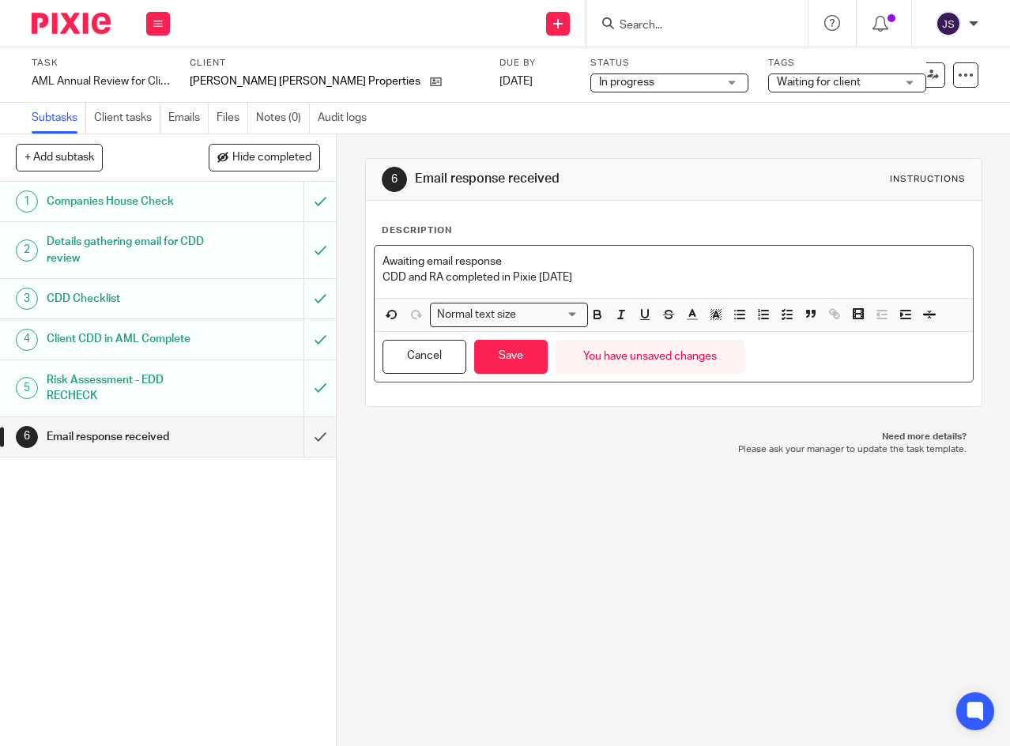
click at [509, 365] on button "Save" at bounding box center [510, 357] width 73 height 34
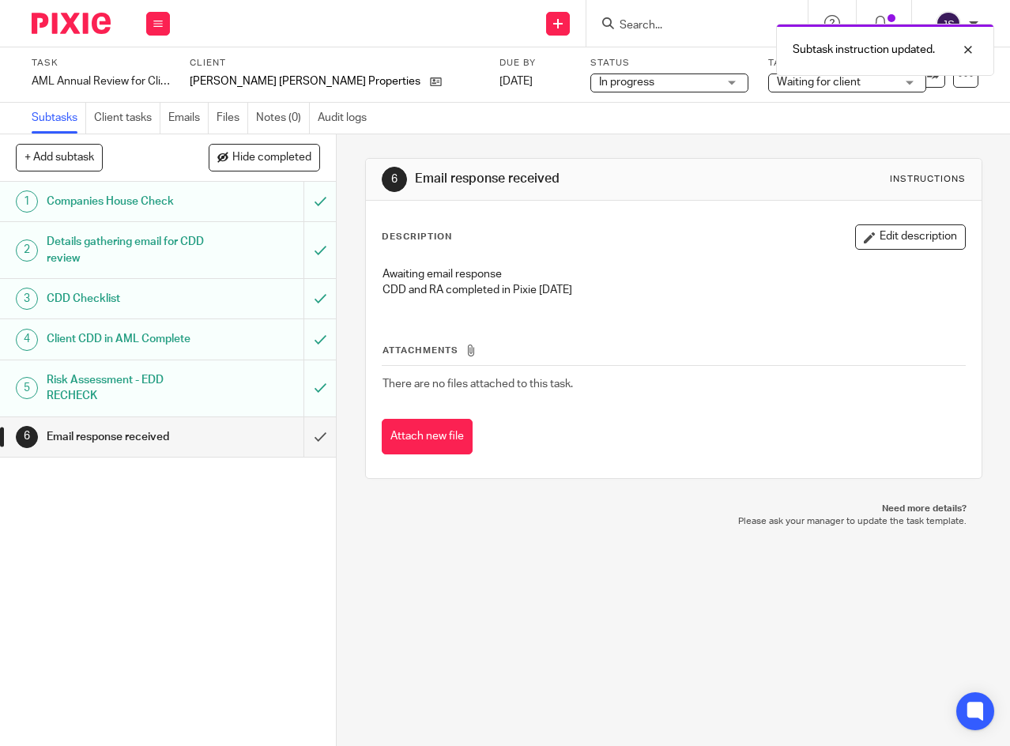
click at [158, 22] on icon at bounding box center [157, 23] width 9 height 9
click at [147, 71] on link "Work" at bounding box center [151, 73] width 28 height 11
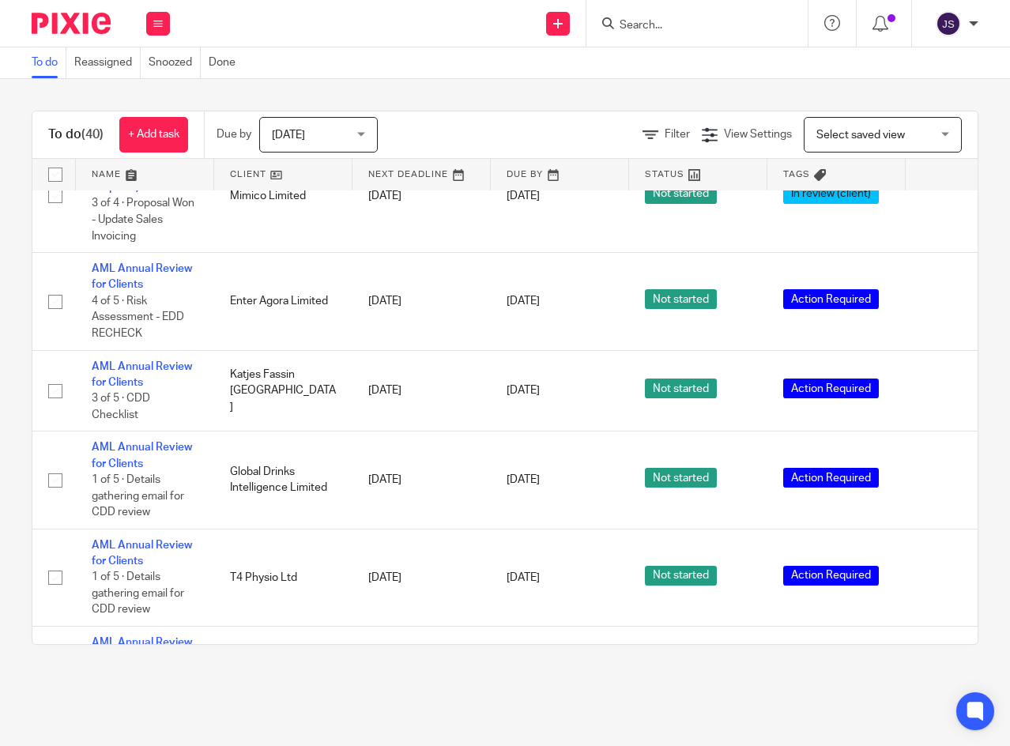
scroll to position [1264, 0]
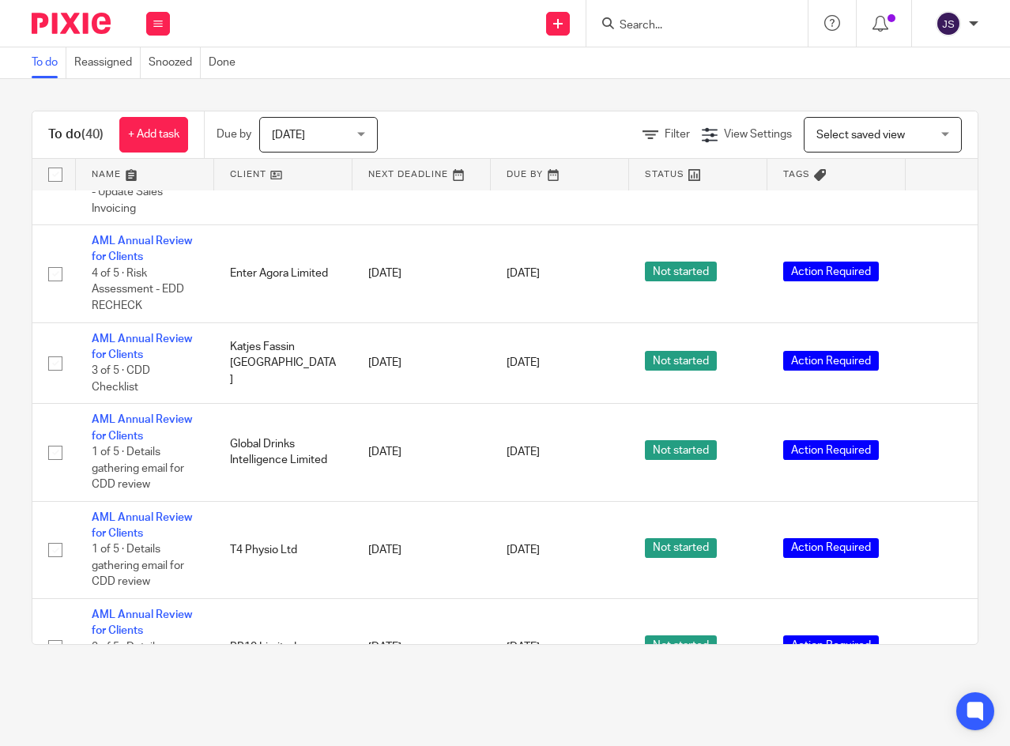
click at [167, 239] on link "AML Annual Review for Clients" at bounding box center [142, 248] width 100 height 27
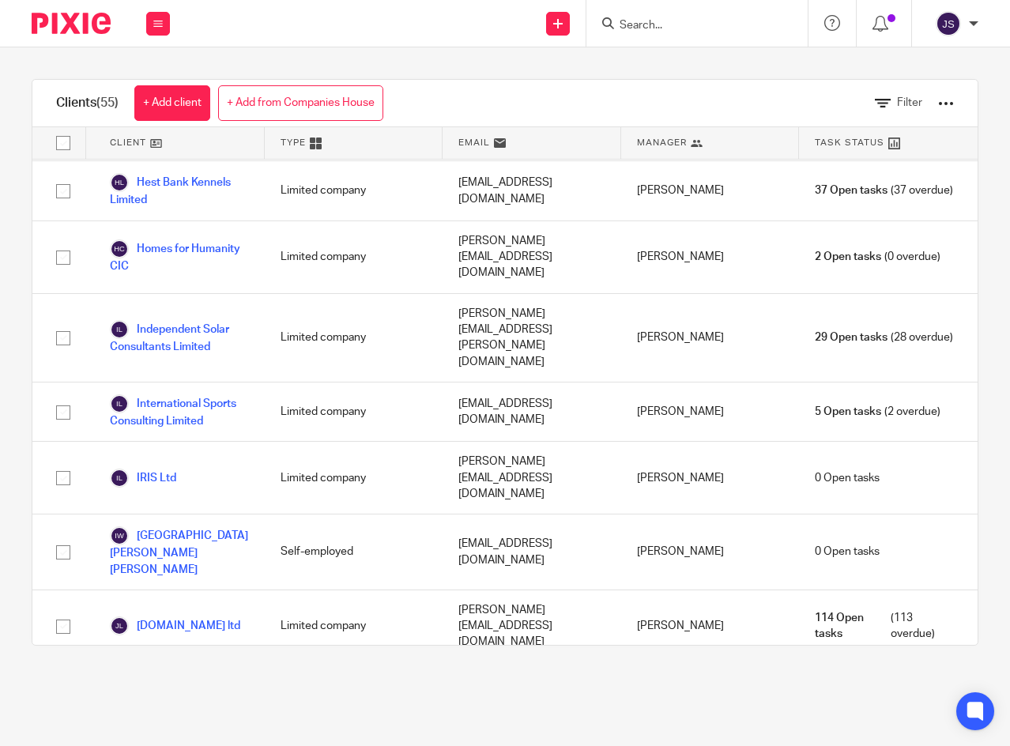
scroll to position [1817, 0]
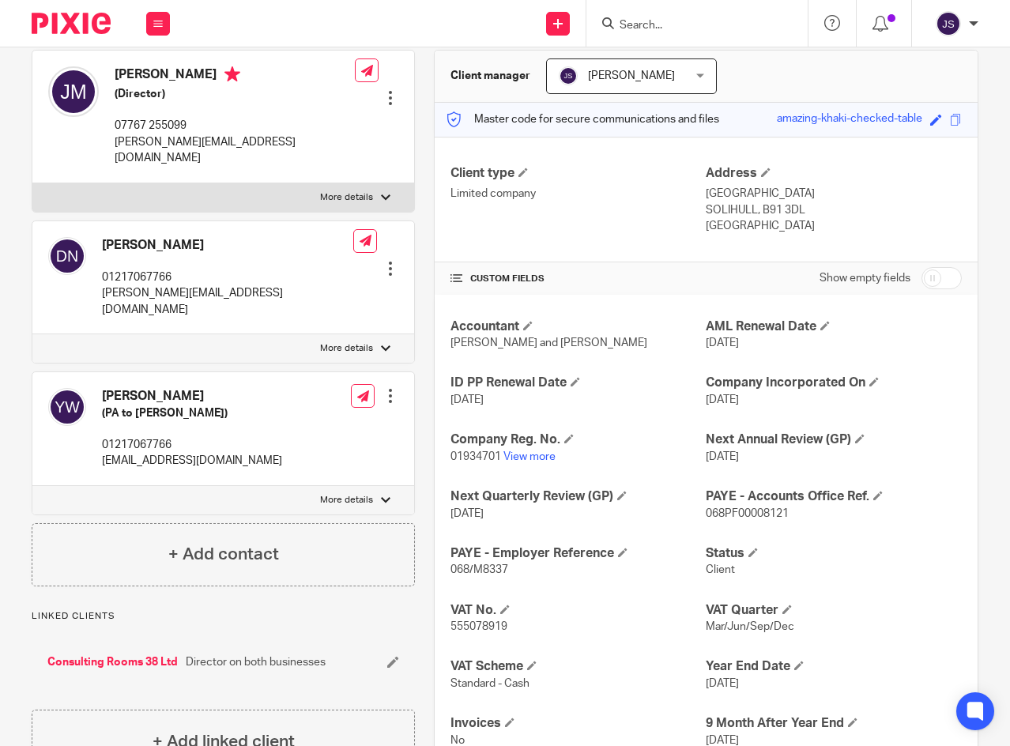
scroll to position [158, 0]
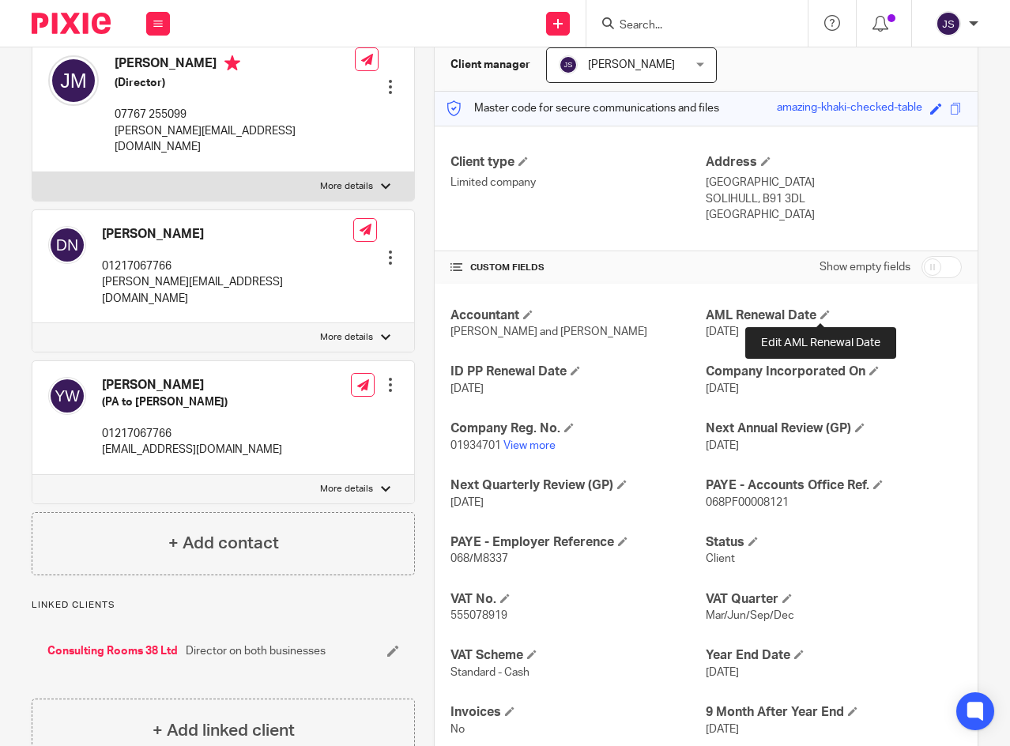
click at [820, 316] on span at bounding box center [824, 314] width 9 height 9
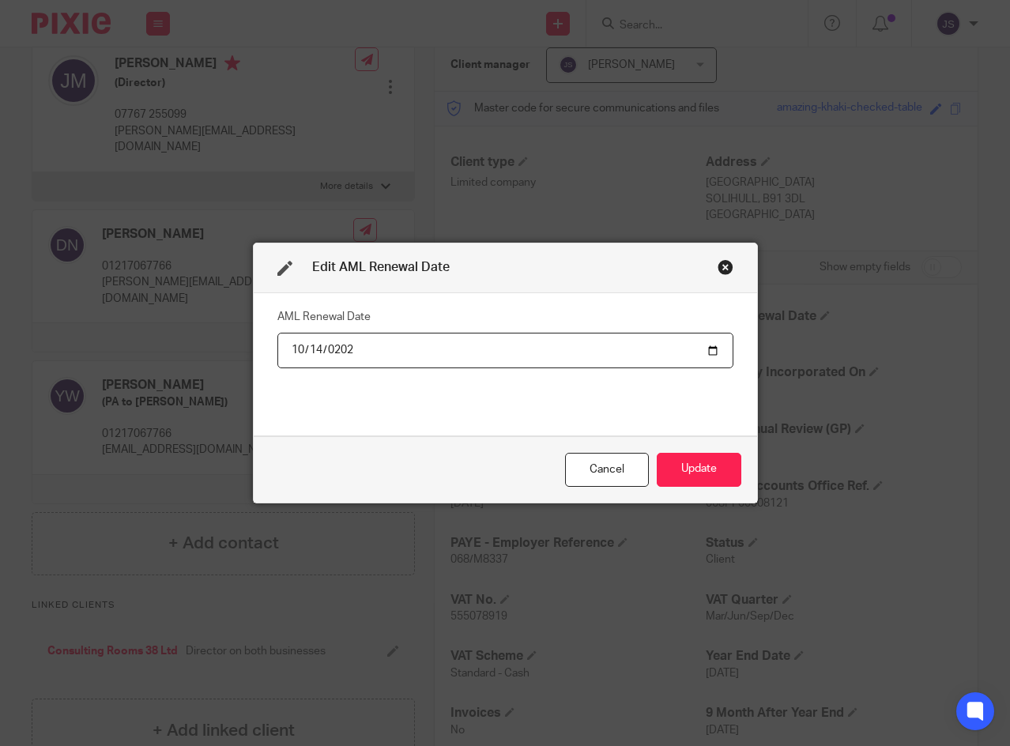
type input "2026-10-14"
click at [715, 464] on button "Update" at bounding box center [699, 470] width 85 height 34
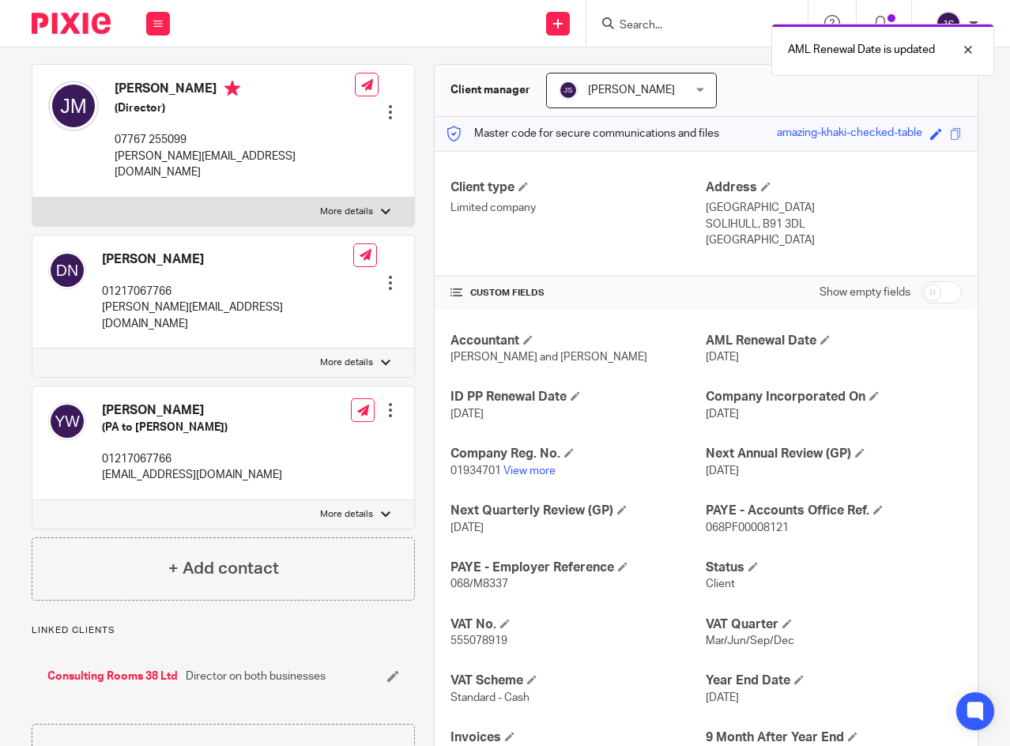
scroll to position [0, 0]
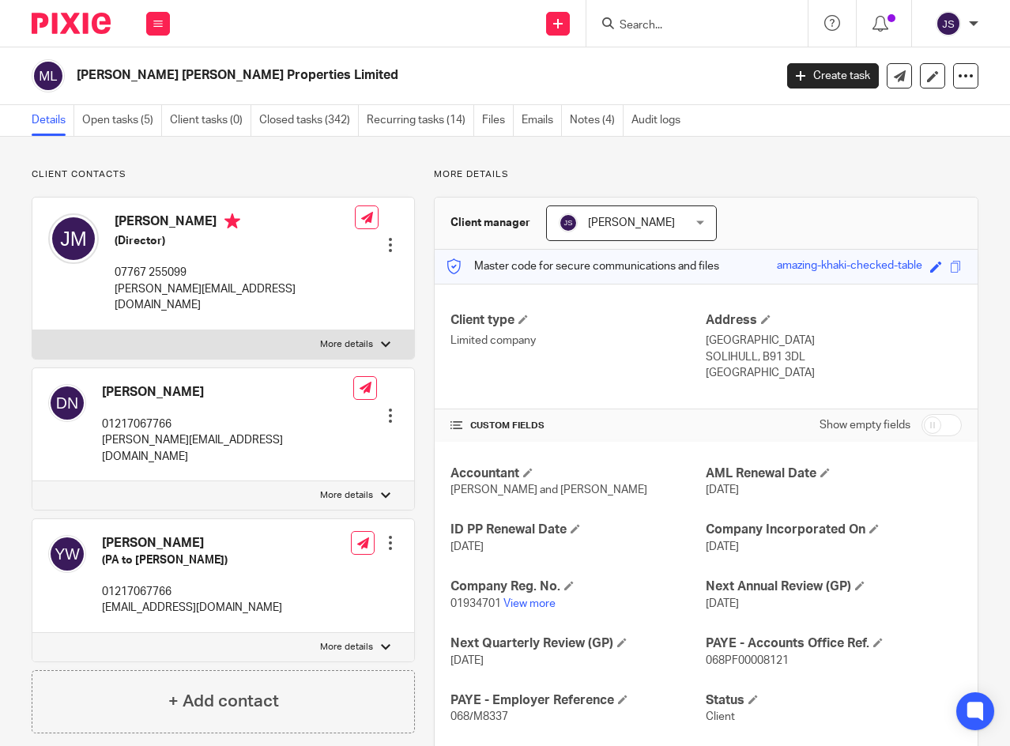
click at [154, 24] on icon at bounding box center [157, 23] width 9 height 9
click at [141, 116] on link "Clients" at bounding box center [155, 120] width 36 height 11
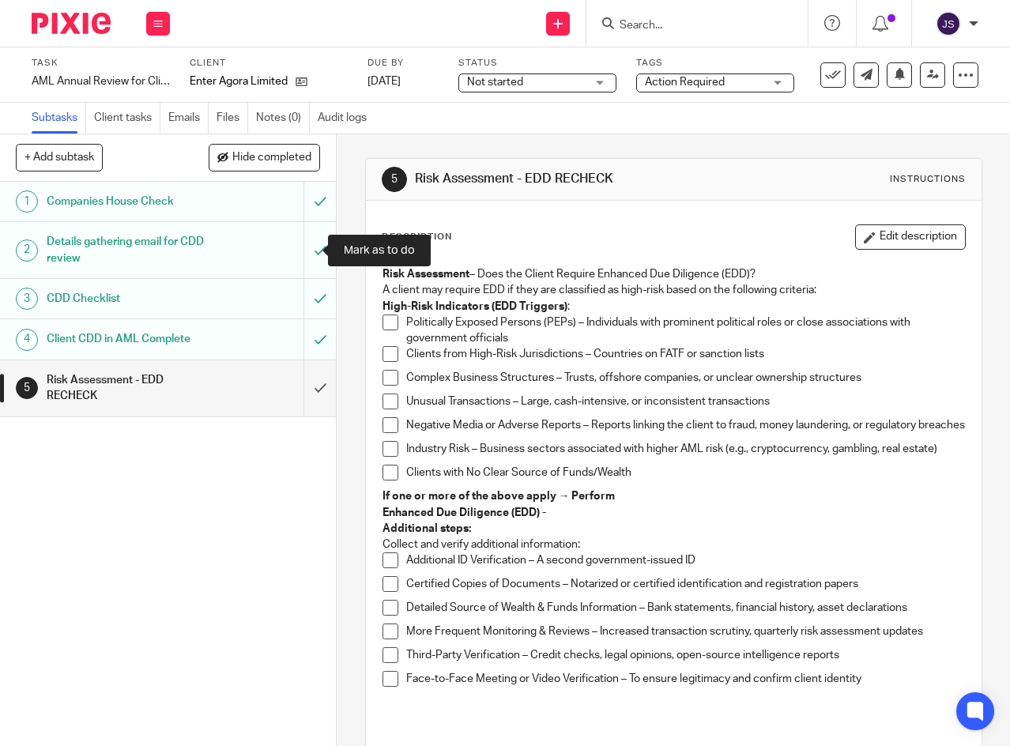
click at [302, 249] on input "submit" at bounding box center [168, 250] width 336 height 56
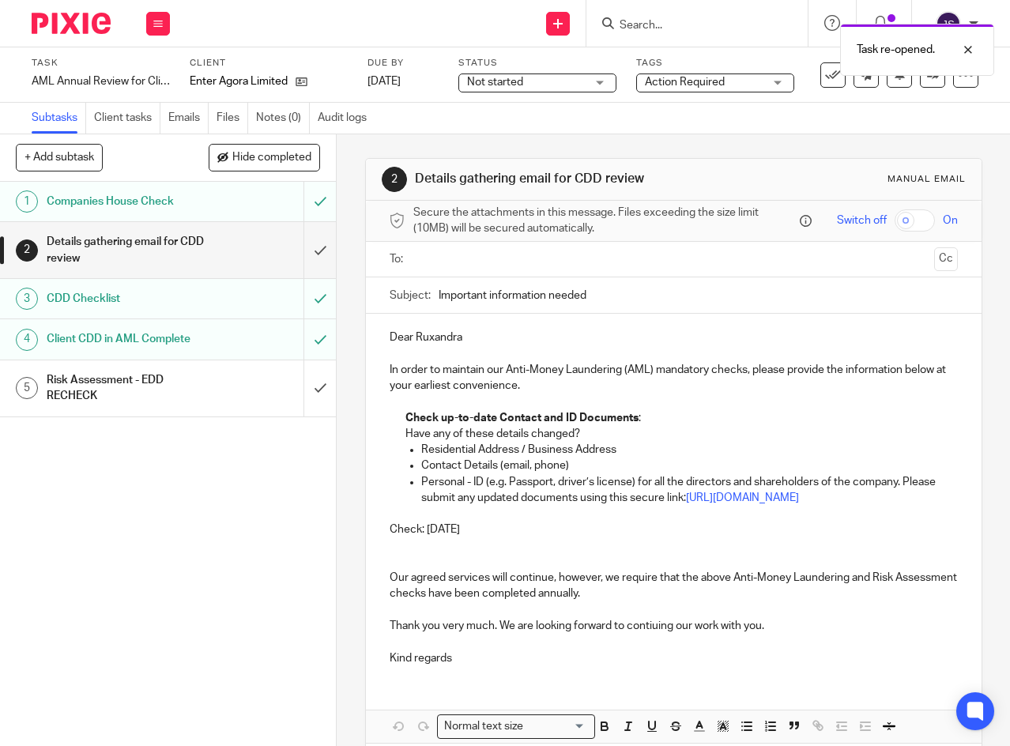
click at [427, 450] on p "Residential Address / Business Address" at bounding box center [689, 450] width 536 height 16
drag, startPoint x: 419, startPoint y: 451, endPoint x: 514, endPoint y: 457, distance: 95.0
click at [514, 457] on p "Residential Address / Business Address" at bounding box center [689, 450] width 536 height 16
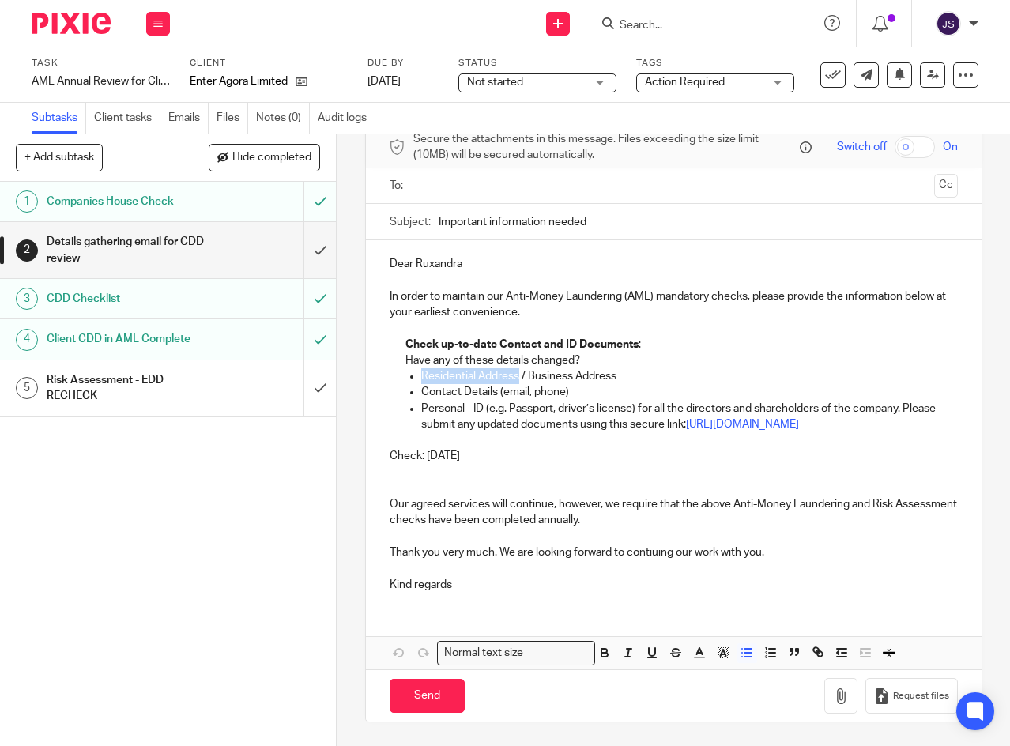
scroll to position [96, 0]
click at [601, 653] on icon "button" at bounding box center [604, 655] width 6 height 4
click at [671, 368] on p "Residential Address / Business Address" at bounding box center [689, 376] width 536 height 16
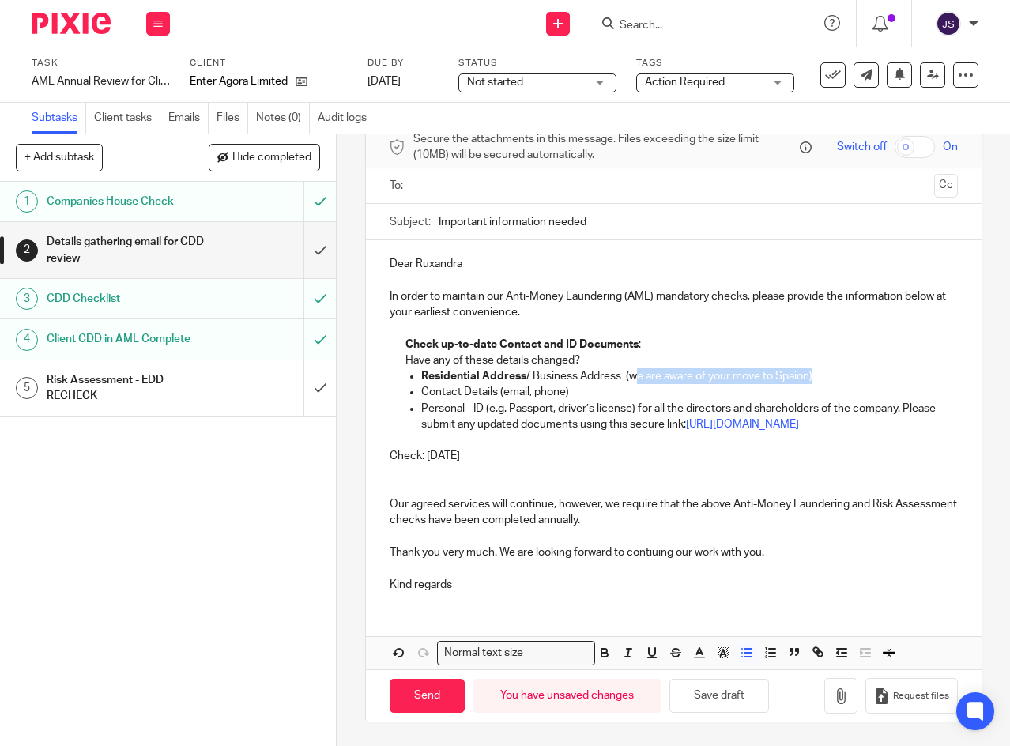
drag, startPoint x: 627, startPoint y: 360, endPoint x: 805, endPoint y: 358, distance: 178.6
click at [805, 368] on p "Residential Address / Business Address (we are aware of your move to Spaion)" at bounding box center [689, 376] width 536 height 16
click at [599, 652] on icon "button" at bounding box center [604, 653] width 14 height 14
click at [798, 368] on p "Residential Address / Business Address ( we are aware of your move to Spaion )" at bounding box center [689, 376] width 536 height 16
click at [824, 368] on p "Residential Address / Business Address ( we are aware of your move to Spain )" at bounding box center [689, 376] width 536 height 16
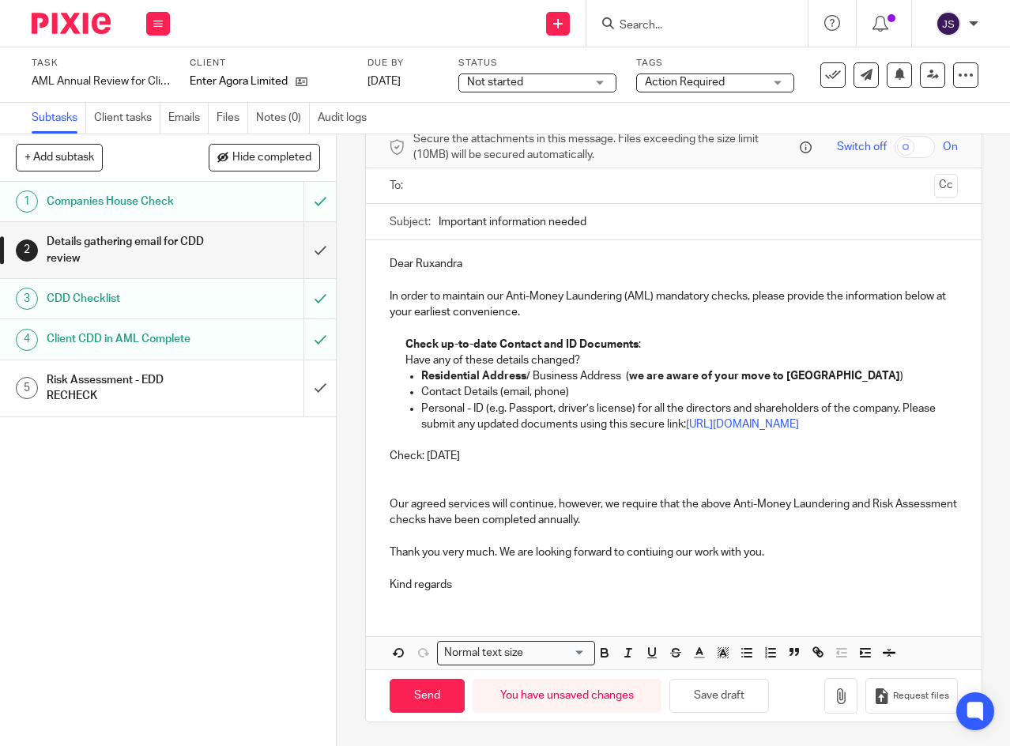
drag, startPoint x: 495, startPoint y: 455, endPoint x: 372, endPoint y: 462, distance: 123.5
click at [372, 462] on div "Dear Ruxandra In order to maintain our Anti-Money Laundering (AML) mandatory ch…" at bounding box center [673, 422] width 615 height 364
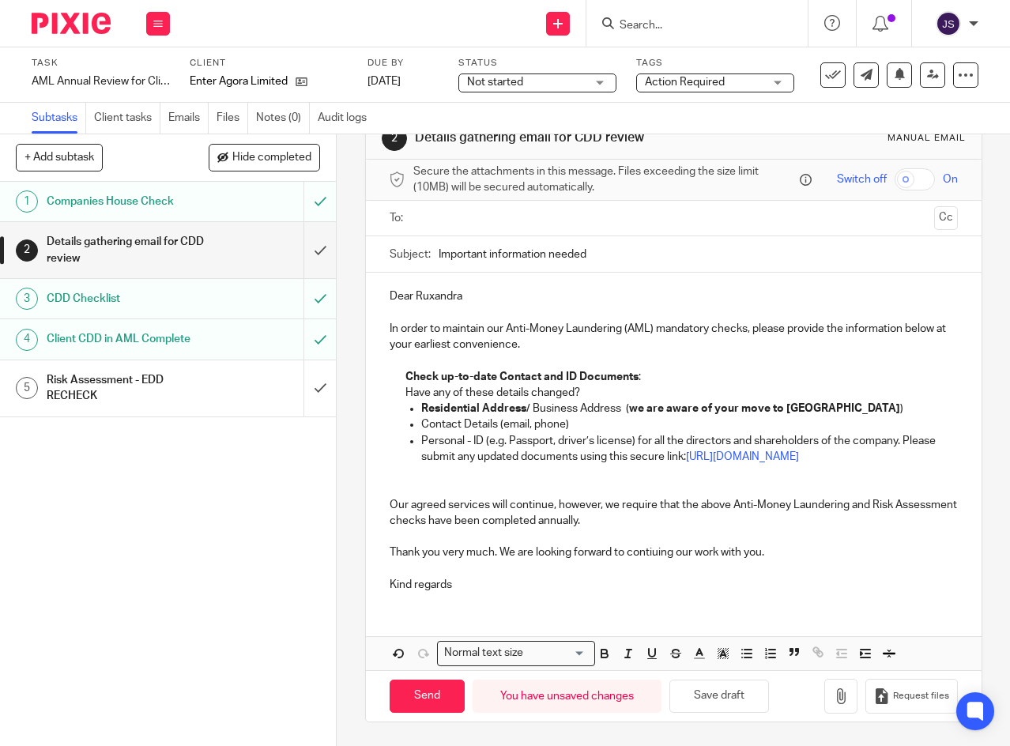
scroll to position [47, 0]
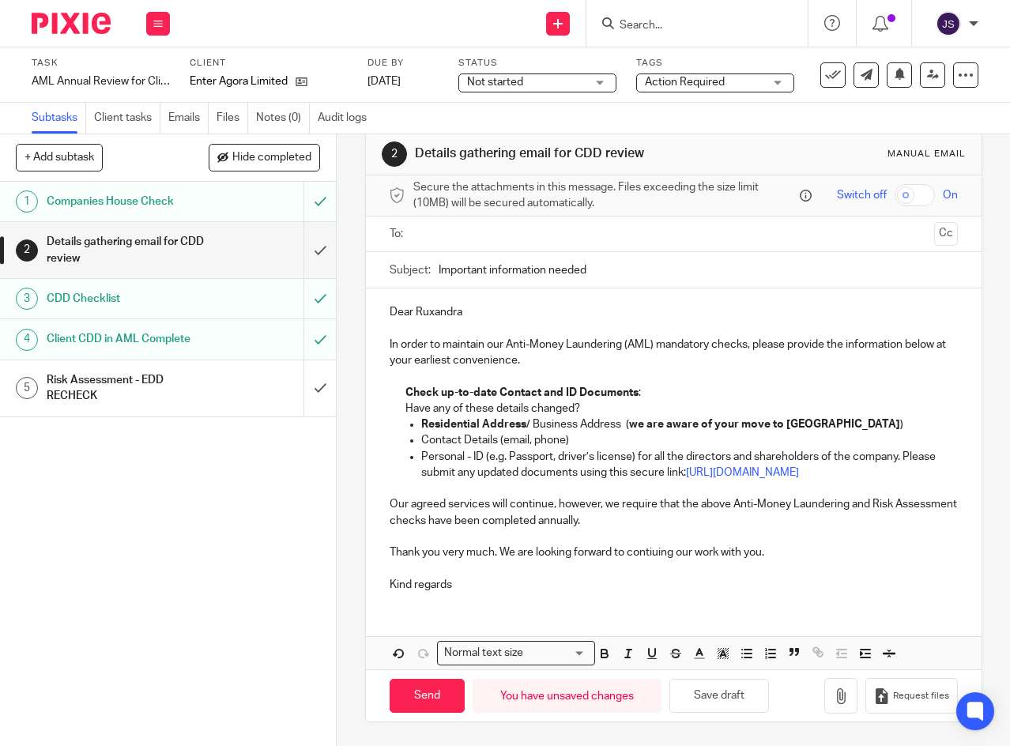
click at [499, 551] on p "Thank you very much. We are looking forward to contiuing our work with you." at bounding box center [674, 552] width 568 height 16
click at [736, 563] on p at bounding box center [674, 568] width 568 height 16
click at [419, 225] on input "text" at bounding box center [673, 234] width 509 height 18
click at [575, 217] on input "text" at bounding box center [739, 232] width 376 height 31
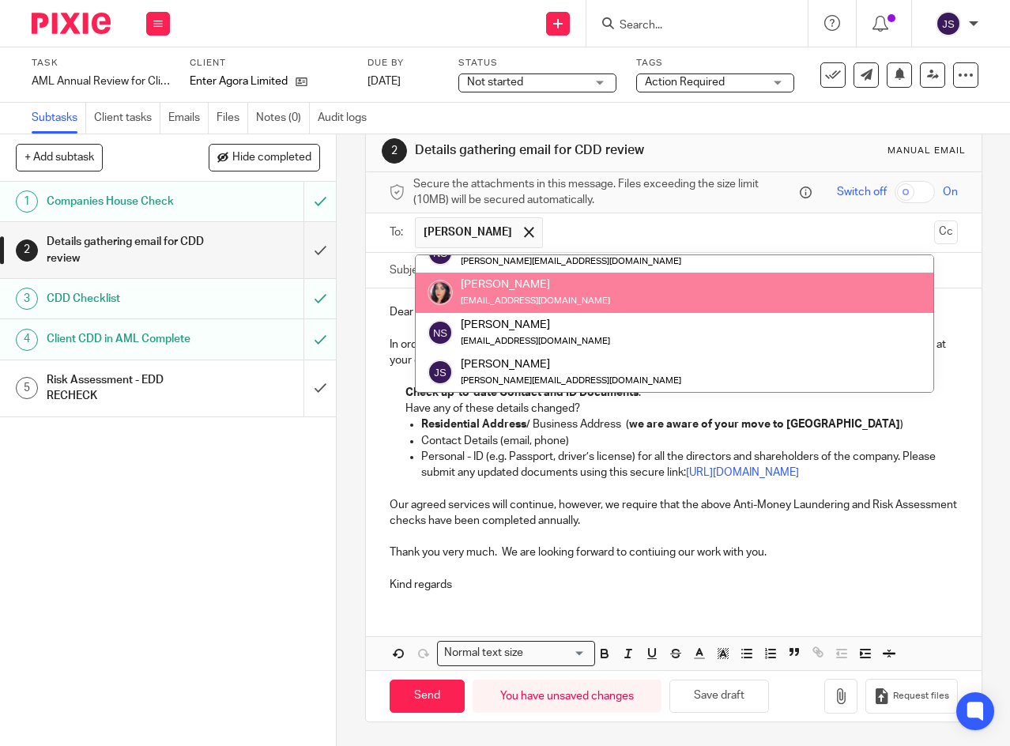
scroll to position [0, 0]
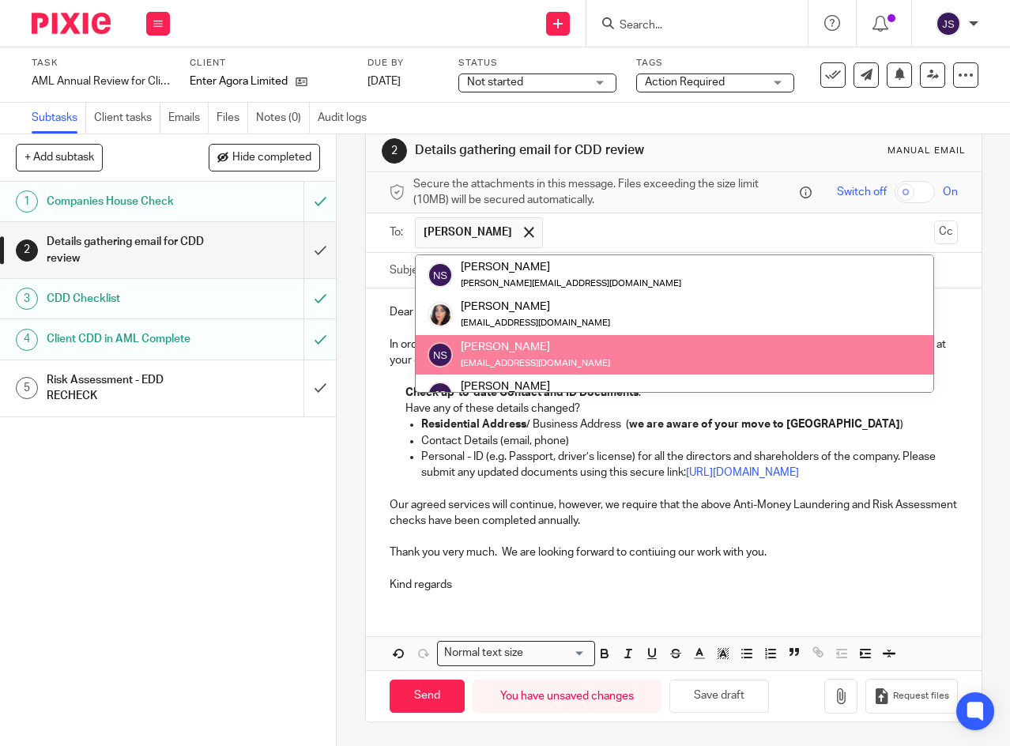
click at [348, 423] on div "2 Details gathering email for CDD review Manual email Secure the attachments in…" at bounding box center [673, 440] width 673 height 612
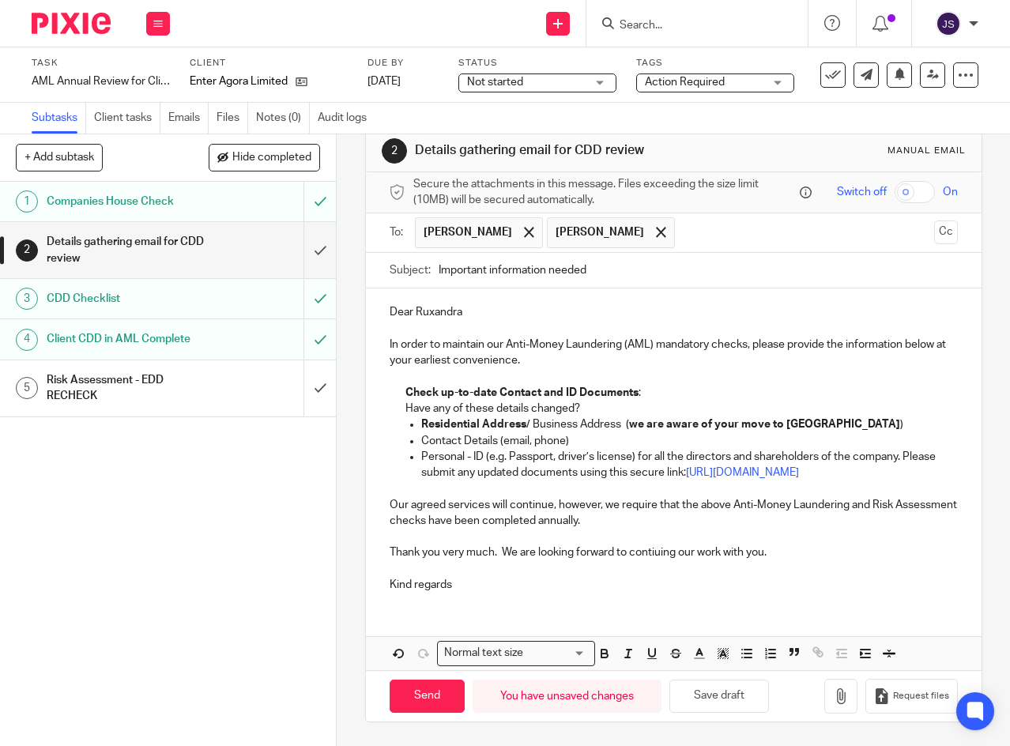
click at [656, 227] on span at bounding box center [661, 232] width 10 height 10
click at [352, 466] on div "2 Details gathering email for CDD review Manual email Secure the attachments in…" at bounding box center [673, 440] width 673 height 612
click at [306, 388] on input "submit" at bounding box center [168, 388] width 336 height 56
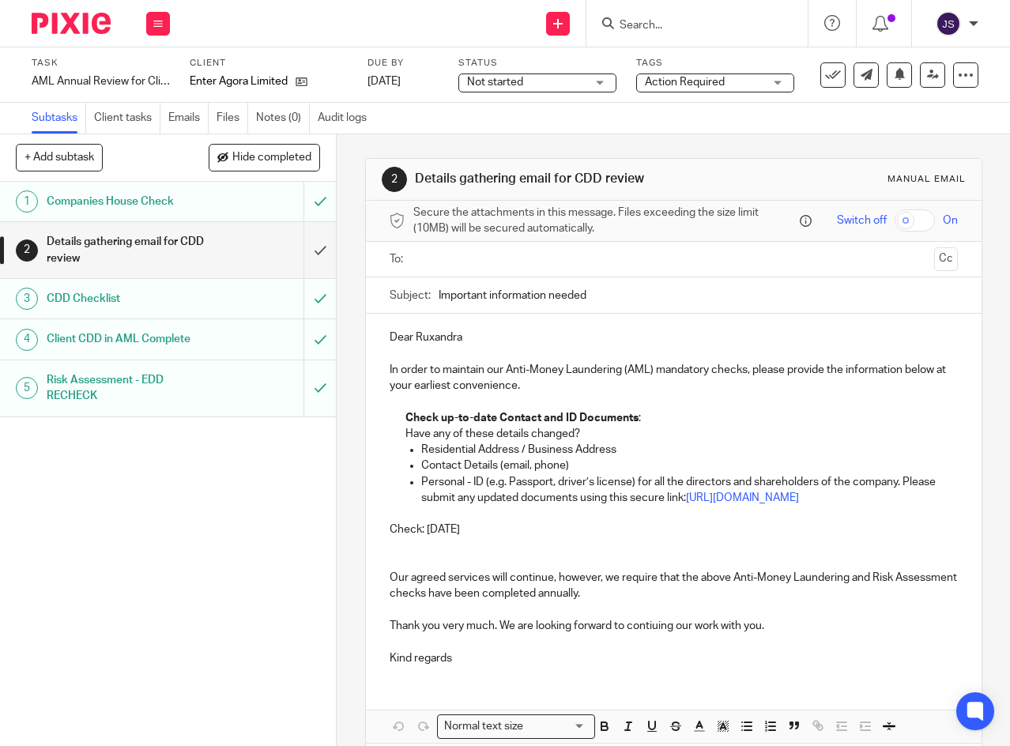
click at [522, 265] on input "text" at bounding box center [673, 259] width 509 height 18
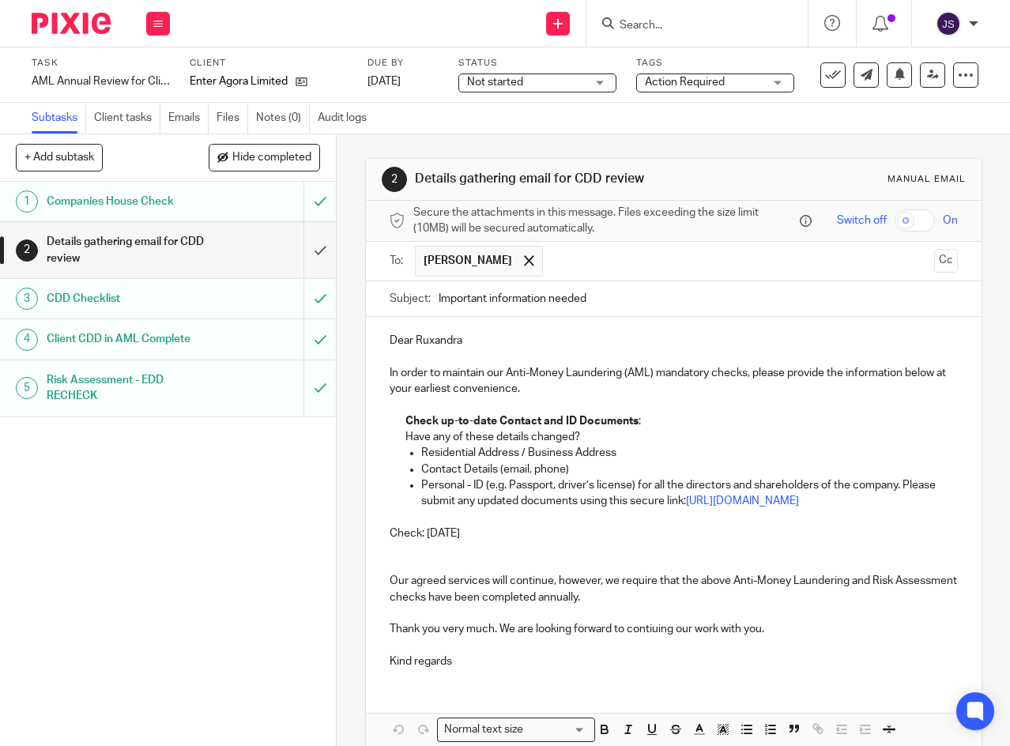
scroll to position [79, 0]
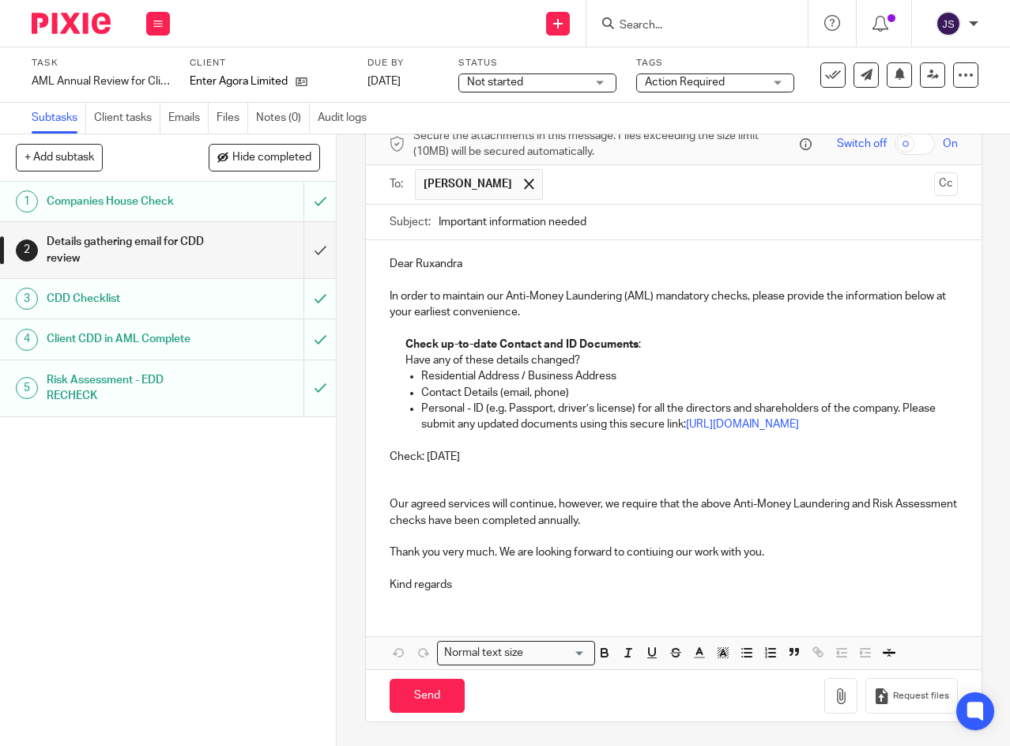
click at [421, 377] on p "Residential Address / Business Address" at bounding box center [689, 376] width 536 height 16
drag, startPoint x: 419, startPoint y: 377, endPoint x: 513, endPoint y: 377, distance: 94.0
click at [513, 377] on p "Residential Address / Business Address" at bounding box center [689, 376] width 536 height 16
click at [598, 660] on icon "button" at bounding box center [604, 653] width 14 height 14
click at [679, 379] on p "Residential Address / Business Address" at bounding box center [689, 376] width 536 height 16
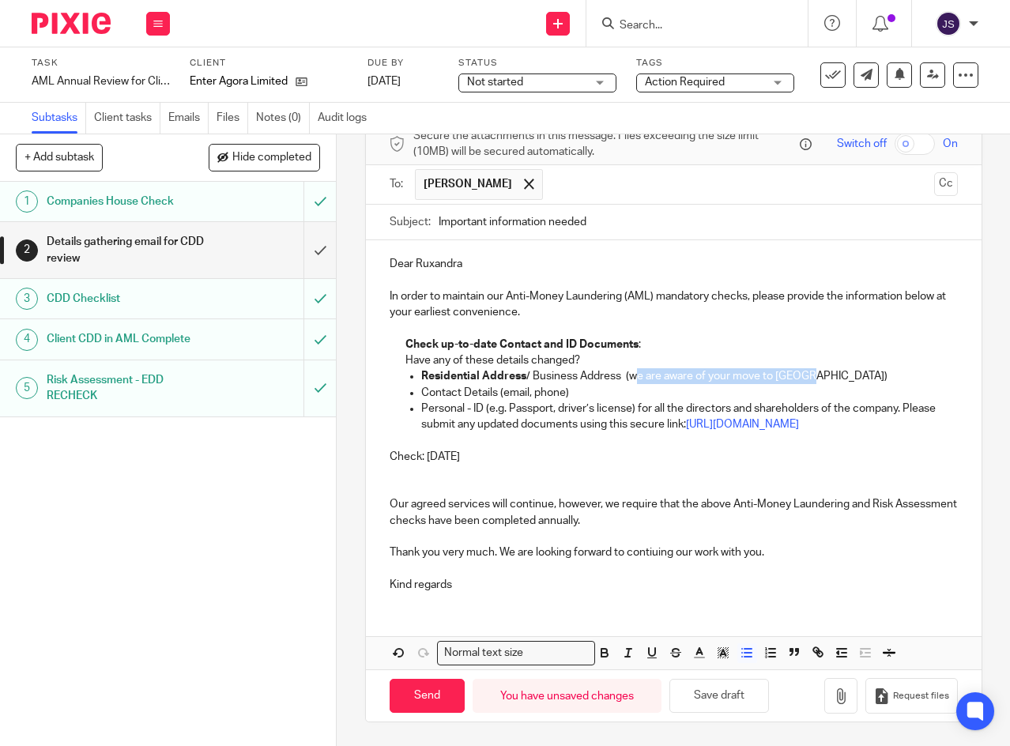
drag, startPoint x: 628, startPoint y: 377, endPoint x: 800, endPoint y: 383, distance: 172.4
click at [800, 383] on p "Residential Address / Business Address (we are aware of your move to [GEOGRAPHI…" at bounding box center [689, 376] width 536 height 16
click at [598, 660] on icon "button" at bounding box center [604, 653] width 14 height 14
click at [518, 593] on p "Kind regards" at bounding box center [674, 585] width 568 height 16
click at [499, 560] on p "Thank you very much. We are looking forward to contiuing our work with you." at bounding box center [674, 552] width 568 height 16
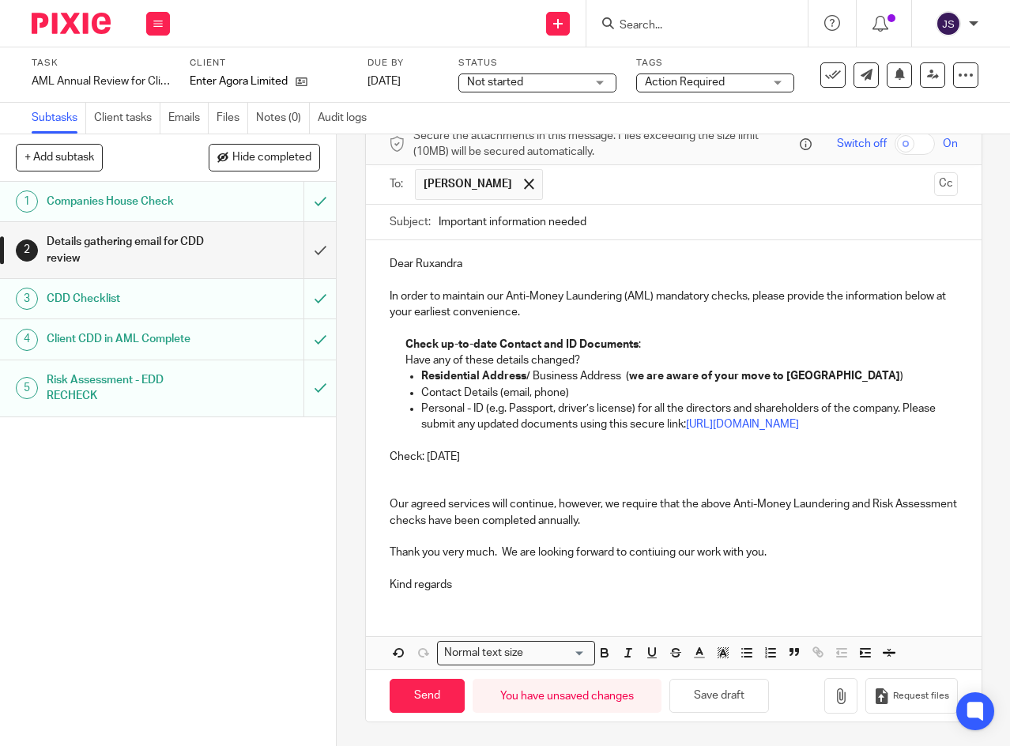
click at [559, 576] on p at bounding box center [674, 568] width 568 height 16
drag, startPoint x: 386, startPoint y: 478, endPoint x: 525, endPoint y: 480, distance: 139.9
click at [525, 465] on p "Check: 29 Mar 2033" at bounding box center [674, 457] width 568 height 16
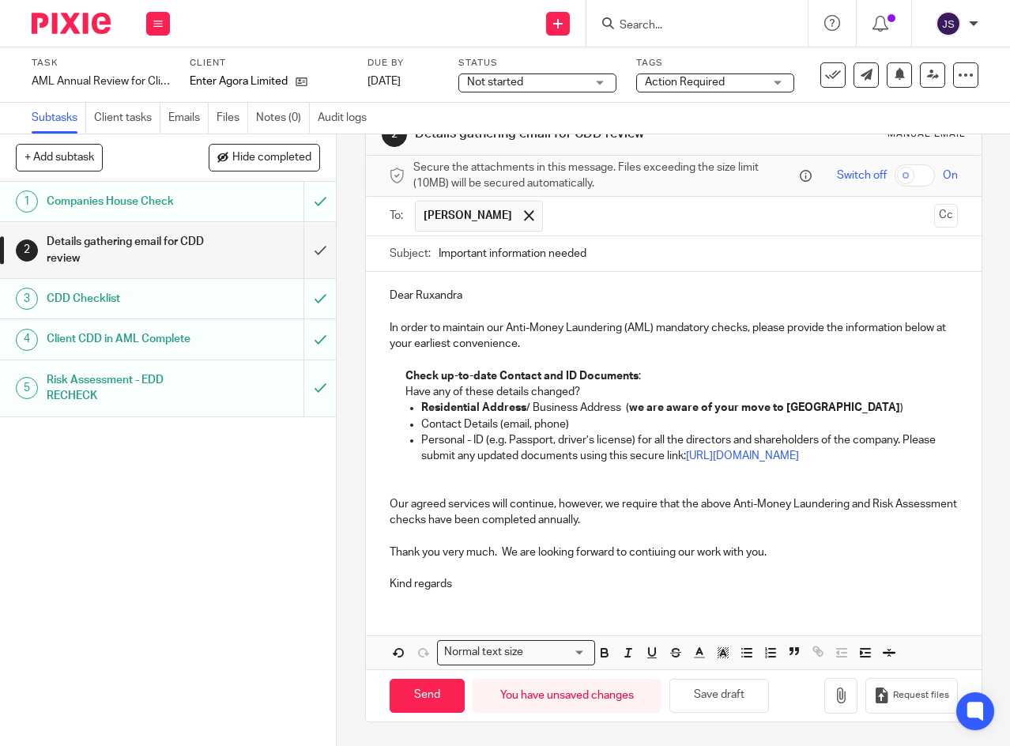
scroll to position [51, 0]
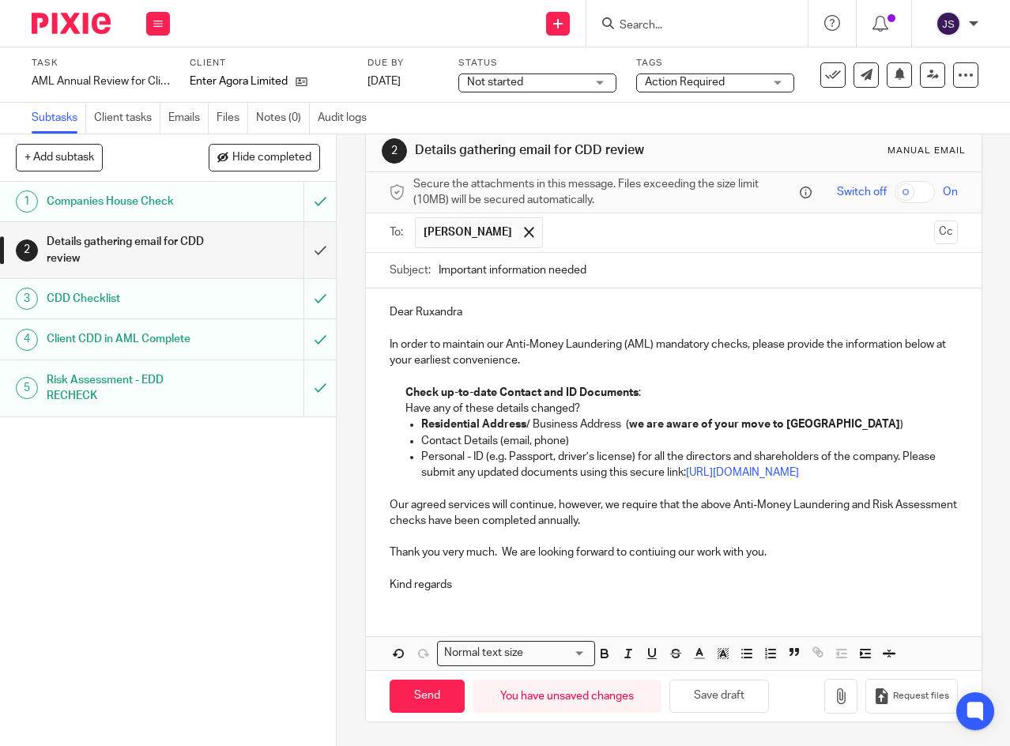
click at [529, 582] on p "Kind regards" at bounding box center [674, 585] width 568 height 16
click at [36, 164] on button "+ Add subtask" at bounding box center [59, 157] width 87 height 27
type input "Awaiting email response"
click at [290, 166] on p "+ Add" at bounding box center [297, 158] width 46 height 27
click at [204, 553] on div "1 Companies House Check 2 Details gathering email for CDD review 3 CDD Checklis…" at bounding box center [168, 464] width 336 height 564
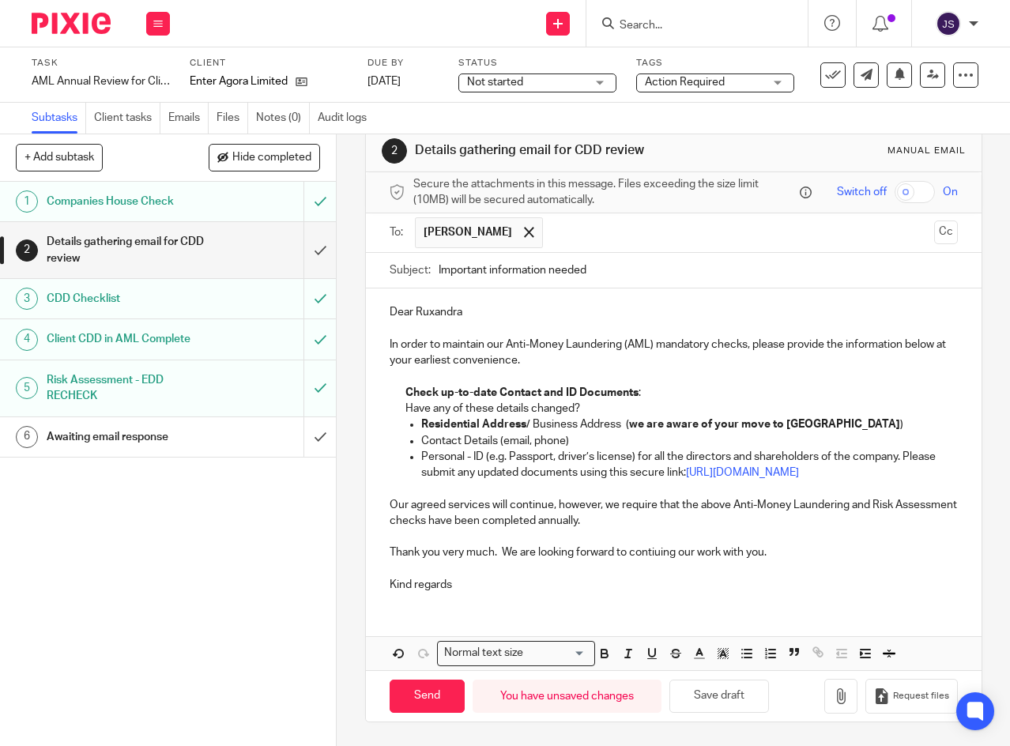
click at [623, 217] on input "text" at bounding box center [739, 232] width 376 height 31
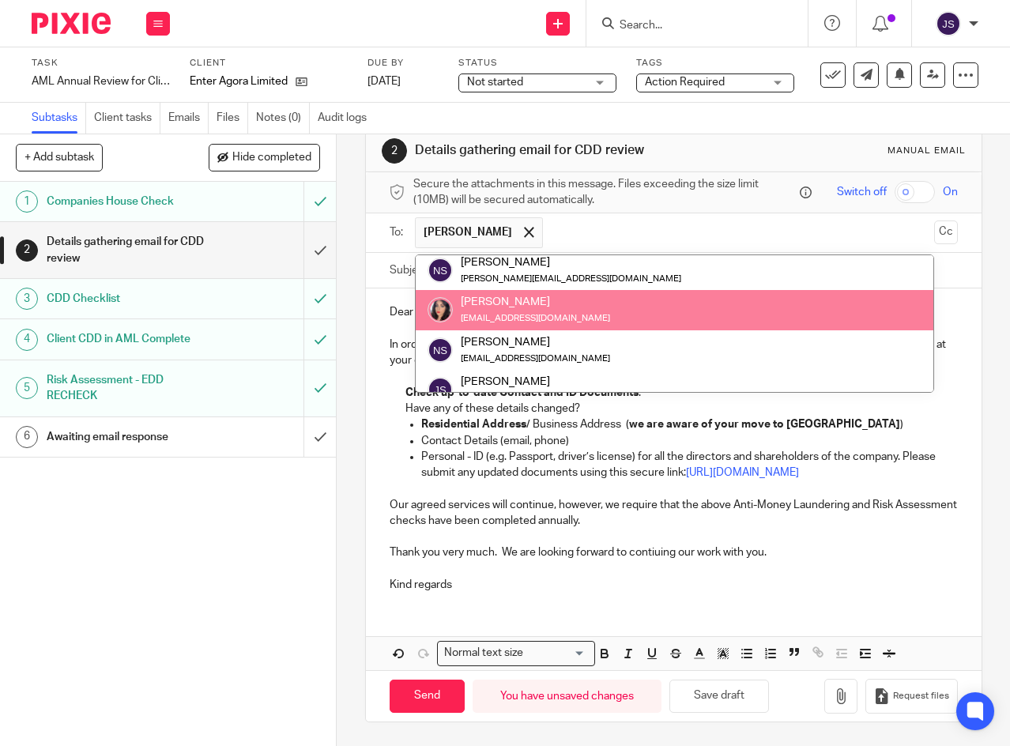
scroll to position [0, 0]
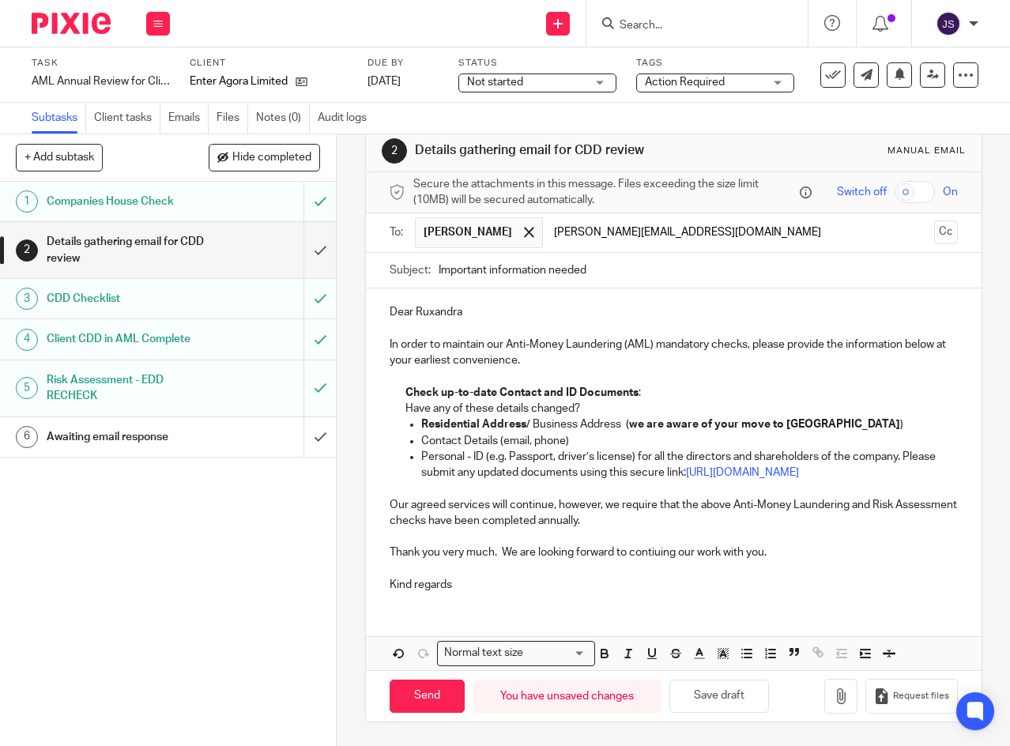
type input "karina@withininternational.com"
click at [630, 255] on input "Important information needed" at bounding box center [697, 271] width 519 height 36
type input "Important information needed (Enter Agora)"
click at [722, 368] on p at bounding box center [674, 376] width 568 height 16
click at [347, 500] on div "2 Details gathering email for CDD review Manual email Secure the attachments in…" at bounding box center [673, 440] width 673 height 612
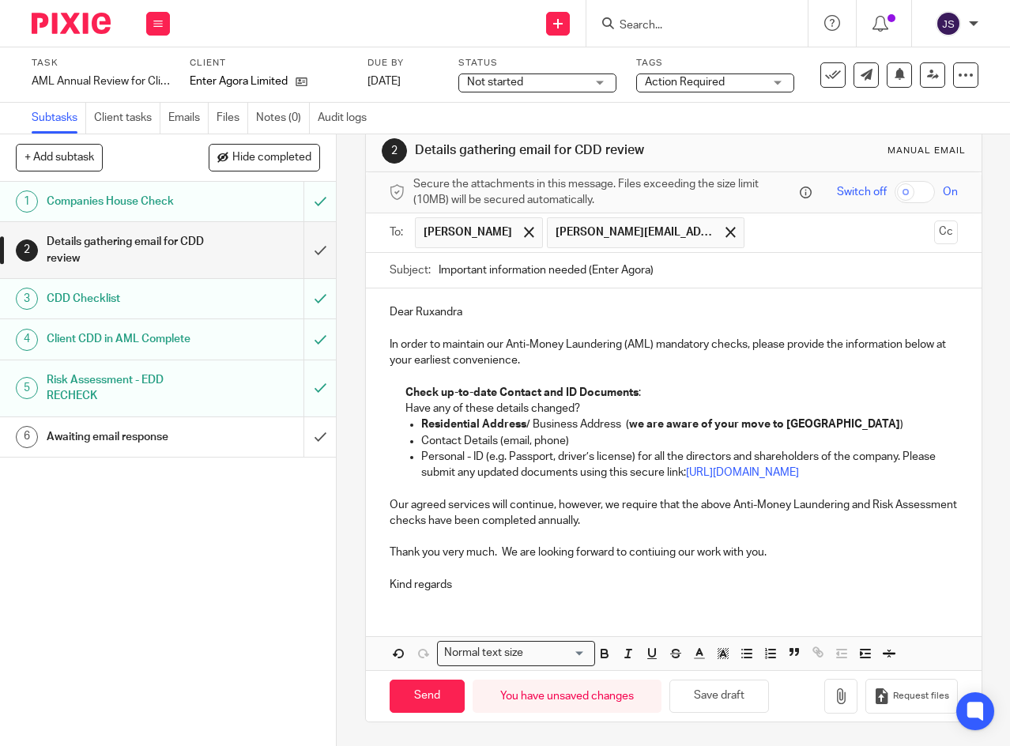
click at [706, 696] on button "Save draft" at bounding box center [719, 696] width 100 height 34
click at [303, 252] on input "submit" at bounding box center [168, 250] width 336 height 56
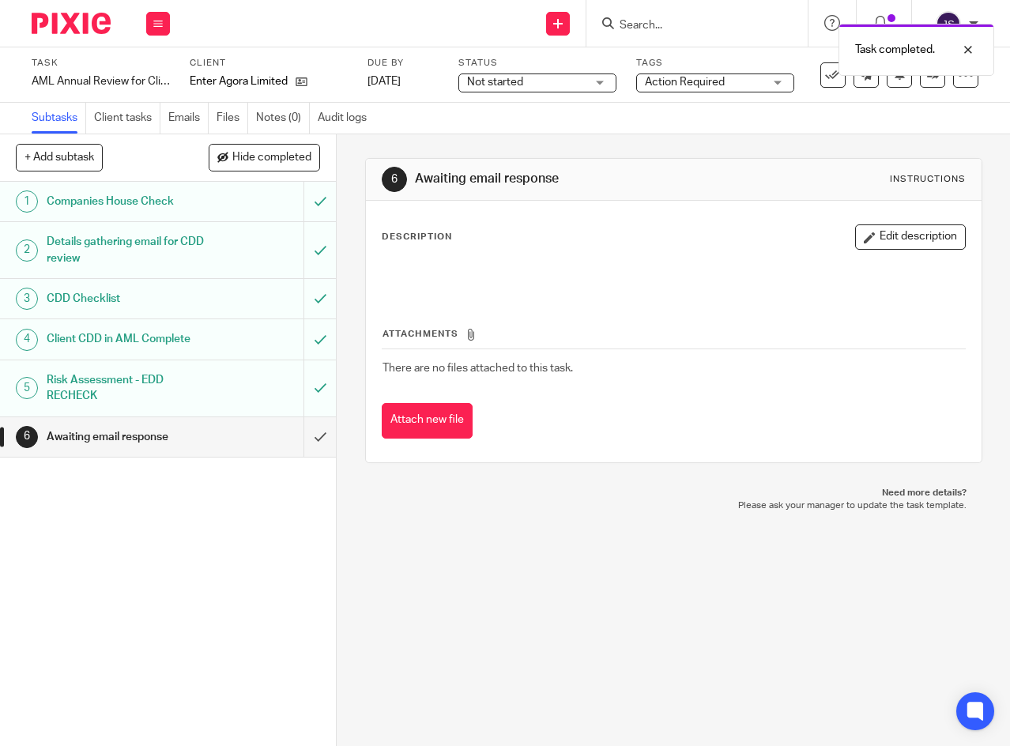
click at [463, 270] on p at bounding box center [673, 274] width 582 height 16
click at [878, 235] on button "Edit description" at bounding box center [910, 236] width 111 height 25
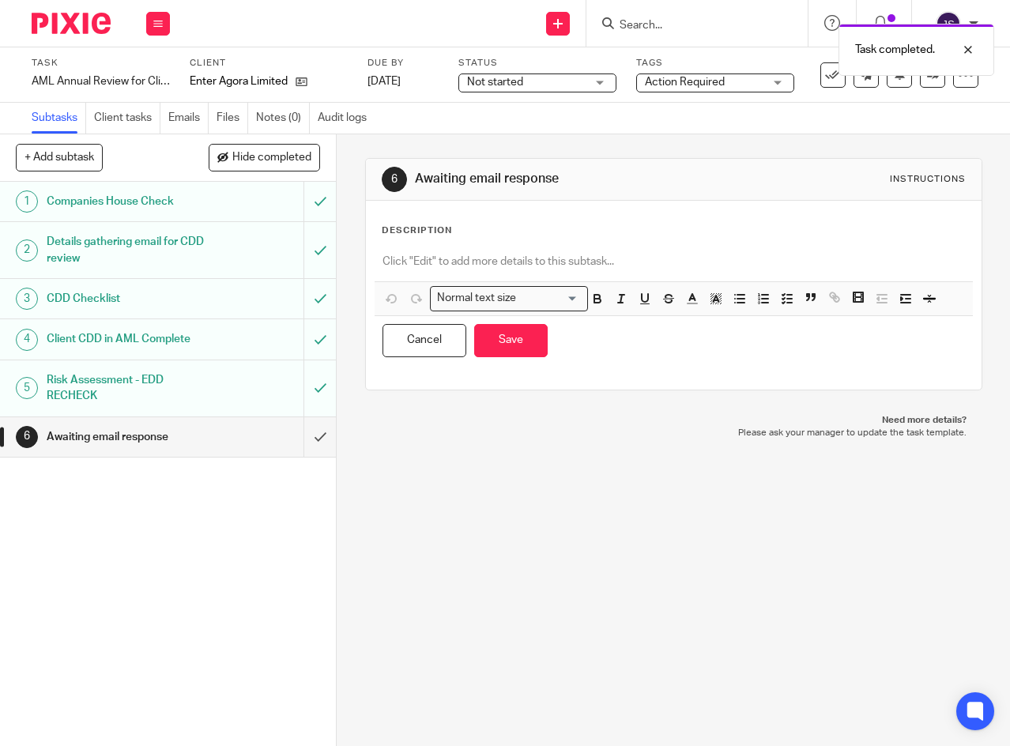
click at [439, 250] on div at bounding box center [674, 264] width 598 height 36
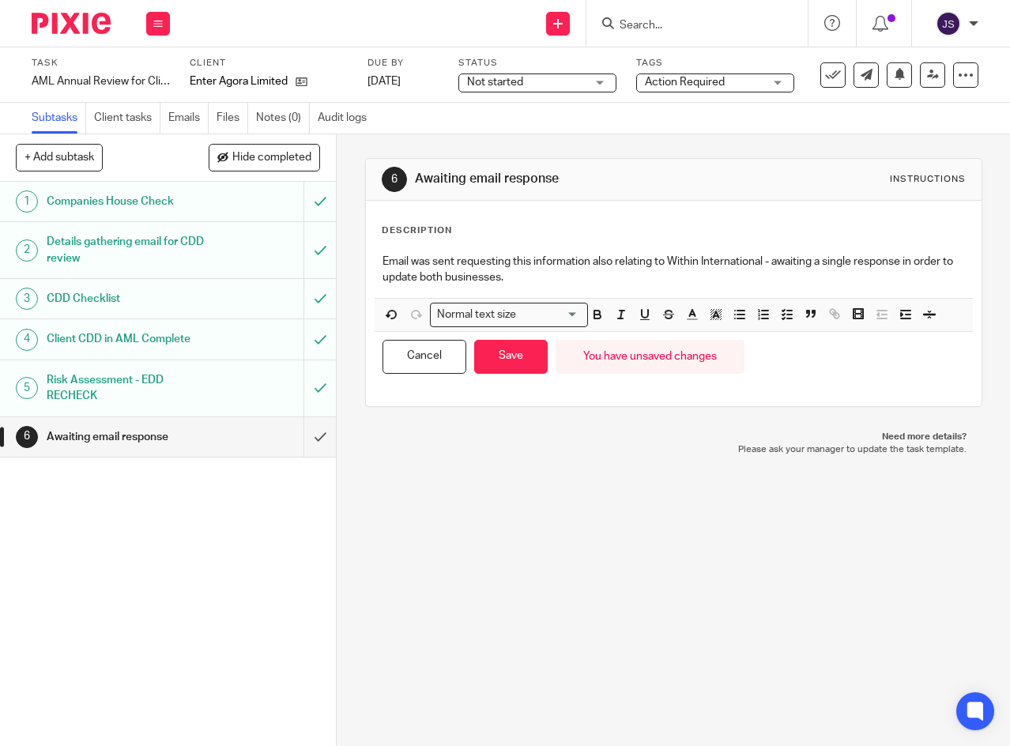
click at [525, 359] on button "Save" at bounding box center [510, 357] width 73 height 34
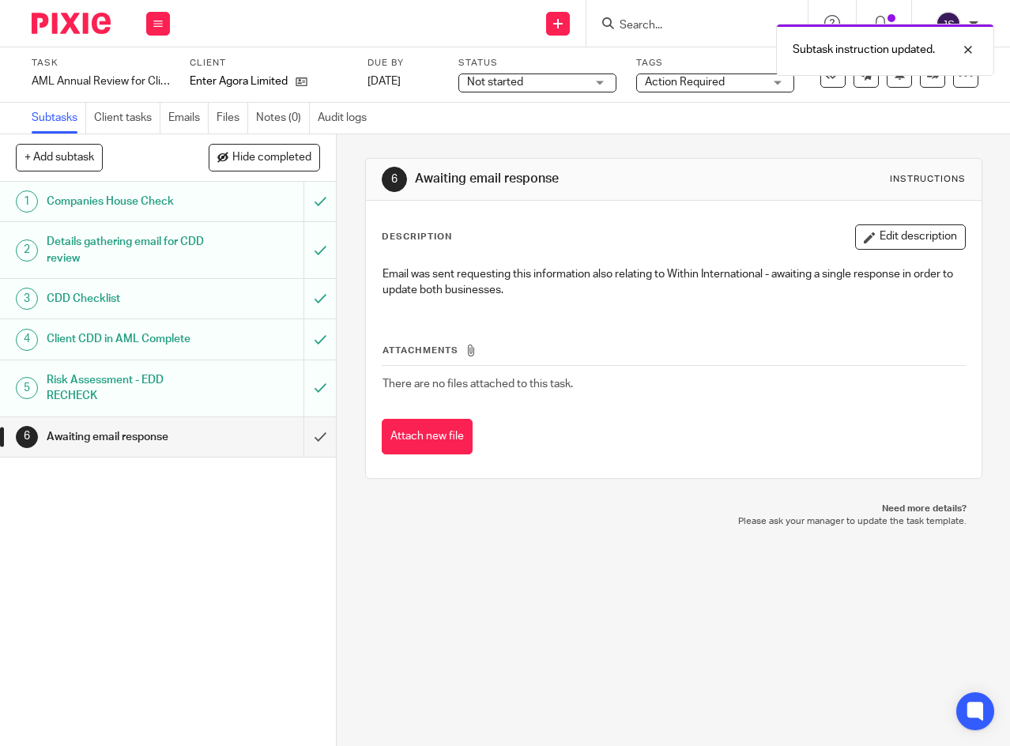
click at [871, 237] on button "Edit description" at bounding box center [910, 236] width 111 height 25
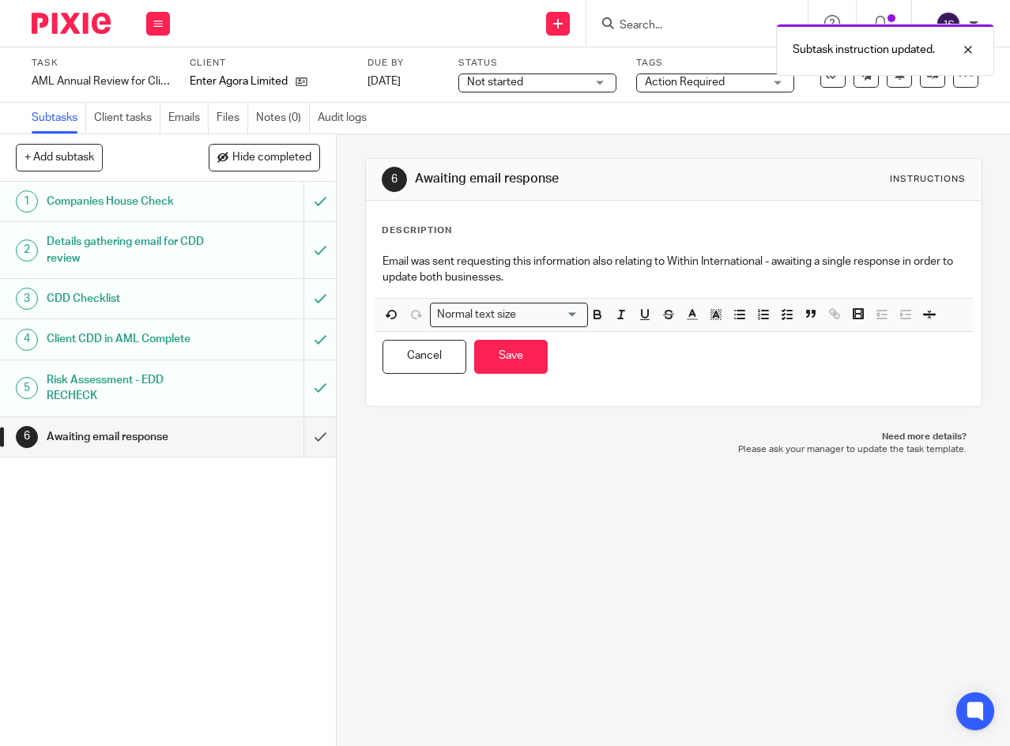
click at [527, 276] on p "Email was sent requesting this information also relating to Within Internationa…" at bounding box center [673, 270] width 582 height 32
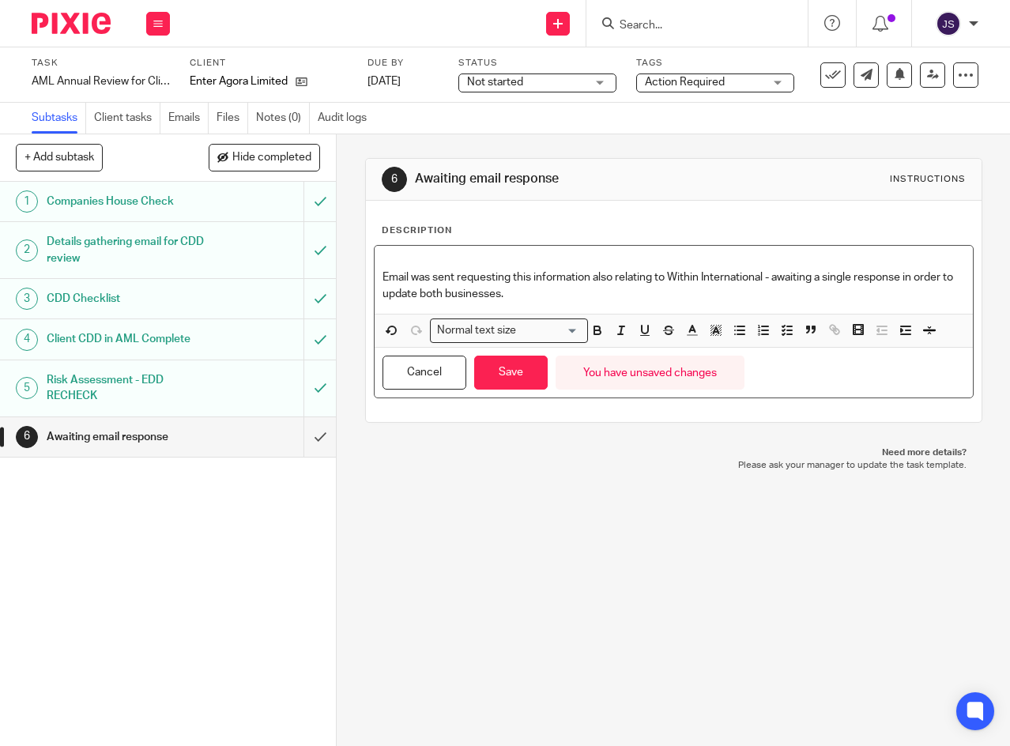
click at [574, 292] on p "Email was sent requesting this information also relating to Within Internationa…" at bounding box center [673, 285] width 582 height 32
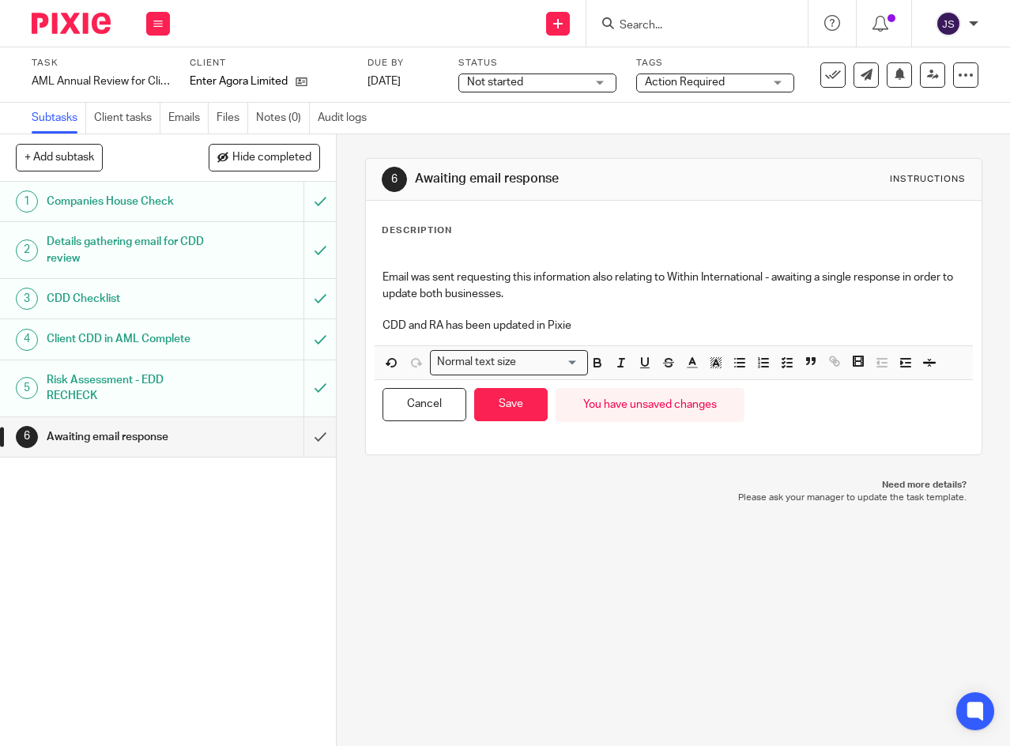
click at [493, 400] on button "Save" at bounding box center [510, 405] width 73 height 34
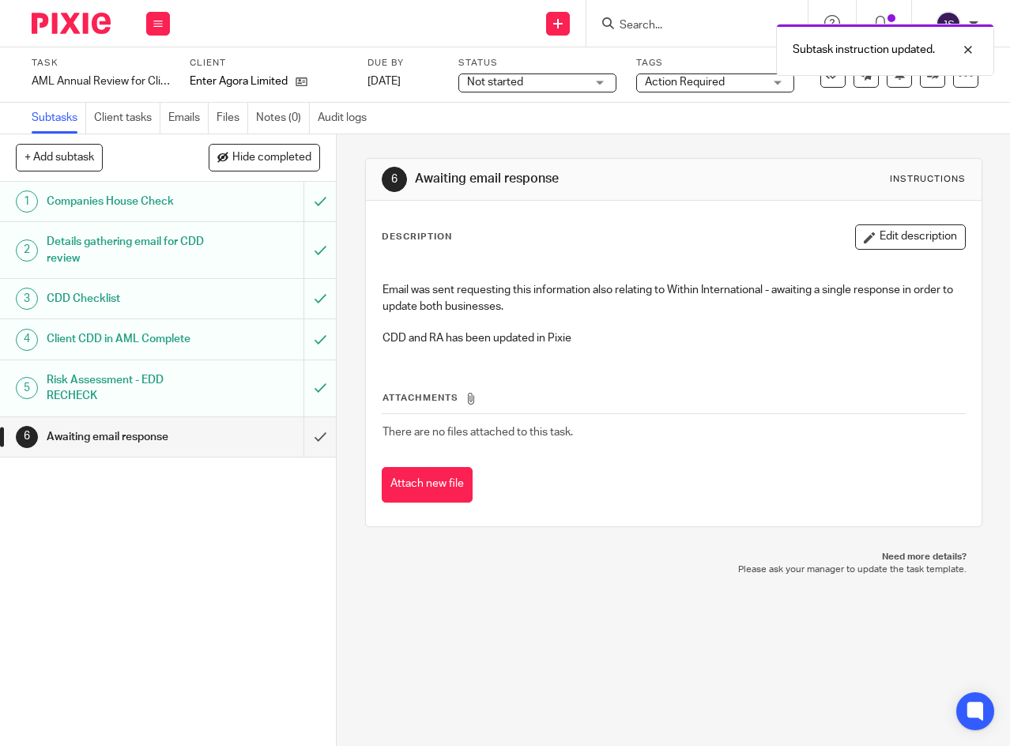
click at [437, 81] on link "14 Oct 2025" at bounding box center [402, 81] width 71 height 17
click at [585, 85] on span "Not started" at bounding box center [526, 82] width 119 height 17
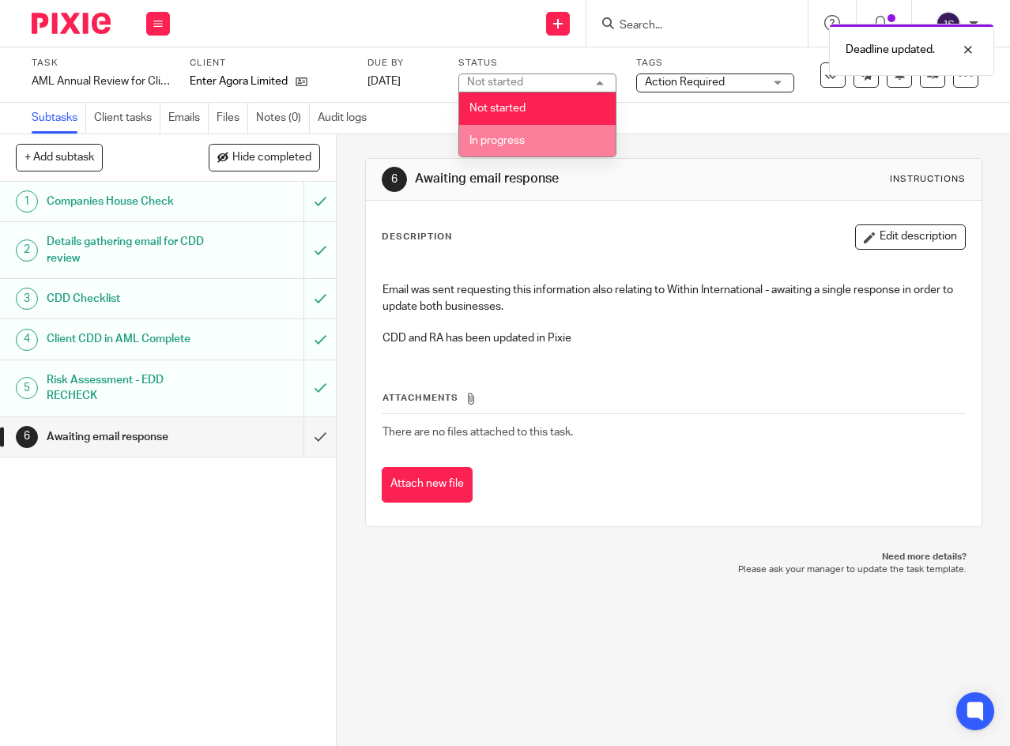
click at [543, 133] on li "In progress" at bounding box center [537, 141] width 156 height 32
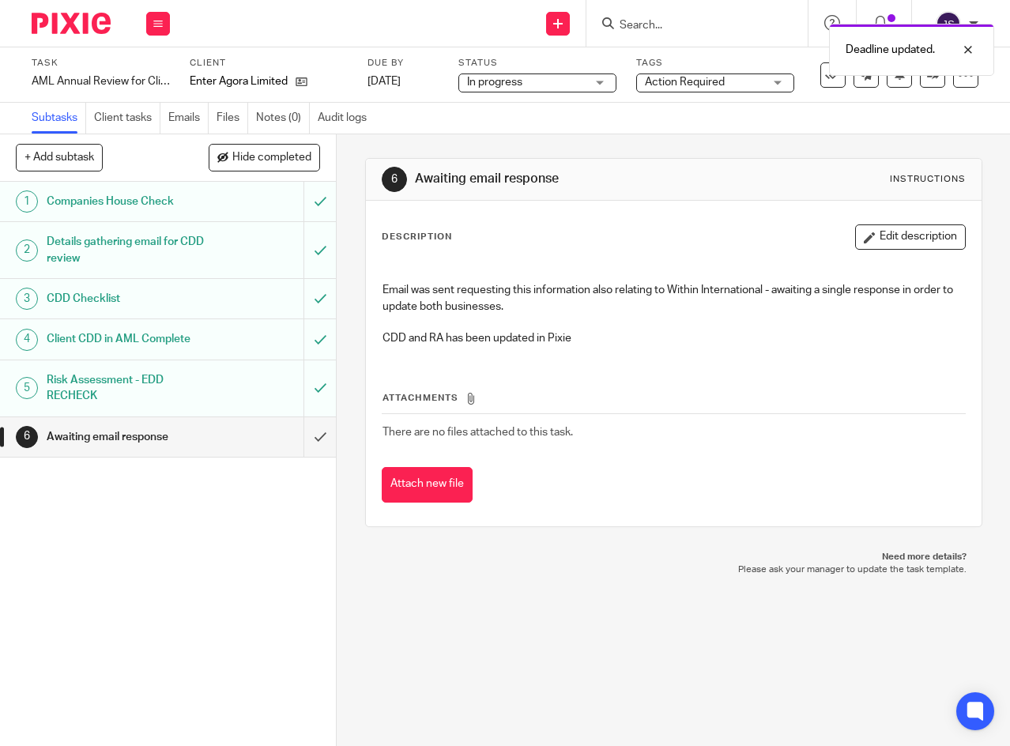
click at [748, 83] on span "Action Required" at bounding box center [704, 82] width 119 height 17
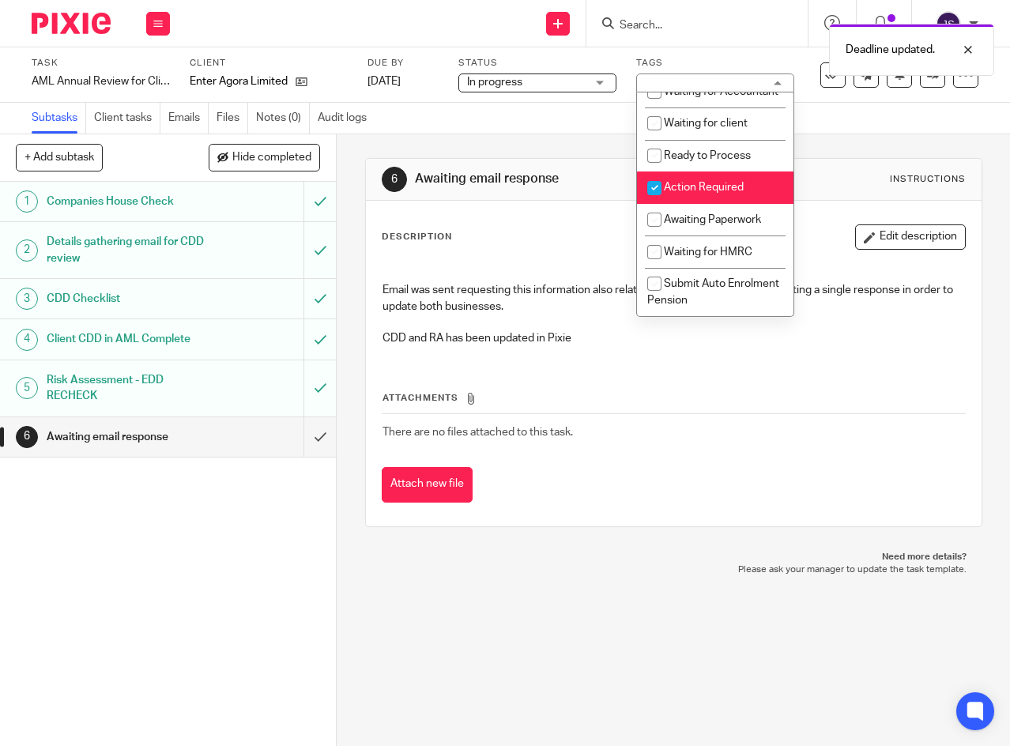
scroll to position [371, 0]
click at [652, 188] on input "checkbox" at bounding box center [654, 188] width 30 height 30
checkbox input "false"
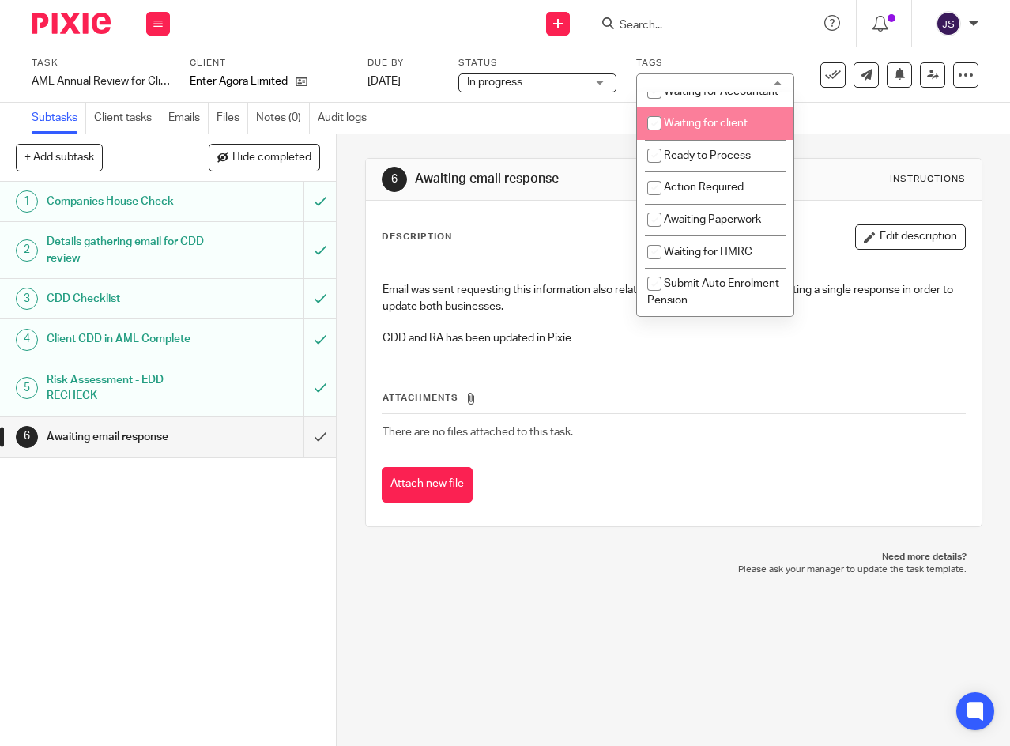
click at [654, 122] on input "checkbox" at bounding box center [654, 123] width 30 height 30
checkbox input "true"
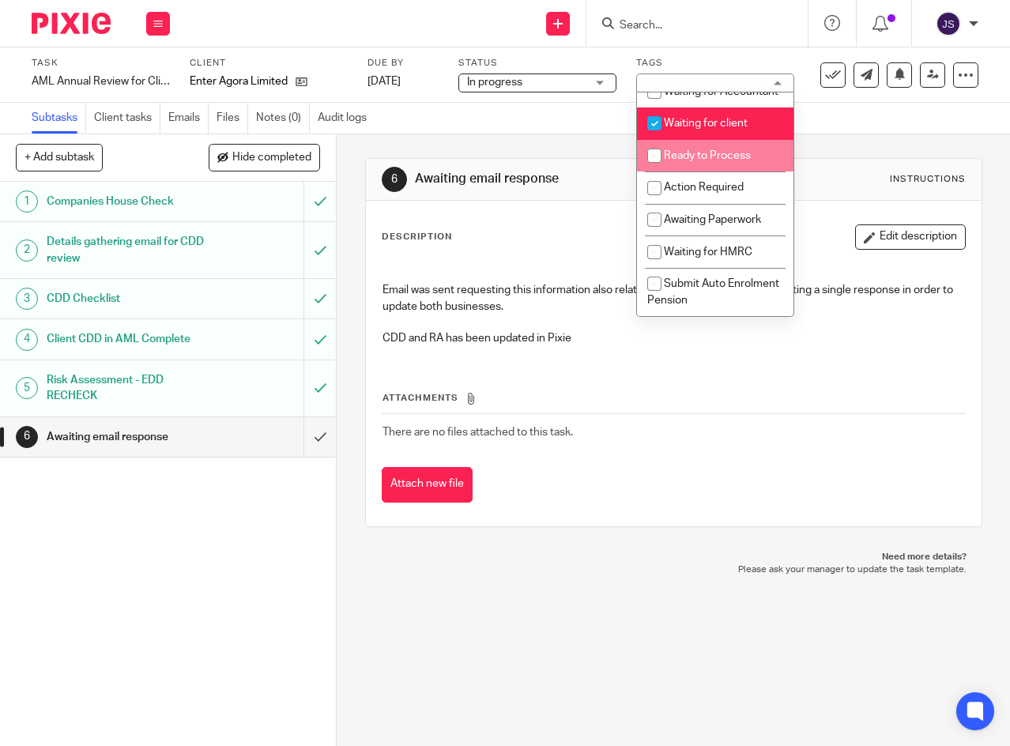
click at [160, 24] on icon at bounding box center [157, 23] width 9 height 9
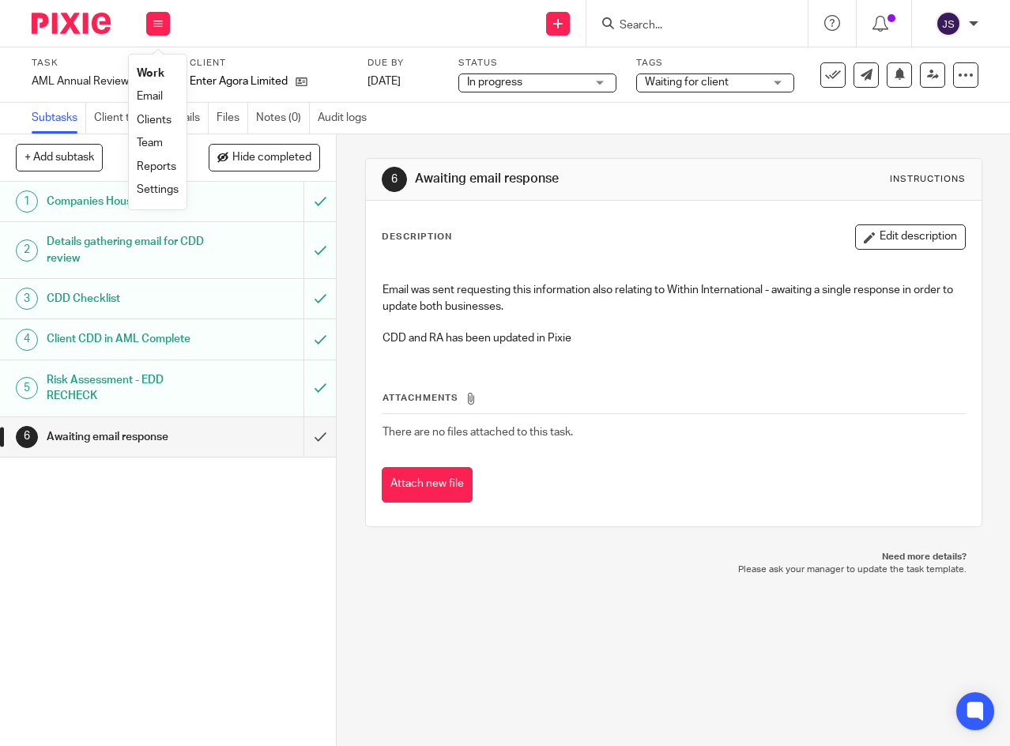
click at [147, 73] on link "Work" at bounding box center [151, 73] width 28 height 11
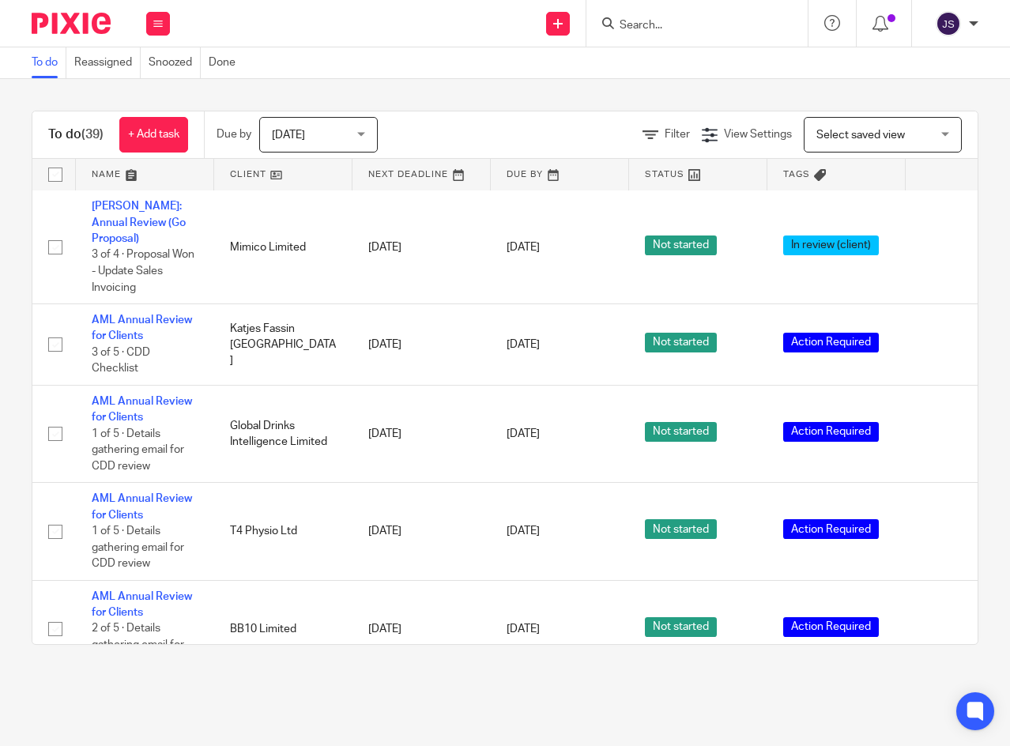
scroll to position [1264, 0]
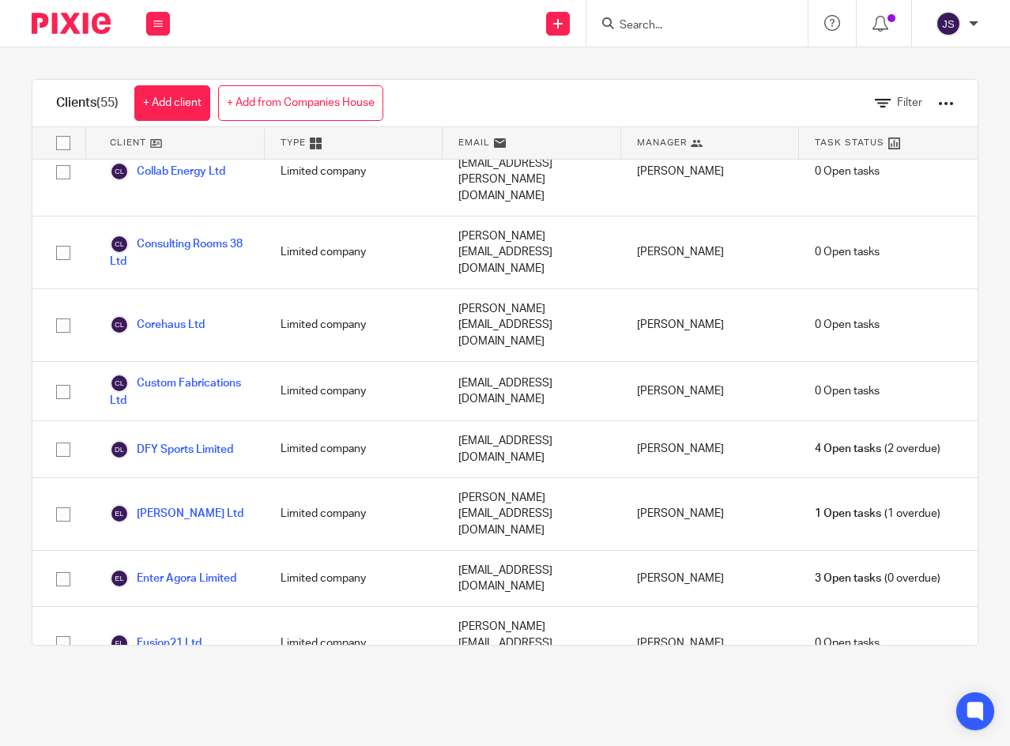
scroll to position [869, 0]
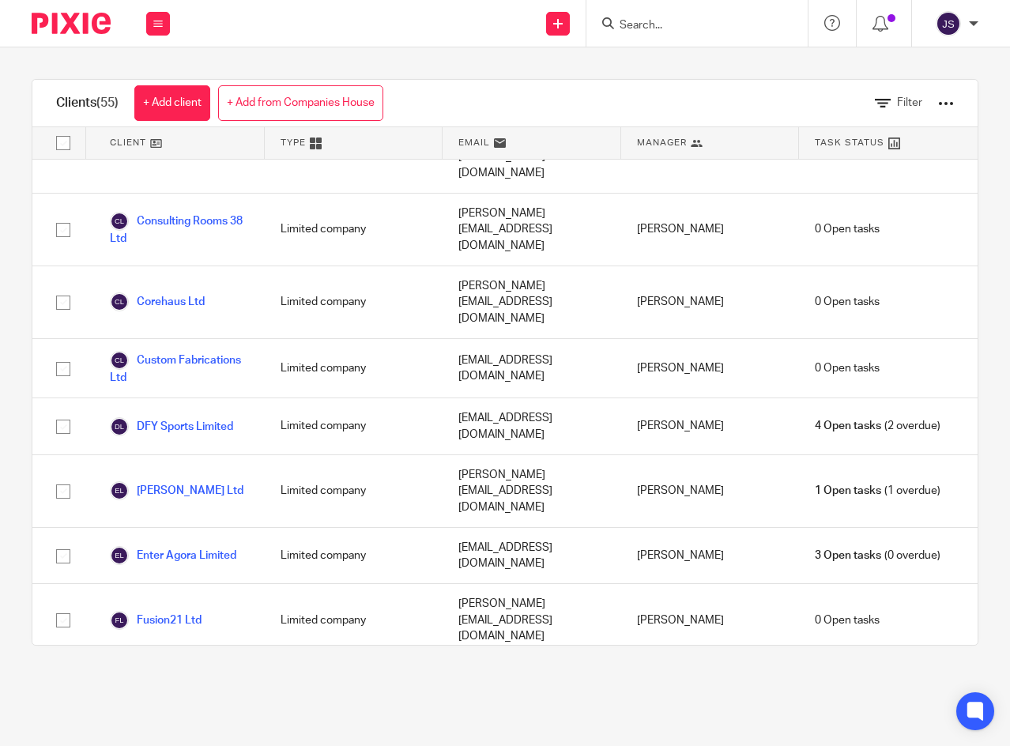
click at [223, 546] on link "Enter Agora Limited" at bounding box center [173, 555] width 126 height 19
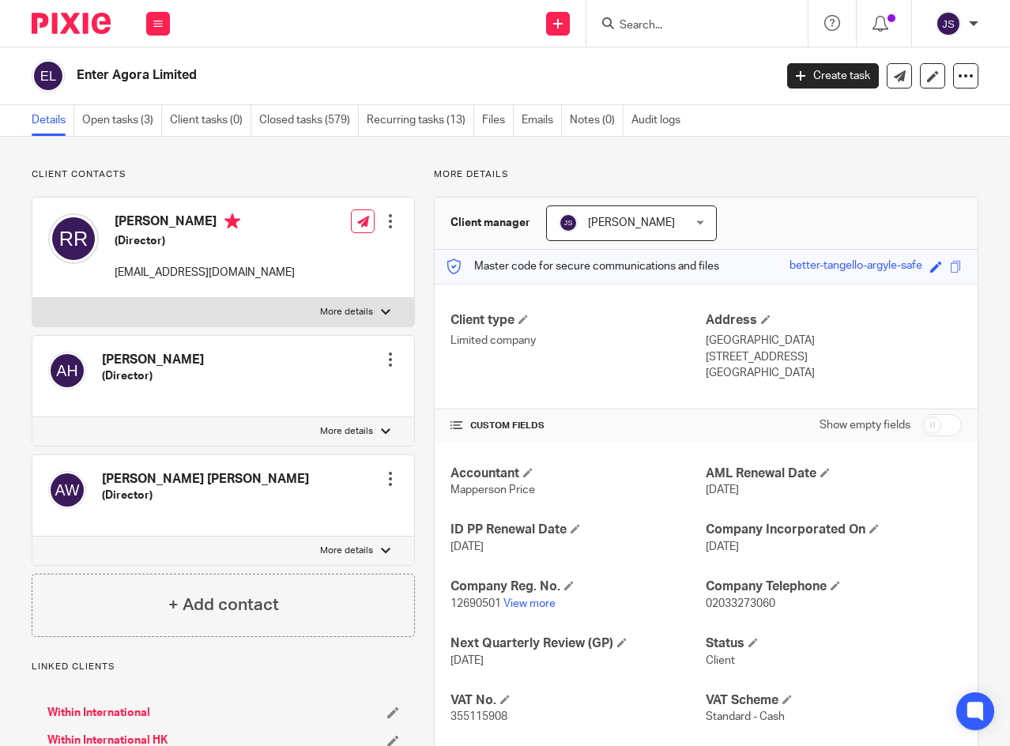
scroll to position [79, 0]
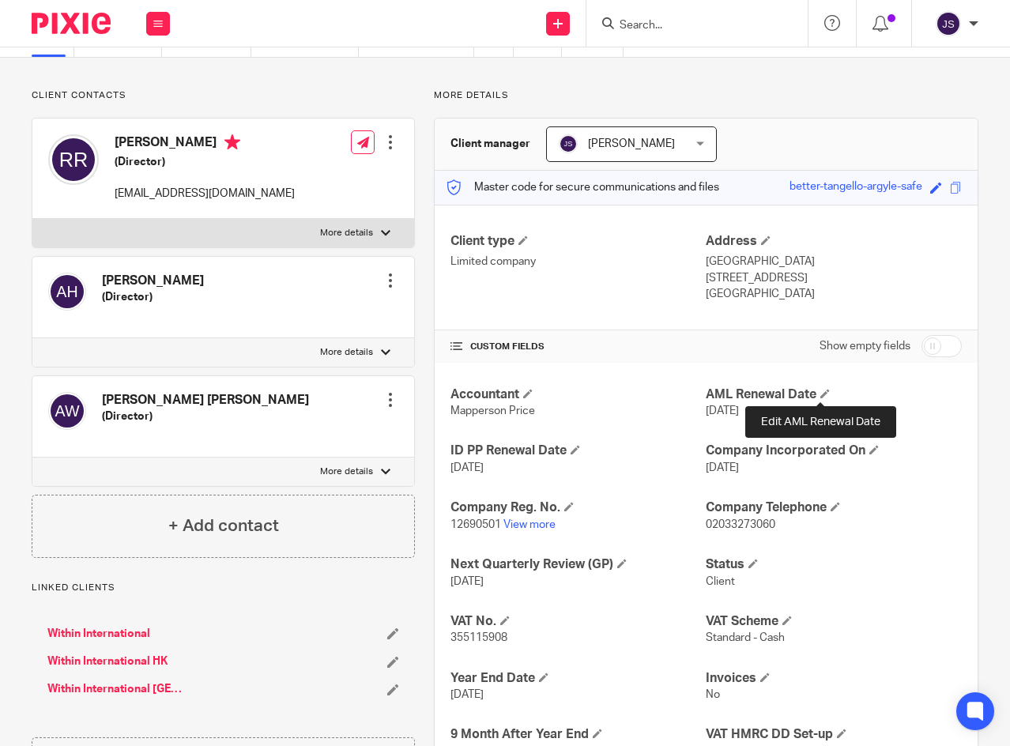
click at [822, 392] on span at bounding box center [824, 393] width 9 height 9
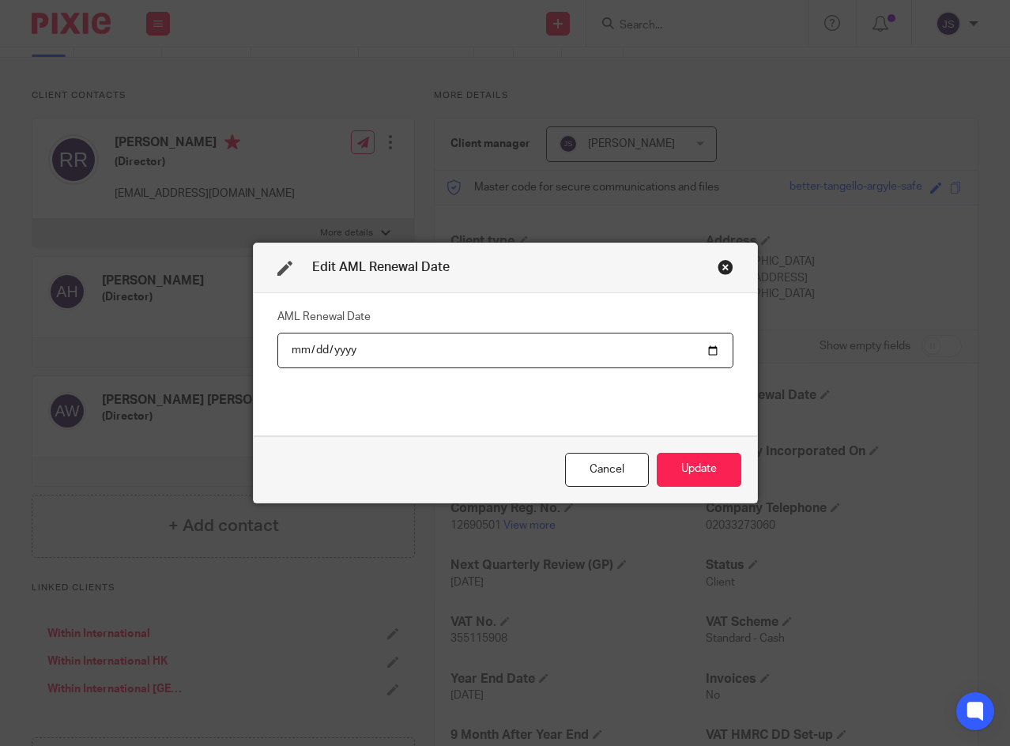
type input "[DATE]"
click at [696, 467] on button "Update" at bounding box center [699, 470] width 85 height 34
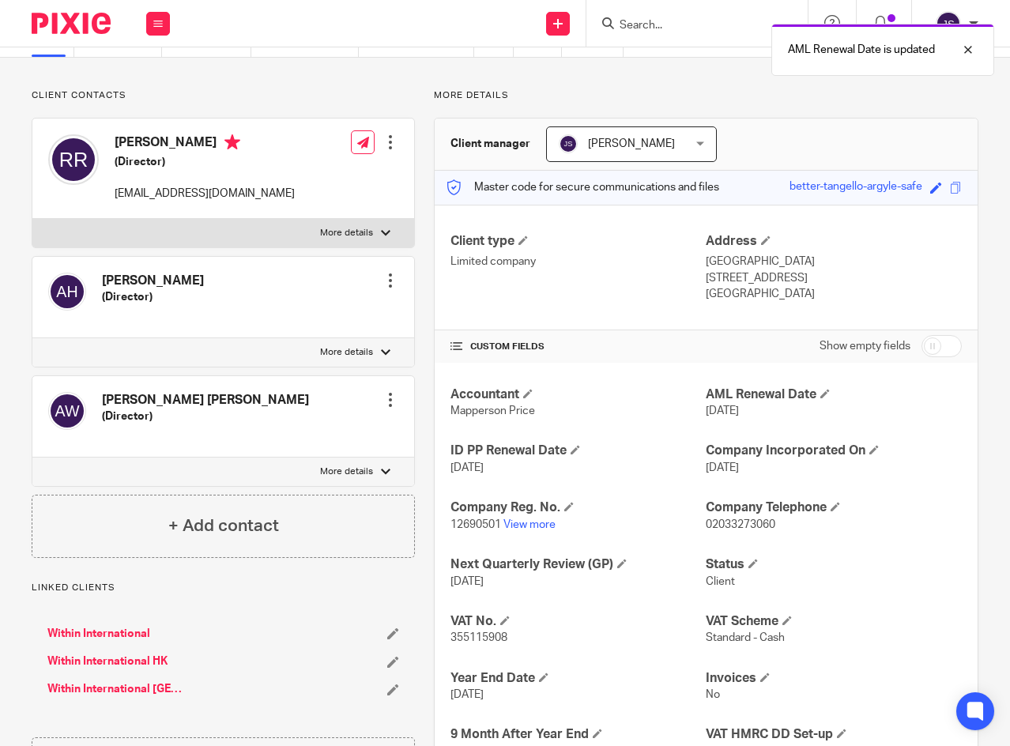
click at [156, 23] on icon at bounding box center [157, 23] width 9 height 9
click at [145, 122] on link "Clients" at bounding box center [155, 120] width 36 height 11
